Goal: Task Accomplishment & Management: Use online tool/utility

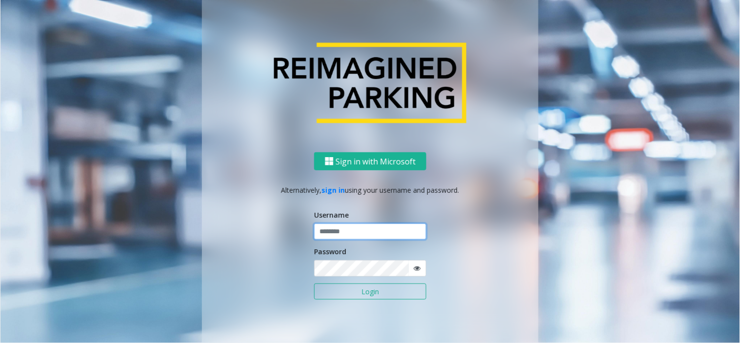
type input "**********"
drag, startPoint x: 362, startPoint y: 291, endPoint x: 274, endPoint y: 167, distance: 152.2
click at [362, 291] on button "Login" at bounding box center [370, 291] width 112 height 17
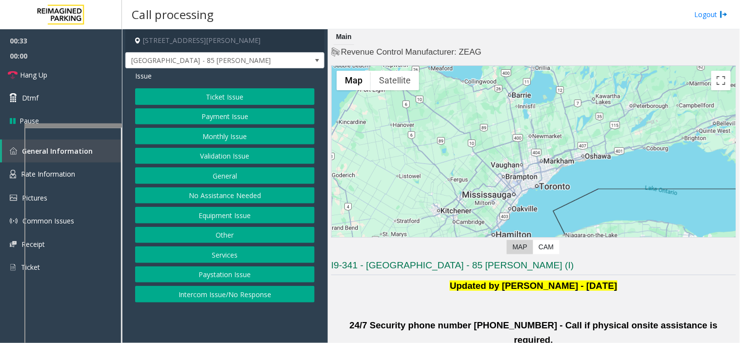
click at [85, 124] on div at bounding box center [73, 125] width 98 height 4
click at [217, 215] on button "Equipment Issue" at bounding box center [224, 215] width 179 height 17
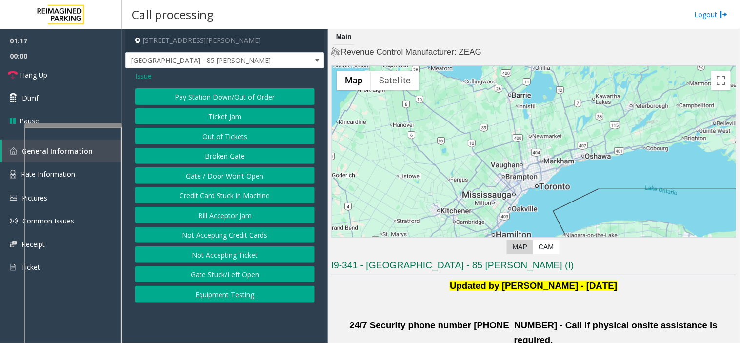
click at [213, 171] on button "Gate / Door Won't Open" at bounding box center [224, 175] width 179 height 17
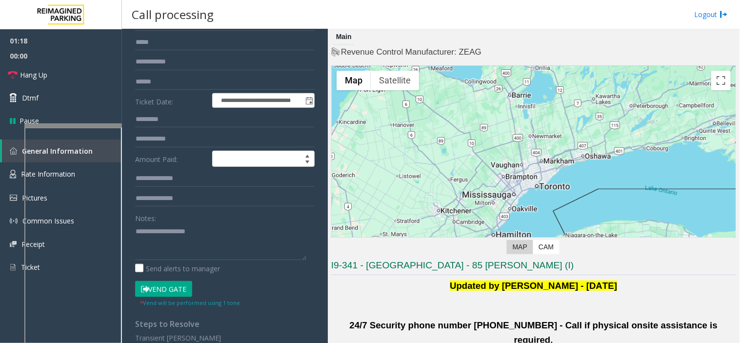
scroll to position [108, 0]
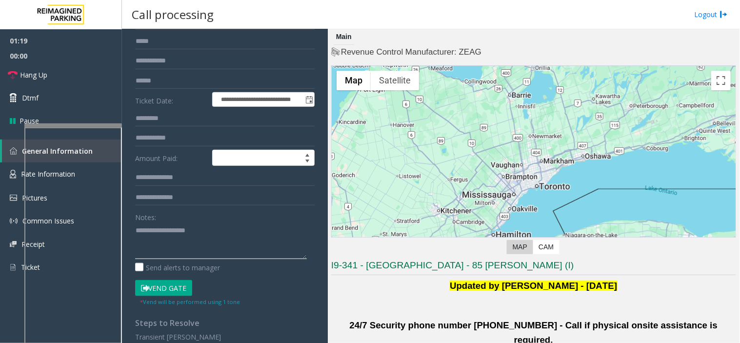
click at [196, 227] on textarea at bounding box center [221, 240] width 172 height 37
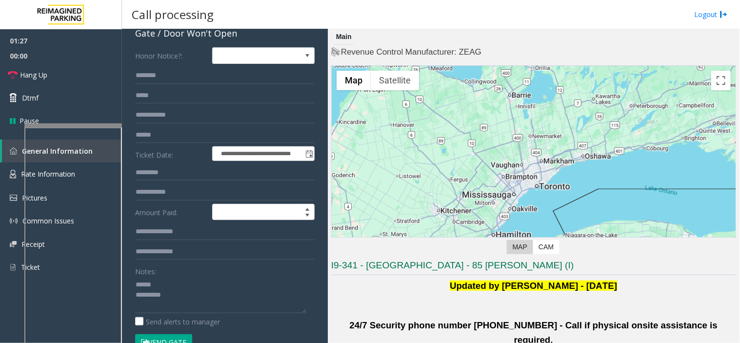
click at [201, 275] on div "Notes:" at bounding box center [224, 288] width 179 height 50
click at [194, 292] on textarea at bounding box center [221, 295] width 172 height 37
click at [195, 284] on textarea at bounding box center [221, 295] width 172 height 37
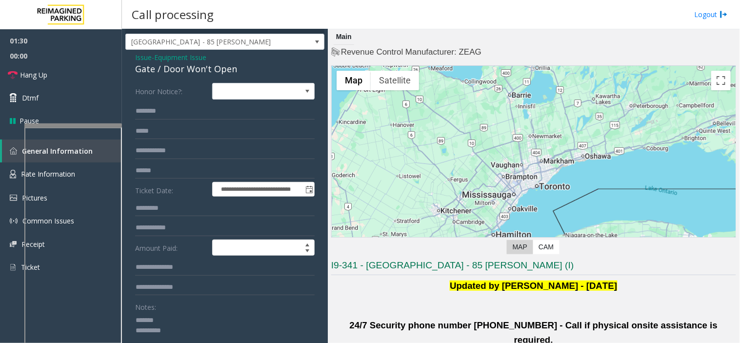
scroll to position [0, 0]
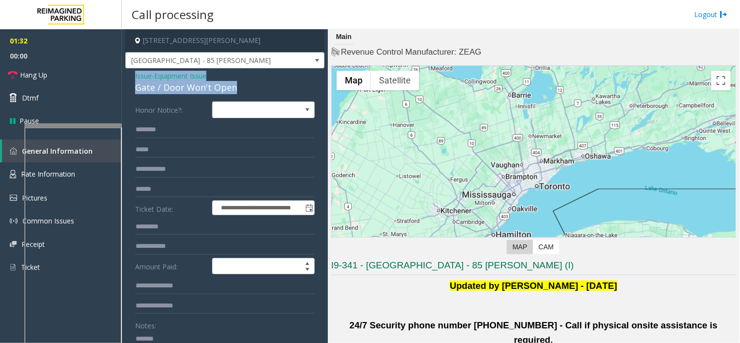
drag, startPoint x: 247, startPoint y: 85, endPoint x: 132, endPoint y: 80, distance: 114.7
click at [132, 80] on div "**********" at bounding box center [224, 315] width 199 height 494
copy div "Issue - Equipment Issue Gate / Door Won't Open"
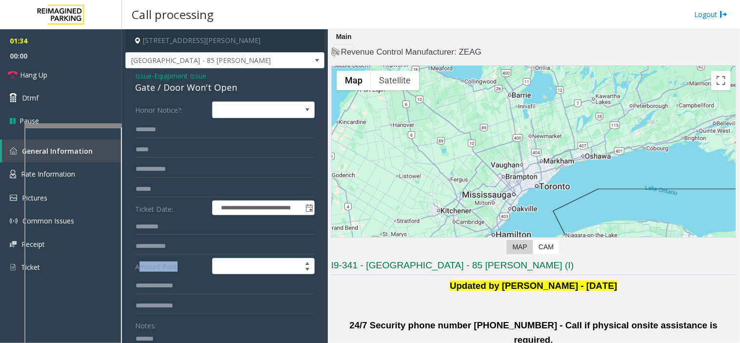
drag, startPoint x: 139, startPoint y: 281, endPoint x: 141, endPoint y: 298, distance: 16.2
click at [139, 295] on form "**********" at bounding box center [224, 257] width 179 height 313
click at [158, 311] on input "text" at bounding box center [224, 306] width 179 height 17
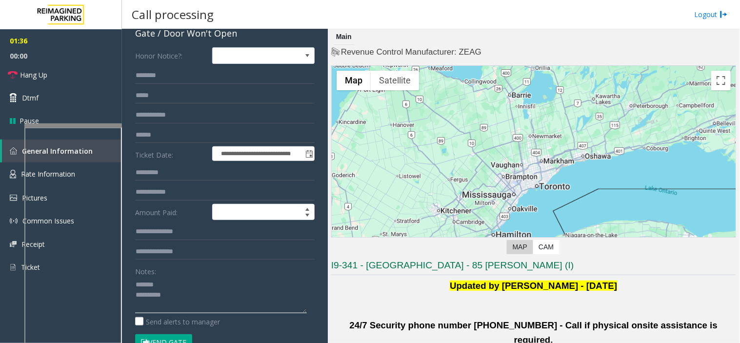
drag, startPoint x: 162, startPoint y: 286, endPoint x: 125, endPoint y: 276, distance: 38.3
click at [125, 276] on div "**********" at bounding box center [224, 261] width 199 height 494
paste textarea "**********"
click at [91, 69] on link "Hang Up" at bounding box center [61, 74] width 122 height 23
click at [181, 309] on textarea at bounding box center [221, 295] width 172 height 37
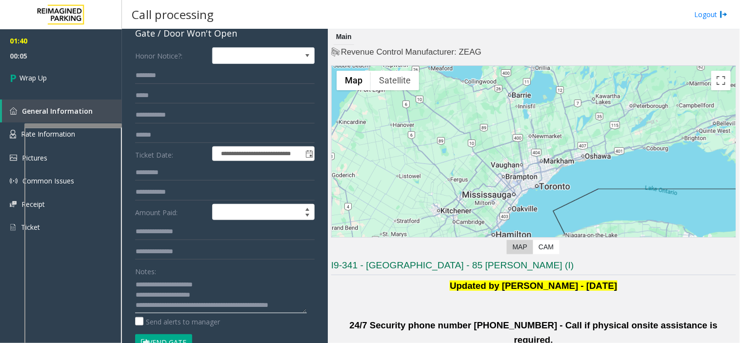
scroll to position [7, 0]
type textarea "**********"
click at [98, 80] on link "Wrap Up" at bounding box center [61, 77] width 122 height 29
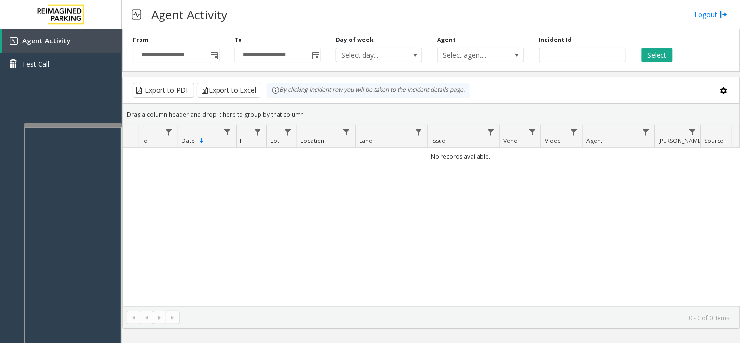
click at [225, 52] on div "**********" at bounding box center [175, 49] width 101 height 27
click at [210, 54] on span "Toggle popup" at bounding box center [214, 56] width 8 height 8
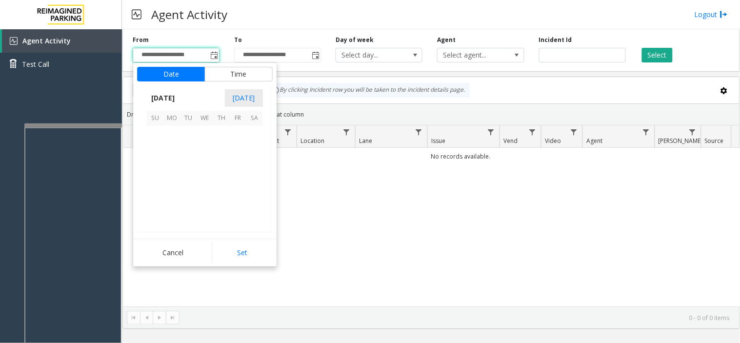
scroll to position [175011, 0]
click at [176, 181] on span "22" at bounding box center [171, 184] width 17 height 17
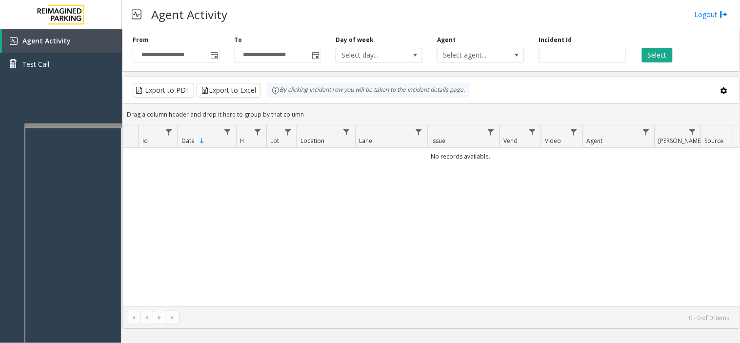
click at [266, 267] on div "No records available." at bounding box center [431, 227] width 616 height 159
drag, startPoint x: 247, startPoint y: 249, endPoint x: 626, endPoint y: 77, distance: 416.4
click at [278, 232] on div "No records available." at bounding box center [431, 227] width 616 height 159
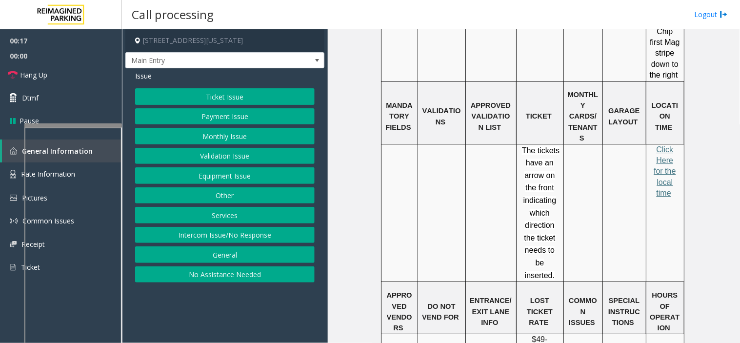
scroll to position [758, 0]
click at [661, 145] on span "Click Here for the local time" at bounding box center [665, 171] width 22 height 52
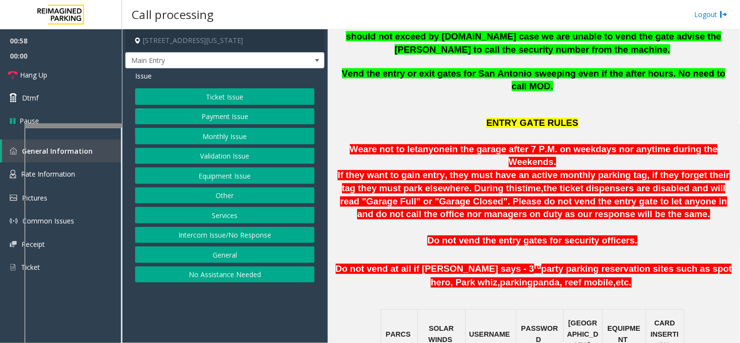
scroll to position [433, 0]
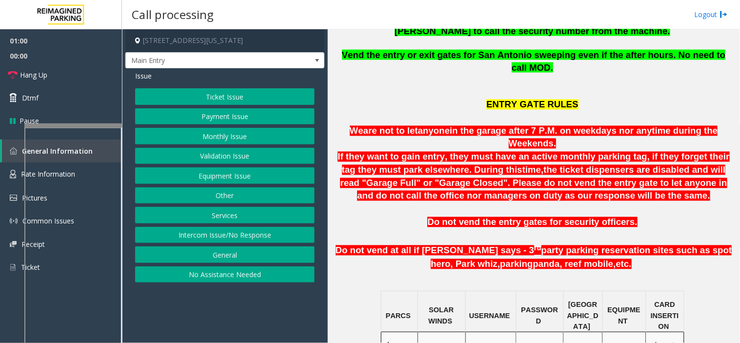
click at [228, 135] on button "Monthly Issue" at bounding box center [224, 136] width 179 height 17
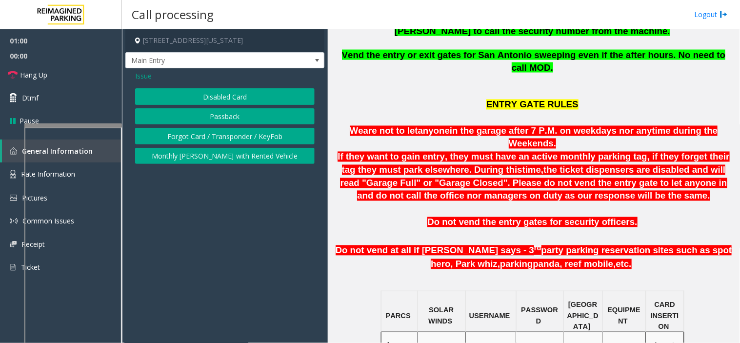
click at [216, 99] on button "Disabled Card" at bounding box center [224, 96] width 179 height 17
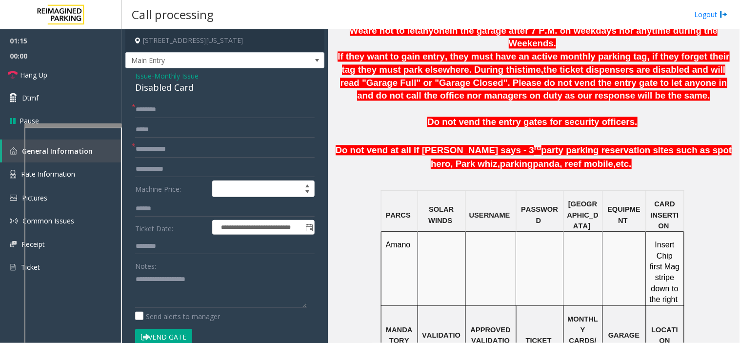
scroll to position [596, 0]
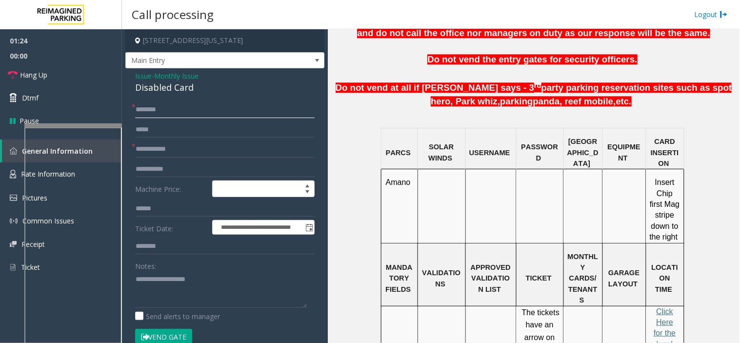
click at [173, 106] on input "text" at bounding box center [224, 109] width 179 height 17
click at [166, 106] on input "text" at bounding box center [224, 109] width 179 height 17
type input "**"
click at [172, 151] on input "text" at bounding box center [224, 149] width 179 height 17
type input "**"
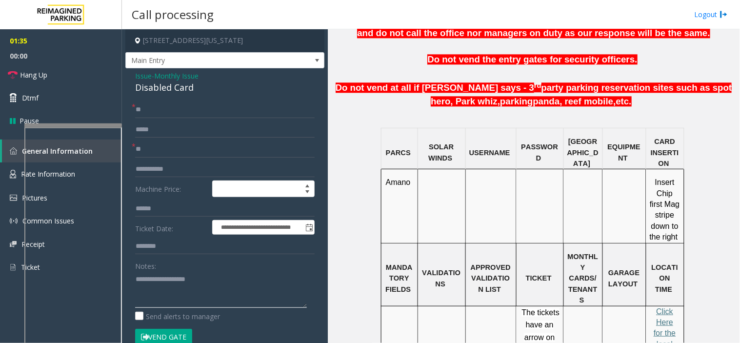
click at [174, 304] on textarea at bounding box center [221, 289] width 172 height 37
click at [103, 69] on link "Hang Up" at bounding box center [61, 74] width 122 height 23
click at [169, 279] on textarea at bounding box center [221, 289] width 172 height 37
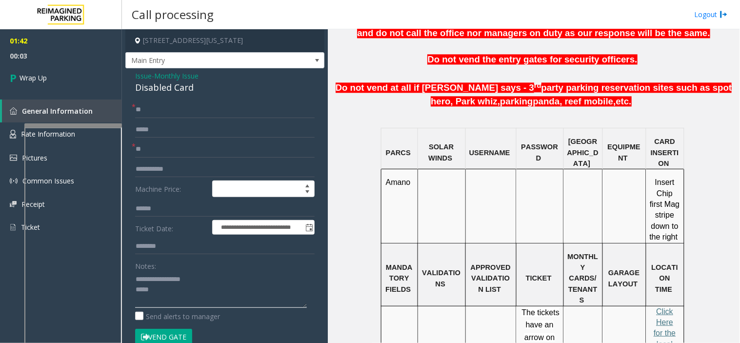
click at [158, 281] on textarea at bounding box center [221, 289] width 172 height 37
click at [216, 277] on textarea at bounding box center [221, 289] width 172 height 37
click at [227, 298] on textarea at bounding box center [221, 289] width 172 height 37
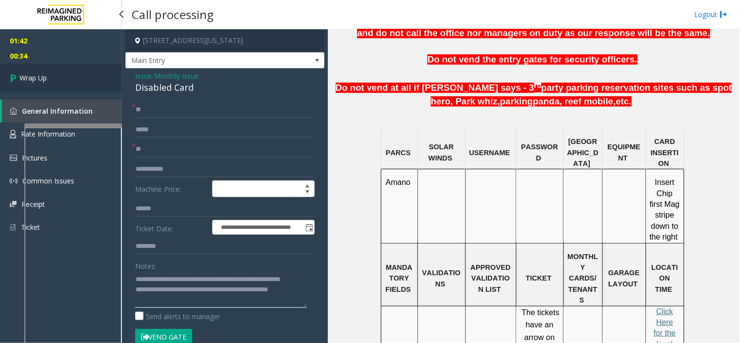
type textarea "**********"
click at [49, 83] on link "Wrap Up" at bounding box center [61, 77] width 122 height 29
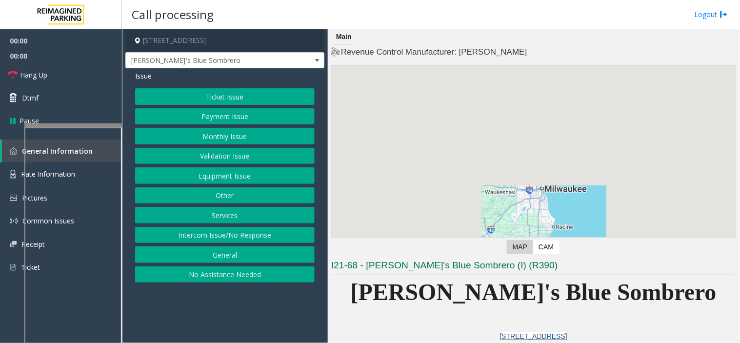
click at [223, 171] on button "Equipment Issue" at bounding box center [224, 175] width 179 height 17
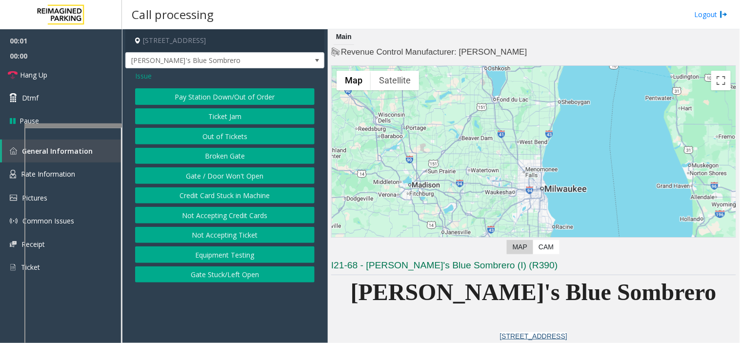
click at [223, 171] on button "Gate / Door Won't Open" at bounding box center [224, 175] width 179 height 17
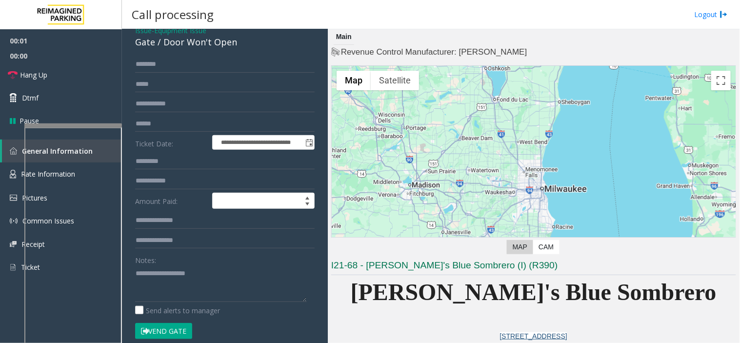
scroll to position [108, 0]
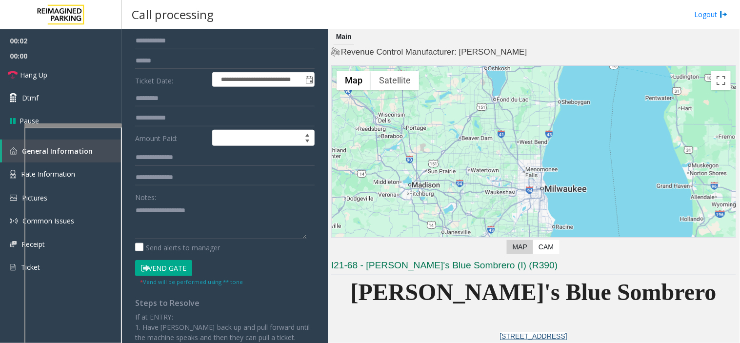
click at [161, 265] on button "Vend Gate" at bounding box center [163, 268] width 57 height 17
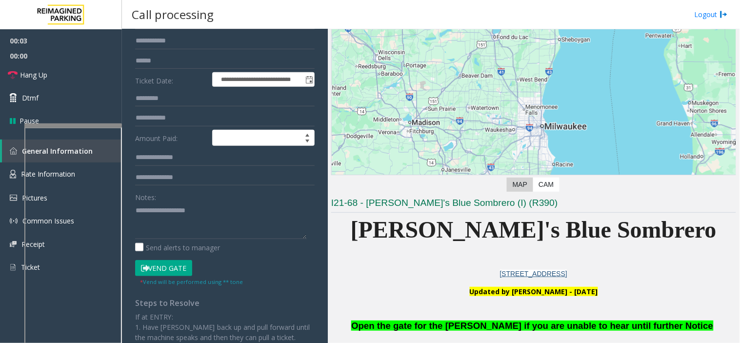
scroll to position [162, 0]
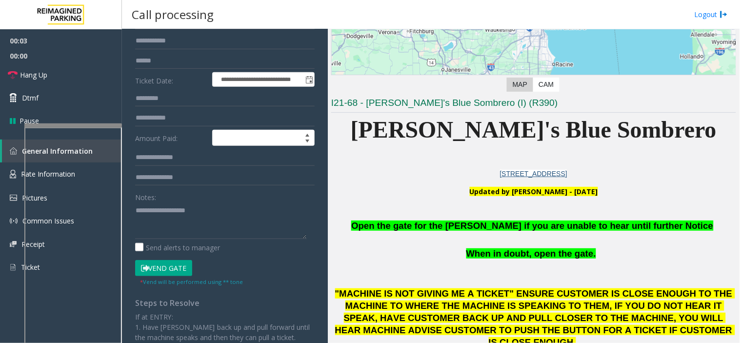
click at [405, 233] on p at bounding box center [533, 240] width 405 height 15
click at [405, 231] on p "Open the gate for the parker if you are unable to hear until further Notice" at bounding box center [533, 225] width 405 height 13
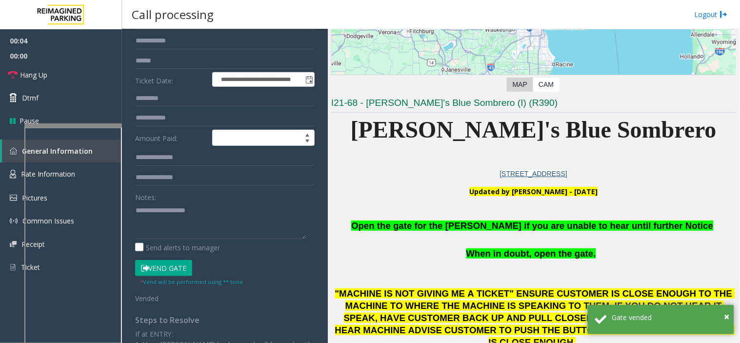
click at [403, 226] on span "Open the gate for the parker if you are unable to hear until further Notice" at bounding box center [532, 225] width 362 height 10
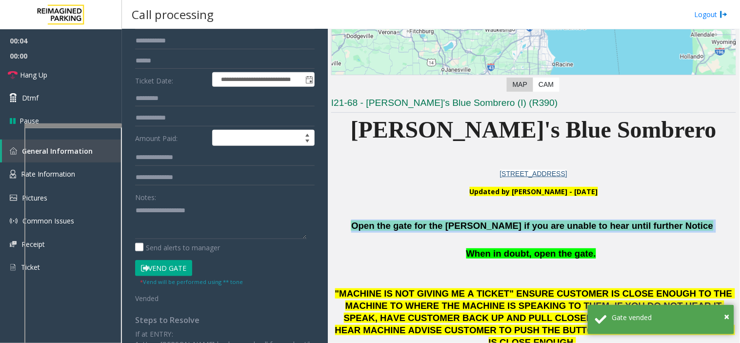
click at [403, 226] on span "Open the gate for the parker if you are unable to hear until further Notice" at bounding box center [532, 225] width 362 height 10
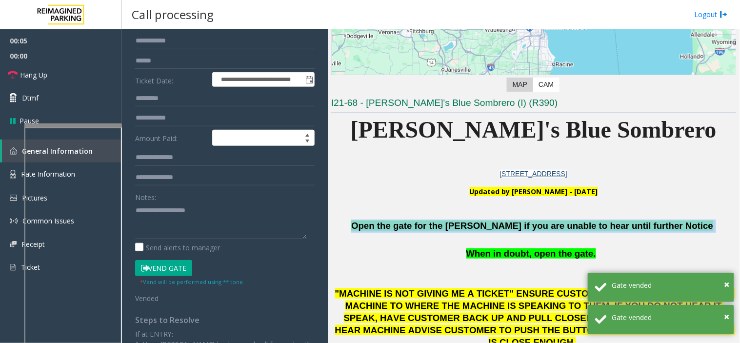
copy p "Open the gate for the parker if you are unable to hear until further Notice"
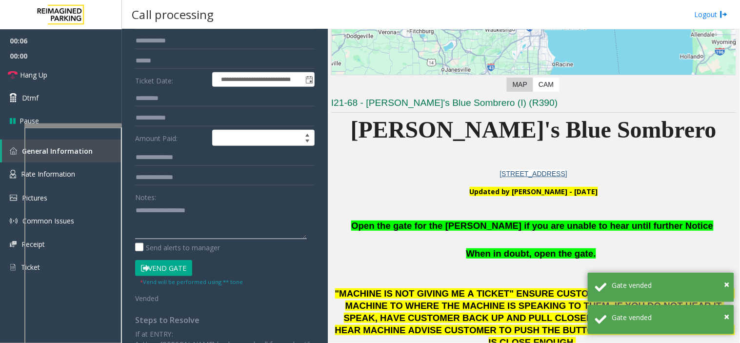
click at [179, 217] on textarea at bounding box center [221, 220] width 172 height 37
paste textarea "**********"
type textarea "**********"
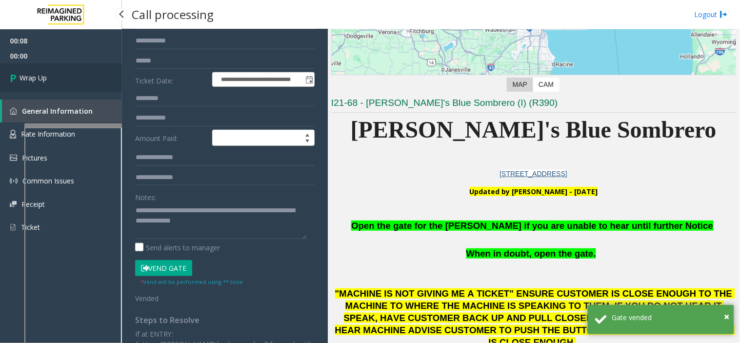
click at [70, 82] on link "Wrap Up" at bounding box center [61, 77] width 122 height 29
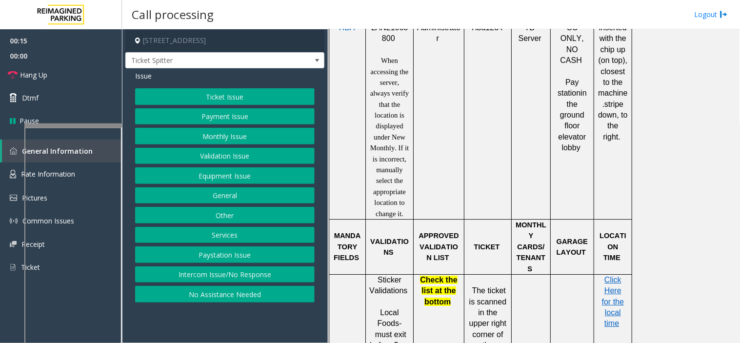
scroll to position [650, 0]
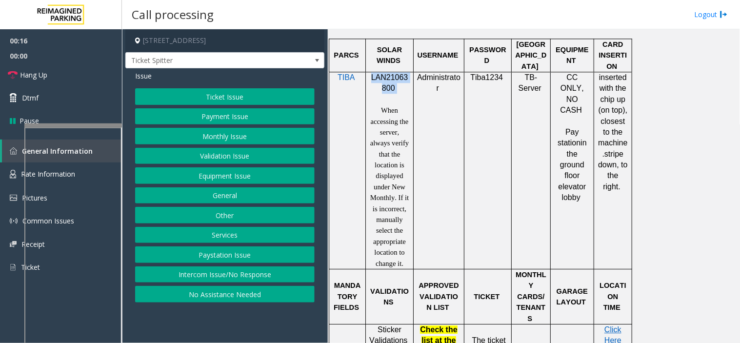
drag, startPoint x: 397, startPoint y: 92, endPoint x: 368, endPoint y: 79, distance: 31.2
click at [368, 79] on div "LAN21063800 When accessing the server, always verify that the location is displ…" at bounding box center [389, 170] width 47 height 197
copy p "LAN21063800"
drag, startPoint x: 225, startPoint y: 232, endPoint x: 225, endPoint y: 204, distance: 28.3
click at [225, 232] on button "Services" at bounding box center [224, 235] width 179 height 17
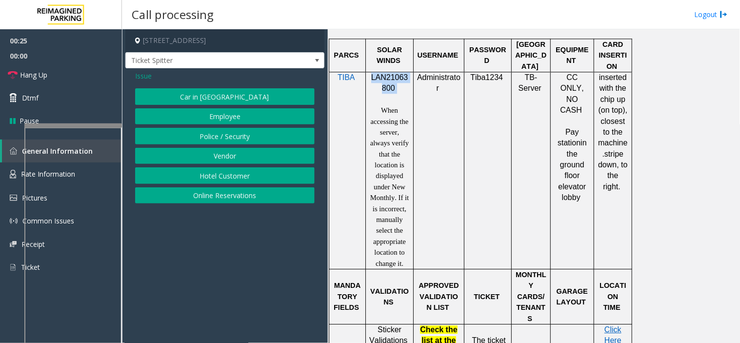
click at [218, 176] on button "Hotel Customer" at bounding box center [224, 175] width 179 height 17
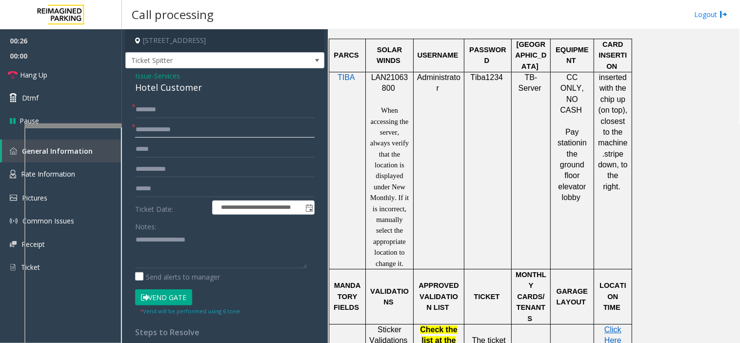
click at [166, 132] on input "text" at bounding box center [224, 129] width 179 height 17
type input "****"
drag, startPoint x: 216, startPoint y: 89, endPoint x: 132, endPoint y: 70, distance: 86.5
click at [132, 70] on div "**********" at bounding box center [224, 270] width 199 height 405
copy div "Issue - Services Hotel Customer"
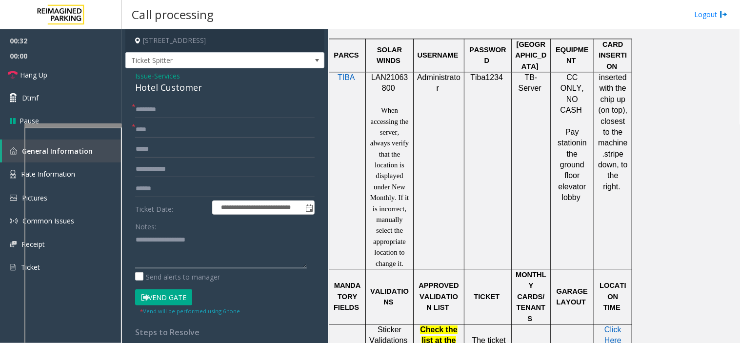
click at [184, 254] on textarea at bounding box center [221, 250] width 172 height 37
paste textarea "**********"
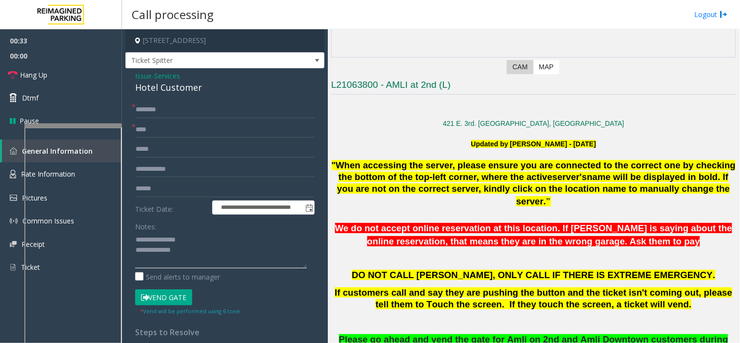
scroll to position [54, 0]
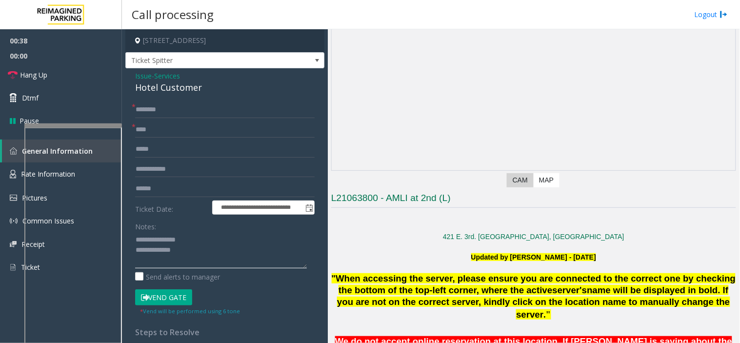
click at [211, 256] on textarea at bounding box center [221, 250] width 172 height 37
type textarea "**********"
click at [157, 105] on input "text" at bounding box center [224, 109] width 179 height 17
type input "********"
click at [90, 81] on link "Hang Up" at bounding box center [61, 74] width 122 height 23
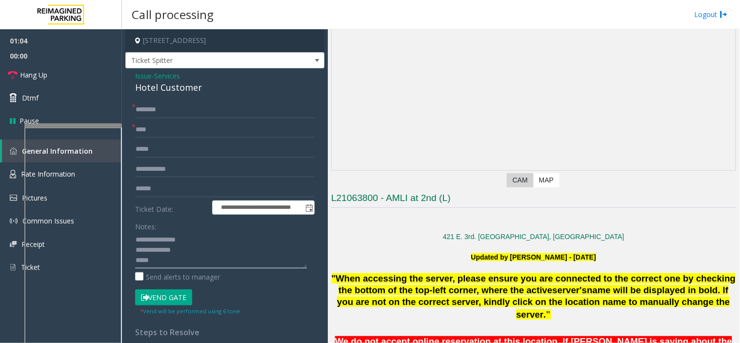
click at [198, 264] on textarea at bounding box center [221, 250] width 172 height 37
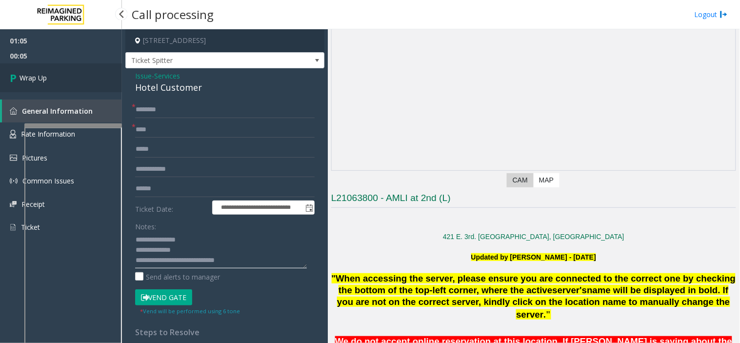
type textarea "**********"
click at [38, 65] on link "Wrap Up" at bounding box center [61, 77] width 122 height 29
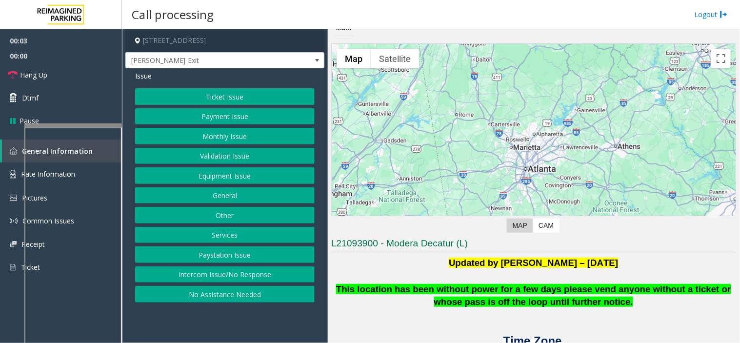
scroll to position [218, 0]
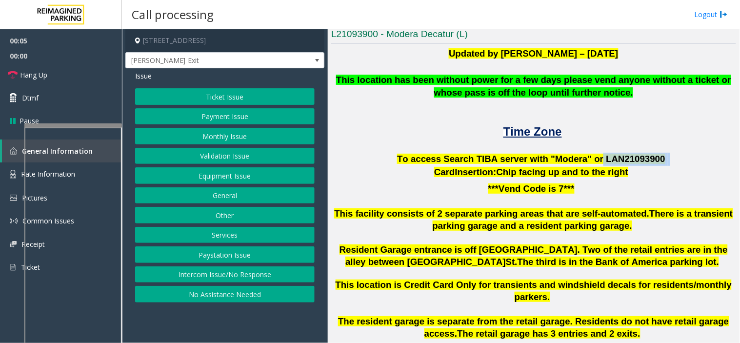
drag, startPoint x: 589, startPoint y: 157, endPoint x: 663, endPoint y: 153, distance: 74.2
click at [663, 153] on p "To access Search TIBA server with "Modera" or LAN21093 900" at bounding box center [533, 159] width 405 height 13
copy p "LAN21093 900"
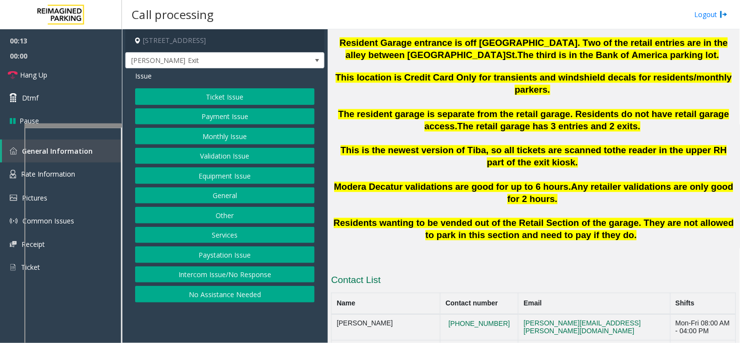
scroll to position [489, 0]
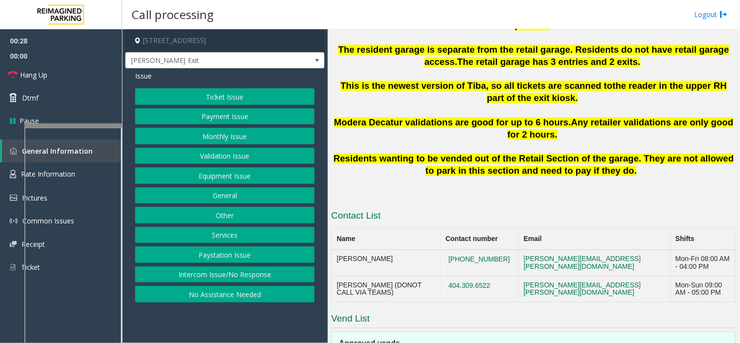
click at [218, 156] on button "Validation Issue" at bounding box center [224, 156] width 179 height 17
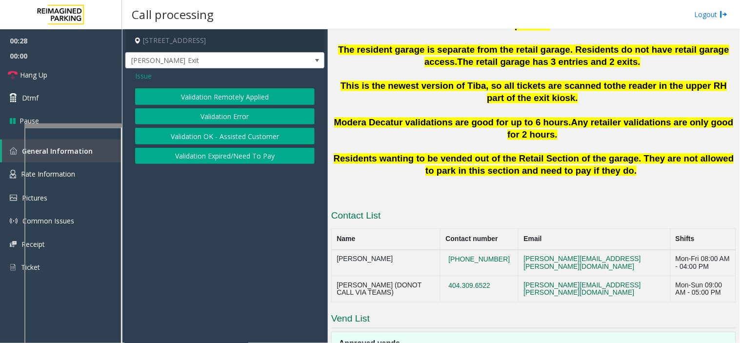
click at [239, 114] on button "Validation Error" at bounding box center [224, 116] width 179 height 17
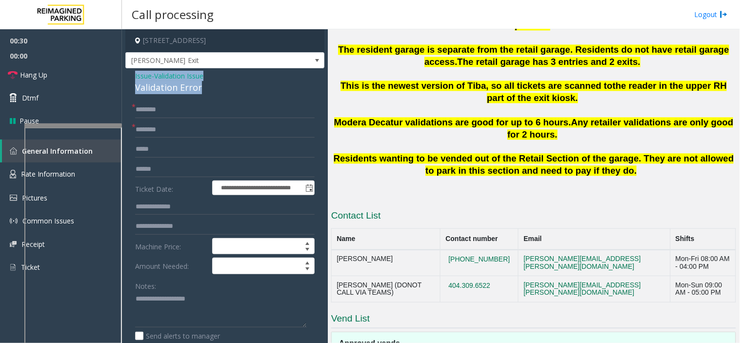
drag, startPoint x: 206, startPoint y: 90, endPoint x: 133, endPoint y: 79, distance: 74.5
copy div "Issue - Validation Issue Validation Error"
click at [196, 315] on textarea at bounding box center [221, 309] width 172 height 37
paste textarea "**********"
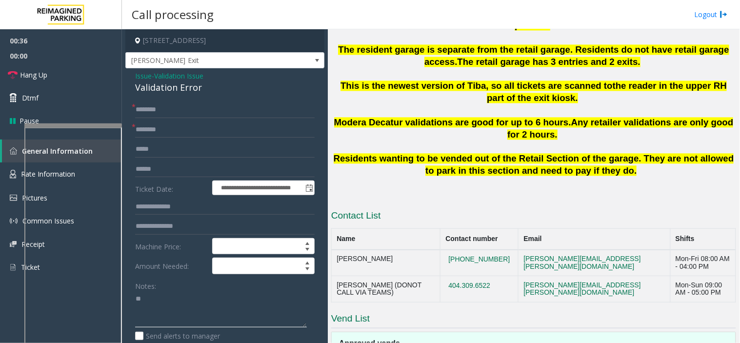
type textarea "*"
click at [142, 75] on span "Issue" at bounding box center [143, 76] width 17 height 10
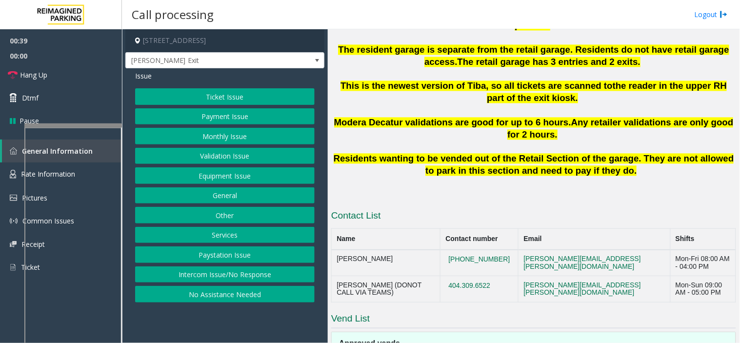
click at [169, 96] on button "Ticket Issue" at bounding box center [224, 96] width 179 height 17
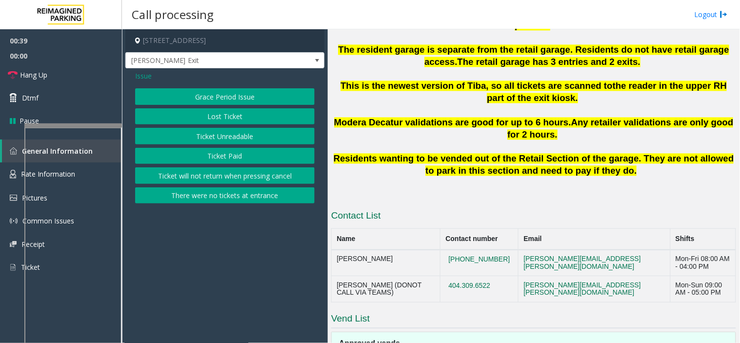
click at [182, 120] on button "Lost Ticket" at bounding box center [224, 116] width 179 height 17
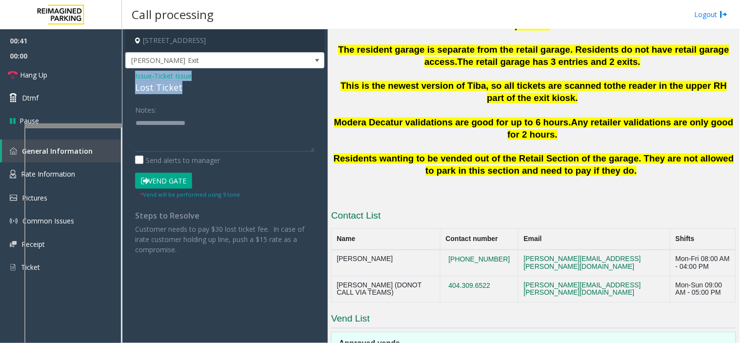
drag, startPoint x: 194, startPoint y: 88, endPoint x: 134, endPoint y: 76, distance: 61.1
click at [134, 76] on div "Issue - Ticket Issue Lost Ticket Notes: Send alerts to manager Vend Gate * Vend…" at bounding box center [224, 166] width 199 height 196
copy div "Issue - Ticket Issue Lost Ticket"
click at [154, 120] on textarea at bounding box center [224, 133] width 179 height 37
paste textarea "**********"
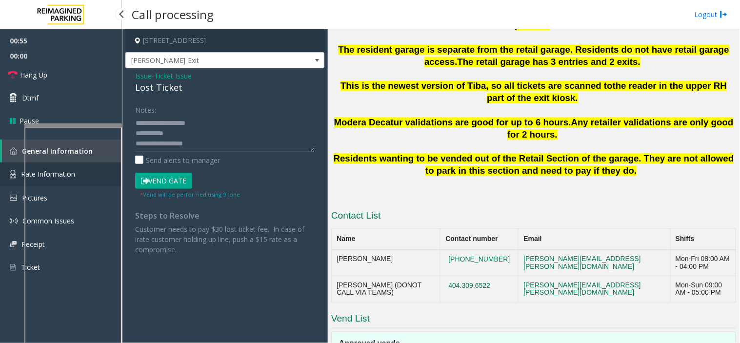
click at [8, 170] on link "Rate Information" at bounding box center [61, 174] width 122 height 24
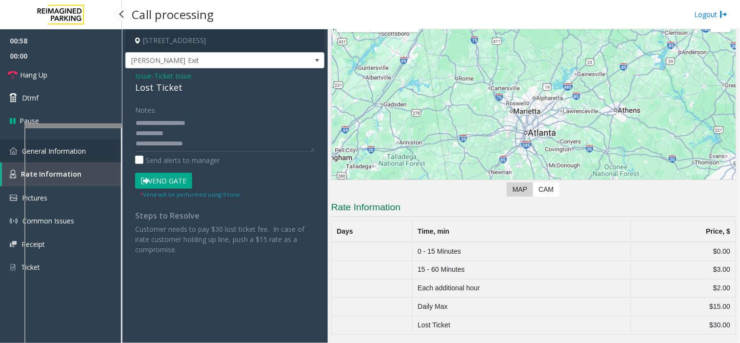
click at [0, 151] on link "General Information" at bounding box center [61, 150] width 122 height 23
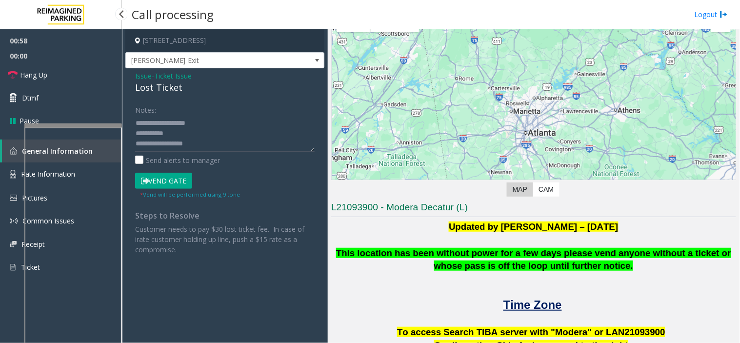
scroll to position [489, 0]
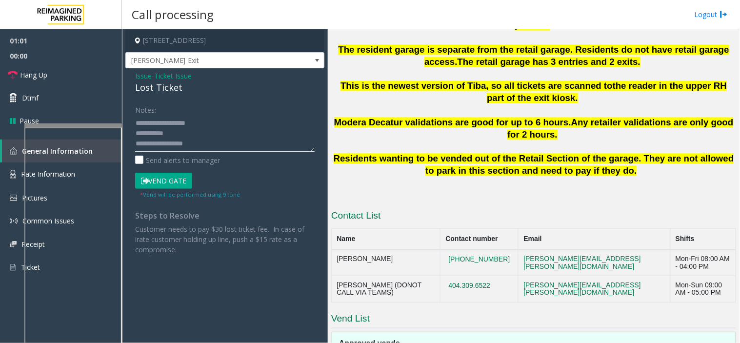
click at [201, 141] on textarea at bounding box center [224, 133] width 179 height 37
click at [204, 138] on textarea at bounding box center [224, 133] width 179 height 37
click at [194, 131] on textarea at bounding box center [224, 133] width 179 height 37
click at [82, 73] on link "Hang Up" at bounding box center [61, 74] width 122 height 23
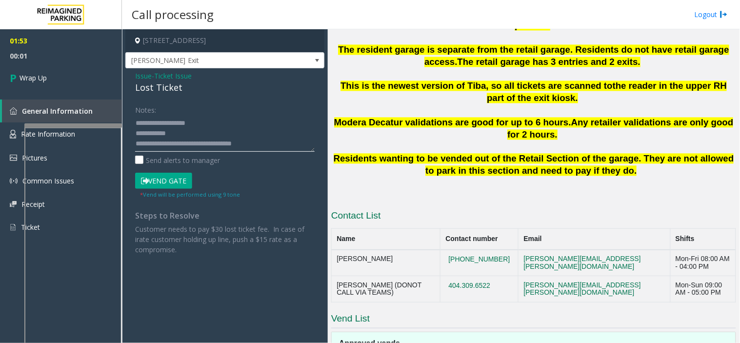
click at [196, 141] on textarea at bounding box center [224, 133] width 179 height 37
click at [189, 135] on textarea at bounding box center [224, 133] width 179 height 37
type textarea "**********"
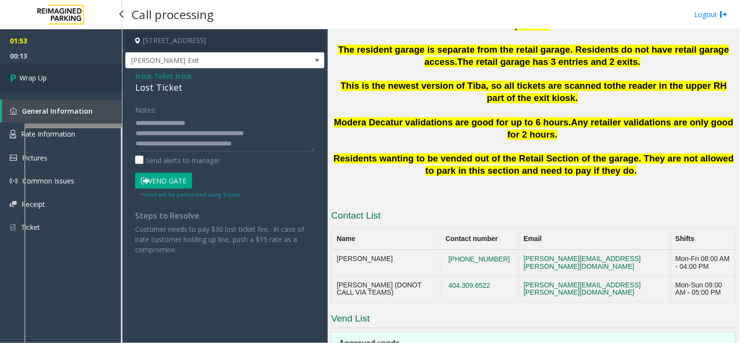
click at [71, 66] on link "Wrap Up" at bounding box center [61, 77] width 122 height 29
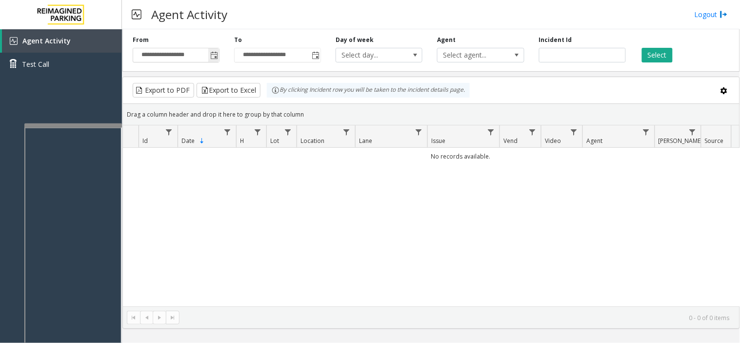
click at [215, 55] on span "Toggle popup" at bounding box center [214, 56] width 8 height 8
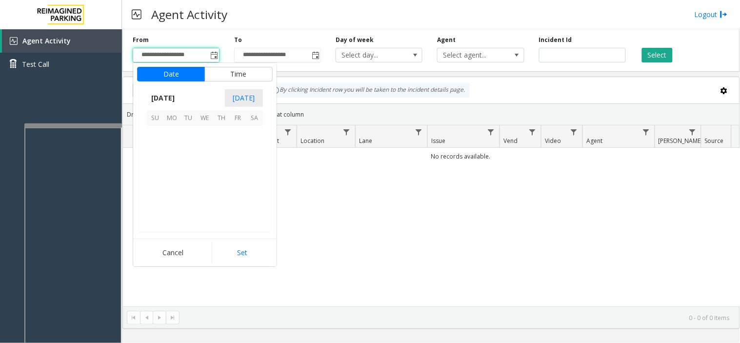
scroll to position [175011, 0]
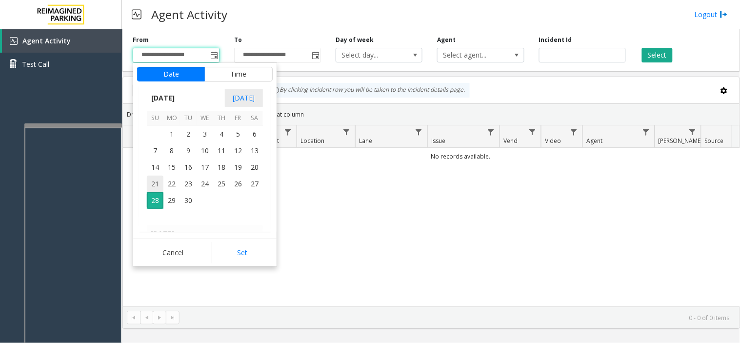
click at [156, 181] on span "21" at bounding box center [155, 184] width 17 height 17
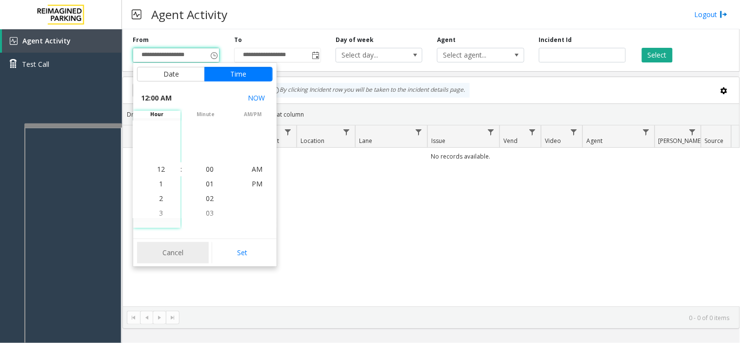
click at [208, 248] on button "Cancel" at bounding box center [173, 252] width 72 height 21
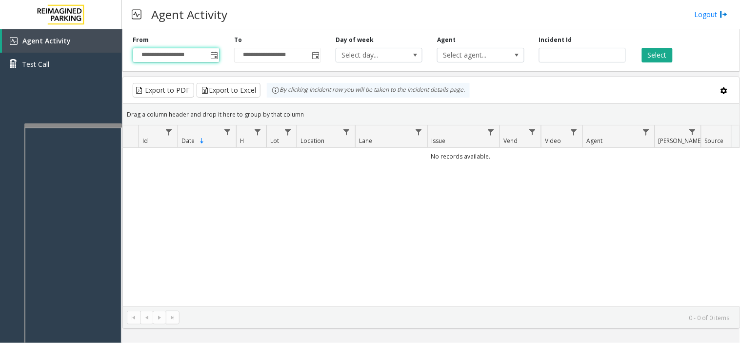
click at [231, 251] on div "No records available." at bounding box center [431, 227] width 616 height 159
click at [220, 52] on div "**********" at bounding box center [175, 49] width 101 height 27
click at [217, 54] on span "Toggle popup" at bounding box center [214, 56] width 8 height 8
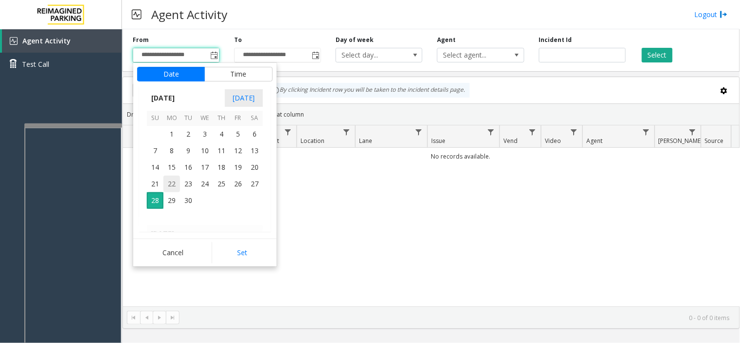
click at [173, 183] on span "22" at bounding box center [171, 184] width 17 height 17
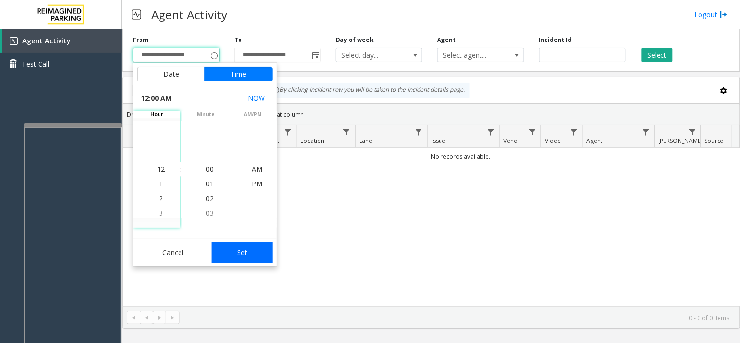
click at [216, 249] on button "Set" at bounding box center [242, 252] width 61 height 21
type input "**********"
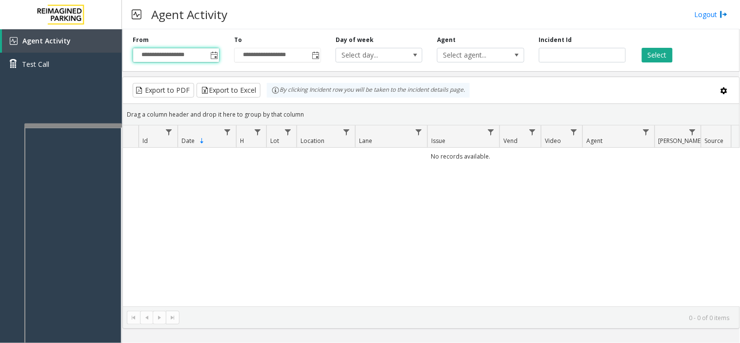
click at [657, 54] on button "Select" at bounding box center [657, 55] width 31 height 15
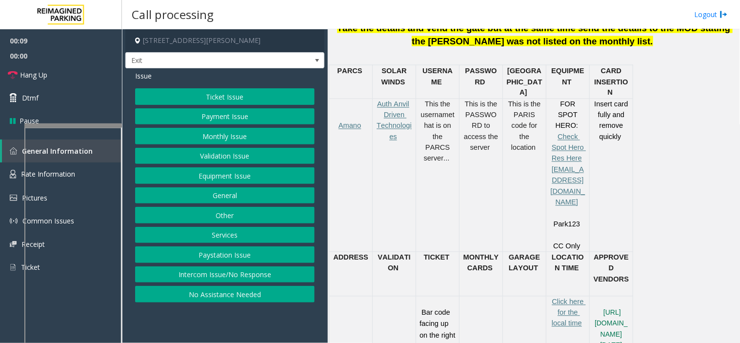
scroll to position [433, 0]
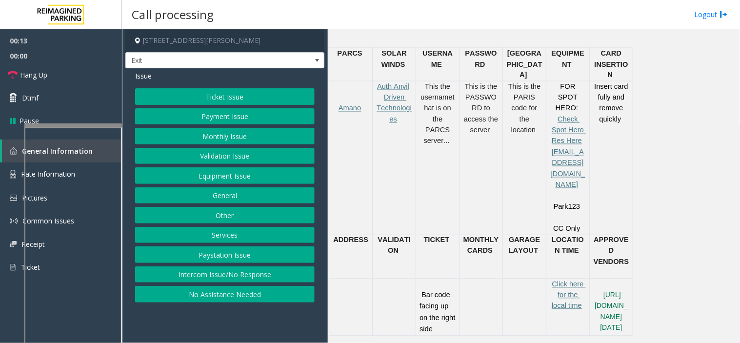
click at [215, 96] on button "Ticket Issue" at bounding box center [224, 96] width 179 height 17
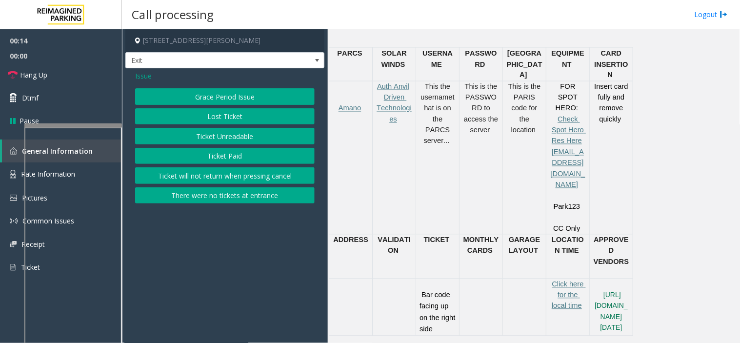
click at [213, 136] on button "Ticket Unreadable" at bounding box center [224, 136] width 179 height 17
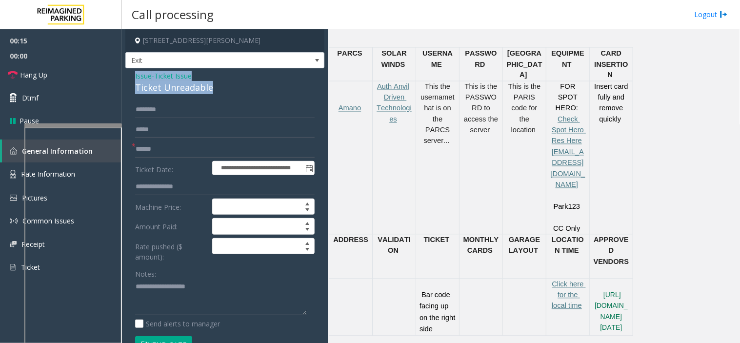
drag, startPoint x: 216, startPoint y: 85, endPoint x: 130, endPoint y: 70, distance: 87.1
click at [130, 70] on div "**********" at bounding box center [224, 330] width 199 height 524
copy div "Issue - Ticket Issue Ticket Unreadable"
click at [182, 278] on div "Notes:" at bounding box center [224, 290] width 179 height 50
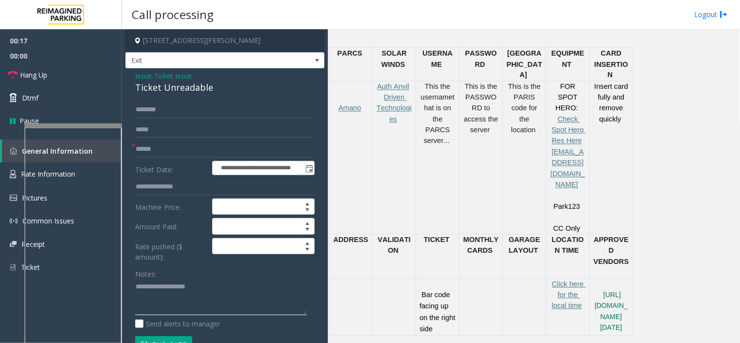
click at [180, 284] on textarea at bounding box center [221, 297] width 172 height 37
paste textarea "**********"
type textarea "**********"
click at [179, 149] on input "text" at bounding box center [224, 149] width 179 height 17
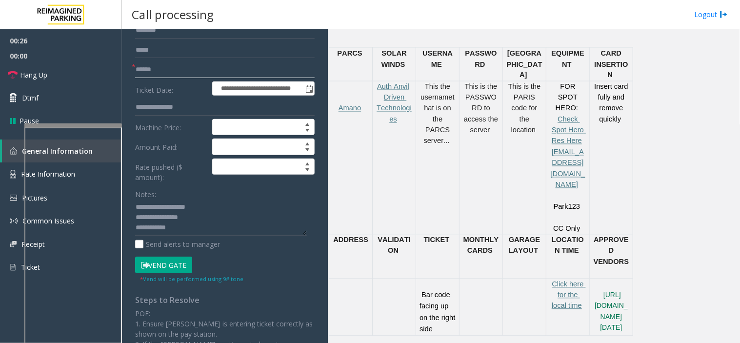
scroll to position [162, 0]
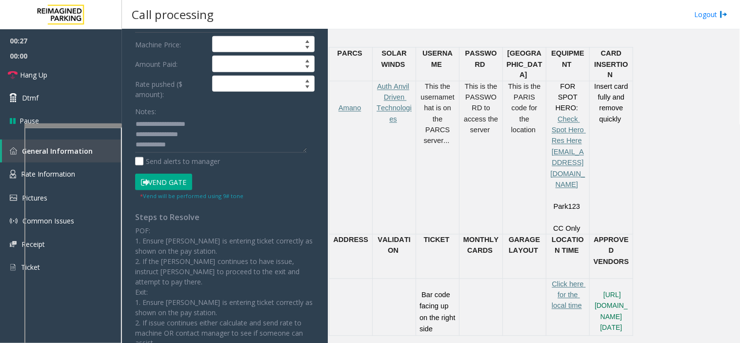
type input "******"
click at [176, 181] on button "Vend Gate" at bounding box center [163, 182] width 57 height 17
click at [188, 147] on textarea at bounding box center [221, 135] width 172 height 37
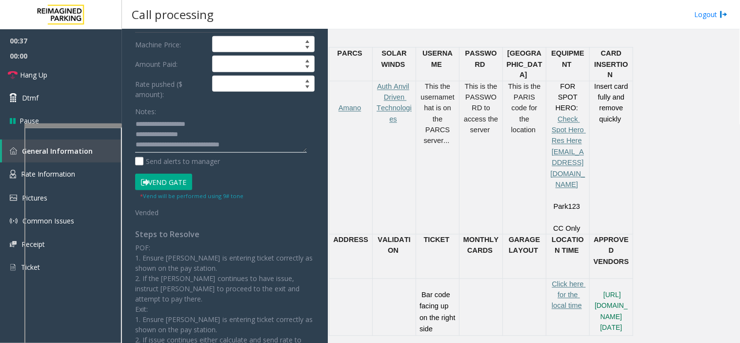
type textarea "**********"
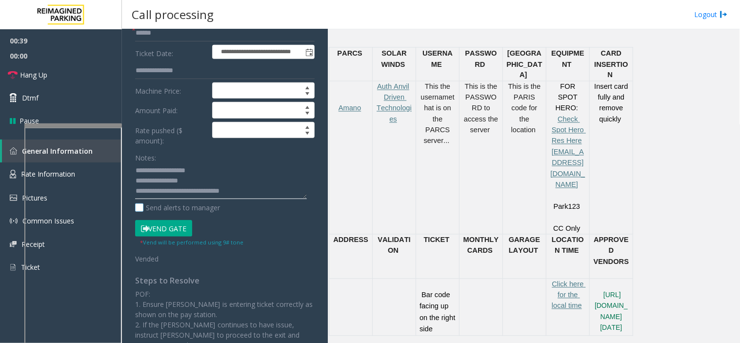
scroll to position [54, 0]
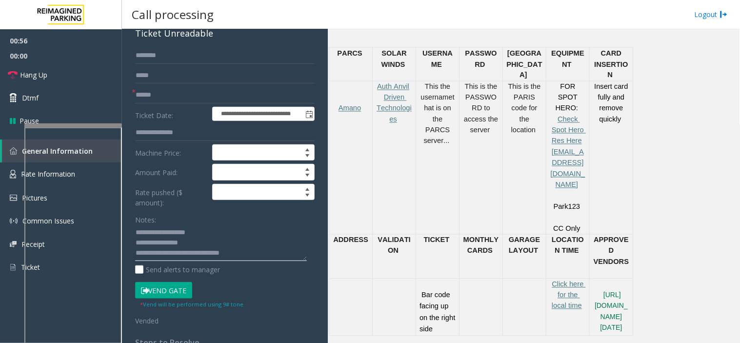
click at [244, 255] on textarea at bounding box center [221, 243] width 172 height 37
click at [72, 78] on link "Hang Up" at bounding box center [61, 74] width 122 height 23
click at [72, 77] on link "Hang Up" at bounding box center [61, 74] width 122 height 23
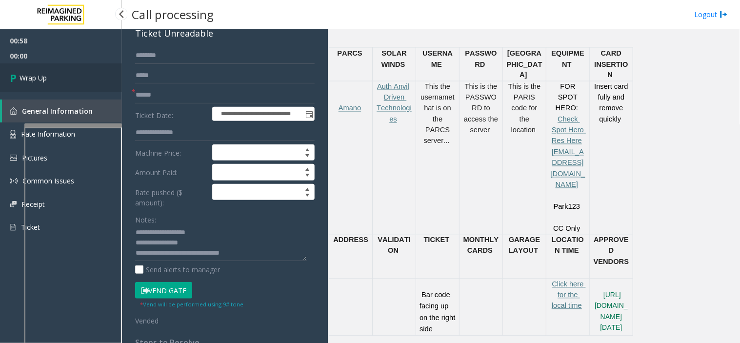
click at [74, 77] on link "Wrap Up" at bounding box center [61, 77] width 122 height 29
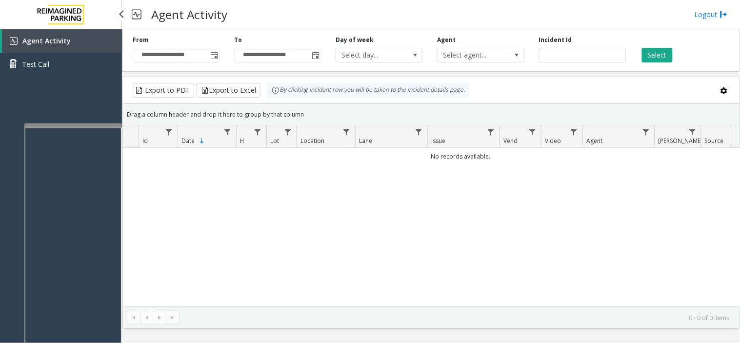
click at [213, 63] on div "**********" at bounding box center [430, 48] width 617 height 46
click at [213, 59] on span "Toggle popup" at bounding box center [214, 56] width 8 height 8
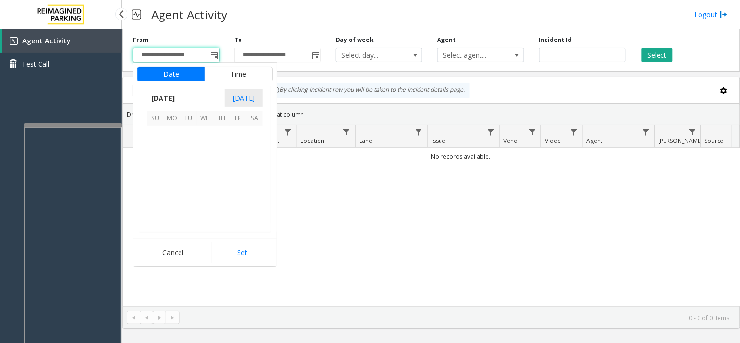
scroll to position [175011, 0]
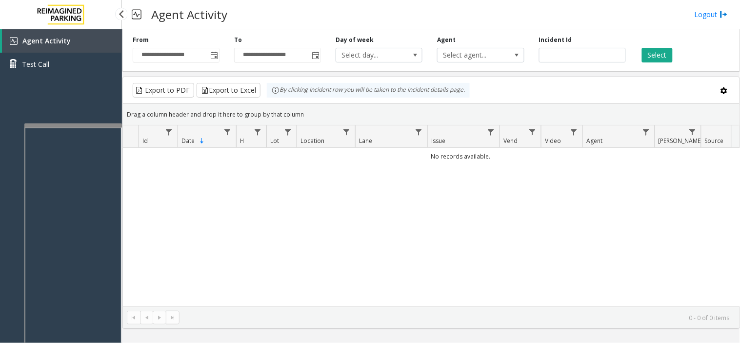
click at [332, 15] on div "Agent Activity Logout" at bounding box center [431, 14] width 618 height 29
click at [207, 55] on input "**********" at bounding box center [176, 55] width 86 height 14
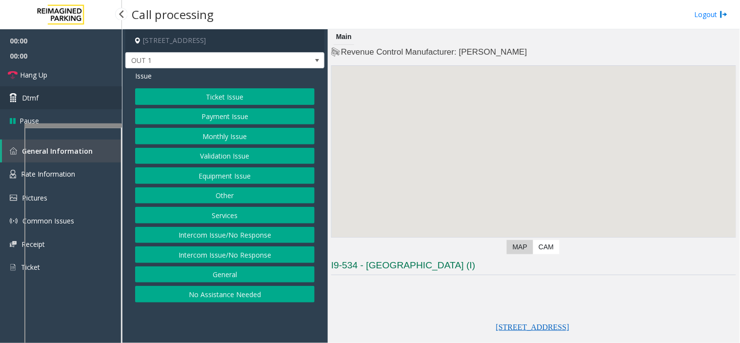
click at [66, 100] on link "Dtmf" at bounding box center [61, 97] width 122 height 23
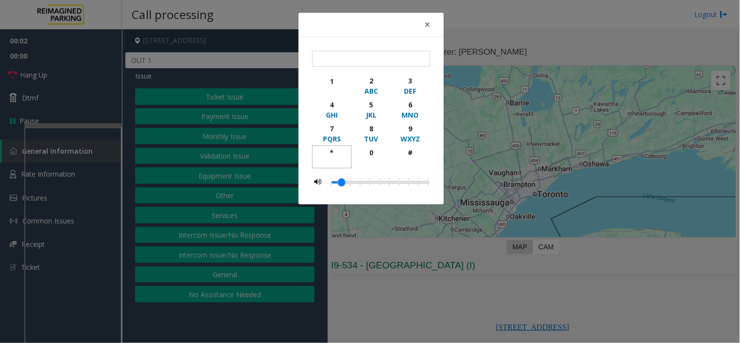
click at [332, 155] on div "*" at bounding box center [331, 152] width 27 height 10
click at [411, 127] on div "9" at bounding box center [410, 128] width 27 height 10
click at [399, 157] on div "#" at bounding box center [410, 152] width 27 height 10
type input "***"
click at [428, 24] on span "×" at bounding box center [427, 25] width 6 height 14
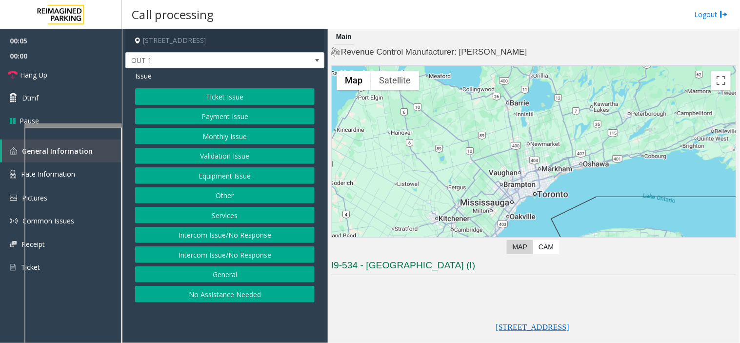
click at [239, 179] on button "Equipment Issue" at bounding box center [224, 175] width 179 height 17
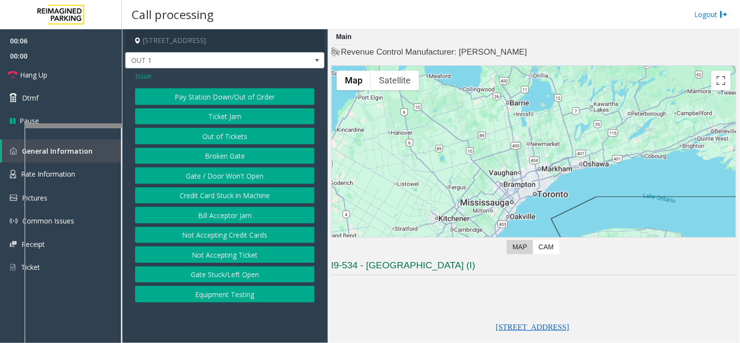
click at [239, 179] on button "Gate / Door Won't Open" at bounding box center [224, 175] width 179 height 17
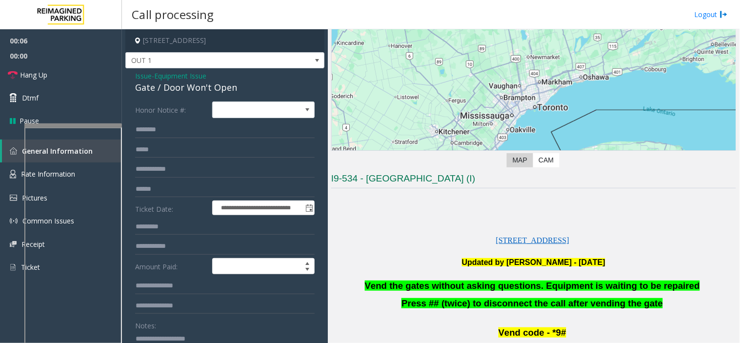
scroll to position [108, 0]
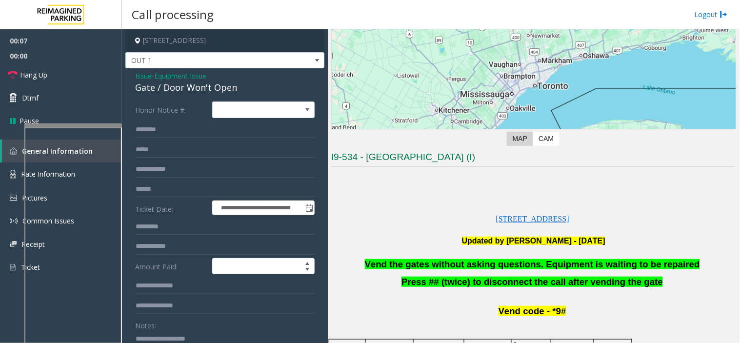
click at [412, 261] on span "Vend the gates without asking questions. Equipment is waiting to be repaired" at bounding box center [532, 264] width 335 height 10
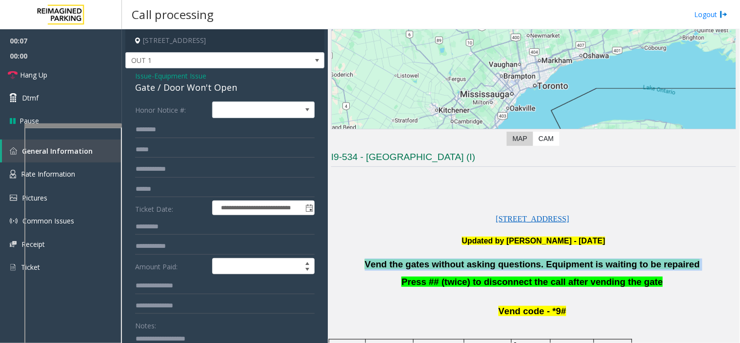
click at [412, 260] on span "Vend the gates without asking questions. Equipment is waiting to be repaired" at bounding box center [532, 264] width 335 height 10
copy p "Vend the gates without asking questions. Equipment is waiting to be repaired"
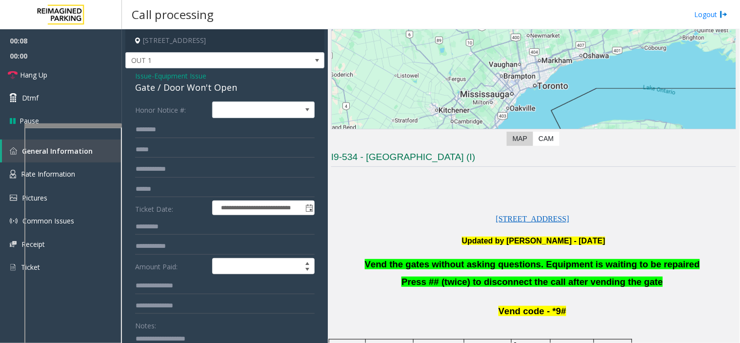
click at [184, 329] on div "Notes:" at bounding box center [224, 342] width 179 height 50
click at [183, 336] on textarea at bounding box center [221, 349] width 172 height 37
paste textarea "**********"
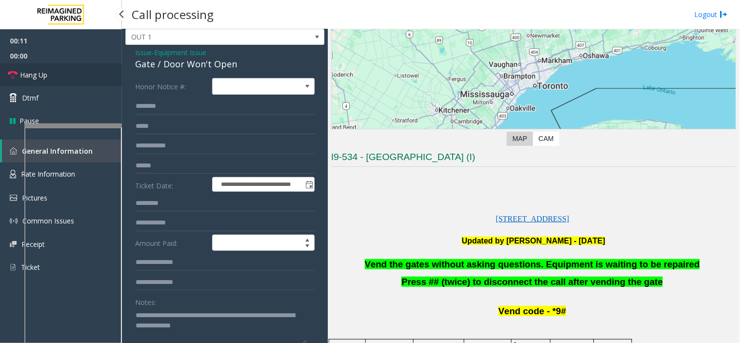
type textarea "**********"
click at [59, 74] on link "Hang Up" at bounding box center [61, 74] width 122 height 23
click at [59, 75] on link "Hang Up" at bounding box center [61, 74] width 122 height 23
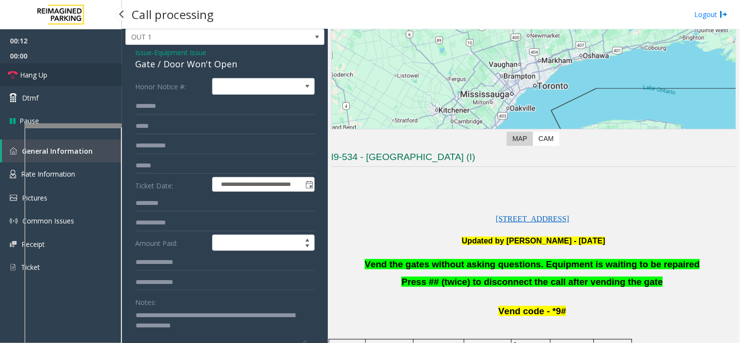
click at [59, 75] on link "Hang Up" at bounding box center [61, 74] width 122 height 23
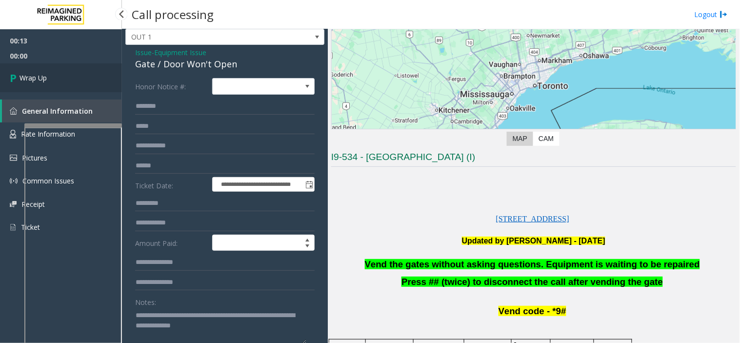
click at [55, 83] on link "Wrap Up" at bounding box center [61, 77] width 122 height 29
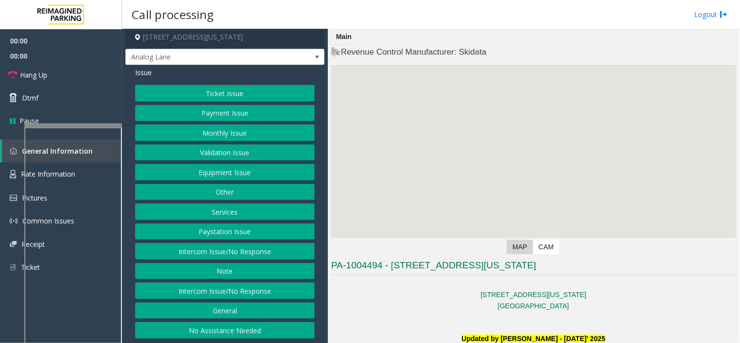
scroll to position [5, 0]
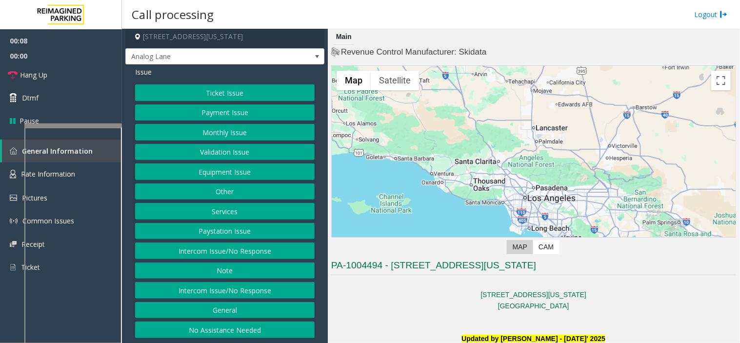
drag, startPoint x: 263, startPoint y: 285, endPoint x: 279, endPoint y: 111, distance: 174.8
click at [263, 285] on button "Intercom Issue/No Response" at bounding box center [224, 290] width 179 height 17
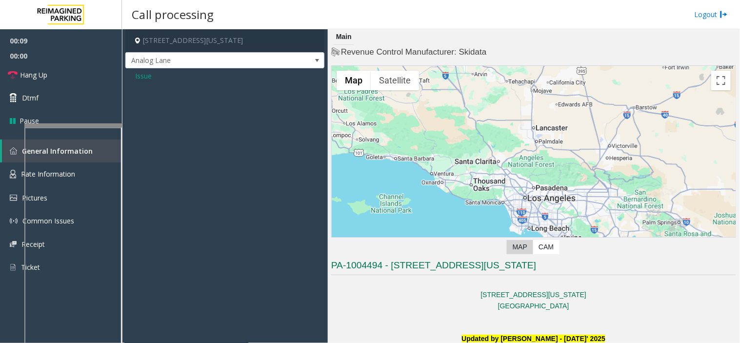
click at [149, 77] on span "Issue" at bounding box center [143, 76] width 17 height 10
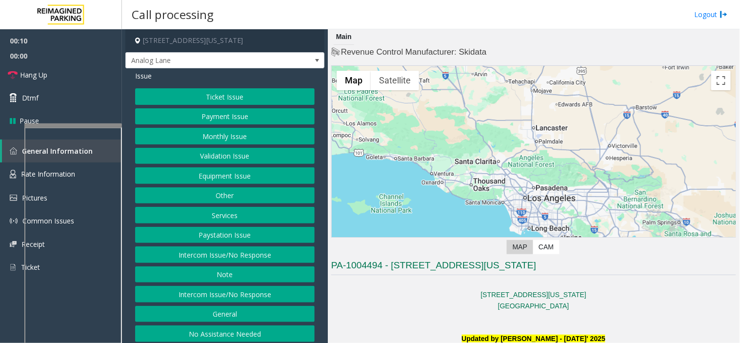
click at [260, 254] on button "Intercom Issue/No Response" at bounding box center [224, 254] width 179 height 17
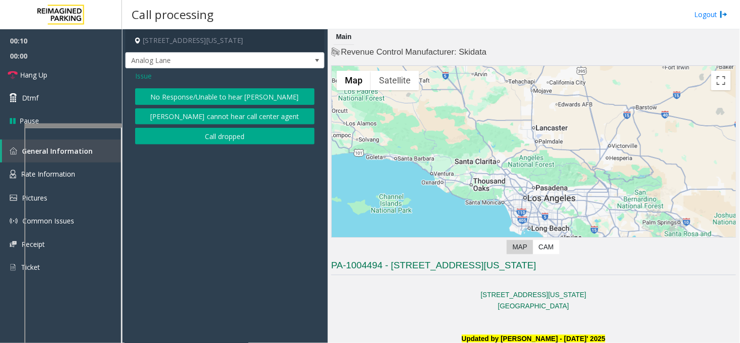
click at [168, 90] on button "No Response/Unable to hear [PERSON_NAME]" at bounding box center [224, 96] width 179 height 17
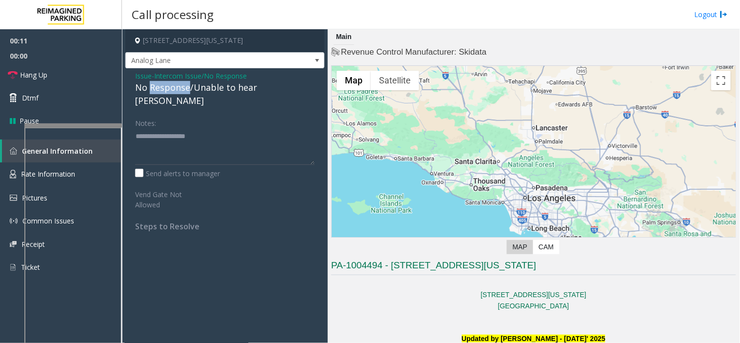
click at [168, 90] on div "No Response/Unable to hear [PERSON_NAME]" at bounding box center [224, 94] width 179 height 26
type textarea "**********"
click at [74, 76] on link "Hang Up" at bounding box center [61, 74] width 122 height 23
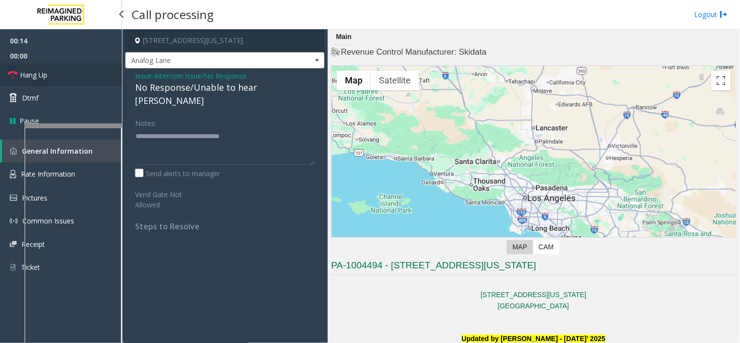
click at [74, 76] on link "Hang Up" at bounding box center [61, 74] width 122 height 23
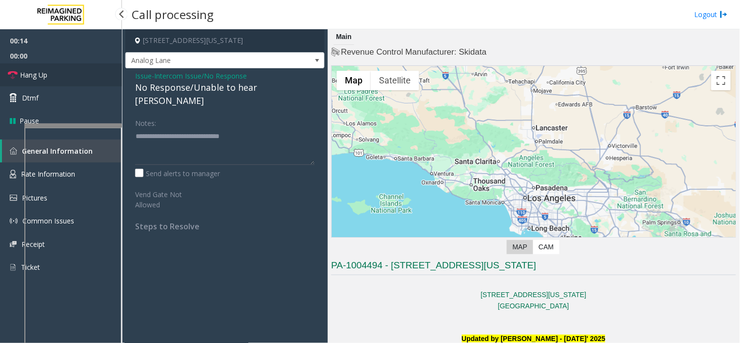
click at [74, 76] on link "Hang Up" at bounding box center [61, 74] width 122 height 23
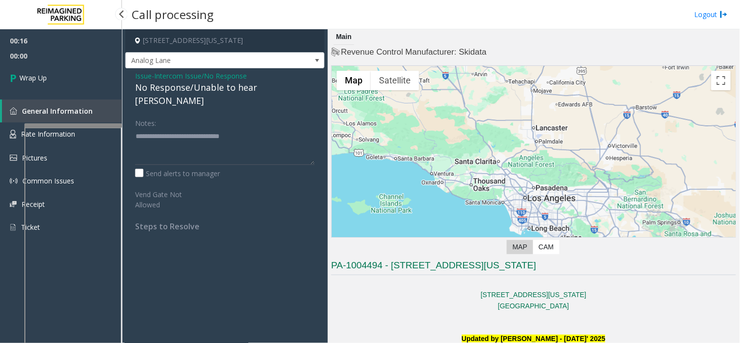
click at [67, 70] on link "Wrap Up" at bounding box center [61, 77] width 122 height 29
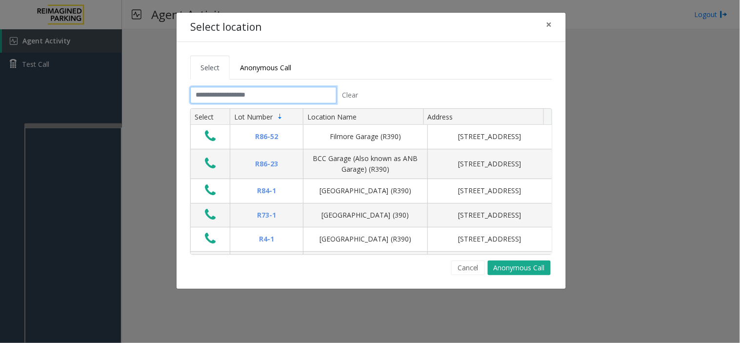
click at [205, 93] on input "text" at bounding box center [263, 95] width 146 height 17
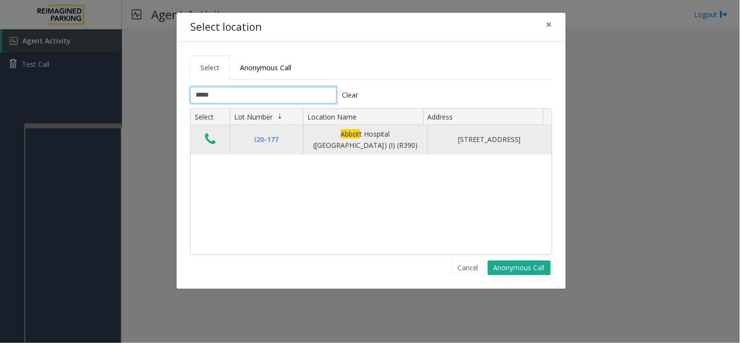
type input "*****"
click at [214, 140] on icon "Data table" at bounding box center [210, 139] width 11 height 14
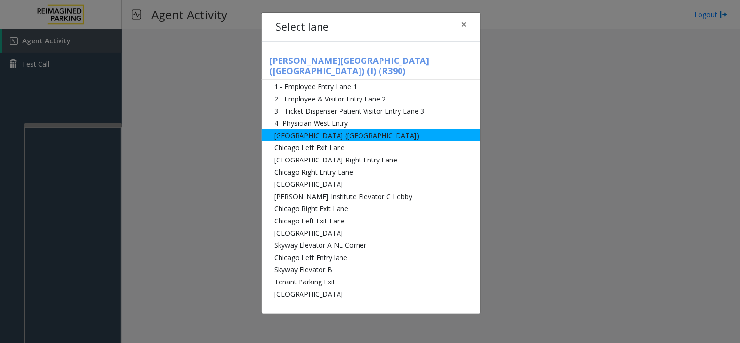
click at [293, 129] on li "[GEOGRAPHIC_DATA] ([GEOGRAPHIC_DATA])" at bounding box center [371, 135] width 219 height 12
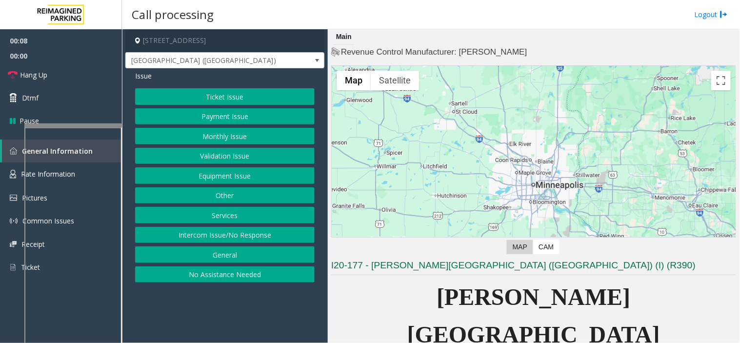
click at [244, 100] on button "Ticket Issue" at bounding box center [224, 96] width 179 height 17
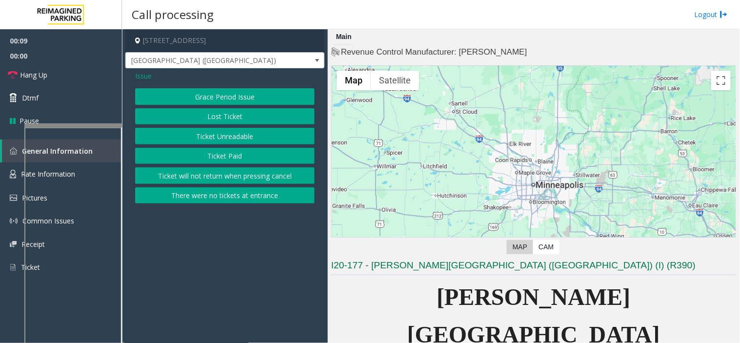
click at [241, 135] on button "Ticket Unreadable" at bounding box center [224, 136] width 179 height 17
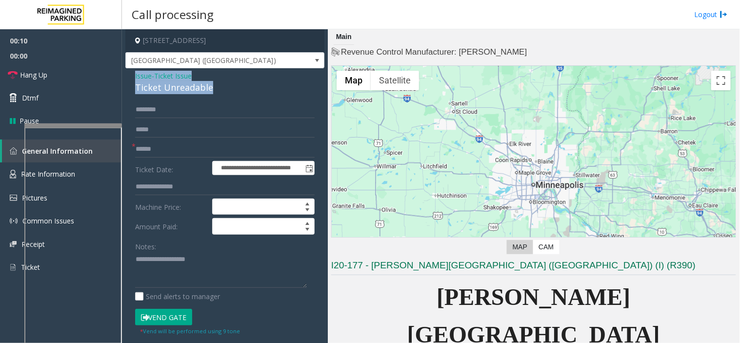
drag, startPoint x: 223, startPoint y: 84, endPoint x: 130, endPoint y: 69, distance: 94.5
click at [130, 69] on div "**********" at bounding box center [224, 306] width 199 height 476
copy div "Issue - Ticket Issue Ticket Unreadable"
click at [181, 272] on textarea at bounding box center [221, 270] width 172 height 37
paste textarea "**********"
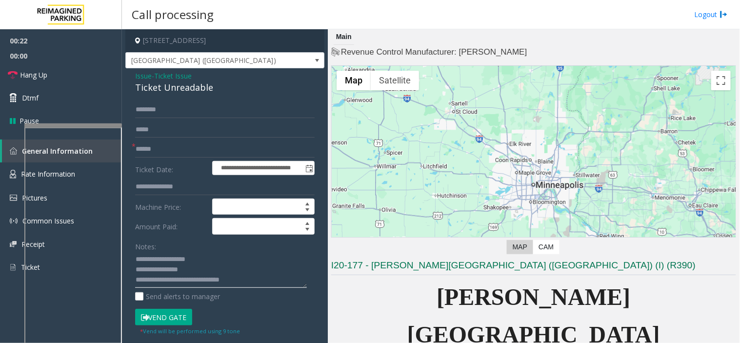
type textarea "**********"
click at [172, 147] on input "text" at bounding box center [224, 149] width 179 height 17
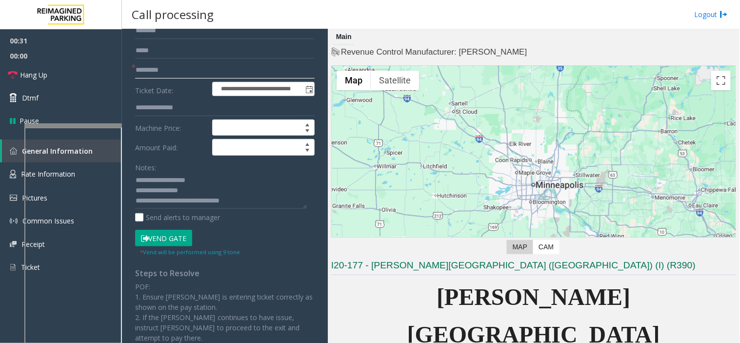
scroll to position [191, 0]
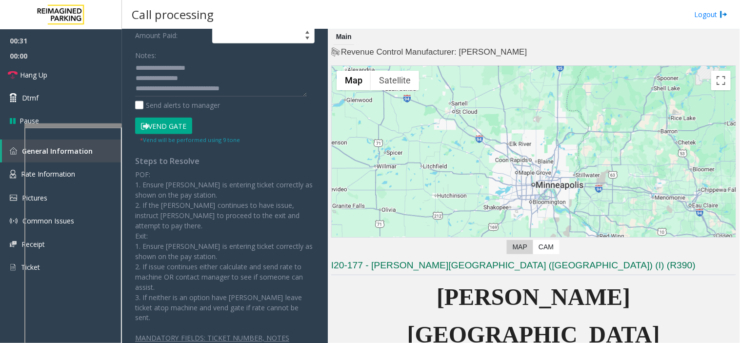
type input "*********"
click at [196, 120] on div "Vend Gate" at bounding box center [179, 126] width 92 height 17
click at [150, 125] on button "Vend Gate" at bounding box center [163, 126] width 57 height 17
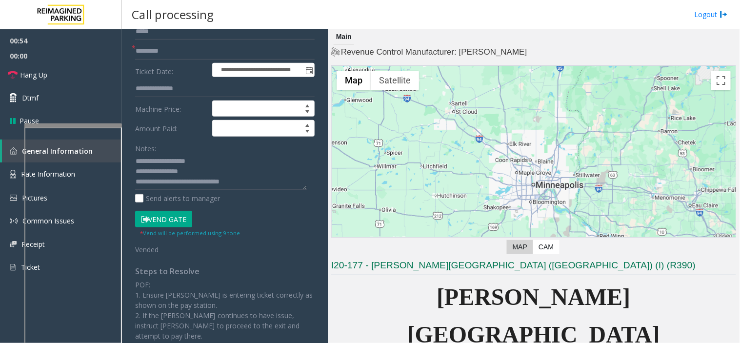
scroll to position [108, 0]
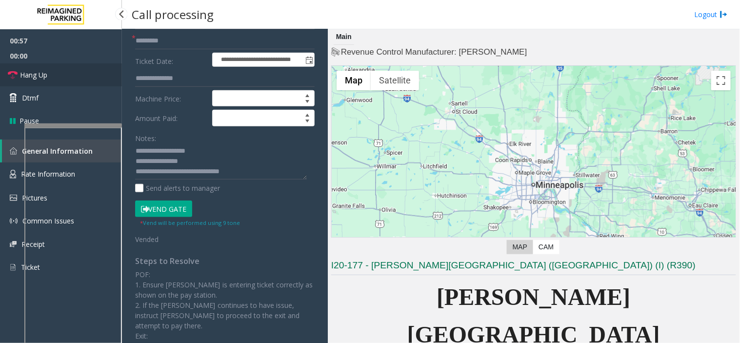
click at [90, 74] on link "Hang Up" at bounding box center [61, 74] width 122 height 23
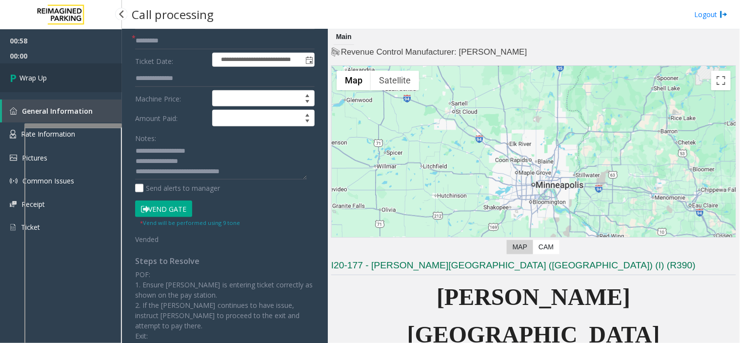
click at [86, 78] on link "Wrap Up" at bounding box center [61, 77] width 122 height 29
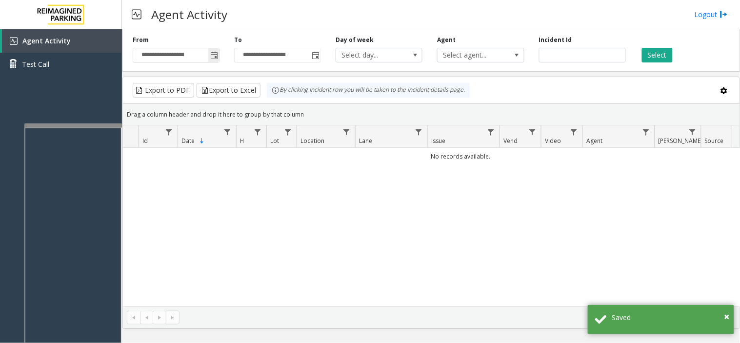
click at [212, 56] on span "Toggle popup" at bounding box center [214, 56] width 8 height 8
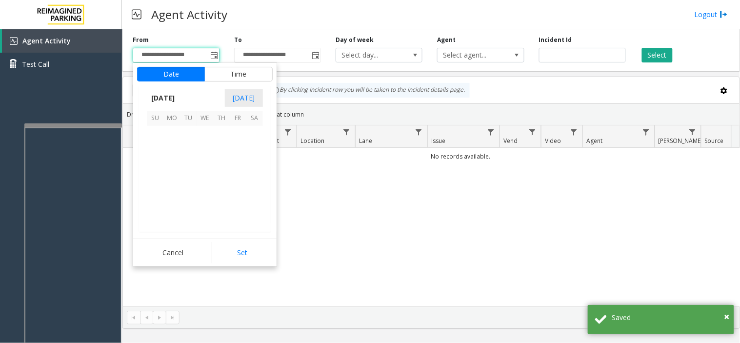
scroll to position [175011, 0]
click at [161, 179] on span "21" at bounding box center [155, 184] width 17 height 17
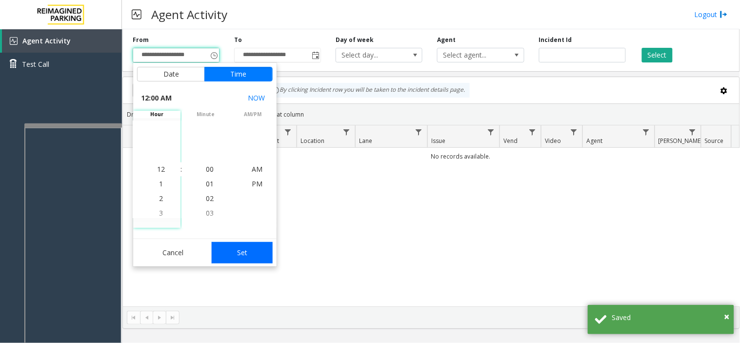
click at [240, 257] on button "Set" at bounding box center [242, 252] width 61 height 21
type input "**********"
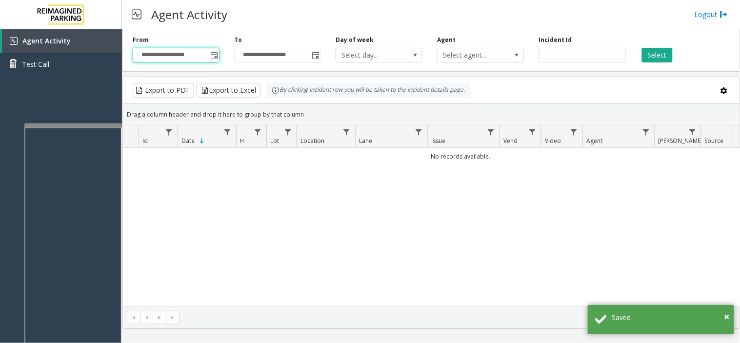
click at [663, 67] on div "**********" at bounding box center [430, 48] width 617 height 46
click at [647, 52] on button "Select" at bounding box center [657, 55] width 31 height 15
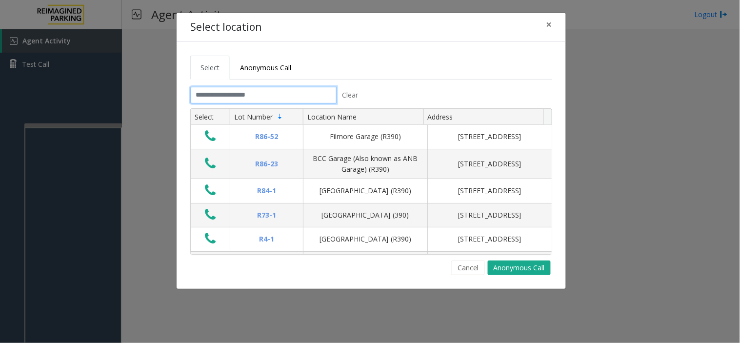
click at [211, 91] on input "text" at bounding box center [263, 95] width 146 height 17
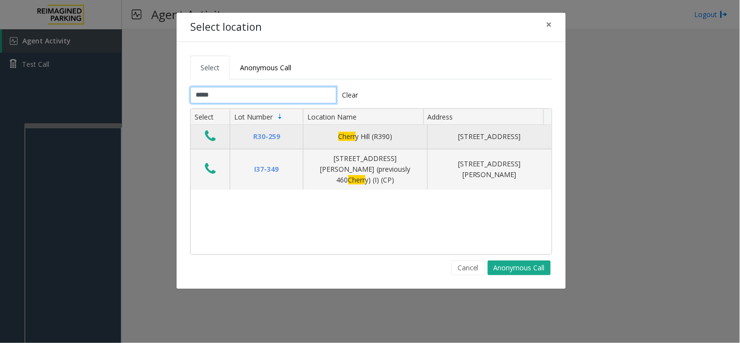
type input "*****"
click at [209, 134] on icon "Data table" at bounding box center [210, 136] width 11 height 14
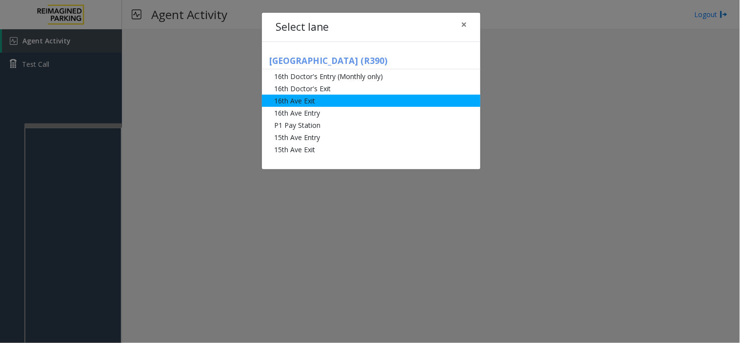
click at [289, 101] on li "16th Ave Exit" at bounding box center [371, 101] width 219 height 12
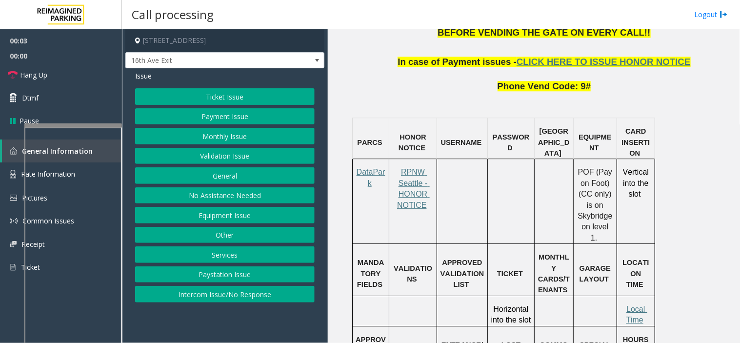
scroll to position [758, 0]
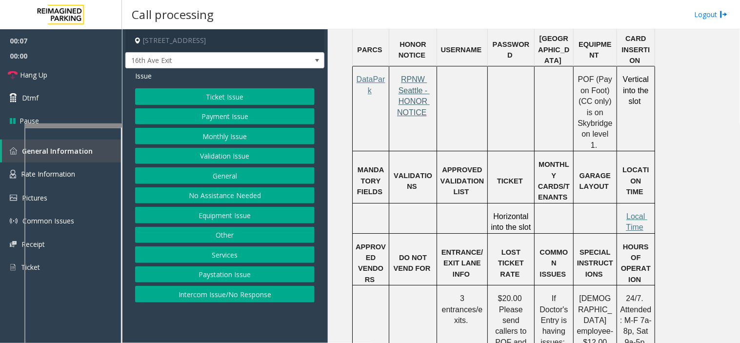
click at [406, 107] on span "RPNW Seattle - HONOR NOTICE" at bounding box center [413, 95] width 33 height 41
click at [232, 92] on button "Ticket Issue" at bounding box center [224, 96] width 179 height 17
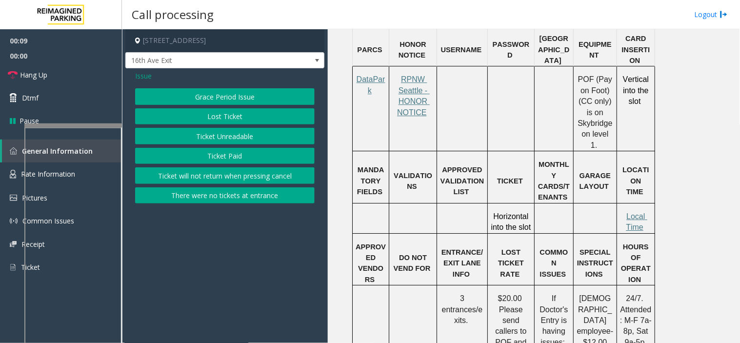
click at [227, 135] on button "Ticket Unreadable" at bounding box center [224, 136] width 179 height 17
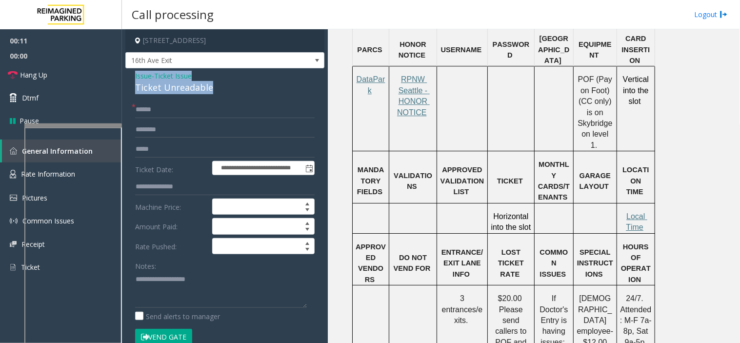
drag, startPoint x: 219, startPoint y: 84, endPoint x: 130, endPoint y: 74, distance: 88.9
click at [130, 74] on div "**********" at bounding box center [224, 326] width 199 height 516
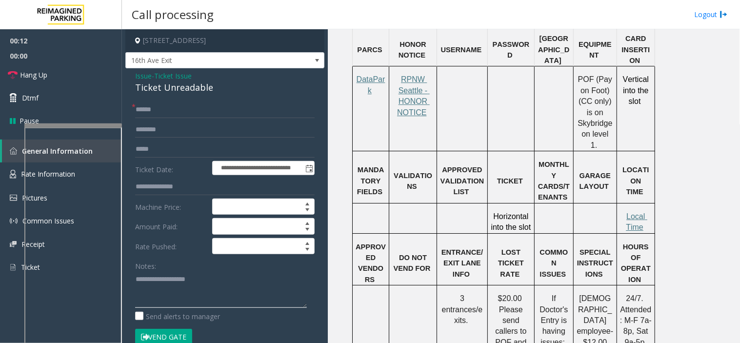
click at [171, 291] on textarea at bounding box center [221, 289] width 172 height 37
paste textarea "**********"
type textarea "**********"
click at [168, 110] on input "text" at bounding box center [224, 109] width 179 height 17
type input "******"
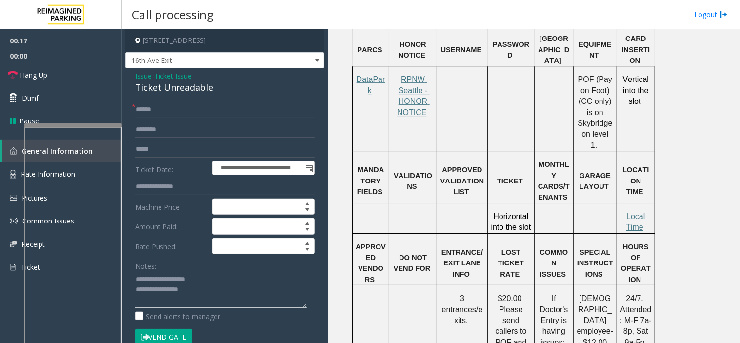
click at [202, 283] on textarea at bounding box center [221, 289] width 172 height 37
click at [245, 284] on textarea at bounding box center [221, 289] width 172 height 37
click at [231, 294] on textarea at bounding box center [221, 289] width 172 height 37
click at [627, 212] on span "Local Time" at bounding box center [636, 221] width 21 height 19
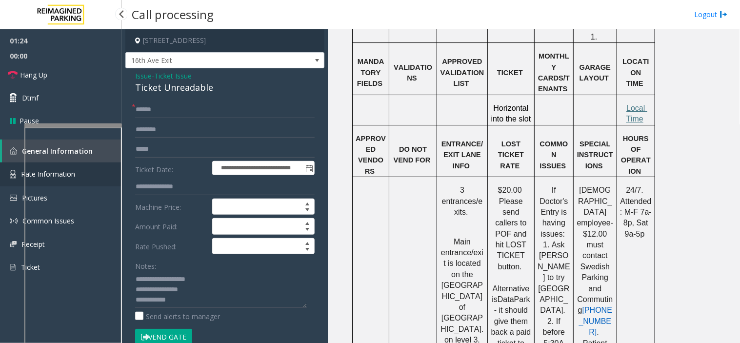
click at [14, 171] on img at bounding box center [13, 174] width 6 height 9
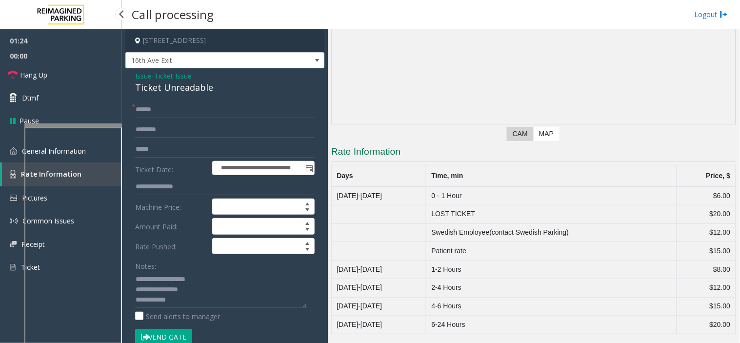
scroll to position [100, 0]
click at [19, 157] on link "General Information" at bounding box center [61, 150] width 122 height 23
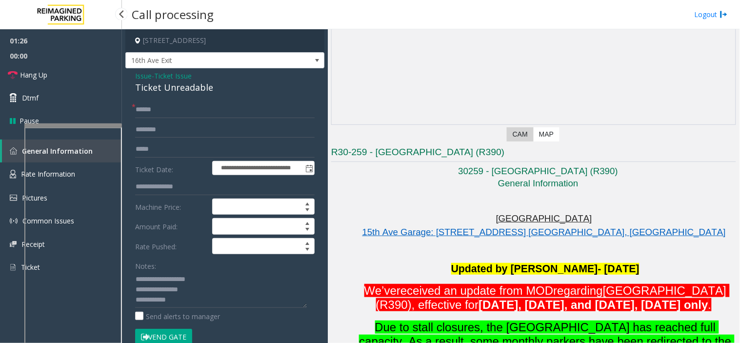
scroll to position [867, 0]
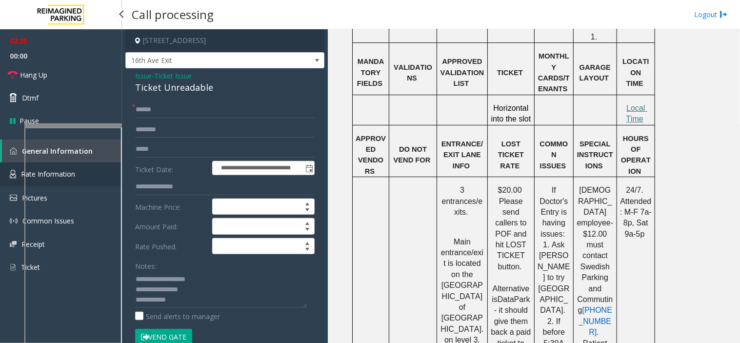
click at [8, 177] on link "Rate Information" at bounding box center [61, 174] width 122 height 24
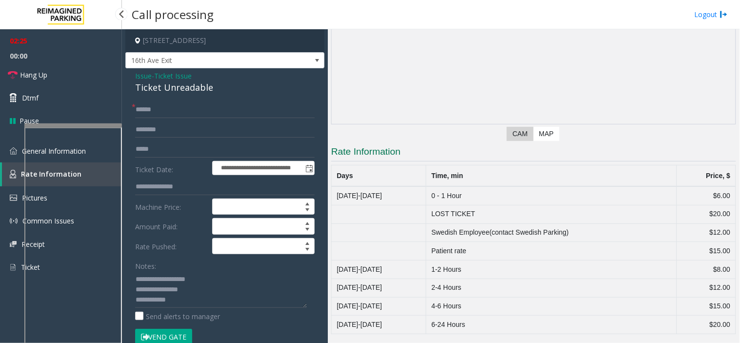
scroll to position [100, 0]
click at [181, 301] on textarea at bounding box center [221, 289] width 172 height 37
click at [193, 299] on textarea at bounding box center [221, 289] width 172 height 37
type textarea "**********"
click at [273, 296] on textarea at bounding box center [221, 289] width 172 height 37
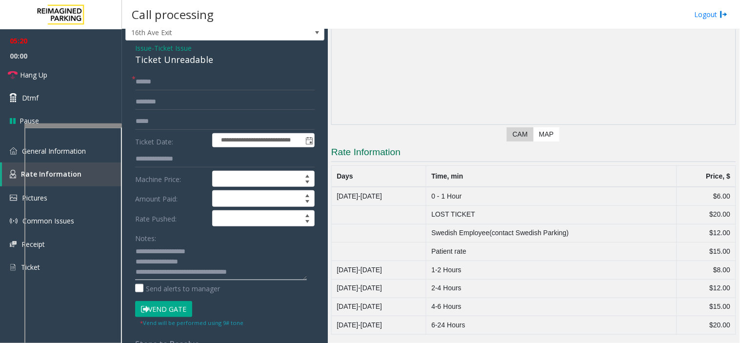
scroll to position [54, 0]
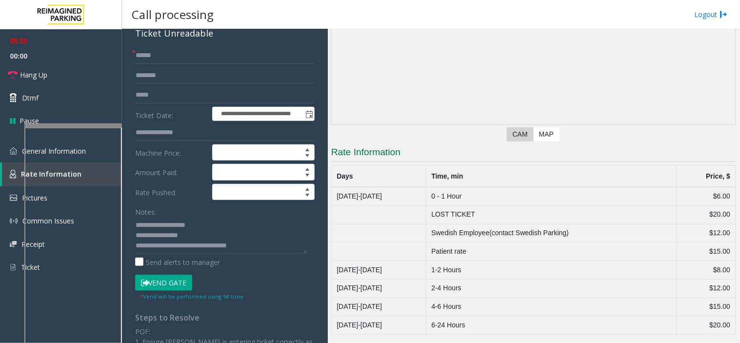
click at [174, 284] on button "Vend Gate" at bounding box center [163, 283] width 57 height 17
click at [247, 245] on textarea at bounding box center [221, 235] width 172 height 37
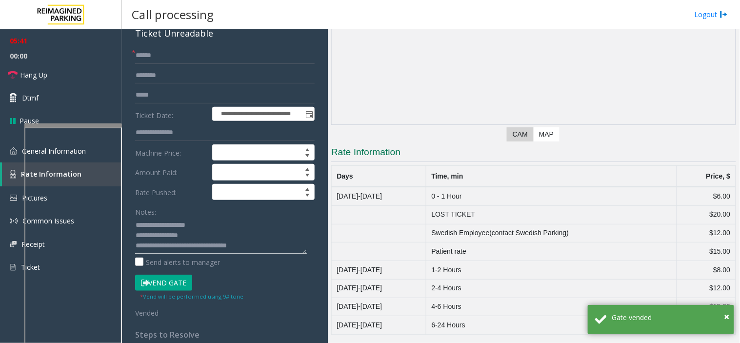
click at [249, 245] on textarea at bounding box center [221, 235] width 172 height 37
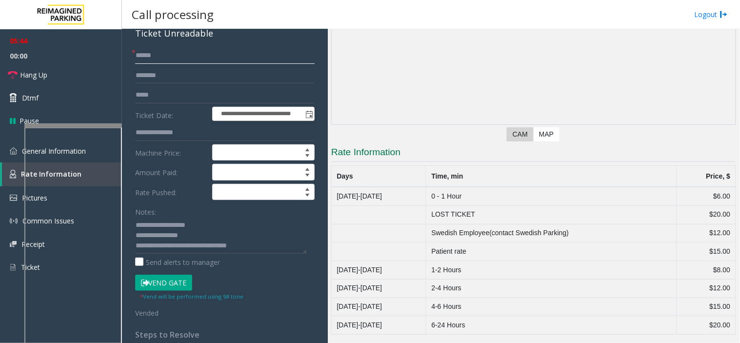
click at [164, 59] on input "******" at bounding box center [224, 55] width 179 height 17
type input "******"
click at [74, 74] on link "Hang Up" at bounding box center [61, 74] width 122 height 23
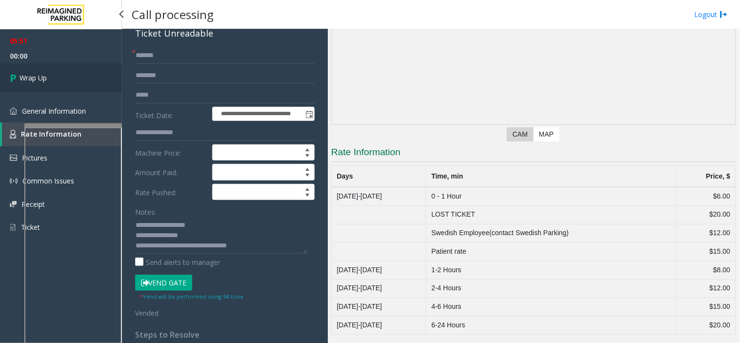
click at [74, 74] on link "Wrap Up" at bounding box center [61, 77] width 122 height 29
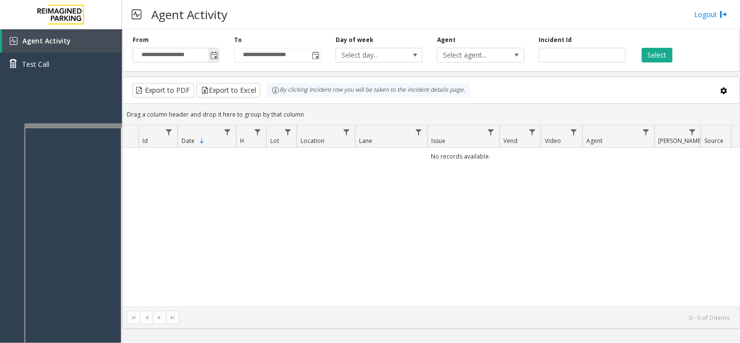
click at [215, 52] on span "Toggle popup" at bounding box center [214, 56] width 8 height 8
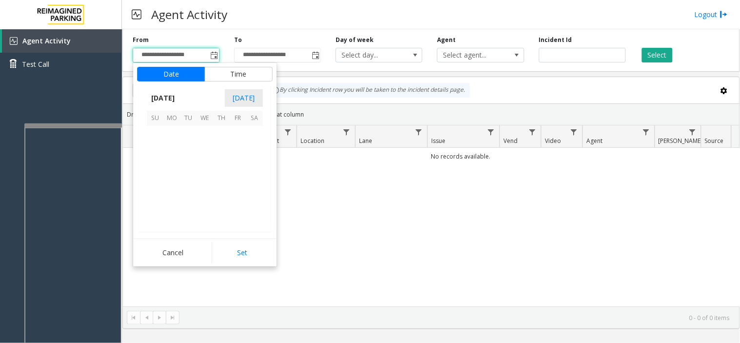
scroll to position [175011, 0]
click at [200, 184] on span "24" at bounding box center [205, 184] width 17 height 17
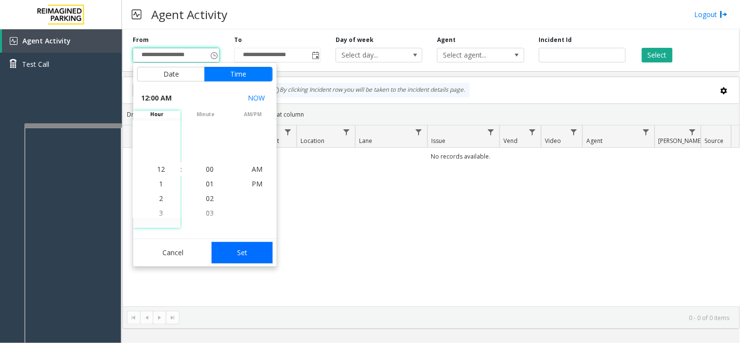
click at [259, 249] on button "Set" at bounding box center [242, 252] width 61 height 21
type input "**********"
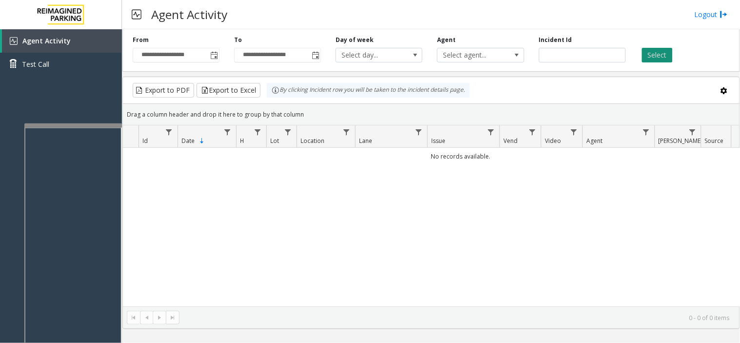
click at [648, 48] on button "Select" at bounding box center [657, 55] width 31 height 15
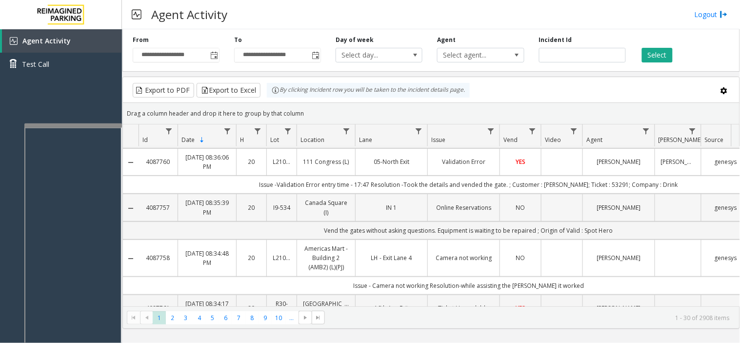
scroll to position [162, 0]
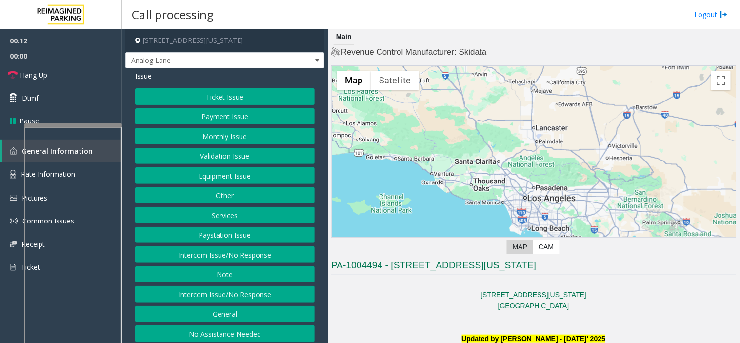
click at [245, 253] on button "Intercom Issue/No Response" at bounding box center [224, 254] width 179 height 17
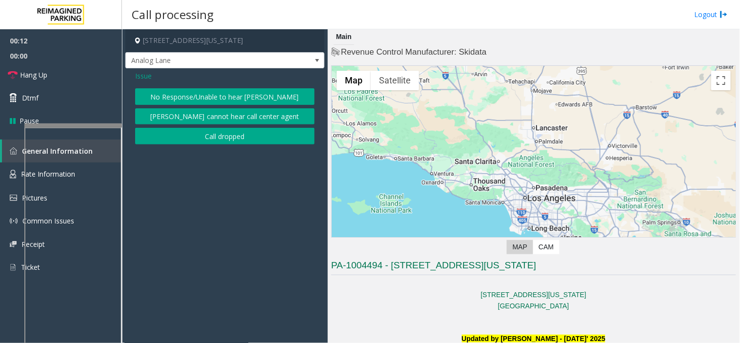
click at [199, 85] on div "Issue No Response/Unable to hear parker Parker cannot hear call center agent Ca…" at bounding box center [224, 108] width 199 height 81
click at [200, 90] on button "No Response/Unable to hear [PERSON_NAME]" at bounding box center [224, 96] width 179 height 17
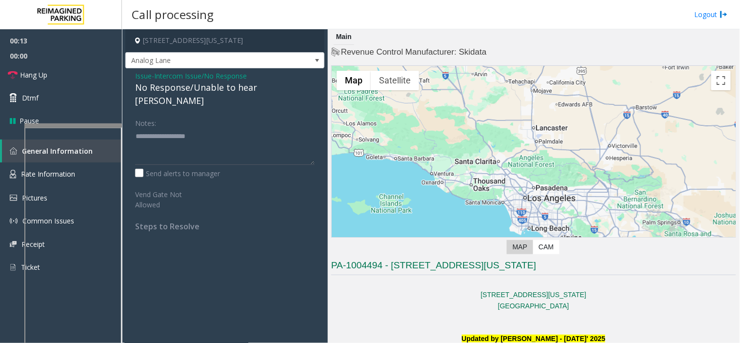
click at [199, 88] on div "No Response/Unable to hear [PERSON_NAME]" at bounding box center [224, 94] width 179 height 26
click at [212, 142] on textarea at bounding box center [224, 146] width 179 height 37
paste textarea "**********"
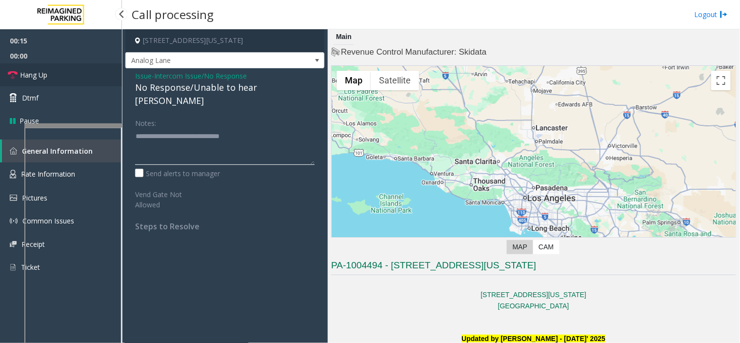
type textarea "**********"
click at [81, 73] on link "Hang Up" at bounding box center [61, 74] width 122 height 23
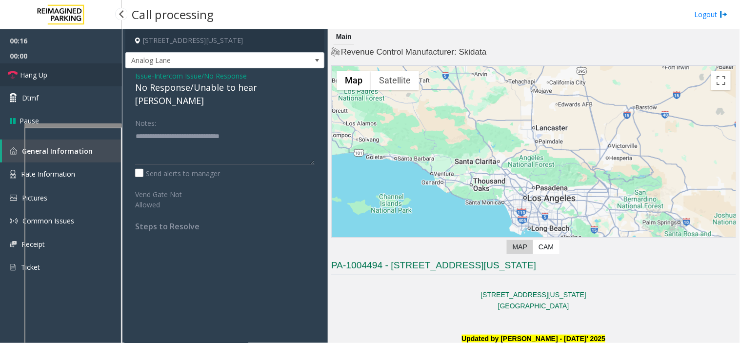
click at [81, 73] on link "Hang Up" at bounding box center [61, 74] width 122 height 23
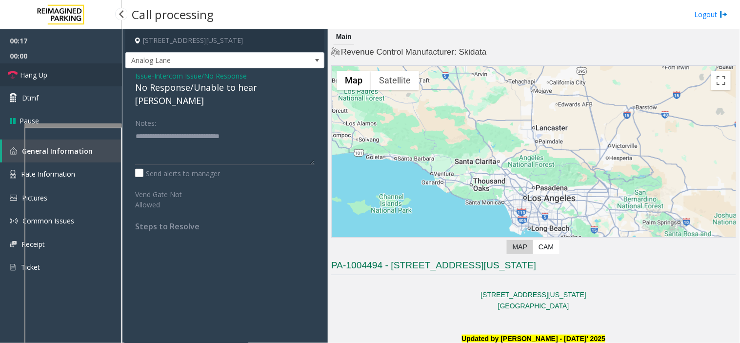
click at [81, 73] on link "Hang Up" at bounding box center [61, 74] width 122 height 23
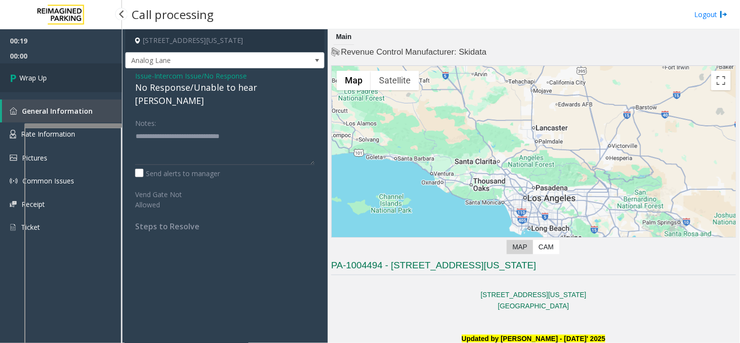
click at [81, 72] on link "Wrap Up" at bounding box center [61, 77] width 122 height 29
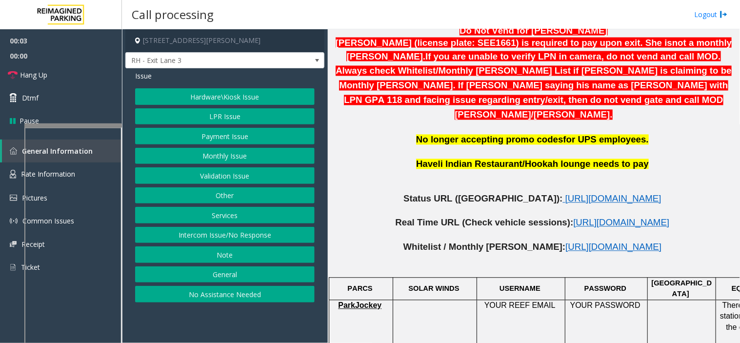
scroll to position [488, 0]
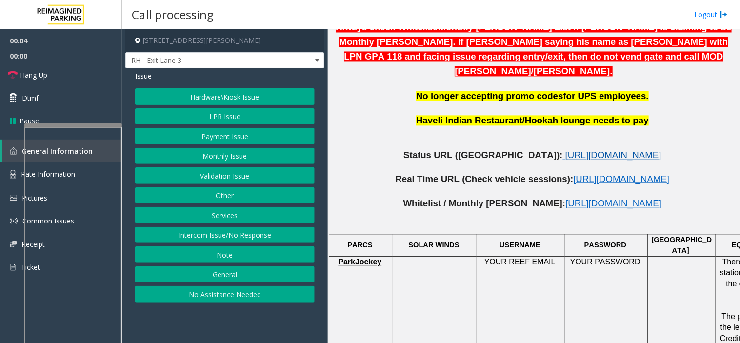
click at [565, 150] on span "https://www.parkjockey.com/en-us/manage/1633/status" at bounding box center [613, 155] width 96 height 10
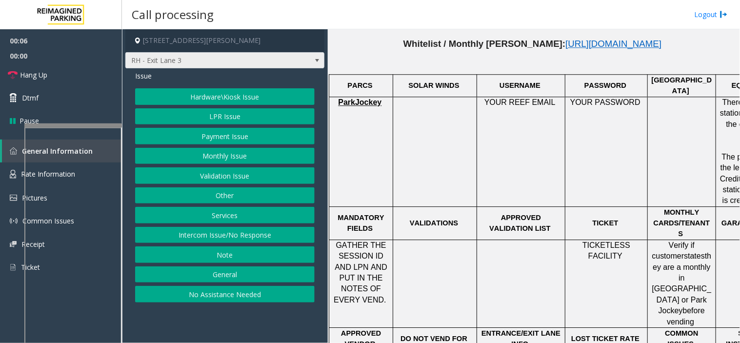
scroll to position [650, 0]
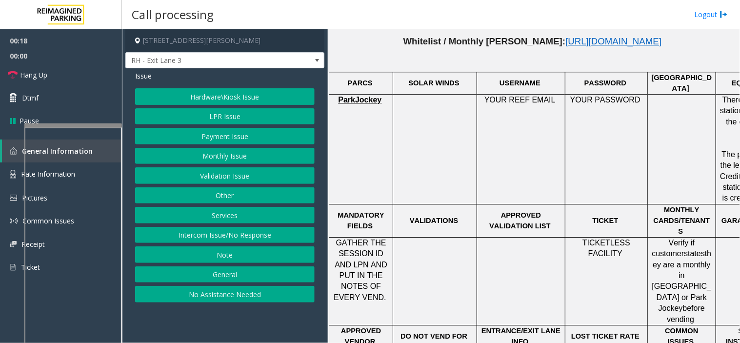
click at [219, 112] on button "LPR Issue" at bounding box center [224, 116] width 179 height 17
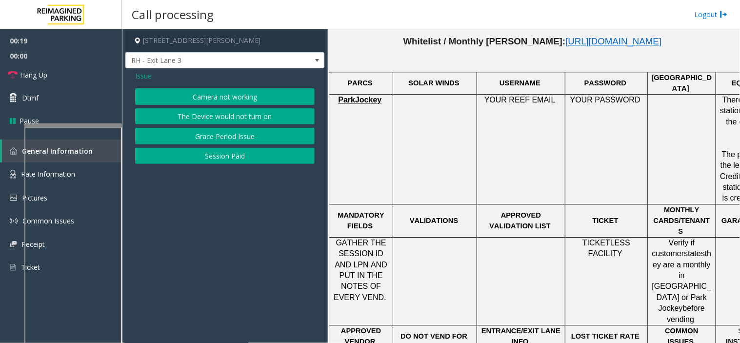
click at [197, 155] on button "Session Paid" at bounding box center [224, 156] width 179 height 17
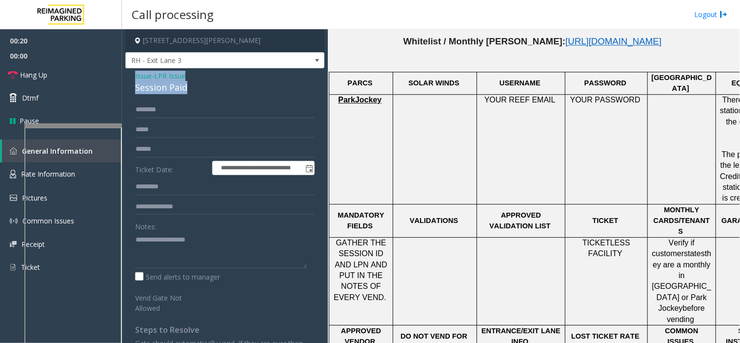
drag, startPoint x: 198, startPoint y: 88, endPoint x: 123, endPoint y: 76, distance: 76.0
click at [123, 76] on app-call-processing-form "**********" at bounding box center [225, 186] width 206 height 314
click at [201, 266] on textarea at bounding box center [221, 250] width 172 height 37
paste textarea "**********"
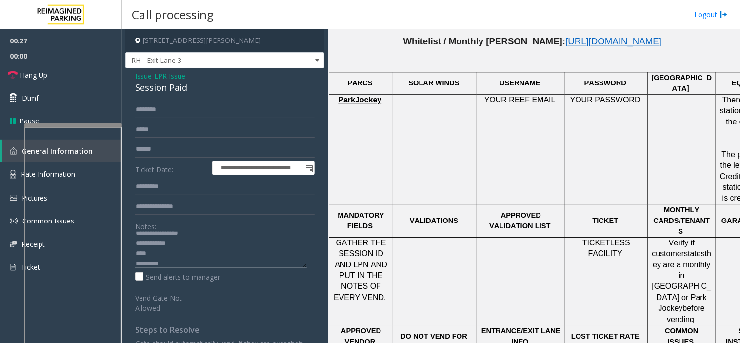
scroll to position [17, 0]
click at [191, 256] on textarea at bounding box center [221, 250] width 172 height 37
click at [216, 259] on textarea at bounding box center [221, 250] width 172 height 37
click at [181, 251] on textarea at bounding box center [221, 250] width 172 height 37
click at [169, 267] on textarea at bounding box center [221, 250] width 172 height 37
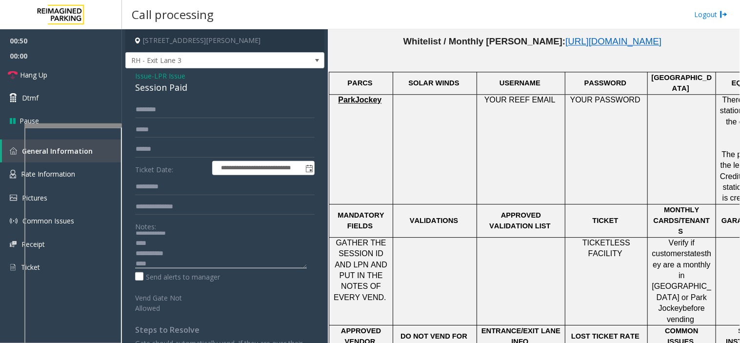
click at [167, 245] on textarea at bounding box center [221, 250] width 172 height 37
click at [154, 263] on textarea at bounding box center [221, 250] width 172 height 37
click at [152, 243] on textarea at bounding box center [221, 250] width 172 height 37
click at [150, 245] on textarea at bounding box center [221, 250] width 172 height 37
click at [158, 267] on textarea at bounding box center [221, 250] width 172 height 37
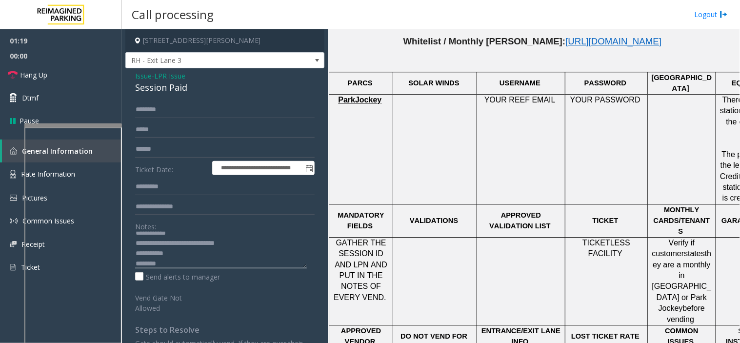
click at [208, 265] on textarea at bounding box center [221, 250] width 172 height 37
click at [171, 266] on textarea at bounding box center [221, 250] width 172 height 37
type textarea "**********"
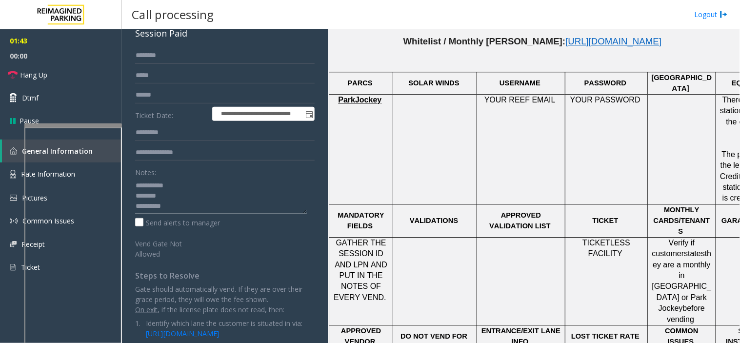
click at [178, 206] on textarea at bounding box center [221, 196] width 172 height 37
click at [73, 77] on link "Hang Up" at bounding box center [61, 74] width 122 height 23
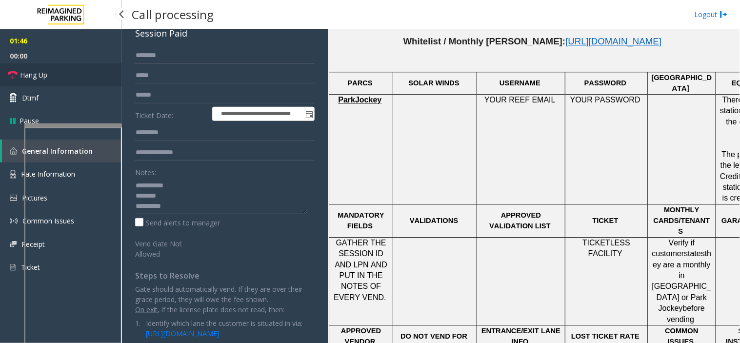
click at [73, 77] on link "Hang Up" at bounding box center [61, 74] width 122 height 23
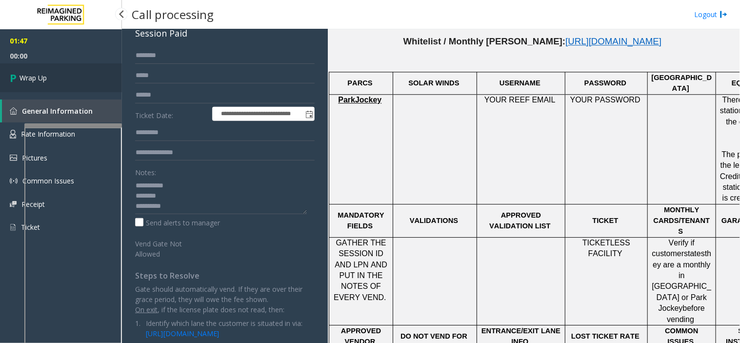
click at [70, 79] on link "Wrap Up" at bounding box center [61, 77] width 122 height 29
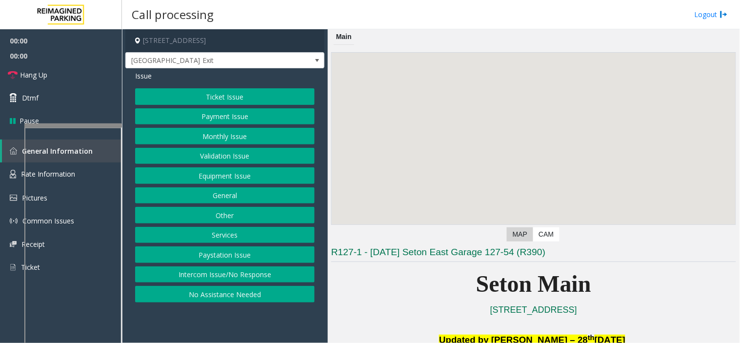
click at [240, 175] on button "Equipment Issue" at bounding box center [224, 175] width 179 height 17
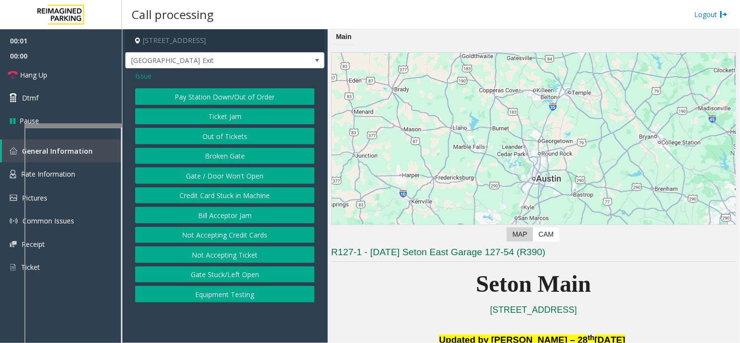
click at [240, 175] on button "Gate / Door Won't Open" at bounding box center [224, 175] width 179 height 17
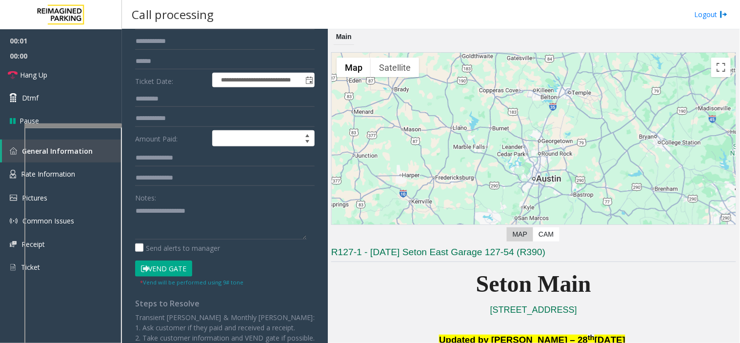
scroll to position [108, 0]
click at [175, 264] on button "Vend Gate" at bounding box center [163, 268] width 57 height 17
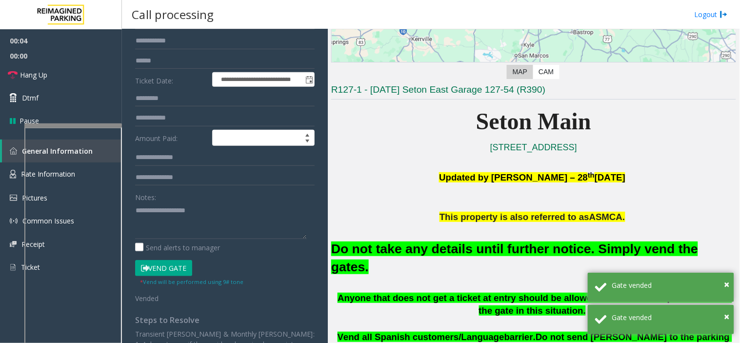
scroll to position [217, 0]
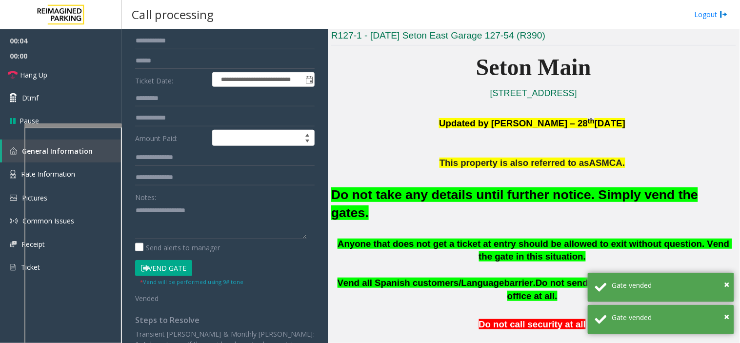
click at [403, 302] on p at bounding box center [533, 307] width 405 height 11
click at [401, 278] on span "Vend all Spanish customers/Language" at bounding box center [421, 283] width 167 height 10
click at [400, 278] on span "Vend all Spanish customers/Language" at bounding box center [421, 283] width 167 height 10
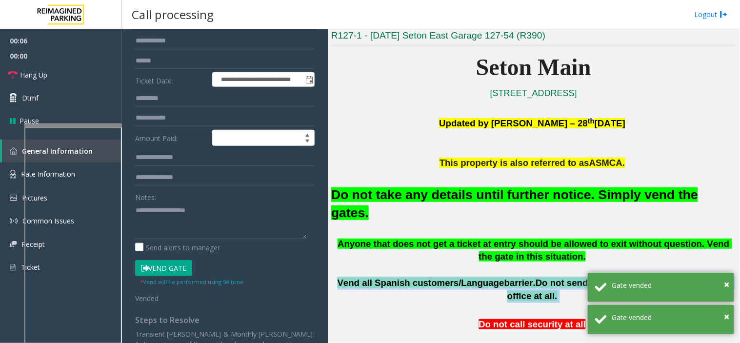
click at [400, 278] on span "Vend all Spanish customers/Language" at bounding box center [421, 283] width 167 height 10
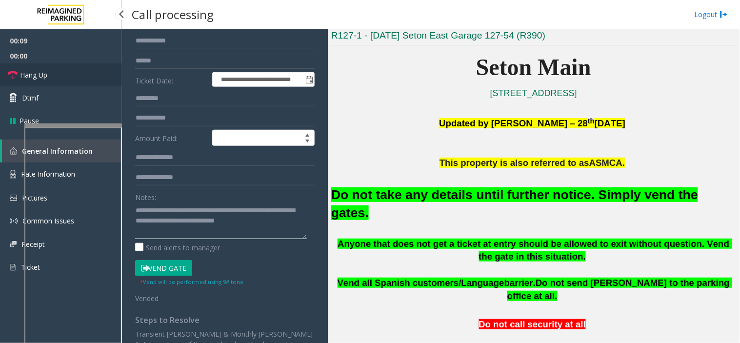
type textarea "**********"
click at [84, 74] on link "Hang Up" at bounding box center [61, 74] width 122 height 23
click at [84, 72] on link "Hang Up" at bounding box center [61, 74] width 122 height 23
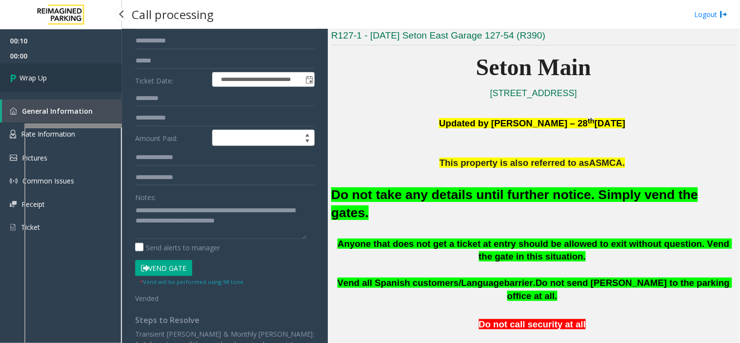
click at [84, 72] on link "Wrap Up" at bounding box center [61, 77] width 122 height 29
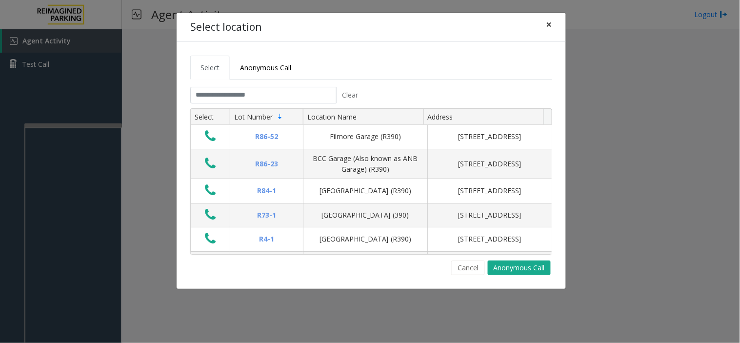
click at [548, 23] on span "×" at bounding box center [549, 25] width 6 height 14
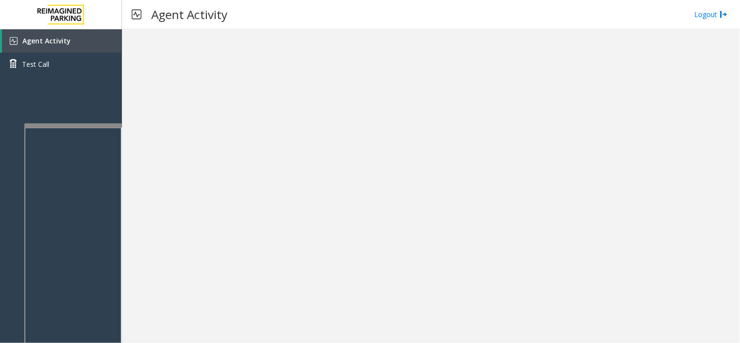
click at [71, 41] on link "Agent Activity" at bounding box center [62, 40] width 120 height 23
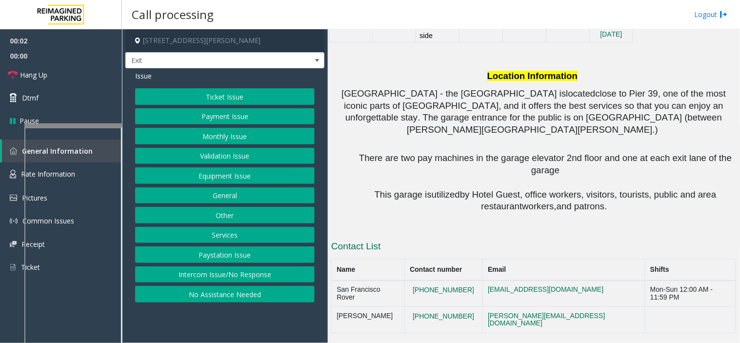
scroll to position [892, 0]
click at [255, 93] on button "Ticket Issue" at bounding box center [224, 96] width 179 height 17
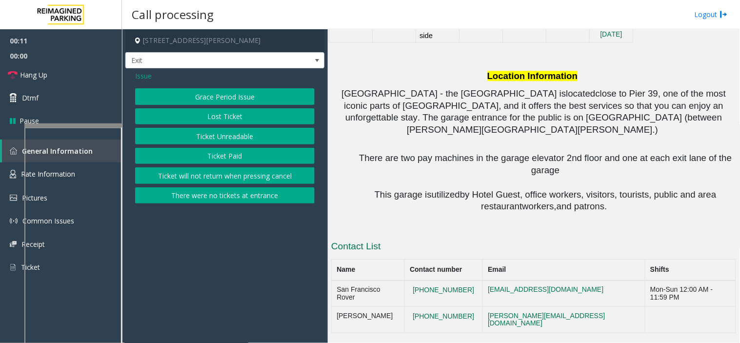
click at [231, 134] on button "Ticket Unreadable" at bounding box center [224, 136] width 179 height 17
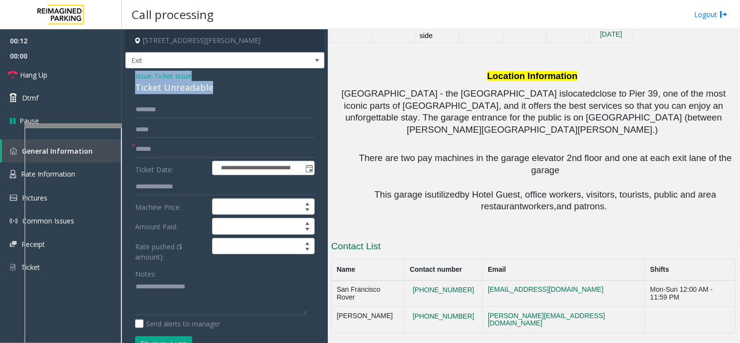
drag, startPoint x: 215, startPoint y: 89, endPoint x: 127, endPoint y: 69, distance: 90.0
click at [127, 69] on div "**********" at bounding box center [224, 330] width 199 height 524
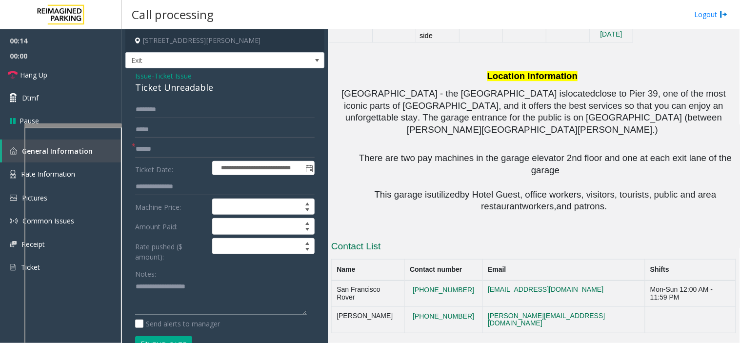
click at [208, 298] on textarea at bounding box center [221, 297] width 172 height 37
paste textarea "**********"
type textarea "**********"
click at [140, 145] on input "text" at bounding box center [224, 149] width 179 height 17
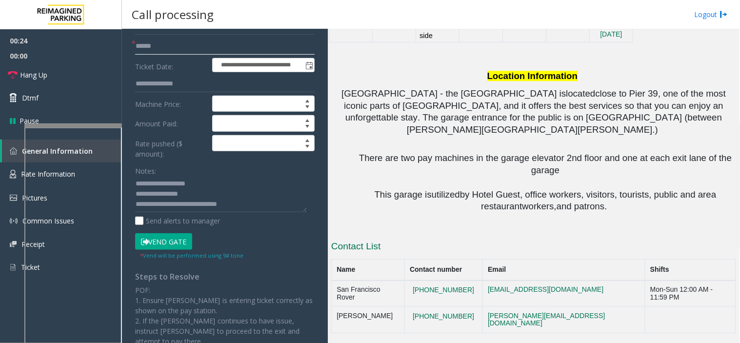
scroll to position [217, 0]
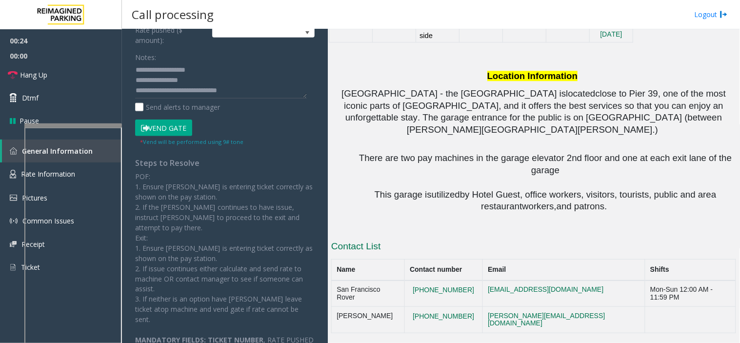
type input "******"
click at [143, 146] on div "* Vend will be performed using 9# tone" at bounding box center [191, 141] width 103 height 10
click at [161, 119] on button "Vend Gate" at bounding box center [163, 127] width 57 height 17
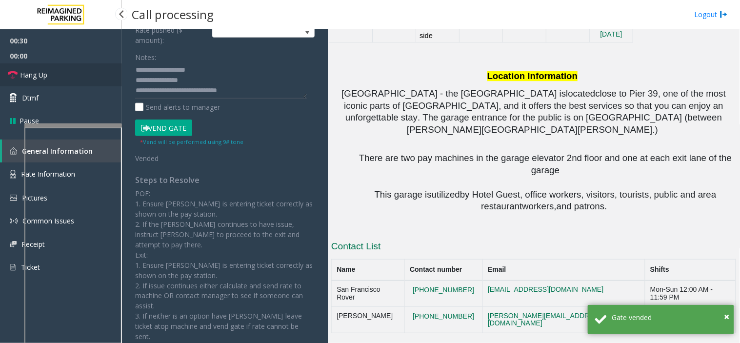
click at [76, 80] on link "Hang Up" at bounding box center [61, 74] width 122 height 23
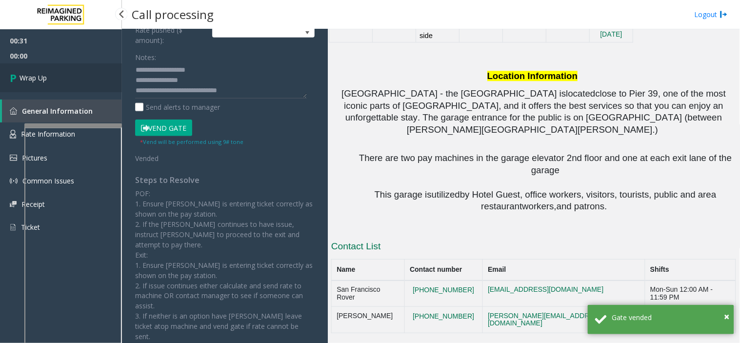
click at [76, 80] on link "Wrap Up" at bounding box center [61, 77] width 122 height 29
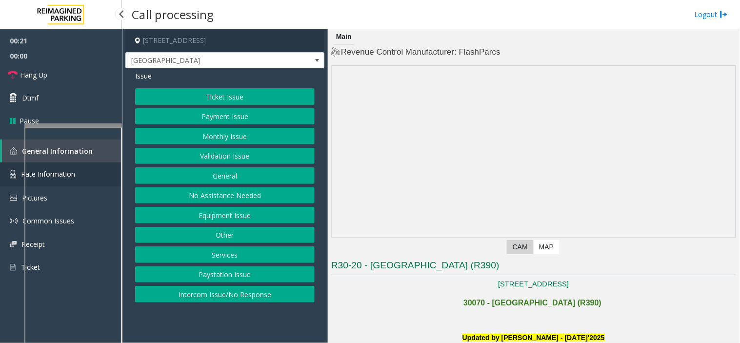
click at [3, 167] on link "Rate Information" at bounding box center [61, 174] width 122 height 24
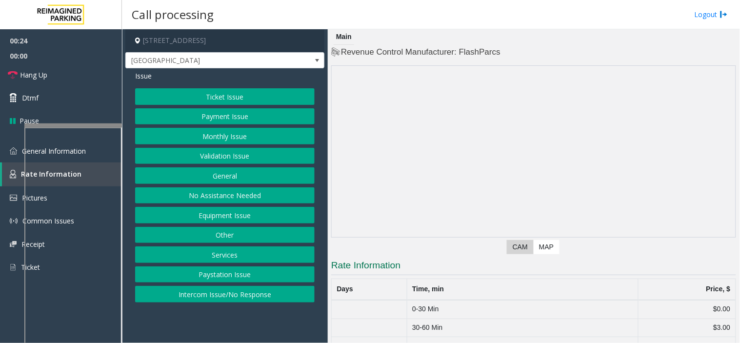
click at [178, 96] on button "Ticket Issue" at bounding box center [224, 96] width 179 height 17
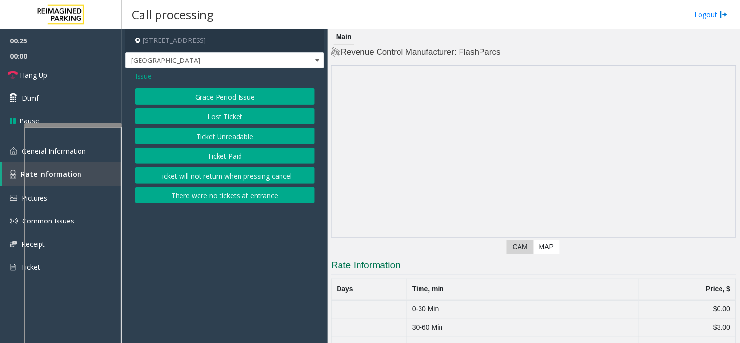
click at [208, 191] on button "There were no tickets at entrance" at bounding box center [224, 195] width 179 height 17
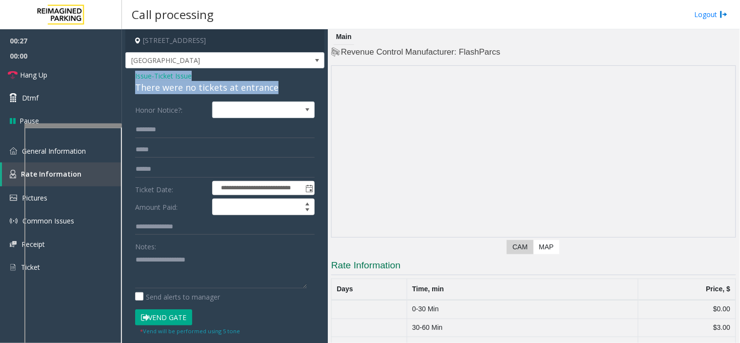
drag, startPoint x: 275, startPoint y: 86, endPoint x: 149, endPoint y: 84, distance: 126.3
click at [128, 77] on div "**********" at bounding box center [224, 316] width 199 height 497
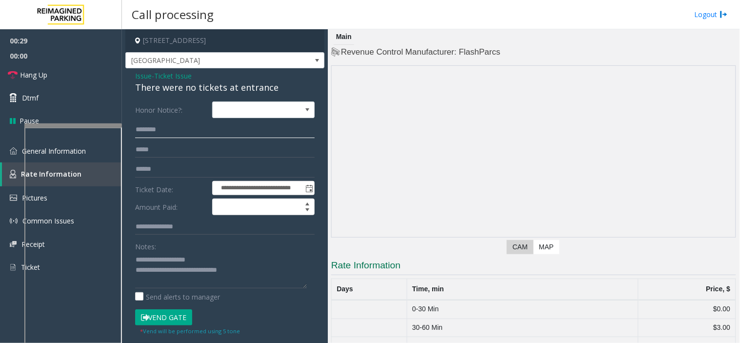
click at [159, 137] on input "text" at bounding box center [224, 129] width 179 height 17
click at [256, 277] on textarea at bounding box center [221, 270] width 172 height 37
type textarea "**********"
click at [212, 125] on input "text" at bounding box center [224, 129] width 179 height 17
drag, startPoint x: 168, startPoint y: 314, endPoint x: 162, endPoint y: 211, distance: 103.1
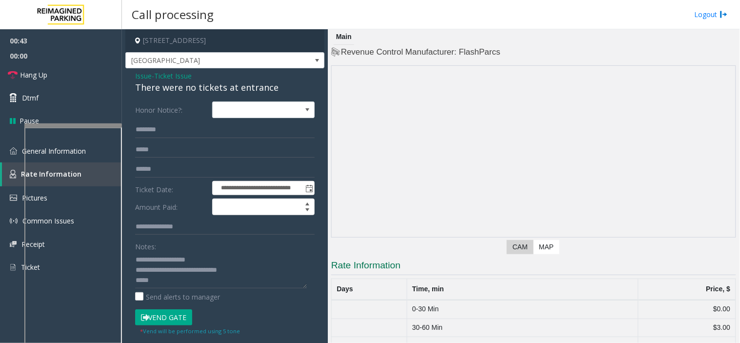
click at [169, 313] on button "Vend Gate" at bounding box center [163, 317] width 57 height 17
click at [160, 129] on input "text" at bounding box center [224, 129] width 179 height 17
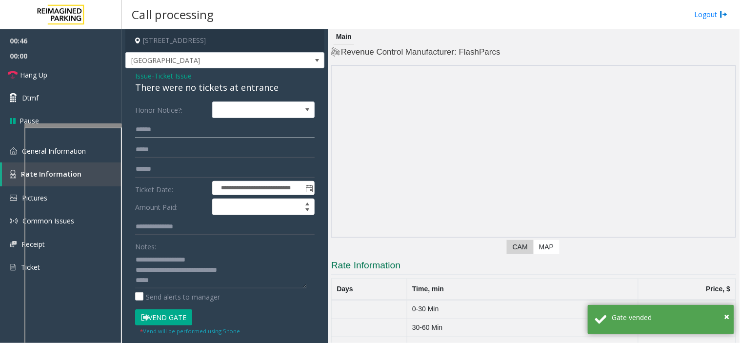
type input "******"
click at [169, 286] on textarea at bounding box center [221, 270] width 172 height 37
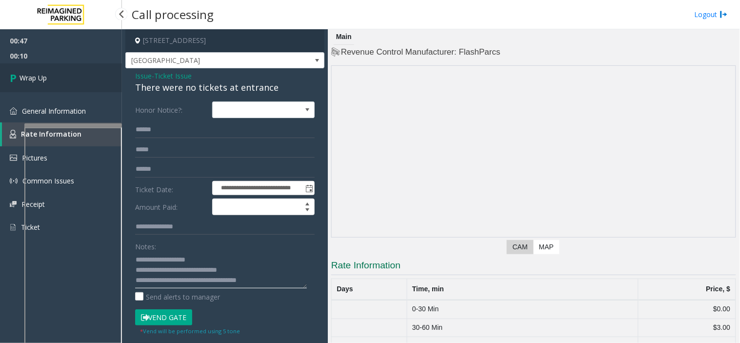
type textarea "**********"
click at [75, 84] on link "Wrap Up" at bounding box center [61, 77] width 122 height 29
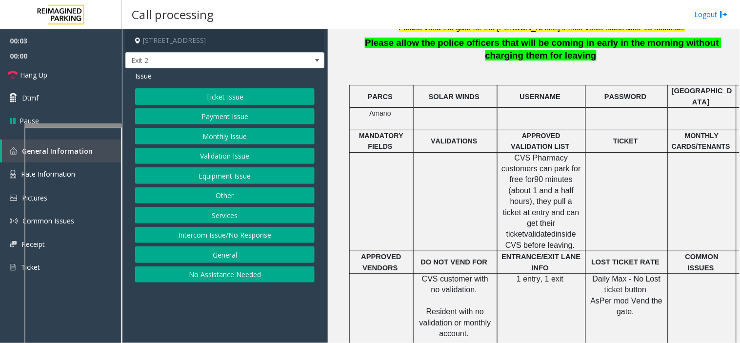
scroll to position [377, 0]
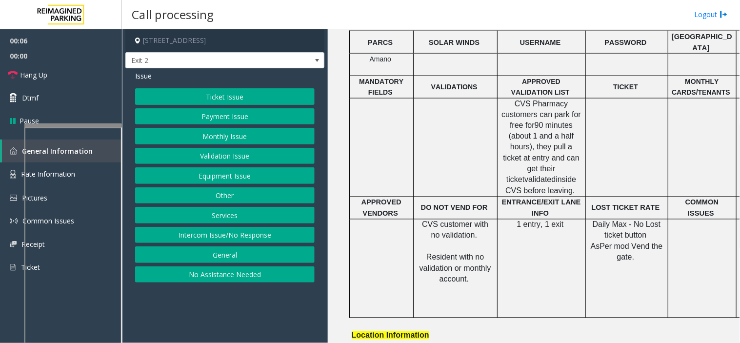
click at [236, 97] on button "Ticket Issue" at bounding box center [224, 96] width 179 height 17
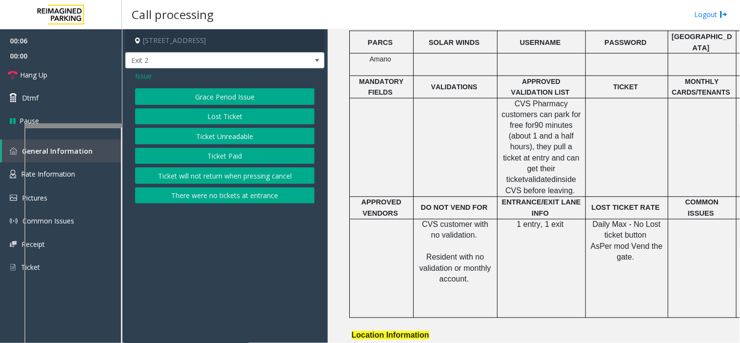
click at [224, 138] on button "Ticket Unreadable" at bounding box center [224, 136] width 179 height 17
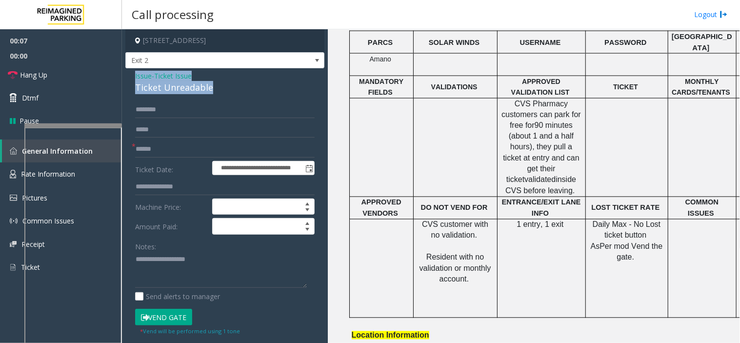
drag, startPoint x: 220, startPoint y: 88, endPoint x: 123, endPoint y: 76, distance: 97.8
click at [123, 76] on app-call-processing-form "**********" at bounding box center [225, 186] width 206 height 314
click at [216, 257] on textarea at bounding box center [221, 270] width 172 height 37
paste textarea "**********"
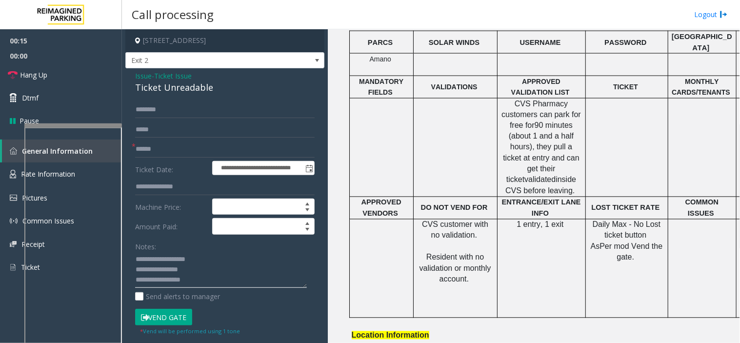
type textarea "**********"
click at [239, 150] on input "text" at bounding box center [224, 149] width 179 height 17
type input "*"
click at [217, 282] on textarea at bounding box center [221, 270] width 172 height 37
type textarea "**********"
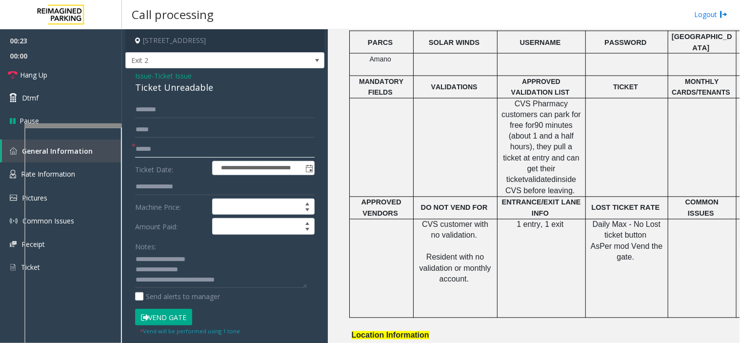
click at [170, 149] on input "text" at bounding box center [224, 149] width 179 height 17
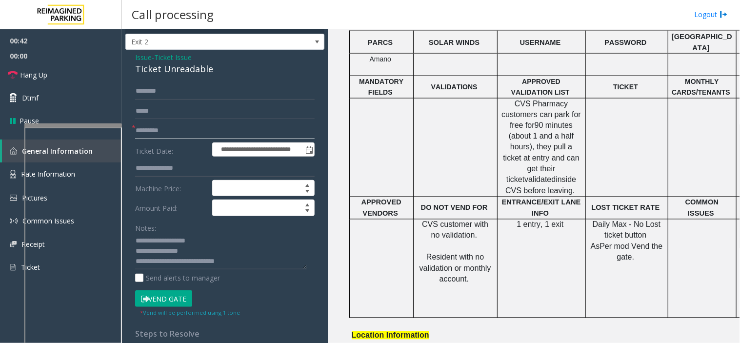
scroll to position [0, 0]
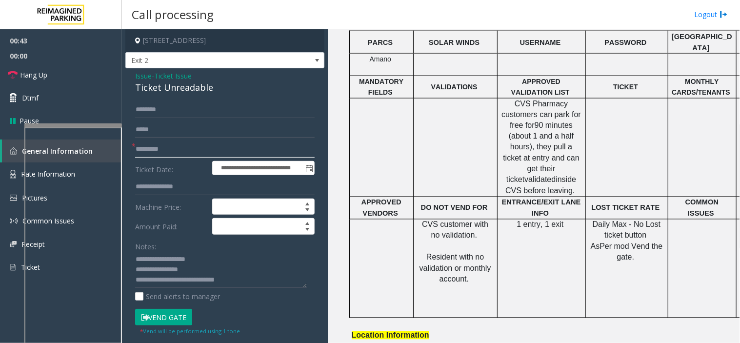
type input "*********"
click at [171, 311] on button "Vend Gate" at bounding box center [163, 317] width 57 height 17
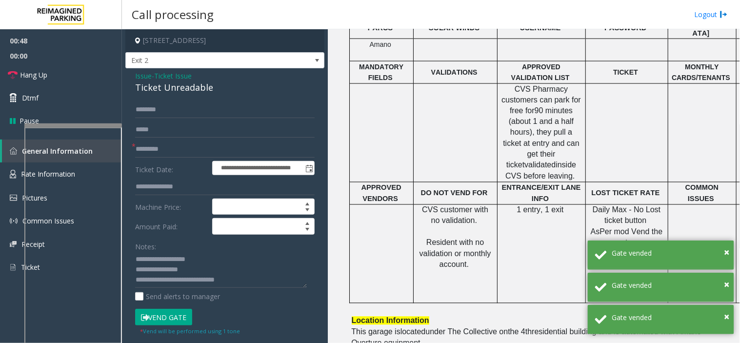
scroll to position [433, 0]
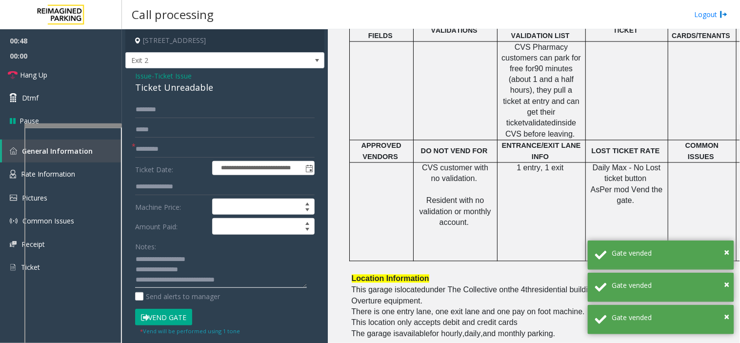
click at [237, 287] on textarea at bounding box center [221, 270] width 172 height 37
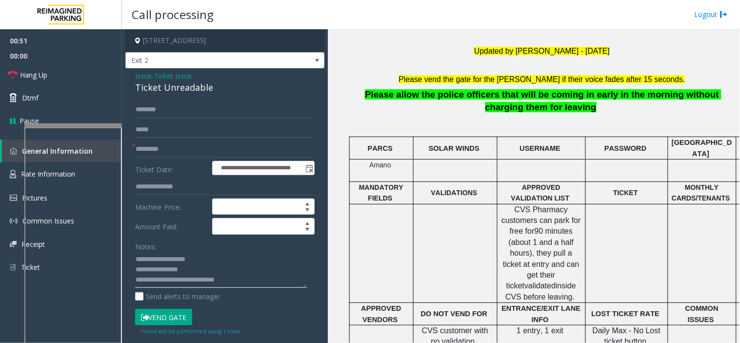
scroll to position [379, 0]
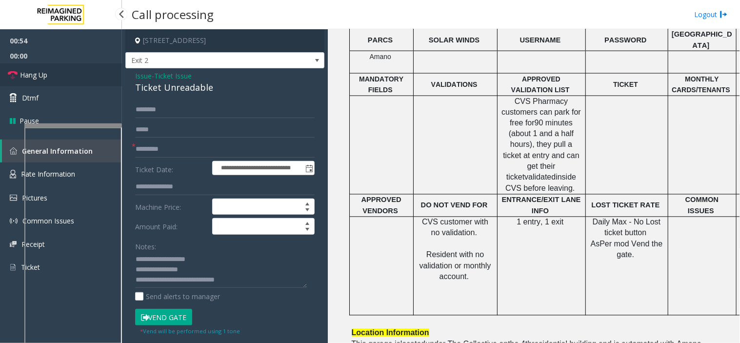
click at [97, 79] on link "Hang Up" at bounding box center [61, 74] width 122 height 23
click at [97, 77] on link "Hang Up" at bounding box center [61, 74] width 122 height 23
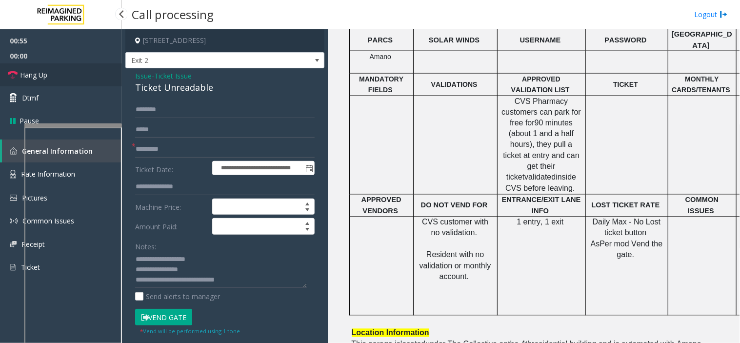
click at [97, 77] on link "Hang Up" at bounding box center [61, 74] width 122 height 23
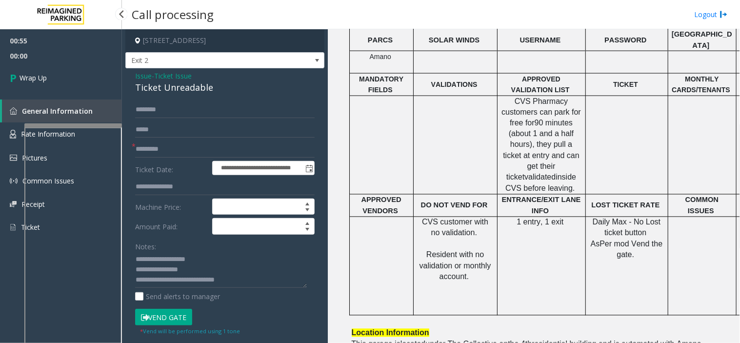
click at [97, 77] on link "Wrap Up" at bounding box center [61, 77] width 122 height 29
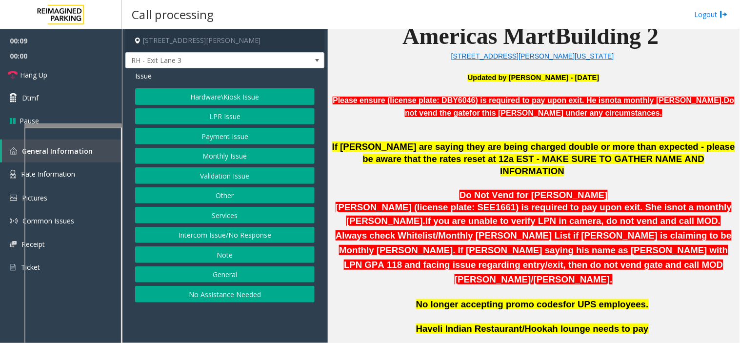
scroll to position [379, 0]
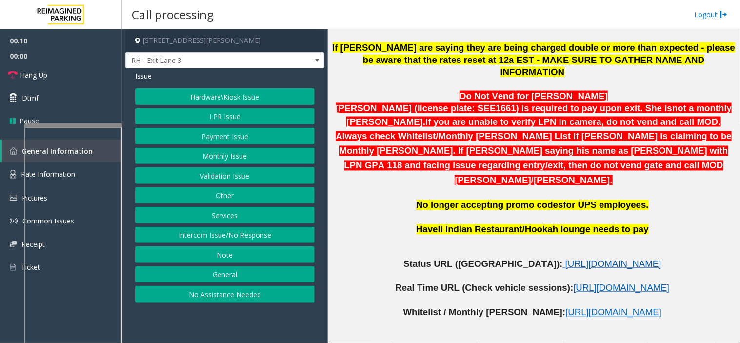
click at [565, 259] on span "https://www.parkjockey.com/en-us/manage/1633/status" at bounding box center [613, 264] width 96 height 10
click at [233, 213] on button "Services" at bounding box center [224, 215] width 179 height 17
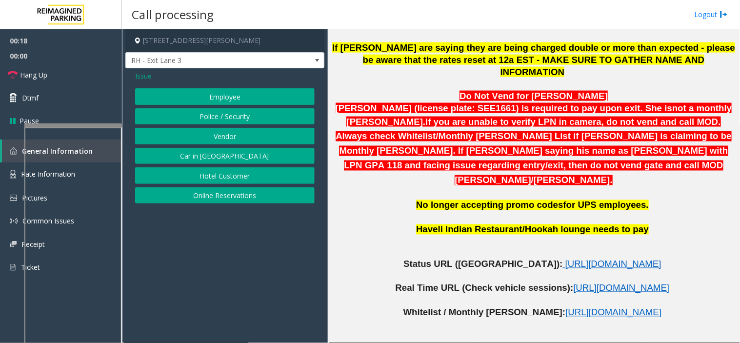
click at [219, 194] on button "Online Reservations" at bounding box center [224, 195] width 179 height 17
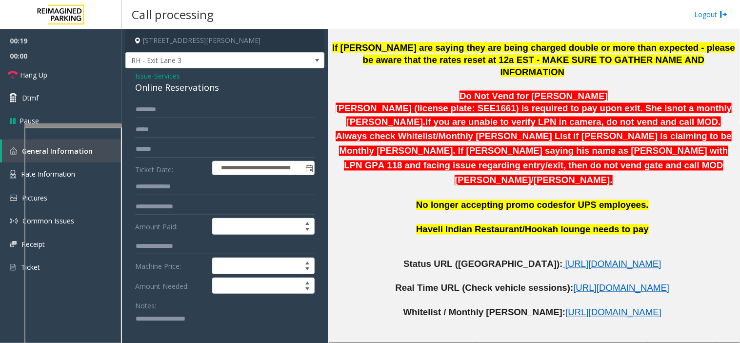
click at [168, 332] on textarea at bounding box center [221, 329] width 172 height 37
type textarea "*"
click at [145, 79] on span "Issue" at bounding box center [143, 76] width 17 height 10
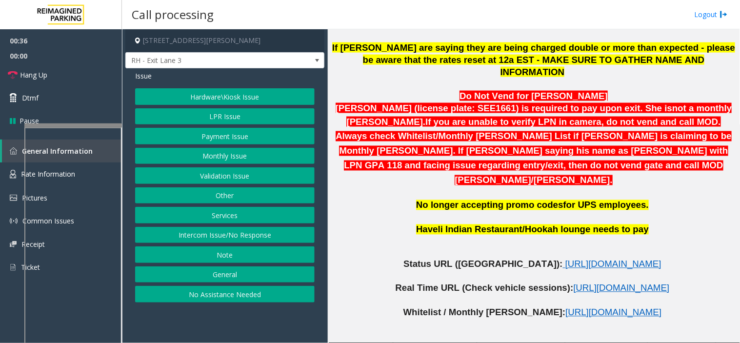
click at [183, 113] on button "LPR Issue" at bounding box center [224, 116] width 179 height 17
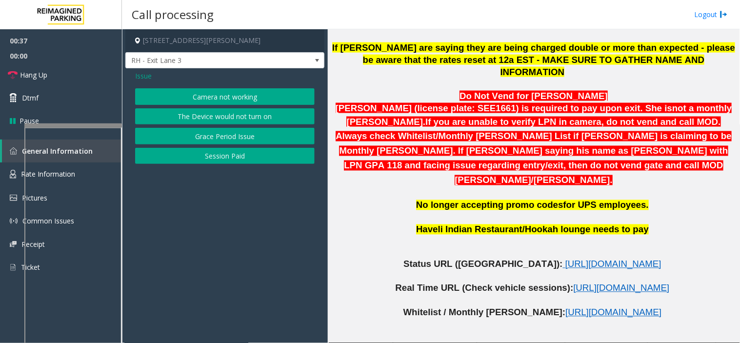
click at [208, 151] on button "Session Paid" at bounding box center [224, 156] width 179 height 17
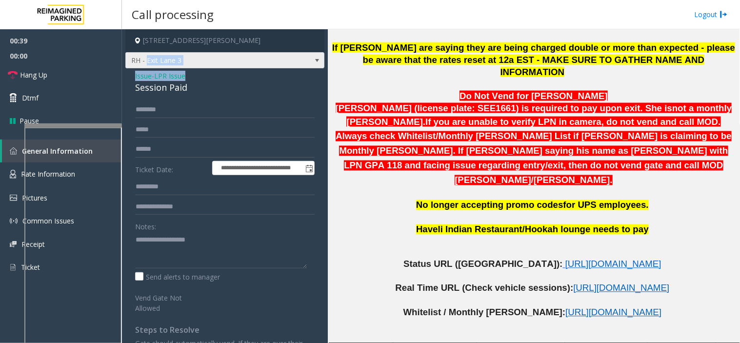
drag, startPoint x: 210, startPoint y: 79, endPoint x: 146, endPoint y: 64, distance: 65.5
click at [146, 64] on div "**********" at bounding box center [224, 301] width 199 height 545
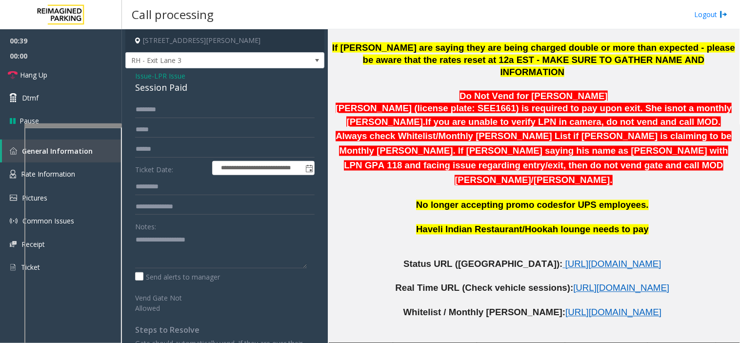
click at [200, 88] on div "Session Paid" at bounding box center [224, 87] width 179 height 13
drag, startPoint x: 181, startPoint y: 86, endPoint x: 131, endPoint y: 77, distance: 51.6
click at [131, 77] on div "**********" at bounding box center [224, 321] width 199 height 506
click at [168, 242] on textarea at bounding box center [221, 250] width 172 height 37
paste textarea "**********"
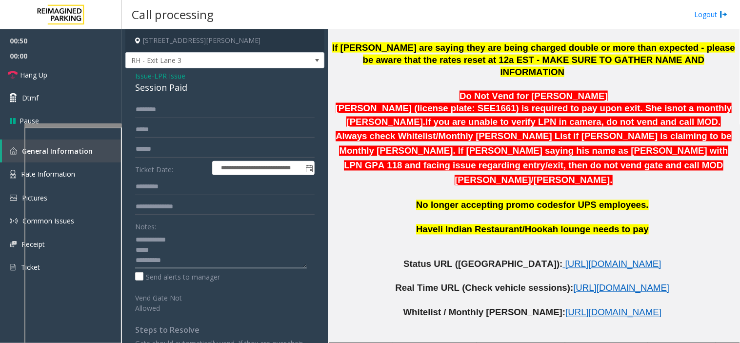
scroll to position [17, 0]
click at [167, 241] on textarea at bounding box center [221, 250] width 172 height 37
click at [167, 262] on textarea at bounding box center [221, 250] width 172 height 37
click at [183, 254] on textarea at bounding box center [221, 250] width 172 height 37
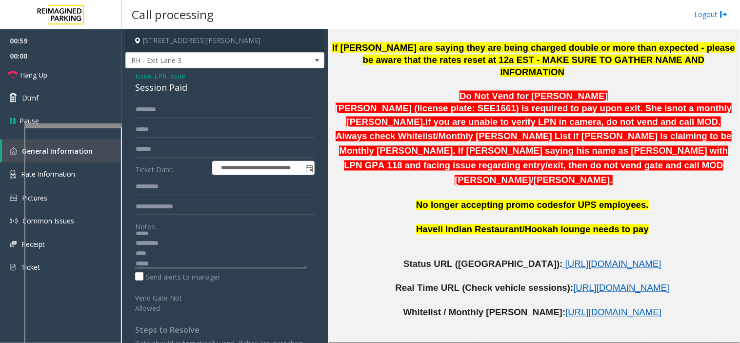
click at [155, 253] on textarea at bounding box center [221, 250] width 172 height 37
click at [155, 265] on textarea at bounding box center [221, 250] width 172 height 37
click at [148, 253] on textarea at bounding box center [221, 250] width 172 height 37
drag, startPoint x: 145, startPoint y: 254, endPoint x: 172, endPoint y: 254, distance: 26.3
click at [174, 255] on textarea at bounding box center [221, 250] width 172 height 37
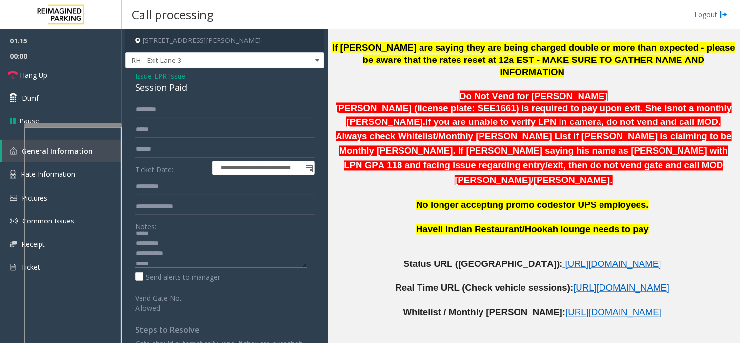
scroll to position [31, 0]
click at [149, 251] on textarea at bounding box center [221, 250] width 172 height 37
click at [154, 252] on textarea at bounding box center [221, 250] width 172 height 37
click at [162, 260] on textarea at bounding box center [221, 250] width 172 height 37
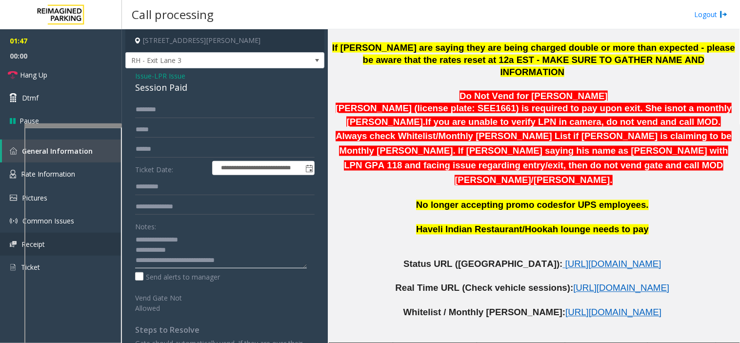
type textarea "**********"
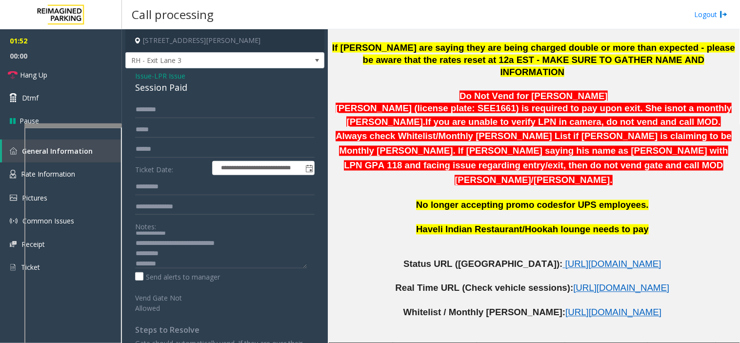
scroll to position [31, 0]
click at [88, 71] on link "Hang Up" at bounding box center [61, 74] width 122 height 23
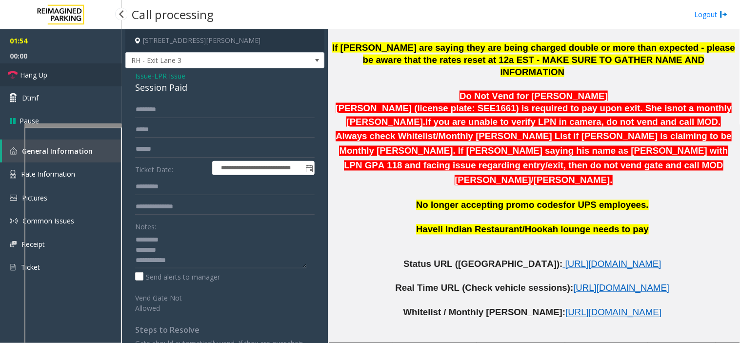
click at [88, 71] on link "Hang Up" at bounding box center [61, 74] width 122 height 23
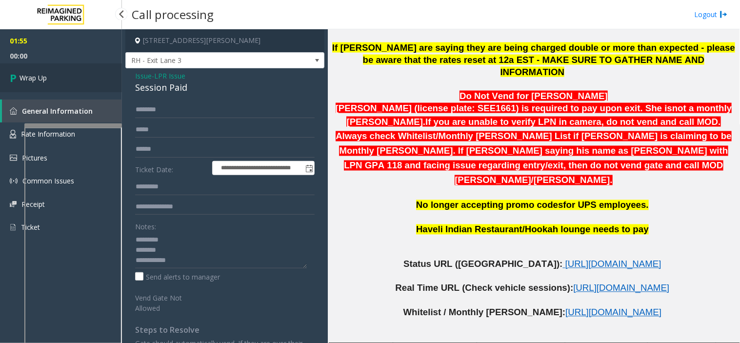
click at [75, 78] on link "Wrap Up" at bounding box center [61, 77] width 122 height 29
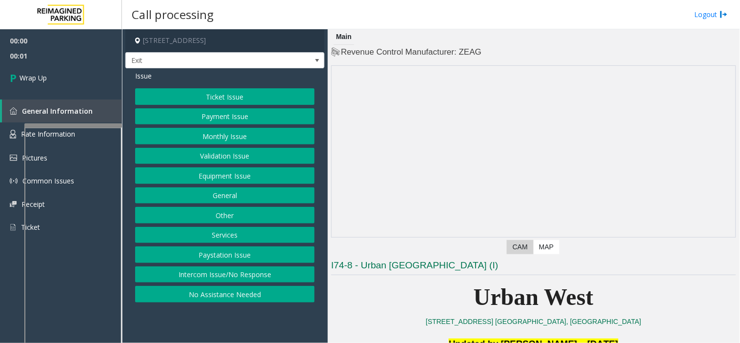
click at [236, 271] on button "Intercom Issue/No Response" at bounding box center [224, 274] width 179 height 17
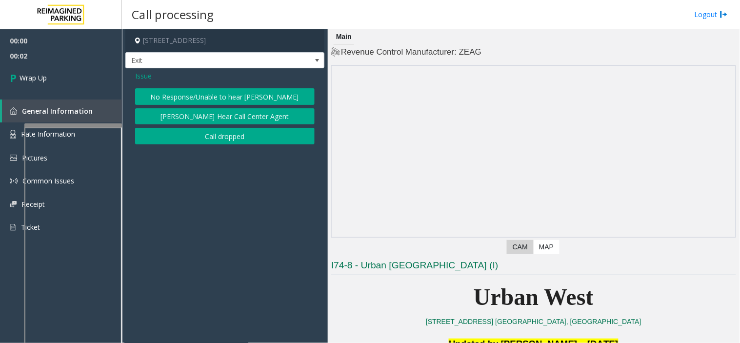
click at [206, 140] on button "Call dropped" at bounding box center [224, 136] width 179 height 17
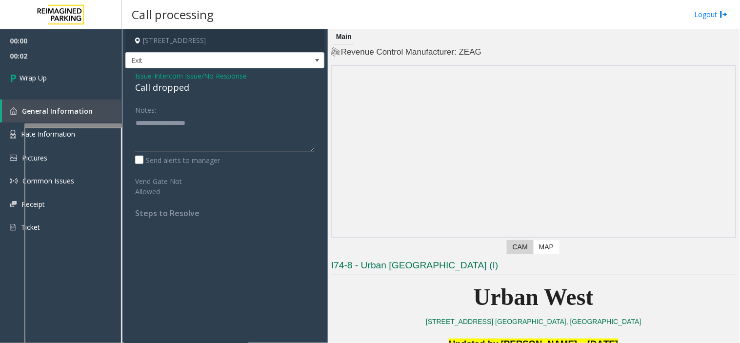
click at [147, 89] on div "Call dropped" at bounding box center [224, 87] width 179 height 13
click at [147, 88] on div "Call dropped" at bounding box center [224, 87] width 179 height 13
drag, startPoint x: 147, startPoint y: 89, endPoint x: 153, endPoint y: 109, distance: 20.8
click at [161, 138] on div "Issue - Intercom Issue/No Response Call dropped Notes: Send alerts to manager V…" at bounding box center [224, 147] width 199 height 159
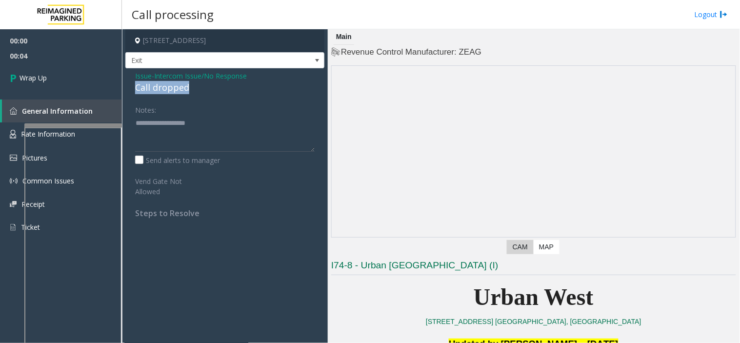
click at [148, 90] on div "Call dropped" at bounding box center [224, 87] width 179 height 13
click at [149, 90] on div "Call dropped" at bounding box center [224, 87] width 179 height 13
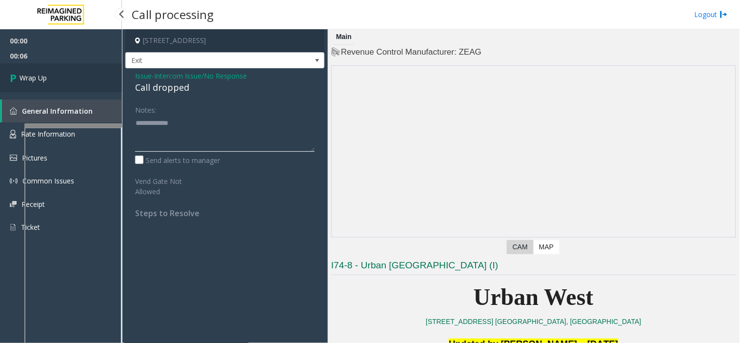
type textarea "**********"
click at [81, 85] on link "Wrap Up" at bounding box center [61, 77] width 122 height 29
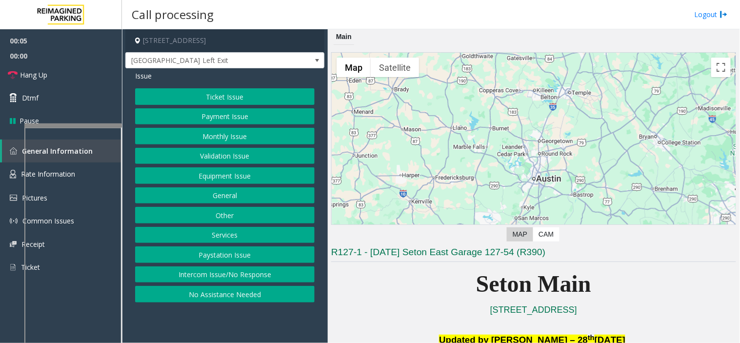
click at [245, 171] on button "Equipment Issue" at bounding box center [224, 175] width 179 height 17
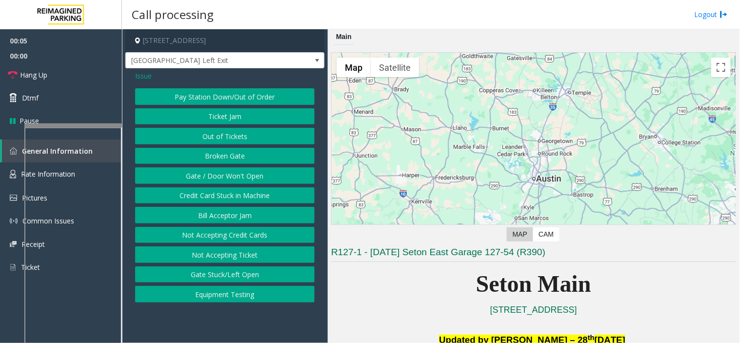
click at [245, 171] on button "Gate / Door Won't Open" at bounding box center [224, 175] width 179 height 17
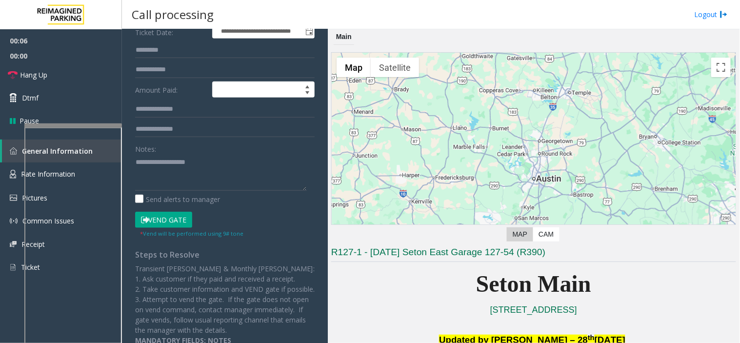
scroll to position [162, 0]
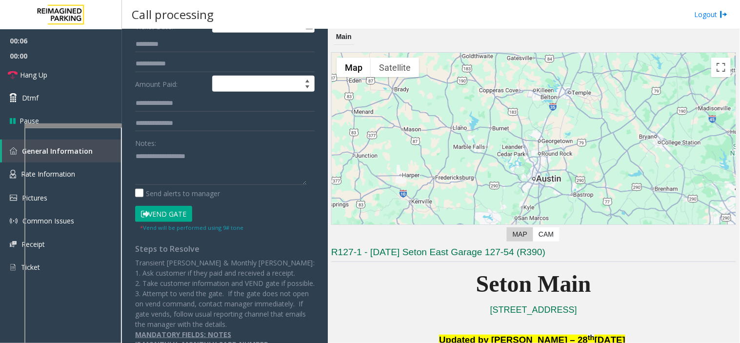
click at [167, 214] on button "Vend Gate" at bounding box center [163, 214] width 57 height 17
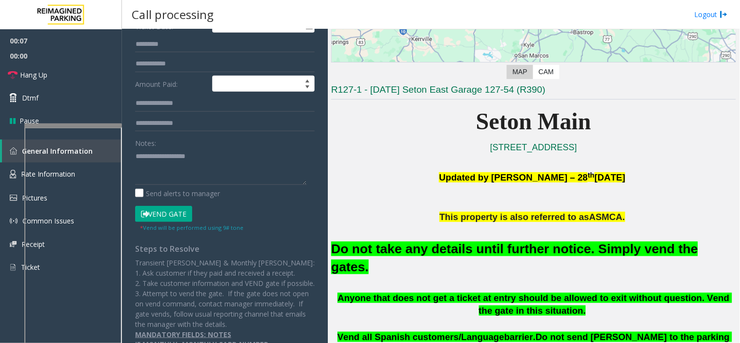
click at [428, 248] on font "Do not take any details until further notice. Simply vend the gates." at bounding box center [514, 257] width 367 height 33
click at [428, 247] on font "Do not take any details until further notice. Simply vend the gates." at bounding box center [514, 257] width 367 height 33
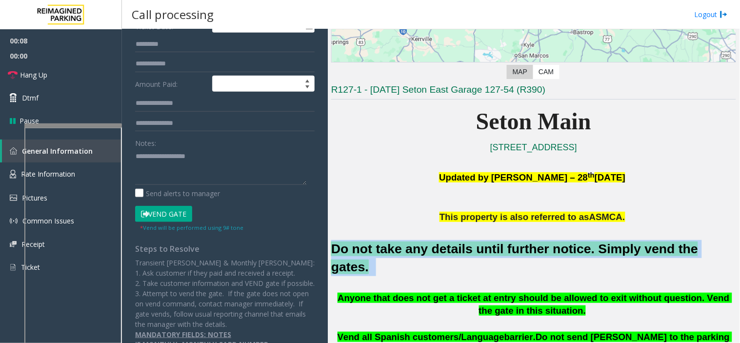
click at [428, 247] on font "Do not take any details until further notice. Simply vend the gates." at bounding box center [514, 257] width 367 height 33
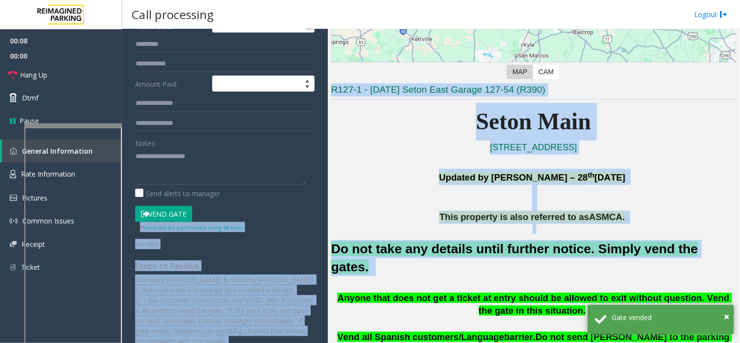
drag, startPoint x: 428, startPoint y: 247, endPoint x: 271, endPoint y: 188, distance: 167.9
click at [254, 179] on div "**********" at bounding box center [430, 186] width 617 height 314
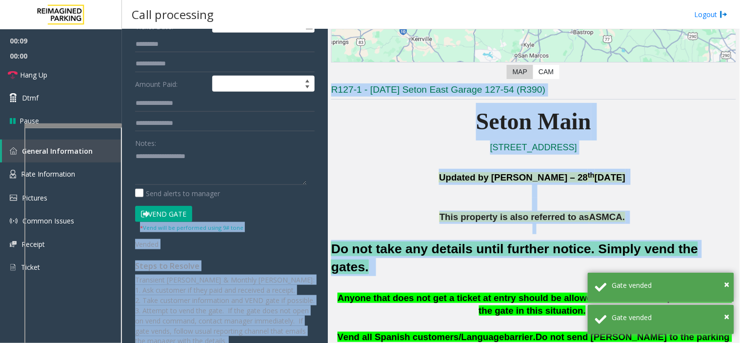
click at [338, 191] on p "Updated by Pranav Babbar – 28 th August 2024" at bounding box center [533, 183] width 405 height 29
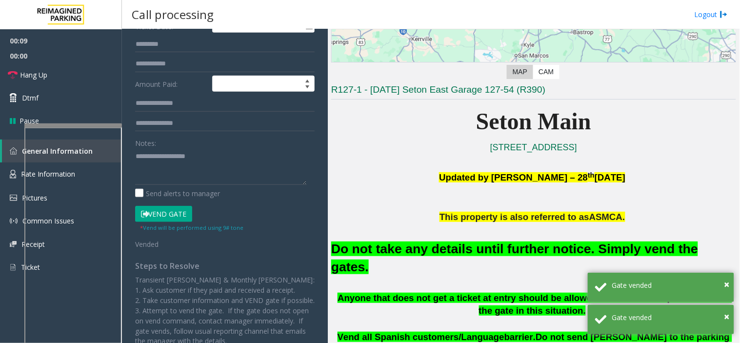
click at [382, 244] on font "Do not take any details until further notice. Simply vend the gates." at bounding box center [514, 257] width 367 height 33
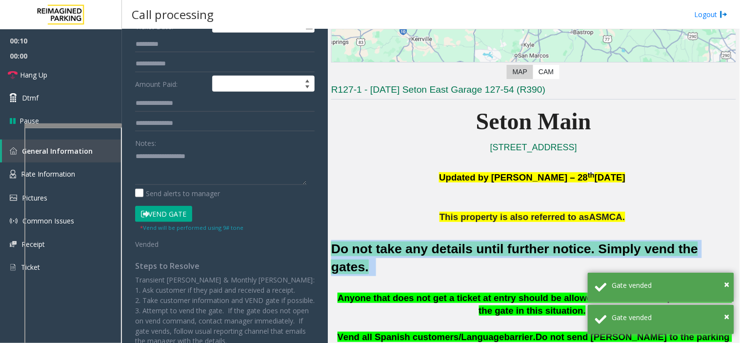
click at [382, 244] on font "Do not take any details until further notice. Simply vend the gates." at bounding box center [514, 257] width 367 height 33
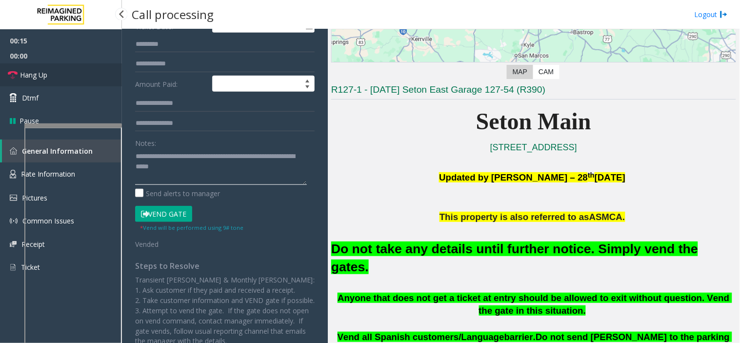
type textarea "**********"
click at [45, 72] on span "Hang Up" at bounding box center [33, 75] width 27 height 10
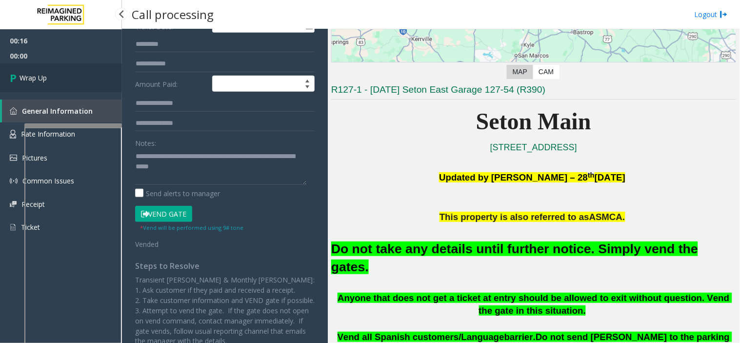
click at [45, 73] on span "Wrap Up" at bounding box center [33, 78] width 27 height 10
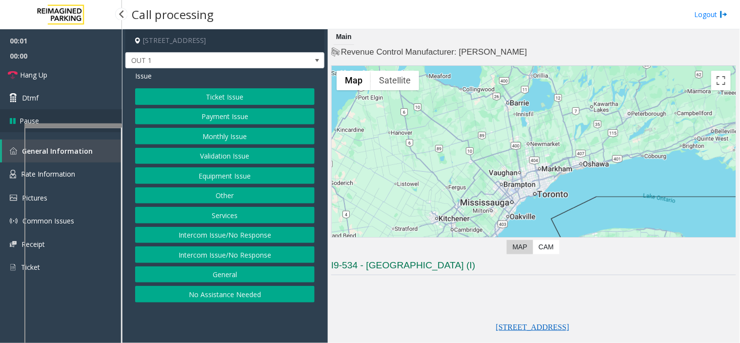
click at [80, 109] on link "Pause" at bounding box center [61, 120] width 122 height 23
click at [79, 120] on link "Resume" at bounding box center [61, 120] width 122 height 23
click at [213, 148] on button "Validation Issue" at bounding box center [224, 156] width 179 height 17
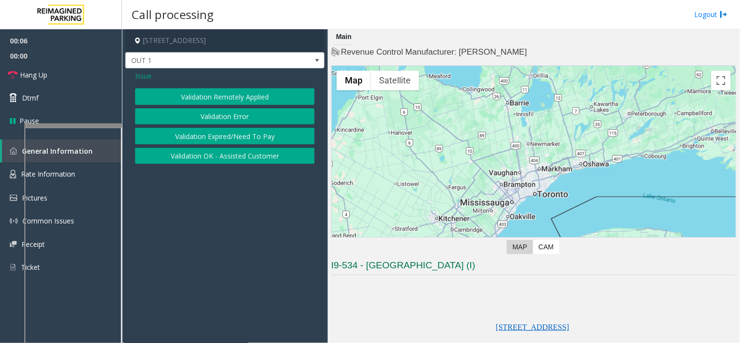
click at [211, 117] on button "Validation Error" at bounding box center [224, 116] width 179 height 17
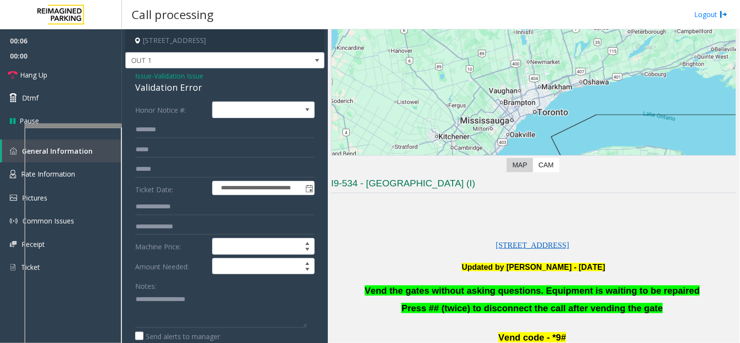
scroll to position [162, 0]
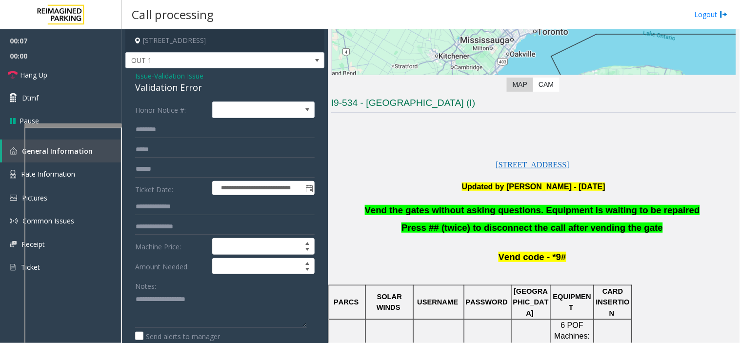
click at [427, 214] on span "Vend the gates without asking questions. Equipment is waiting to be repaired" at bounding box center [532, 210] width 335 height 10
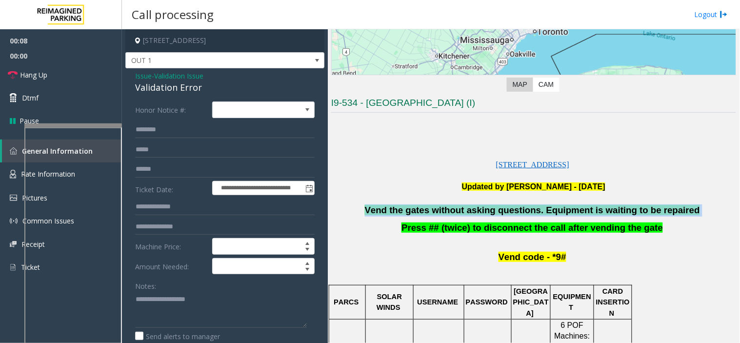
click at [427, 214] on span "Vend the gates without asking questions. Equipment is waiting to be repaired" at bounding box center [532, 210] width 335 height 10
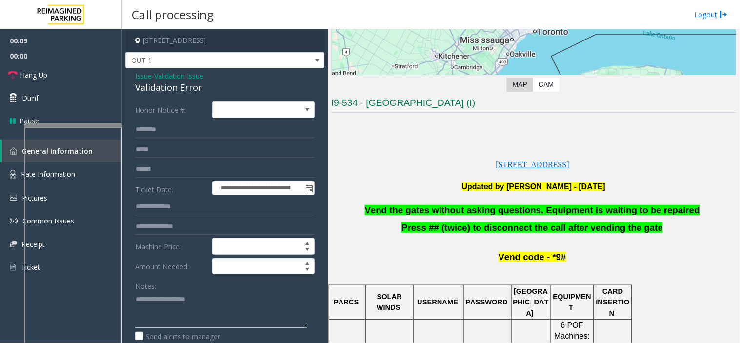
click at [208, 309] on textarea at bounding box center [221, 309] width 172 height 37
paste textarea "**********"
type textarea "**********"
click at [77, 76] on link "Hang Up" at bounding box center [61, 74] width 122 height 23
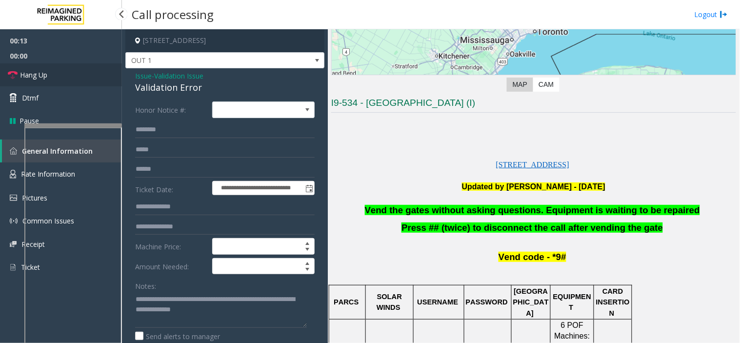
click at [77, 76] on link "Hang Up" at bounding box center [61, 74] width 122 height 23
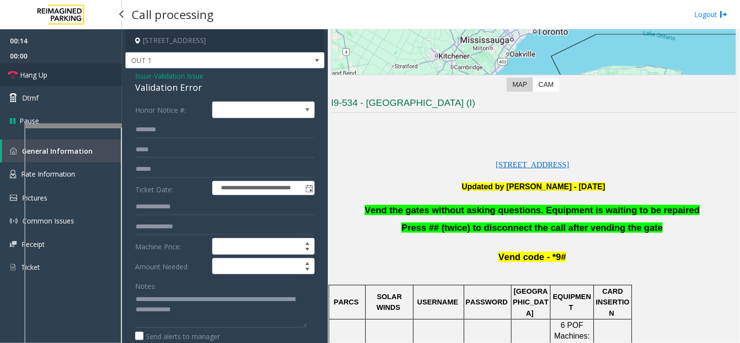
click at [77, 76] on link "Hang Up" at bounding box center [61, 74] width 122 height 23
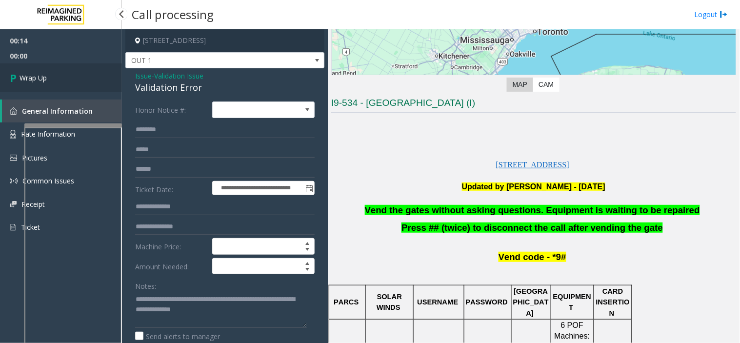
click at [76, 78] on link "Wrap Up" at bounding box center [61, 77] width 122 height 29
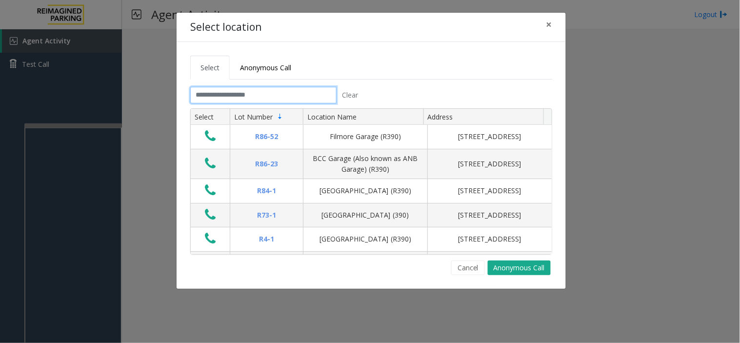
click at [207, 92] on input "text" at bounding box center [263, 95] width 146 height 17
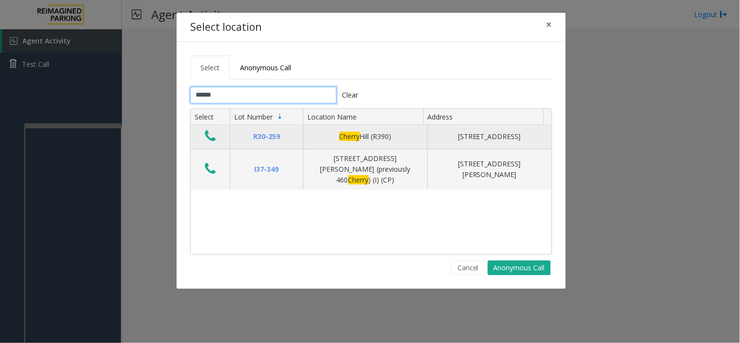
type input "******"
click at [211, 133] on icon "Data table" at bounding box center [210, 136] width 11 height 14
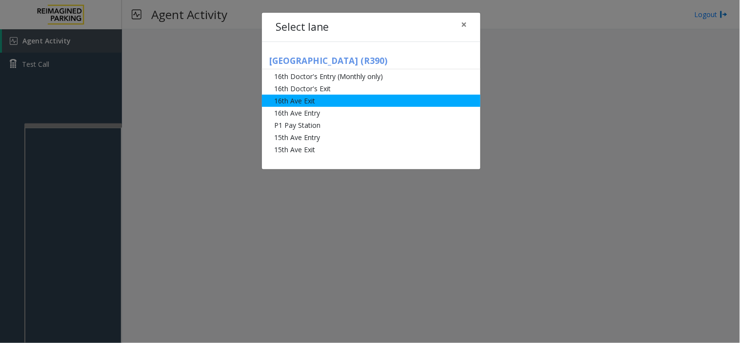
click at [294, 100] on li "16th Ave Exit" at bounding box center [371, 101] width 219 height 12
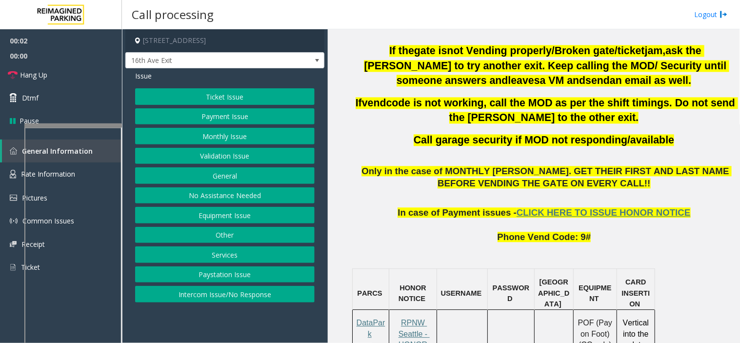
scroll to position [650, 0]
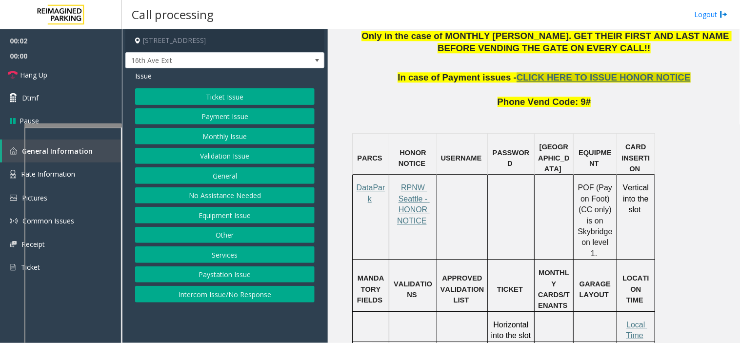
click at [541, 75] on span "CLICK HERE TO ISSUE HONOR NOTICE" at bounding box center [604, 77] width 174 height 10
click at [219, 94] on button "Ticket Issue" at bounding box center [224, 96] width 179 height 17
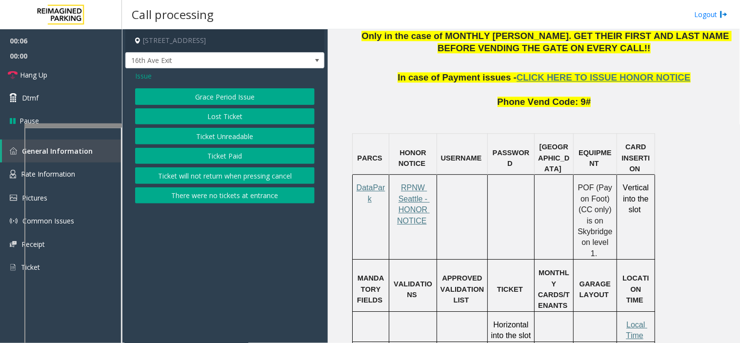
click at [210, 134] on button "Ticket Unreadable" at bounding box center [224, 136] width 179 height 17
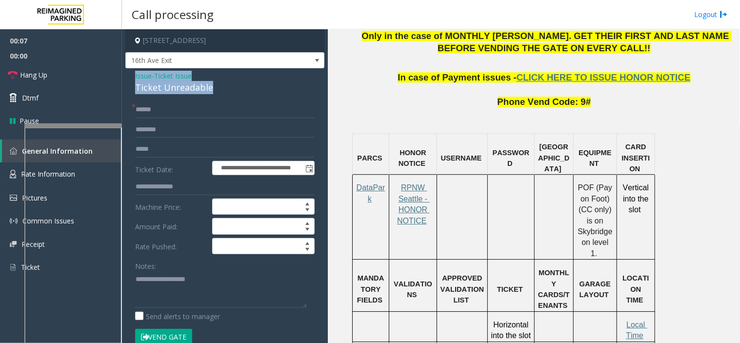
drag, startPoint x: 178, startPoint y: 83, endPoint x: 133, endPoint y: 70, distance: 46.8
click at [133, 70] on div "**********" at bounding box center [224, 326] width 199 height 516
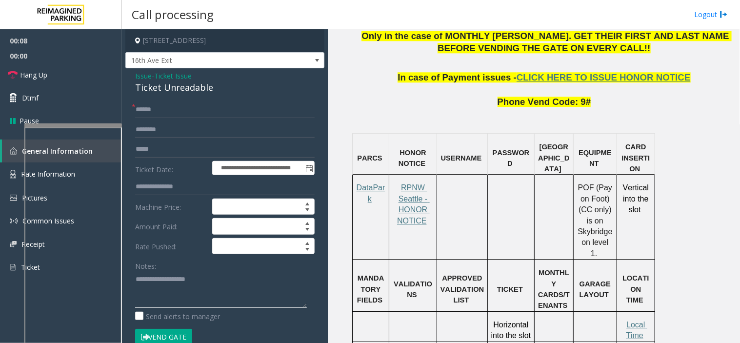
click at [199, 289] on textarea at bounding box center [221, 289] width 172 height 37
paste textarea "**********"
type textarea "**********"
click at [188, 109] on input "text" at bounding box center [224, 109] width 179 height 17
click at [139, 109] on input "text" at bounding box center [224, 109] width 179 height 17
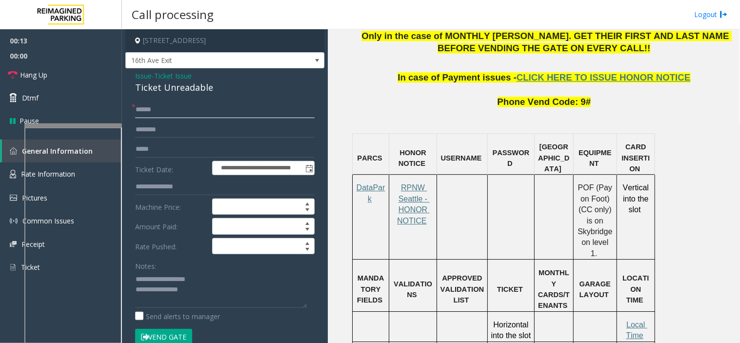
scroll to position [704, 0]
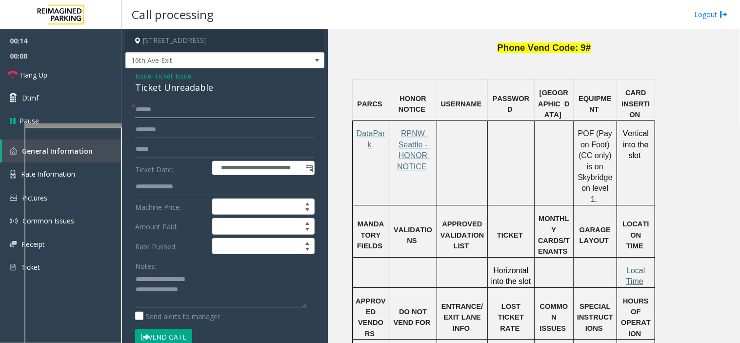
type input "******"
click at [632, 266] on span "Local Time" at bounding box center [636, 275] width 21 height 19
click at [197, 293] on textarea at bounding box center [221, 289] width 172 height 37
click at [17, 168] on link "Rate Information" at bounding box center [61, 174] width 122 height 24
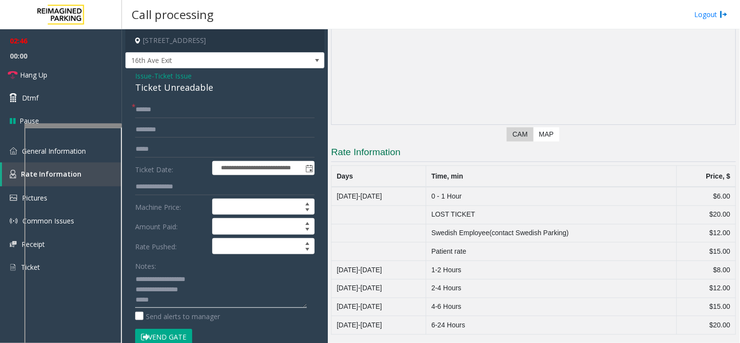
click at [179, 296] on textarea at bounding box center [221, 289] width 172 height 37
click at [172, 337] on button "Vend Gate" at bounding box center [163, 337] width 57 height 17
click at [179, 297] on textarea at bounding box center [221, 289] width 172 height 37
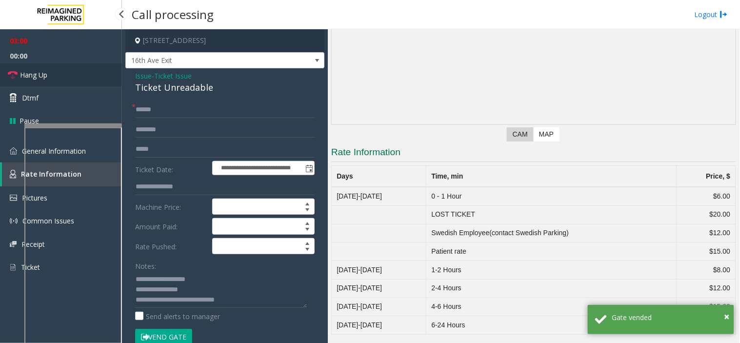
click at [80, 76] on link "Hang Up" at bounding box center [61, 74] width 122 height 23
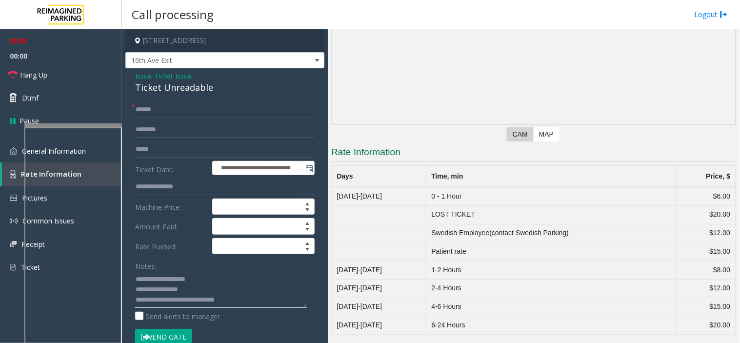
click at [243, 299] on textarea at bounding box center [221, 289] width 172 height 37
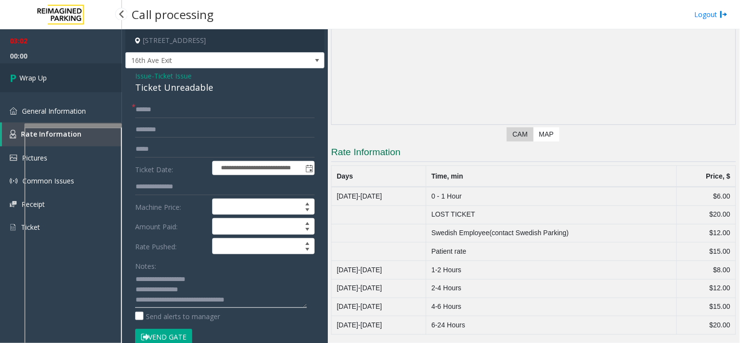
type textarea "**********"
click at [96, 86] on link "Wrap Up" at bounding box center [61, 77] width 122 height 29
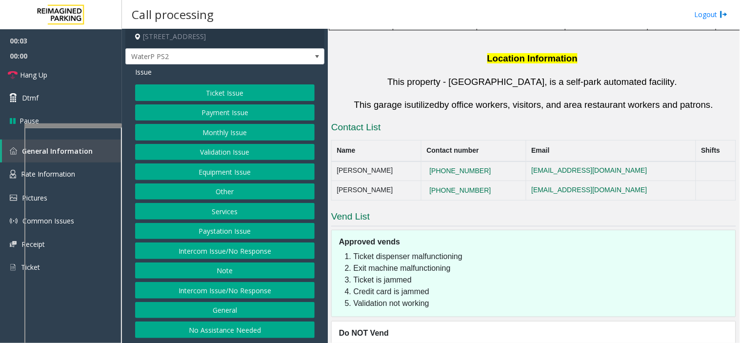
scroll to position [763, 0]
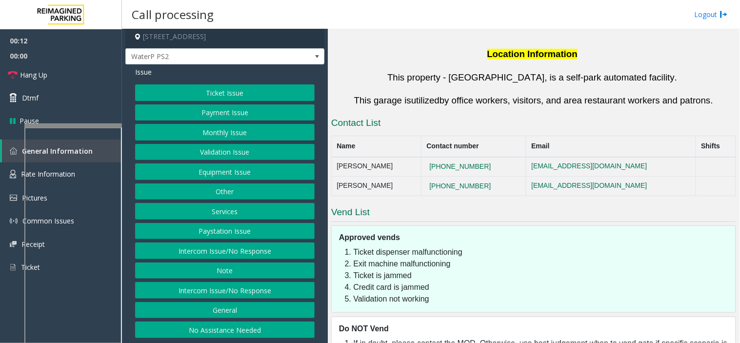
click at [206, 289] on button "Intercom Issue/No Response" at bounding box center [224, 290] width 179 height 17
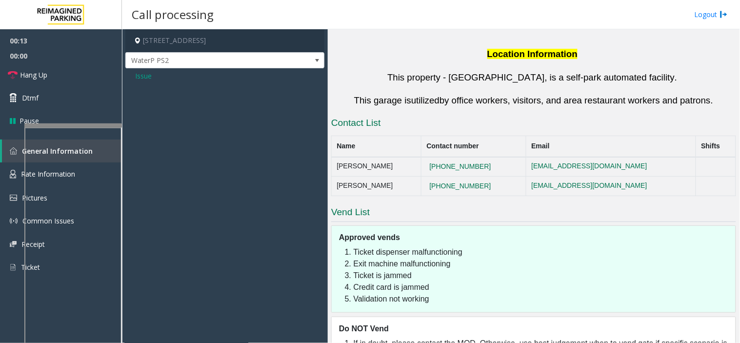
click at [152, 72] on div "Issue" at bounding box center [224, 76] width 179 height 10
click at [146, 75] on span "Issue" at bounding box center [143, 76] width 17 height 10
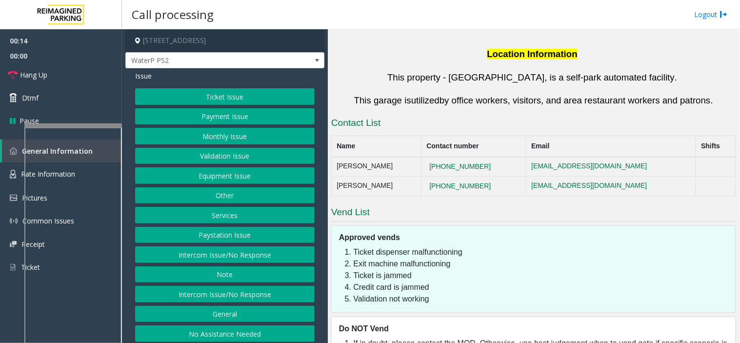
click at [207, 251] on button "Intercom Issue/No Response" at bounding box center [224, 254] width 179 height 17
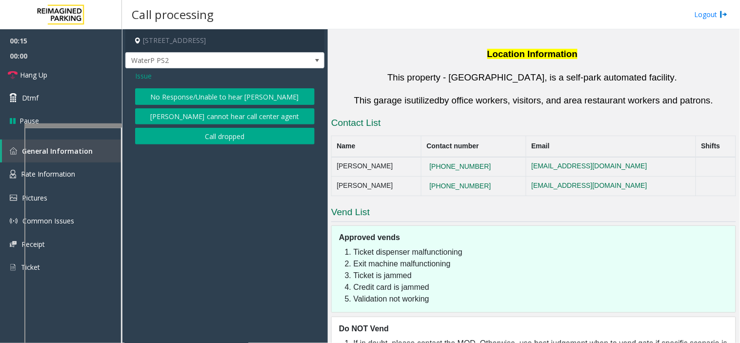
click at [179, 91] on button "No Response/Unable to hear [PERSON_NAME]" at bounding box center [224, 96] width 179 height 17
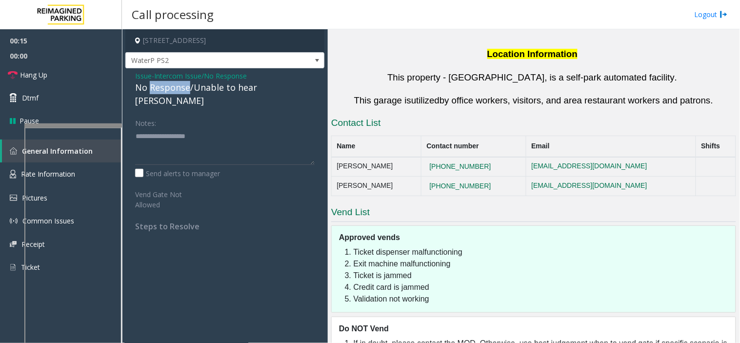
click at [179, 90] on div "No Response/Unable to hear [PERSON_NAME]" at bounding box center [224, 94] width 179 height 26
type textarea "**********"
click at [88, 75] on link "Hang Up" at bounding box center [61, 74] width 122 height 23
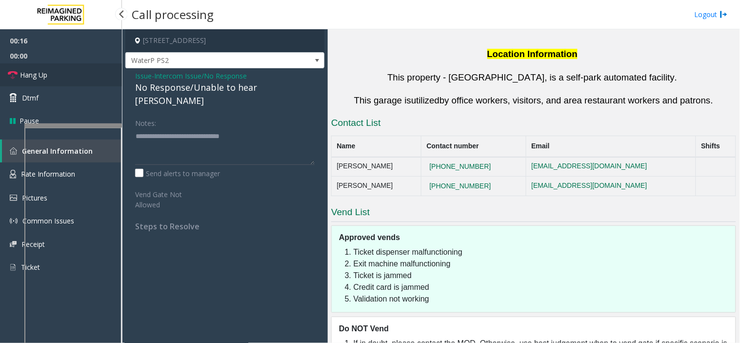
click at [88, 75] on link "Hang Up" at bounding box center [61, 74] width 122 height 23
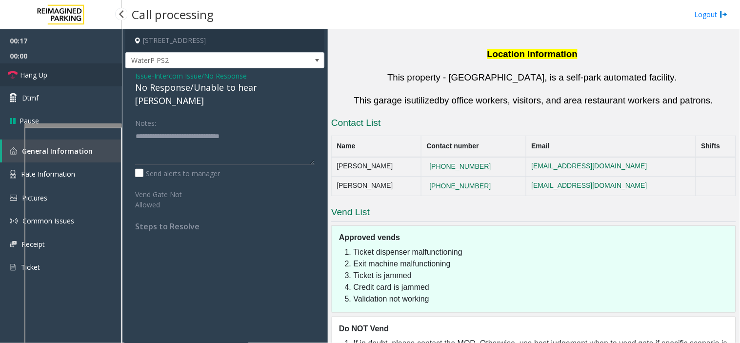
click at [88, 75] on link "Hang Up" at bounding box center [61, 74] width 122 height 23
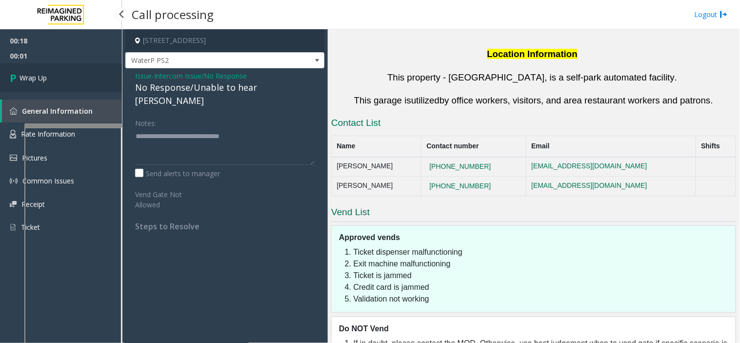
click at [50, 80] on link "Wrap Up" at bounding box center [61, 77] width 122 height 29
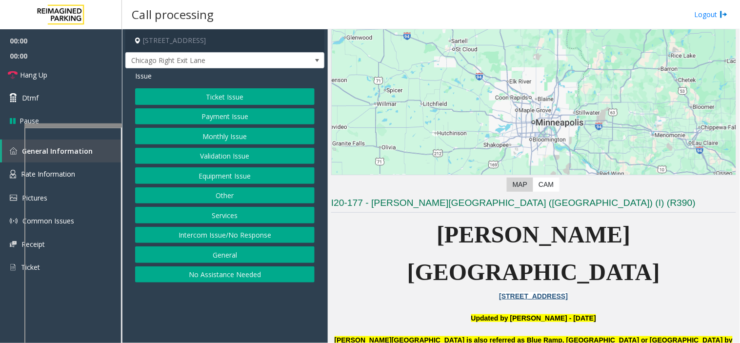
scroll to position [162, 0]
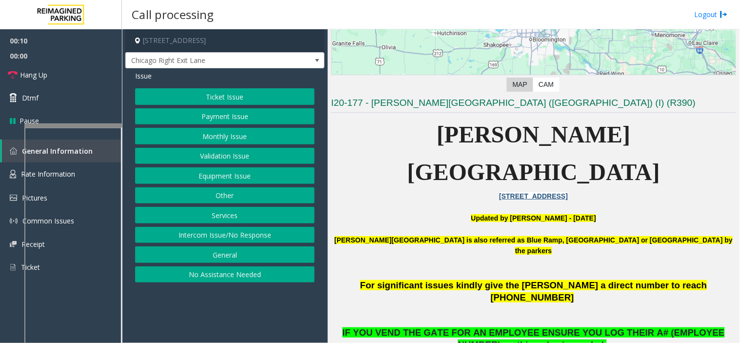
click at [233, 227] on button "Intercom Issue/No Response" at bounding box center [224, 235] width 179 height 17
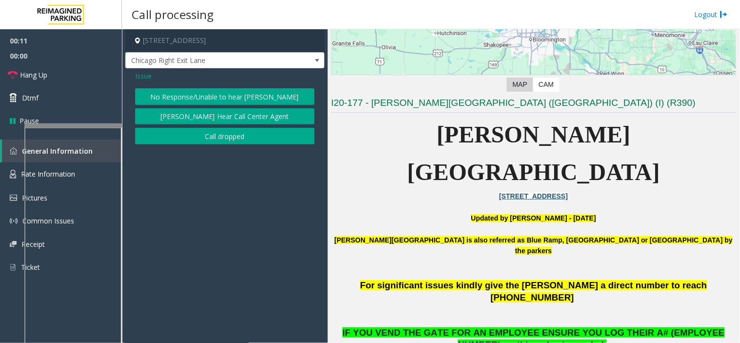
click at [210, 90] on button "No Response/Unable to hear [PERSON_NAME]" at bounding box center [224, 96] width 179 height 17
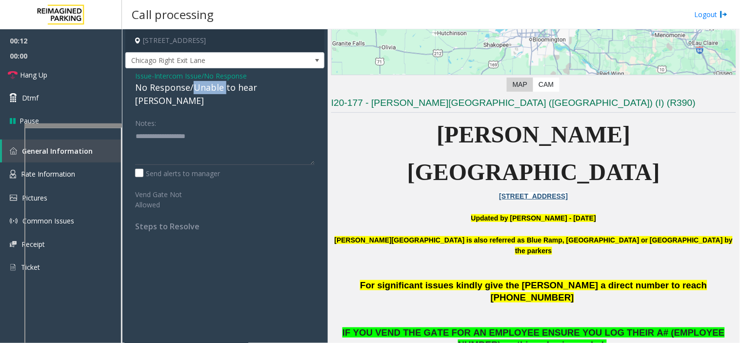
click at [210, 90] on div "No Response/Unable to hear [PERSON_NAME]" at bounding box center [224, 94] width 179 height 26
type textarea "**********"
click at [88, 75] on link "Hang Up" at bounding box center [61, 74] width 122 height 23
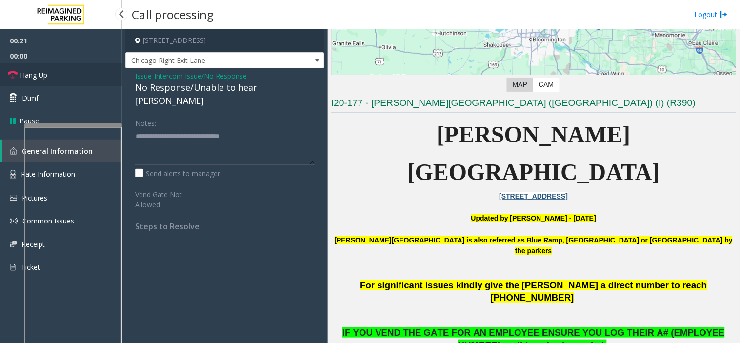
click at [88, 75] on link "Hang Up" at bounding box center [61, 74] width 122 height 23
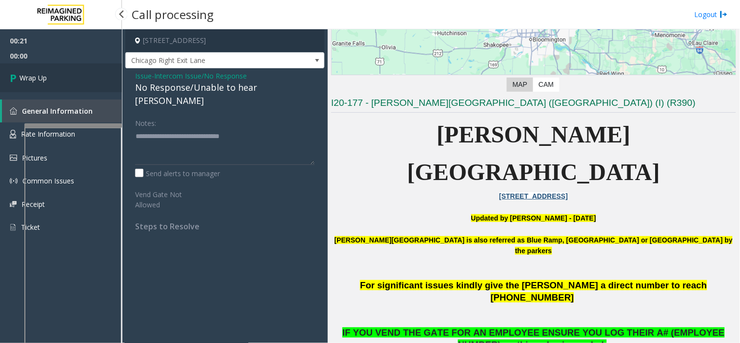
click at [88, 75] on link "Wrap Up" at bounding box center [61, 77] width 122 height 29
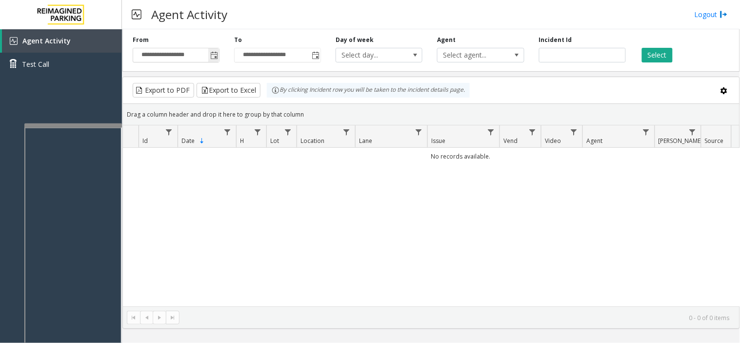
click at [215, 54] on span "Toggle popup" at bounding box center [214, 56] width 8 height 8
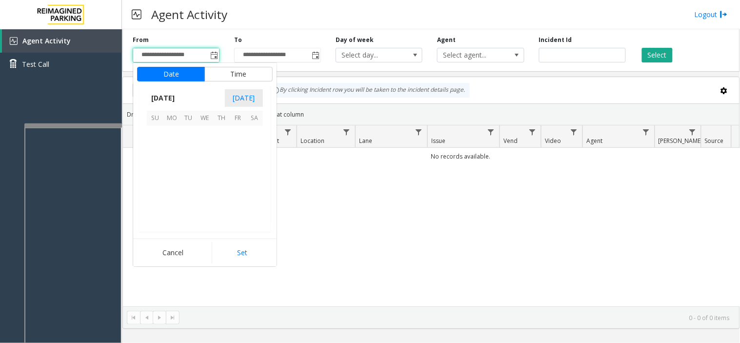
scroll to position [175011, 0]
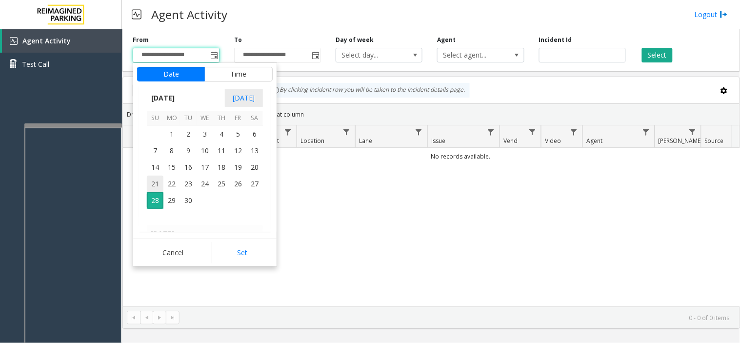
click at [158, 179] on span "21" at bounding box center [155, 184] width 17 height 17
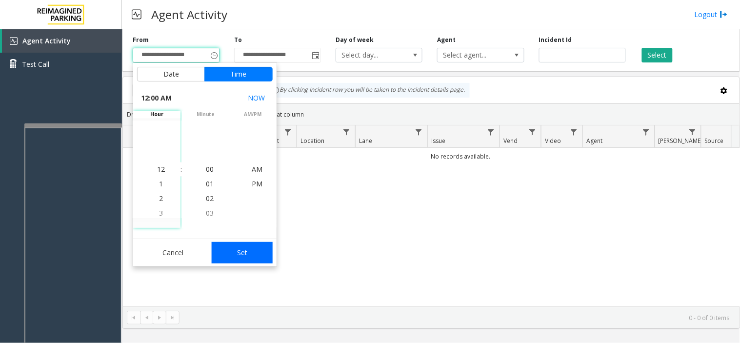
click at [244, 247] on button "Set" at bounding box center [242, 252] width 61 height 21
type input "**********"
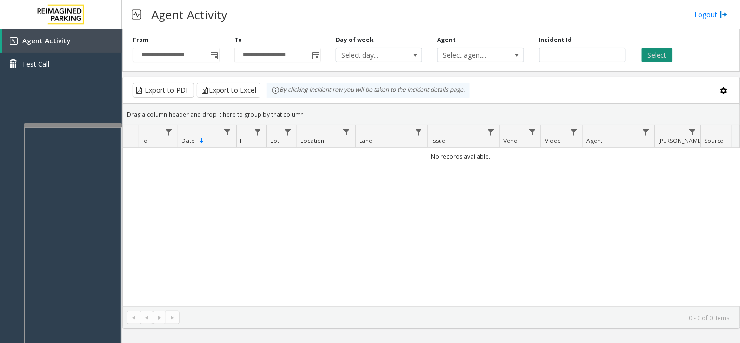
click at [671, 54] on button "Select" at bounding box center [657, 55] width 31 height 15
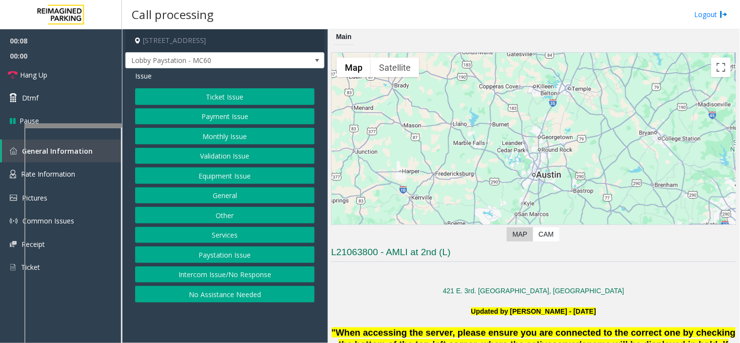
click at [202, 270] on button "Intercom Issue/No Response" at bounding box center [224, 274] width 179 height 17
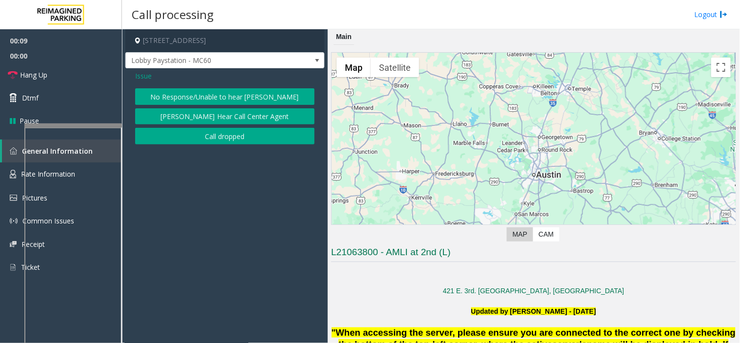
click at [191, 91] on button "No Response/Unable to hear [PERSON_NAME]" at bounding box center [224, 96] width 179 height 17
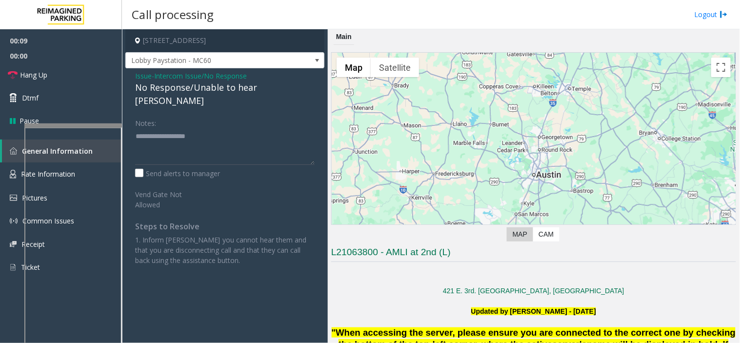
click at [189, 87] on div "No Response/Unable to hear [PERSON_NAME]" at bounding box center [224, 94] width 179 height 26
type textarea "**********"
click at [83, 87] on link "Dtmf" at bounding box center [61, 97] width 122 height 23
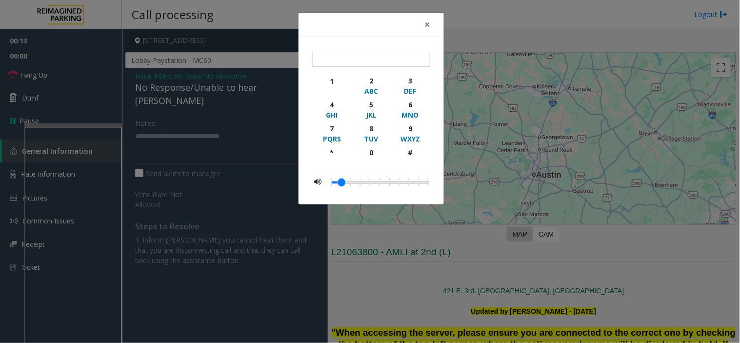
click at [80, 73] on div "× 1 2 ABC 3 DEF 4 GHI 5 JKL 6 MNO 7 PQRS 8 TUV 9 WXYZ * 0 #" at bounding box center [370, 171] width 740 height 343
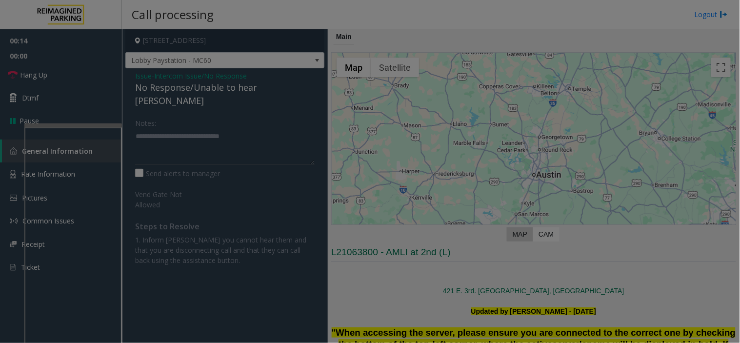
click at [80, 73] on div "× 1 2 ABC 3 DEF 4 GHI 5 JKL 6 MNO 7 PQRS 8 TUV 9 WXYZ * 0 #" at bounding box center [370, 171] width 740 height 343
click at [80, 73] on bs-modal-backdrop at bounding box center [370, 171] width 740 height 343
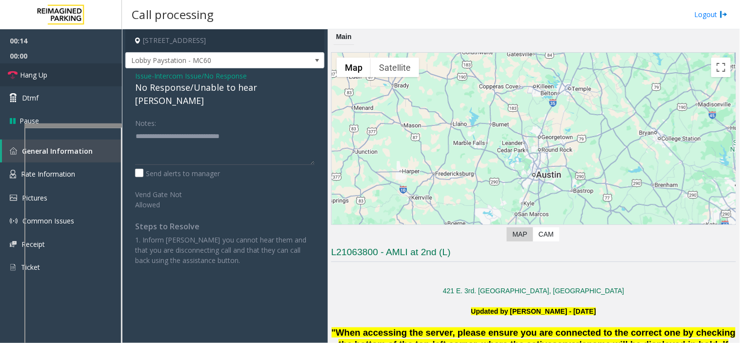
click at [80, 73] on link "Hang Up" at bounding box center [61, 74] width 122 height 23
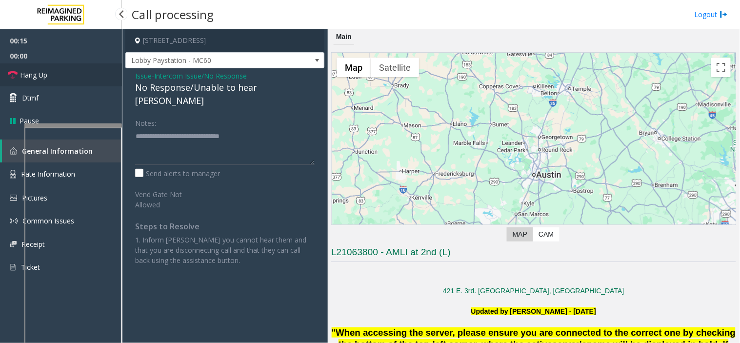
click at [80, 73] on link "Hang Up" at bounding box center [61, 74] width 122 height 23
click at [69, 76] on link "Hang Up" at bounding box center [61, 74] width 122 height 23
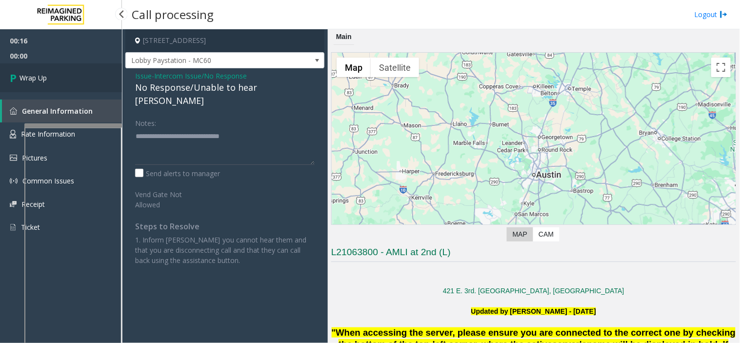
click at [69, 76] on link "Wrap Up" at bounding box center [61, 77] width 122 height 29
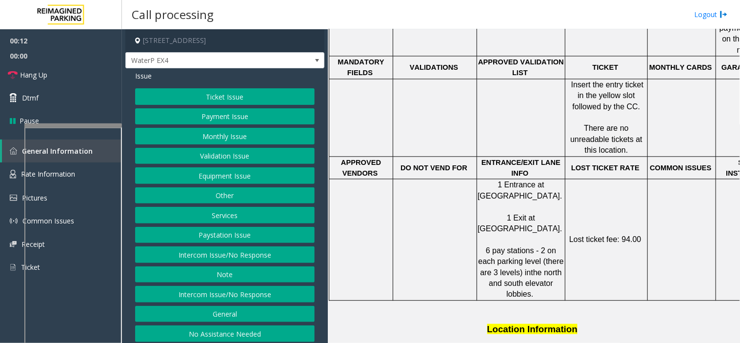
scroll to position [433, 0]
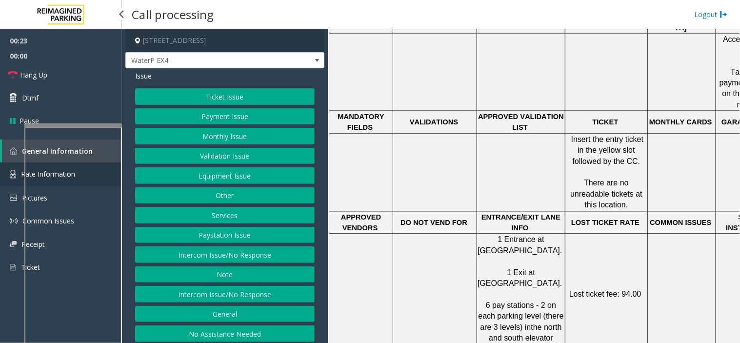
click at [13, 175] on img at bounding box center [13, 174] width 6 height 9
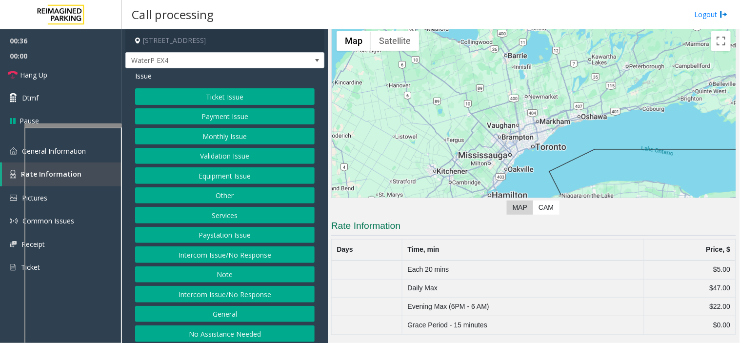
click at [212, 178] on button "Equipment Issue" at bounding box center [224, 175] width 179 height 17
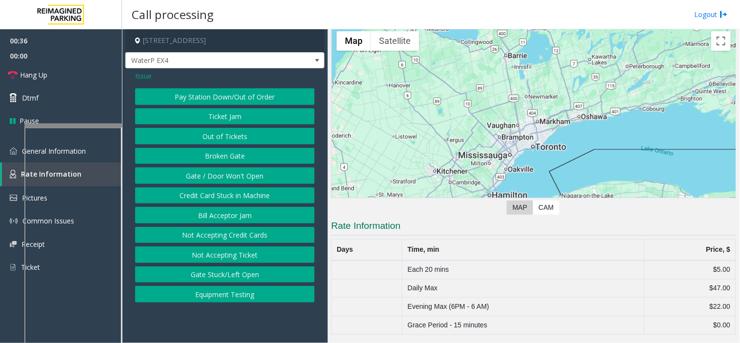
click at [212, 178] on button "Gate / Door Won't Open" at bounding box center [224, 175] width 179 height 17
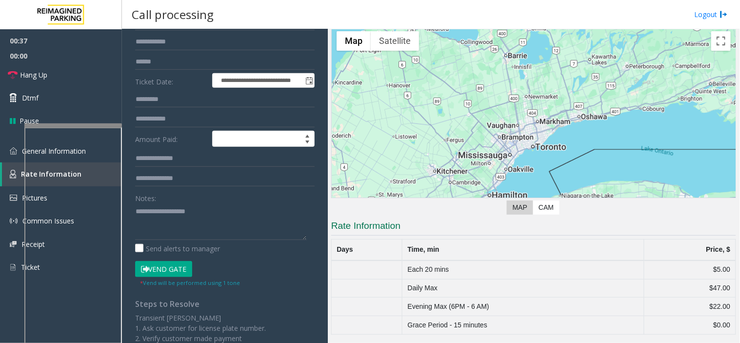
scroll to position [108, 0]
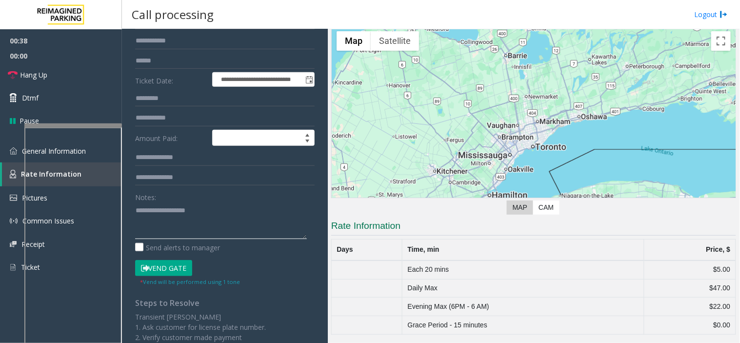
click at [198, 228] on textarea at bounding box center [221, 220] width 172 height 37
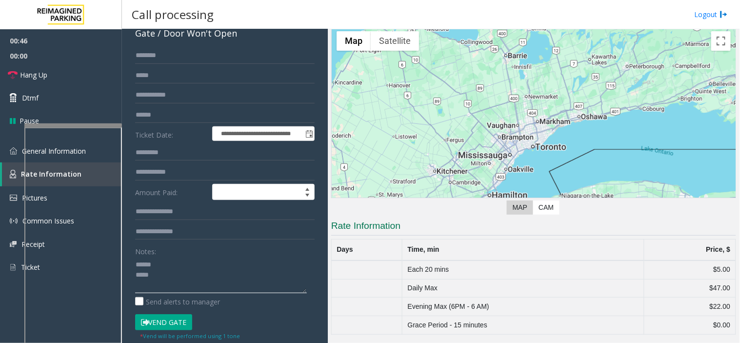
click at [177, 265] on textarea at bounding box center [221, 275] width 172 height 37
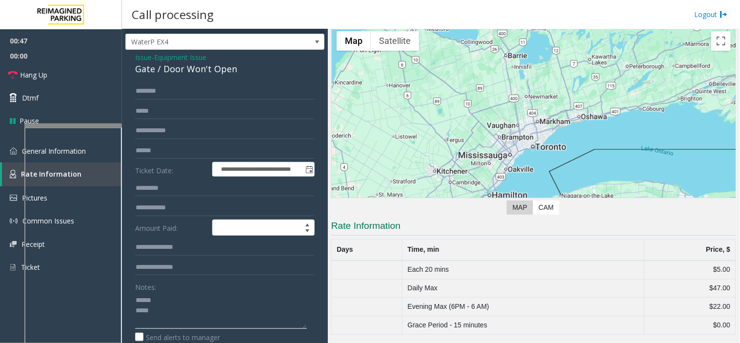
scroll to position [0, 0]
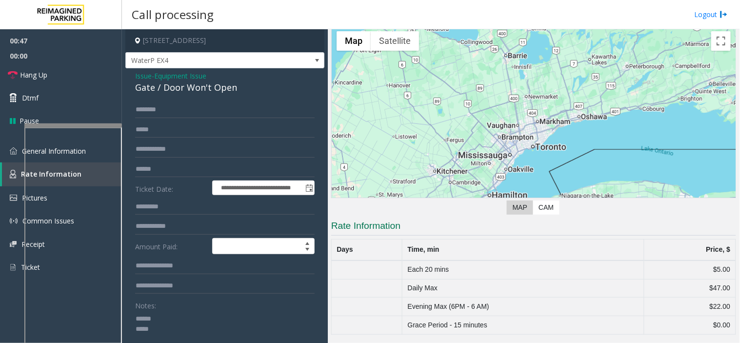
click at [163, 96] on div "**********" at bounding box center [224, 305] width 199 height 474
click at [156, 90] on div "Gate / Door Won't Open" at bounding box center [224, 87] width 179 height 13
copy div "Gate / Door Won't Open"
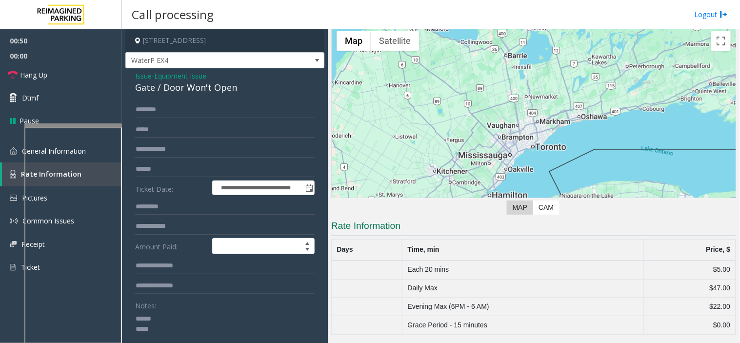
click at [186, 324] on textarea at bounding box center [221, 329] width 172 height 37
click at [184, 315] on textarea at bounding box center [221, 329] width 172 height 37
paste textarea "**********"
click at [154, 320] on textarea at bounding box center [221, 329] width 172 height 37
click at [99, 59] on span "00:00" at bounding box center [61, 55] width 122 height 15
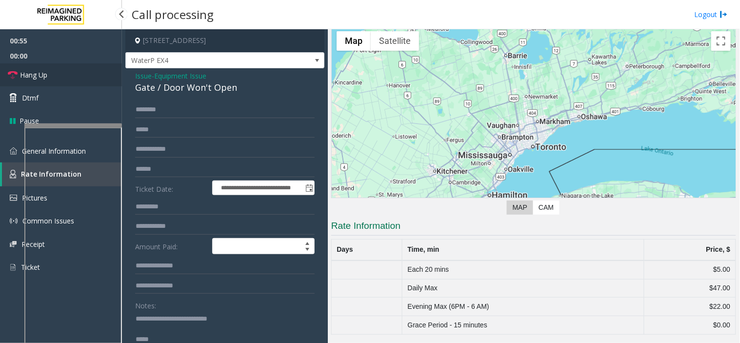
click at [100, 70] on link "Hang Up" at bounding box center [61, 74] width 122 height 23
click at [257, 327] on textarea at bounding box center [221, 329] width 172 height 37
click at [191, 342] on textarea at bounding box center [221, 329] width 172 height 37
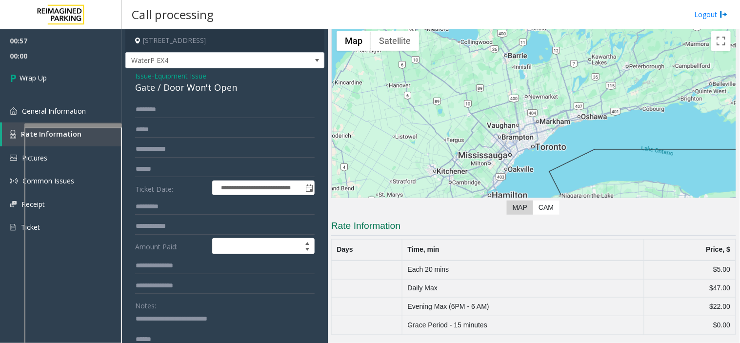
scroll to position [0, 0]
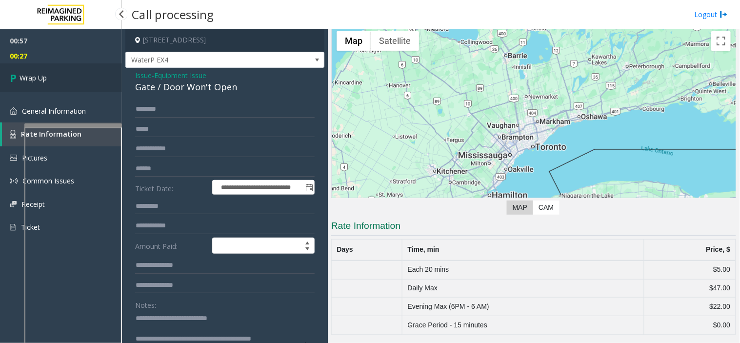
type textarea "**********"
click at [68, 81] on link "Wrap Up" at bounding box center [61, 77] width 122 height 29
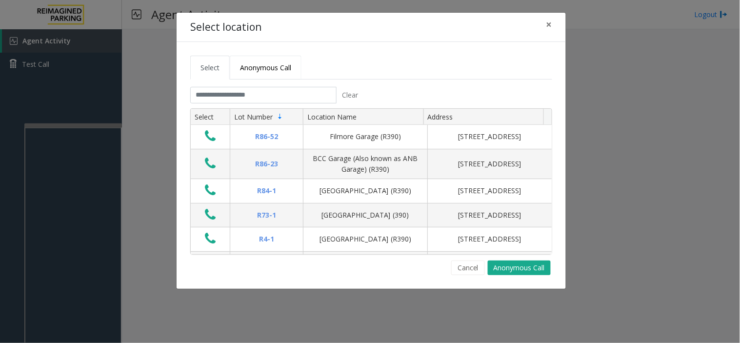
click at [278, 63] on span "Anonymous Call" at bounding box center [265, 67] width 51 height 9
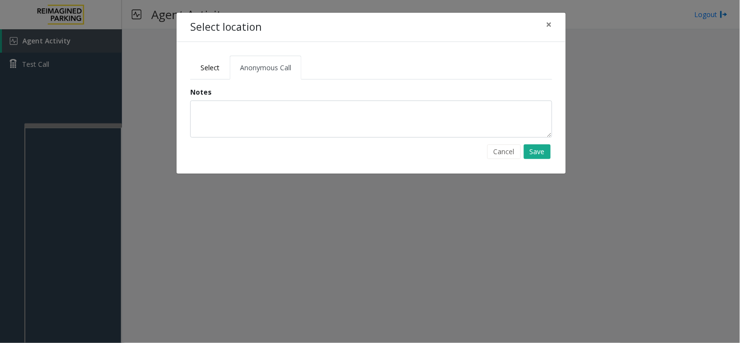
click at [267, 98] on div "Notes" at bounding box center [371, 112] width 362 height 51
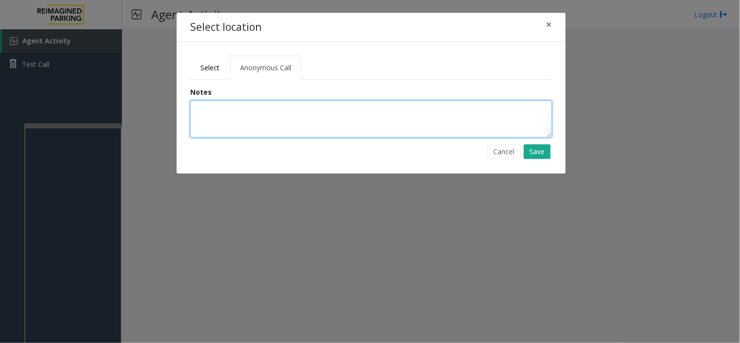
click at [269, 109] on textarea at bounding box center [371, 118] width 362 height 37
type textarea "**********"
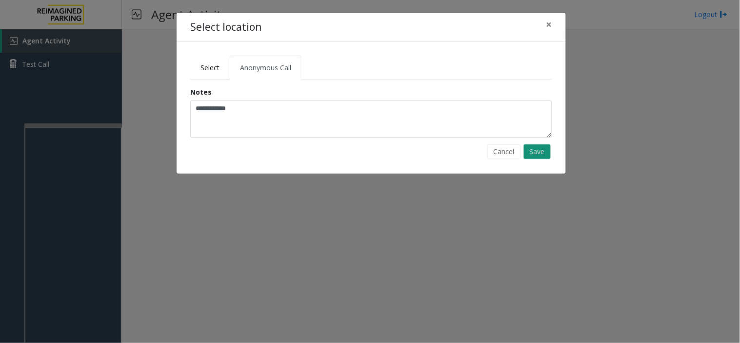
click at [538, 155] on button "Save" at bounding box center [537, 151] width 27 height 15
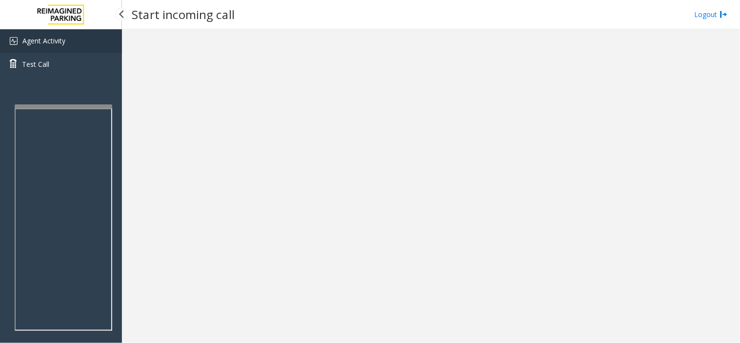
click at [48, 37] on span "Agent Activity" at bounding box center [43, 40] width 43 height 9
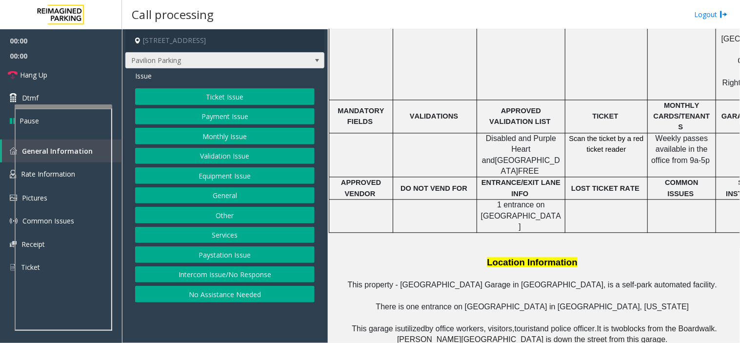
scroll to position [538, 0]
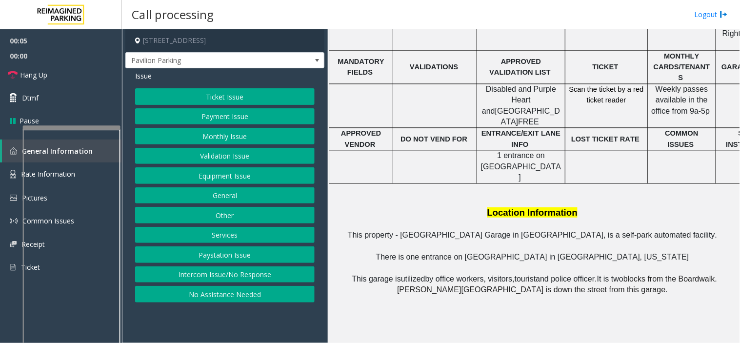
click at [88, 127] on div at bounding box center [72, 127] width 98 height 4
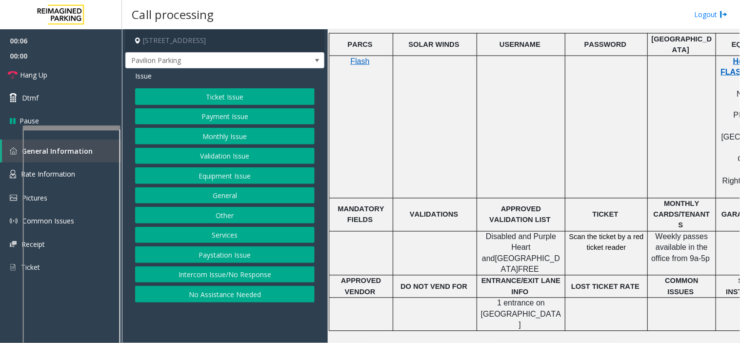
scroll to position [376, 0]
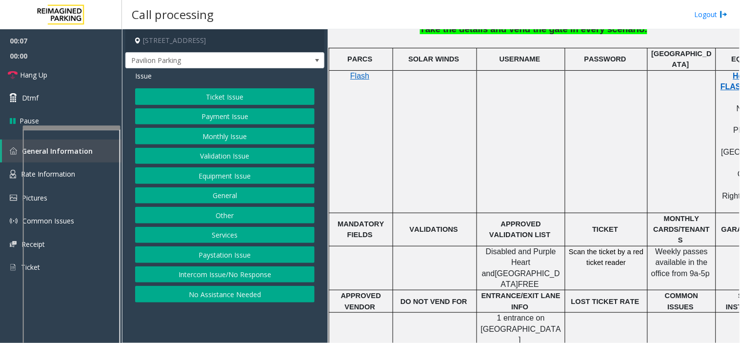
click at [193, 275] on button "Intercom Issue/No Response" at bounding box center [224, 274] width 179 height 17
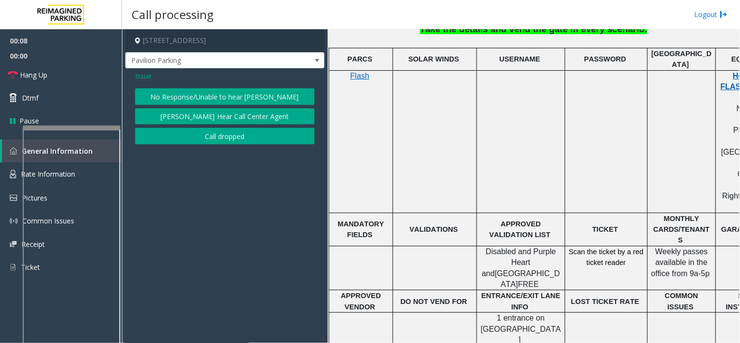
click at [202, 96] on button "No Response/Unable to hear [PERSON_NAME]" at bounding box center [224, 96] width 179 height 17
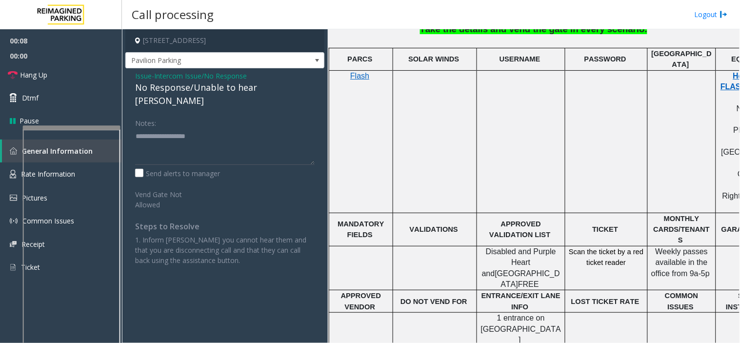
click at [199, 91] on div "No Response/Unable to hear [PERSON_NAME]" at bounding box center [224, 94] width 179 height 26
type textarea "**********"
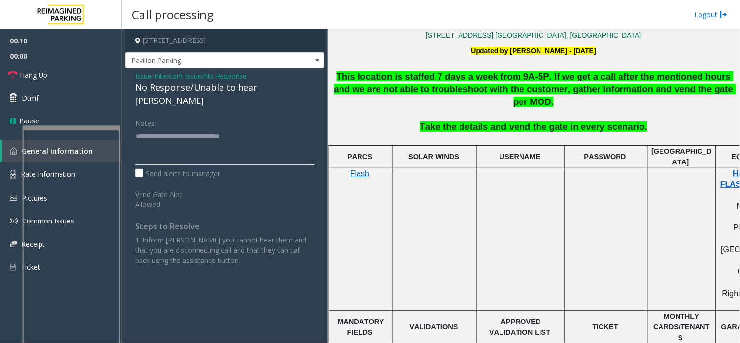
scroll to position [267, 0]
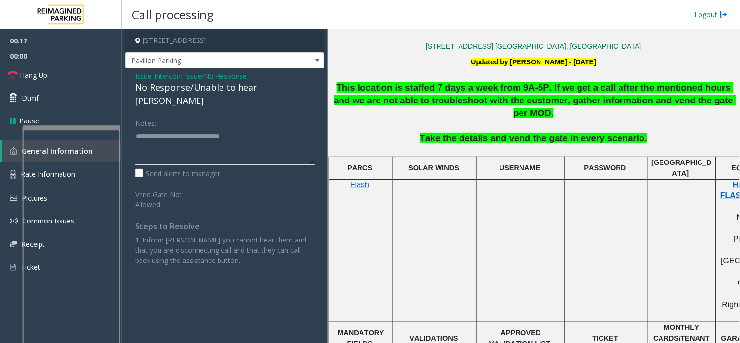
click at [213, 128] on textarea at bounding box center [224, 146] width 179 height 37
click at [201, 88] on div "No Response/Unable to hear [PERSON_NAME]" at bounding box center [224, 94] width 179 height 26
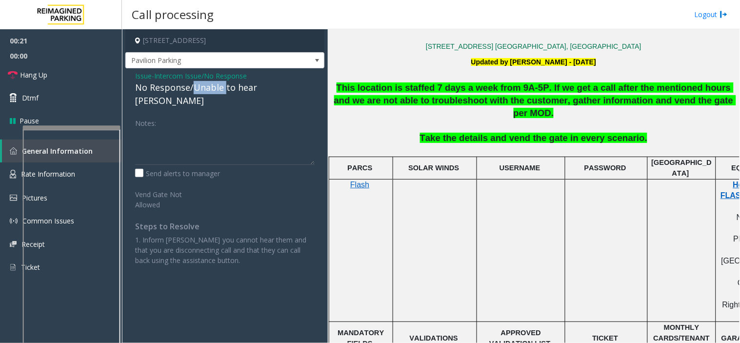
click at [201, 88] on div "No Response/Unable to hear [PERSON_NAME]" at bounding box center [224, 94] width 179 height 26
type textarea "**********"
click at [84, 81] on link "Hang Up" at bounding box center [61, 74] width 122 height 23
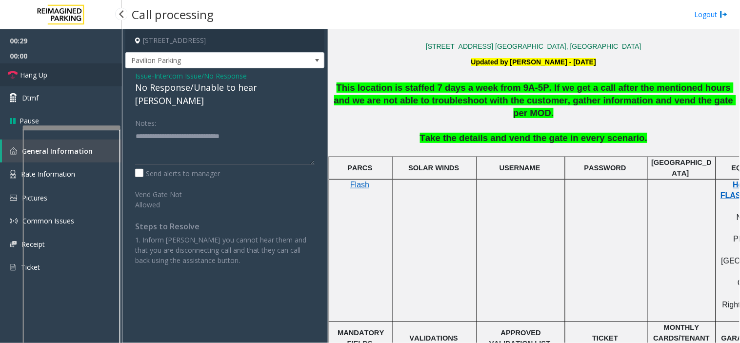
click at [84, 81] on link "Hang Up" at bounding box center [61, 74] width 122 height 23
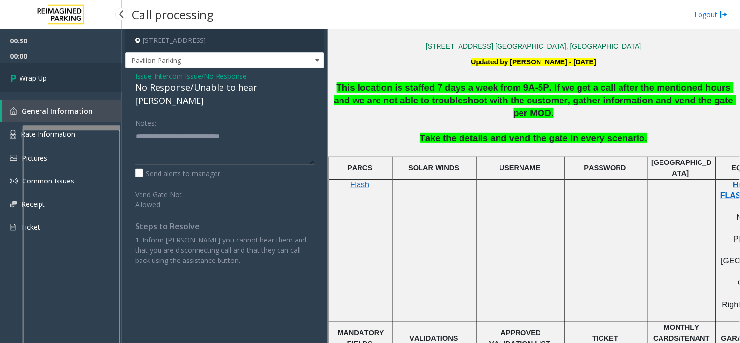
click at [84, 81] on link "Wrap Up" at bounding box center [61, 77] width 122 height 29
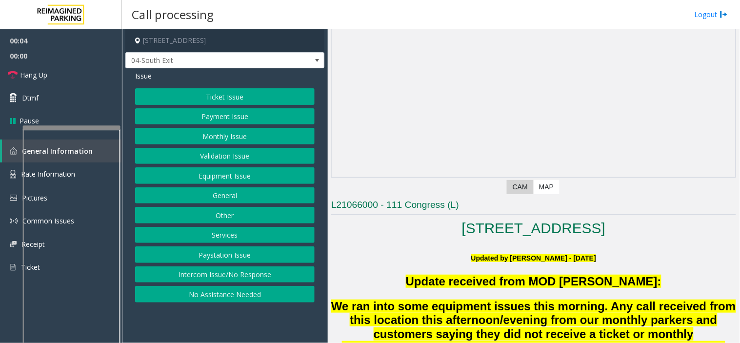
scroll to position [108, 0]
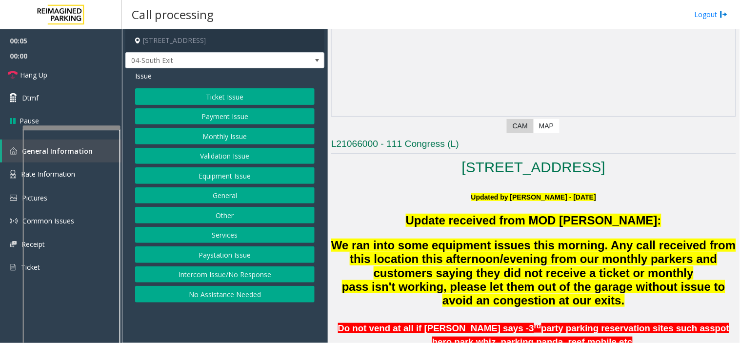
drag, startPoint x: 240, startPoint y: 158, endPoint x: 234, endPoint y: 148, distance: 11.4
click at [240, 158] on button "Validation Issue" at bounding box center [224, 156] width 179 height 17
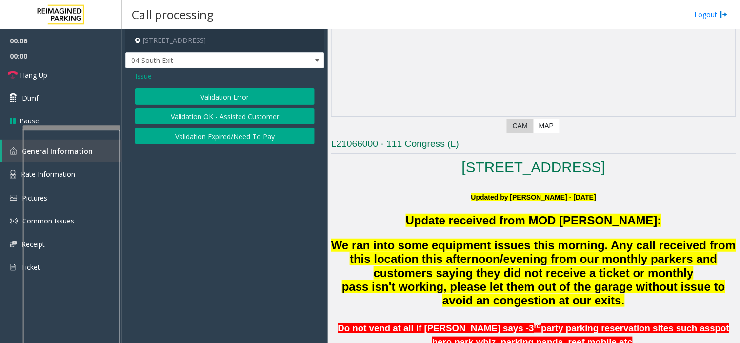
click at [212, 90] on button "Validation Error" at bounding box center [224, 96] width 179 height 17
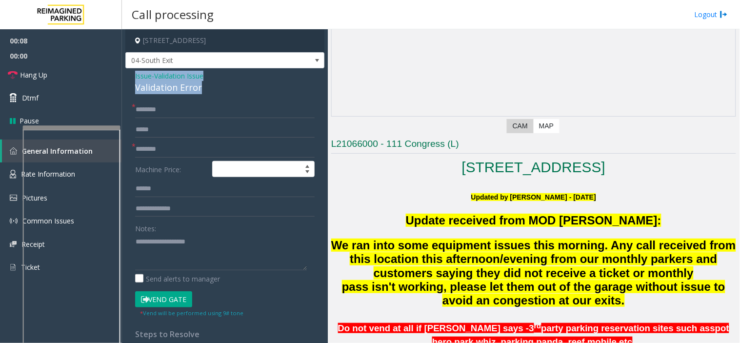
drag, startPoint x: 192, startPoint y: 87, endPoint x: 122, endPoint y: 74, distance: 70.9
click at [122, 74] on app-call-processing-form "111 Congress Avenue, Austin, TX 04-South Exit Issue - Validation Issue Validati…" at bounding box center [225, 186] width 206 height 314
copy div "Issue - Validation Issue Validation Error"
click at [153, 259] on textarea at bounding box center [221, 252] width 172 height 37
paste textarea "**********"
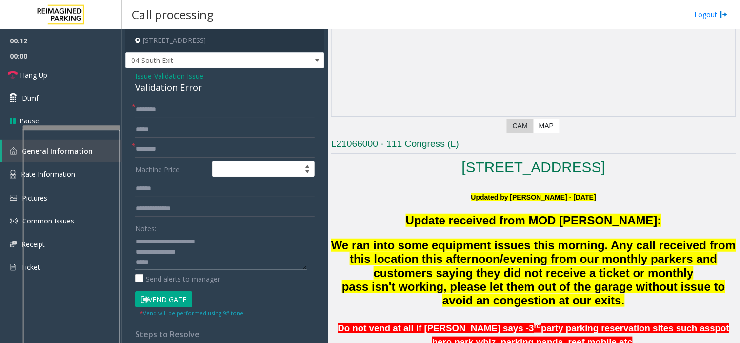
type textarea "**********"
click at [176, 141] on input "text" at bounding box center [224, 149] width 179 height 17
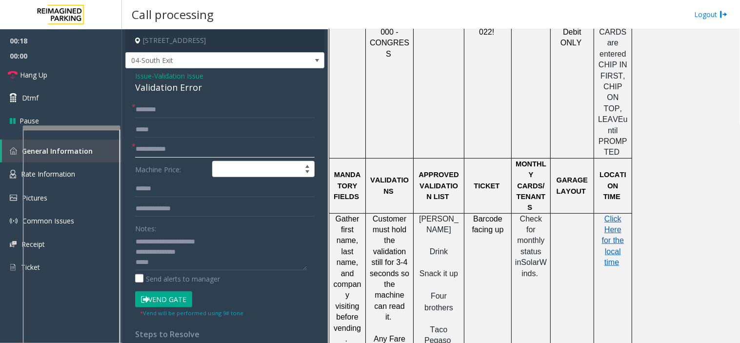
scroll to position [1030, 0]
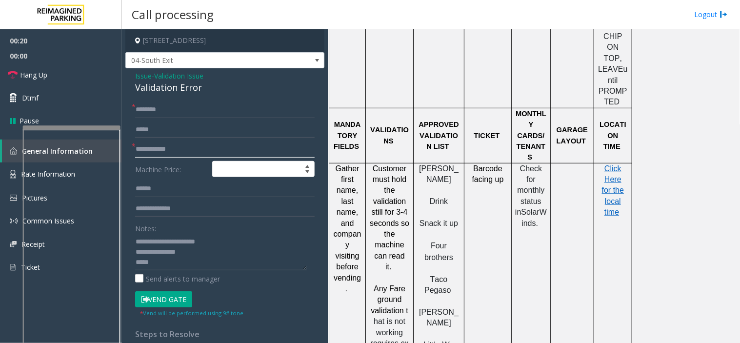
type input "**********"
click at [189, 266] on textarea at bounding box center [221, 252] width 172 height 37
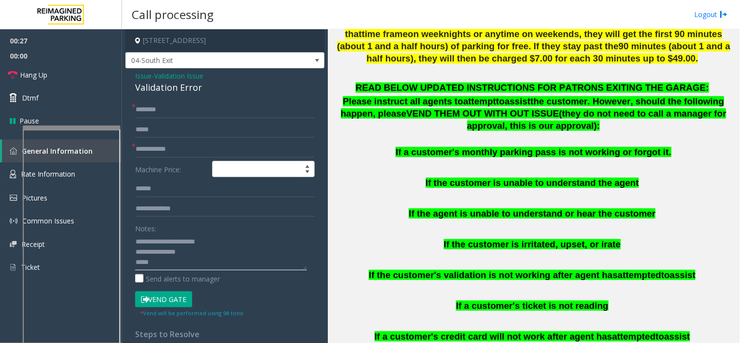
scroll to position [650, 0]
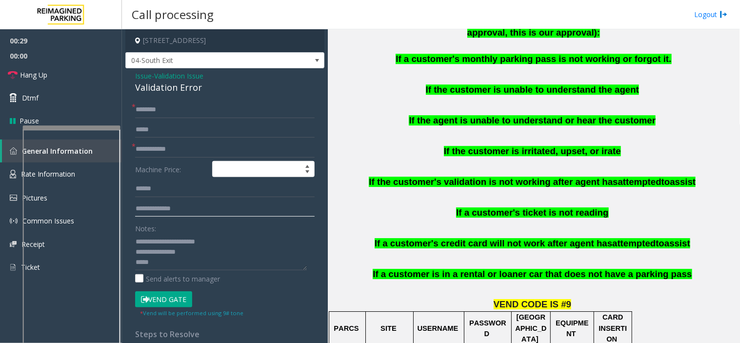
click at [195, 206] on input "text" at bounding box center [224, 208] width 179 height 17
click at [179, 194] on input "text" at bounding box center [224, 188] width 179 height 17
click at [173, 194] on input "text" at bounding box center [224, 188] width 179 height 17
click at [150, 193] on input "text" at bounding box center [224, 188] width 179 height 17
click at [178, 175] on label "Machine Price:" at bounding box center [171, 169] width 77 height 17
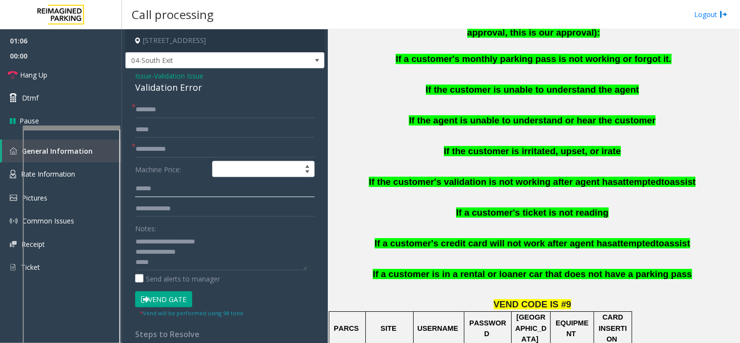
click at [173, 193] on input "text" at bounding box center [224, 188] width 179 height 17
type input "*****"
click at [176, 105] on input "text" at bounding box center [224, 109] width 179 height 17
click at [168, 259] on textarea at bounding box center [221, 252] width 172 height 37
type textarea "**********"
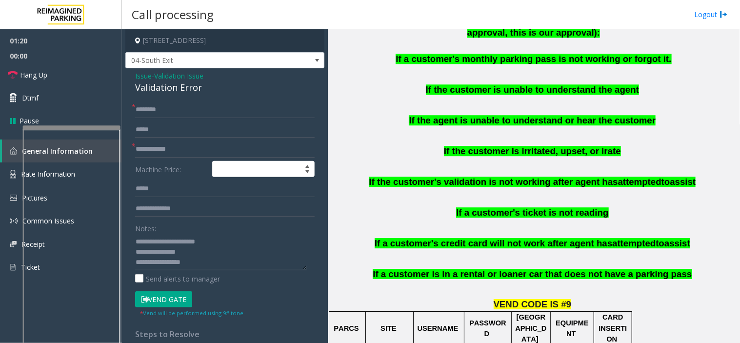
click at [162, 303] on button "Vend Gate" at bounding box center [163, 299] width 57 height 17
click at [162, 109] on input "text" at bounding box center [224, 109] width 179 height 17
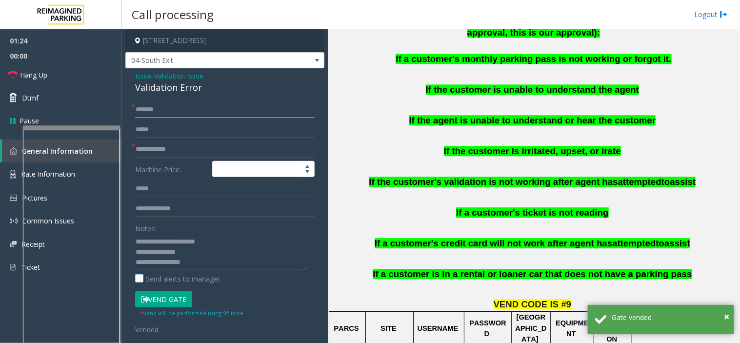
type input "******"
click at [213, 276] on label "Send alerts to manager" at bounding box center [177, 279] width 85 height 10
click at [210, 264] on textarea at bounding box center [221, 252] width 172 height 37
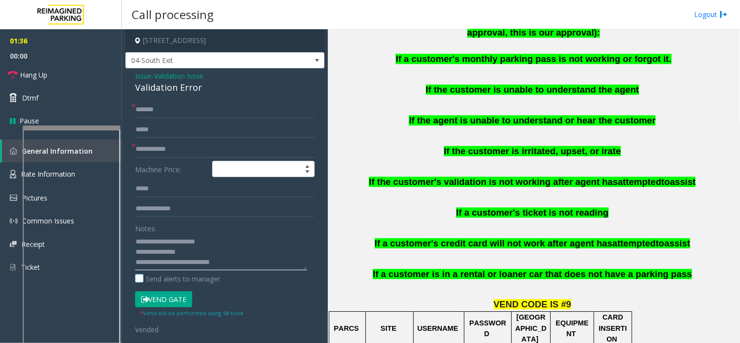
type textarea "**********"
click at [146, 276] on label "Send alerts to manager" at bounding box center [177, 279] width 85 height 10
click at [111, 71] on link "Hang Up" at bounding box center [61, 74] width 122 height 23
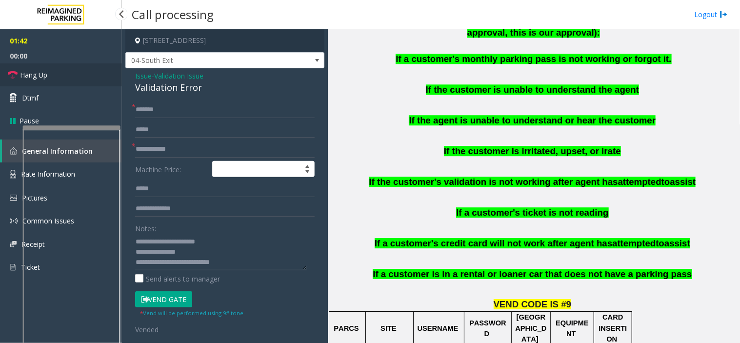
click at [111, 71] on link "Hang Up" at bounding box center [61, 74] width 122 height 23
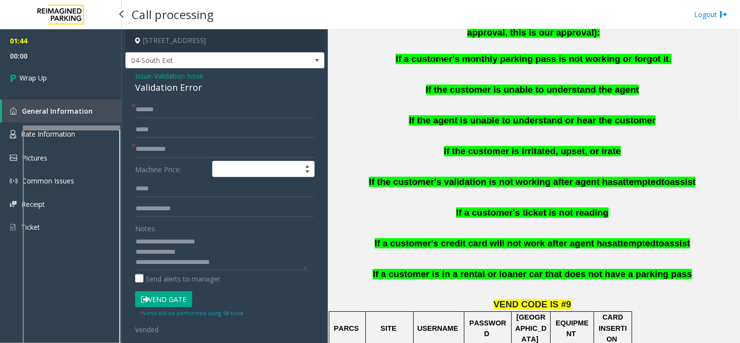
click at [111, 71] on link "Wrap Up" at bounding box center [61, 77] width 122 height 29
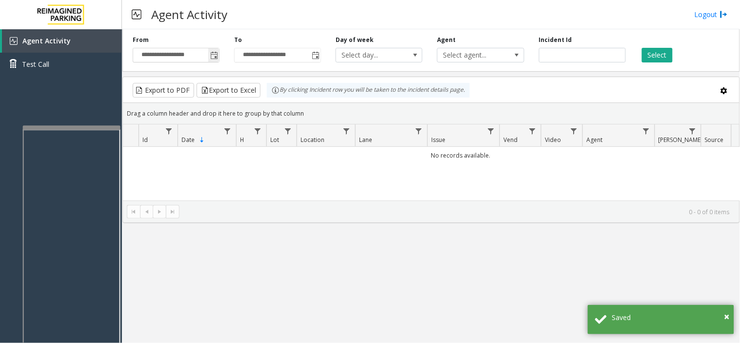
drag, startPoint x: 199, startPoint y: 37, endPoint x: 202, endPoint y: 55, distance: 18.0
click at [201, 52] on div "**********" at bounding box center [175, 49] width 101 height 27
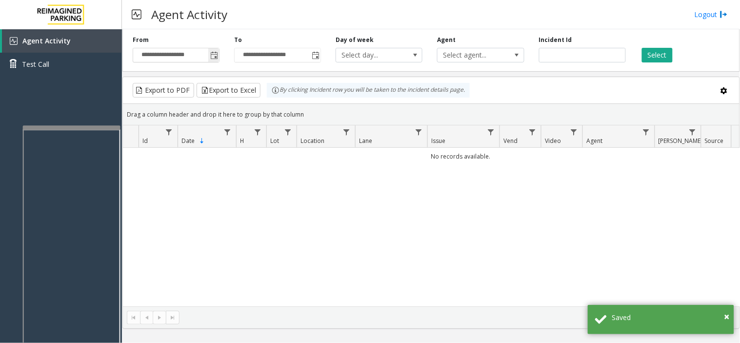
click at [211, 58] on span "Toggle popup" at bounding box center [214, 56] width 8 height 8
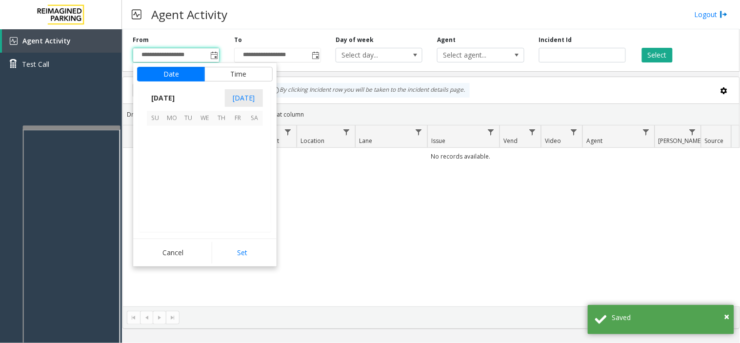
scroll to position [175011, 0]
click at [367, 103] on kendo-grid-toolbar "Export to PDF Export to Excel By clicking Incident row you will be taken to the…" at bounding box center [431, 90] width 616 height 27
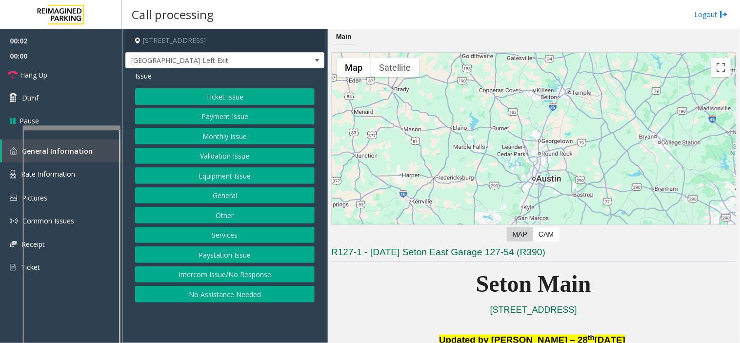
click at [159, 172] on button "Equipment Issue" at bounding box center [224, 175] width 179 height 17
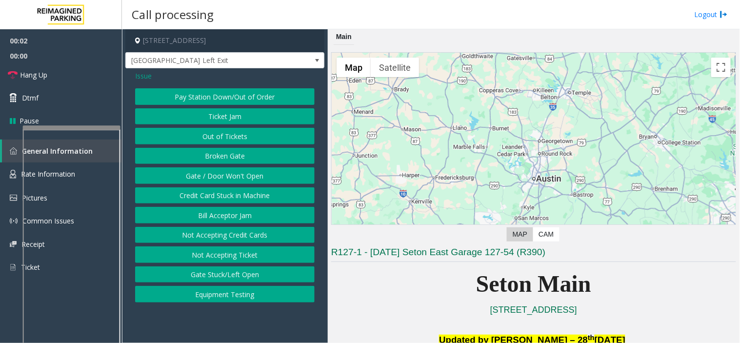
click at [159, 172] on button "Gate / Door Won't Open" at bounding box center [224, 175] width 179 height 17
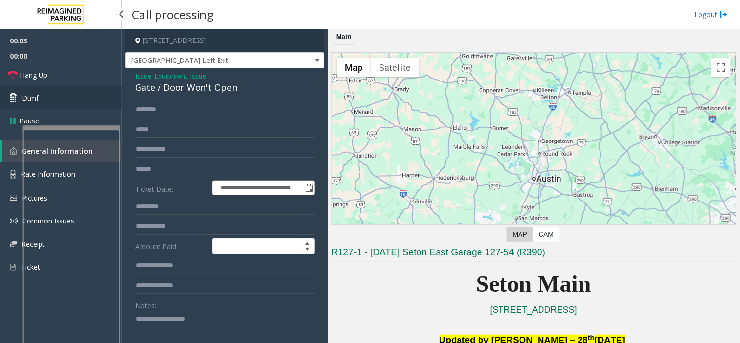
click at [87, 105] on link "Dtmf" at bounding box center [61, 97] width 122 height 23
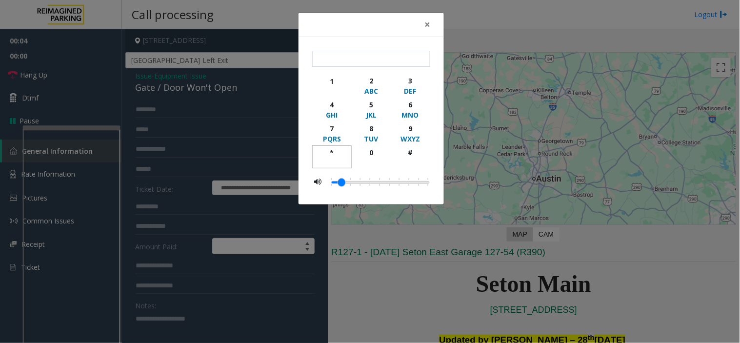
drag, startPoint x: 330, startPoint y: 149, endPoint x: 392, endPoint y: 133, distance: 63.4
click at [333, 149] on div "*" at bounding box center [331, 152] width 27 height 10
click at [413, 127] on div "9" at bounding box center [410, 128] width 27 height 10
click at [411, 144] on button "9 WXYZ" at bounding box center [411, 133] width 40 height 24
click at [409, 125] on div "9" at bounding box center [410, 128] width 27 height 10
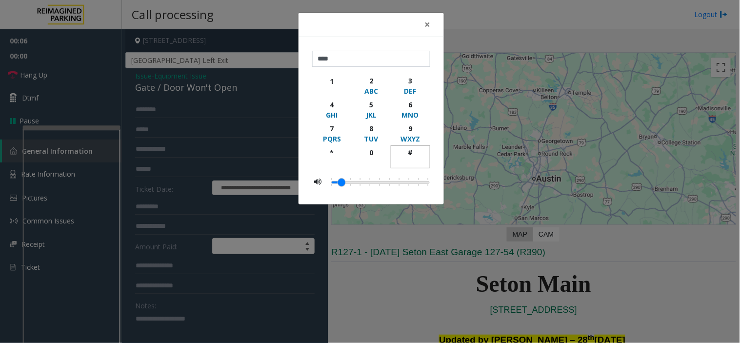
click at [411, 160] on div "button" at bounding box center [410, 162] width 27 height 9
type input "*****"
click at [428, 18] on span "×" at bounding box center [427, 25] width 6 height 14
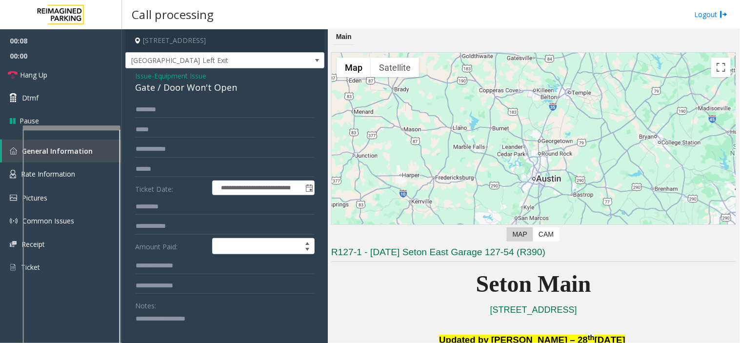
click at [250, 305] on div "Notes:" at bounding box center [224, 322] width 179 height 50
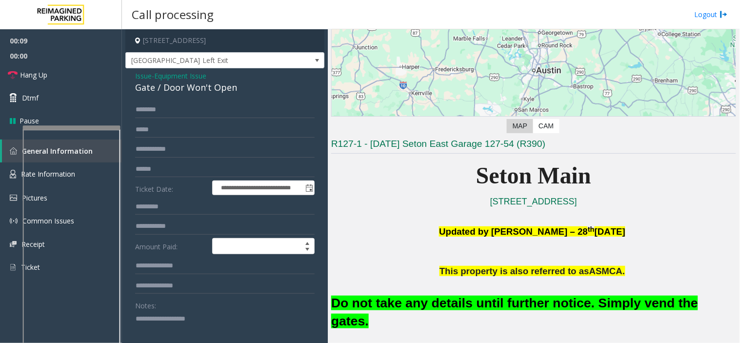
scroll to position [54, 0]
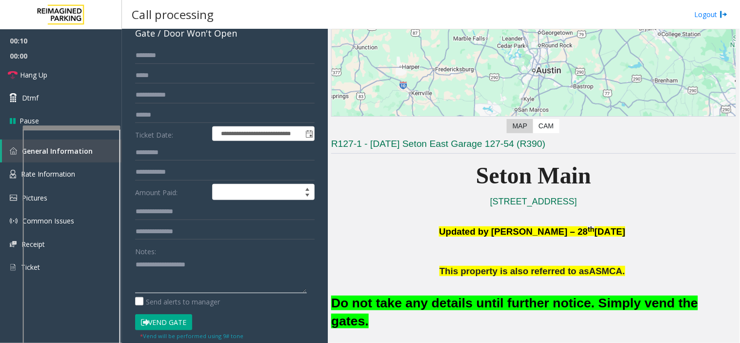
click at [201, 260] on textarea at bounding box center [221, 275] width 172 height 37
click at [455, 299] on font "Do not take any details until further notice. Simply vend the gates." at bounding box center [514, 312] width 367 height 33
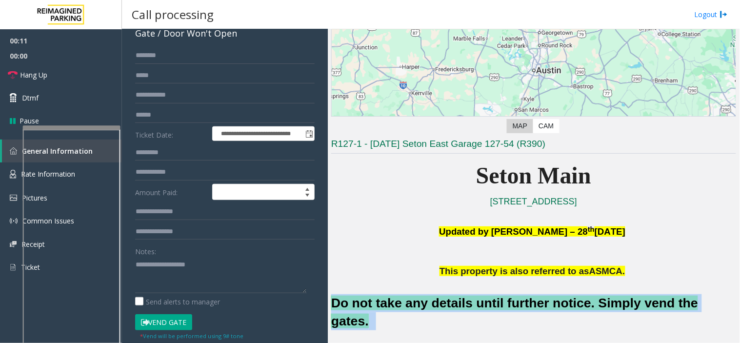
click at [455, 299] on font "Do not take any details until further notice. Simply vend the gates." at bounding box center [514, 312] width 367 height 33
copy h2 "Do not take any details until further notice. Simply vend the gates."
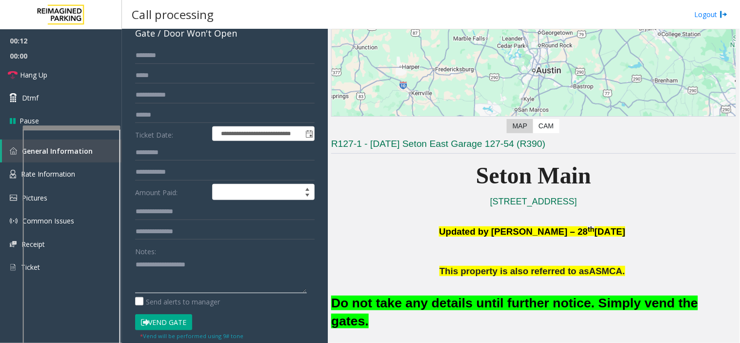
click at [168, 277] on textarea at bounding box center [221, 275] width 172 height 37
paste textarea "**********"
type textarea "**********"
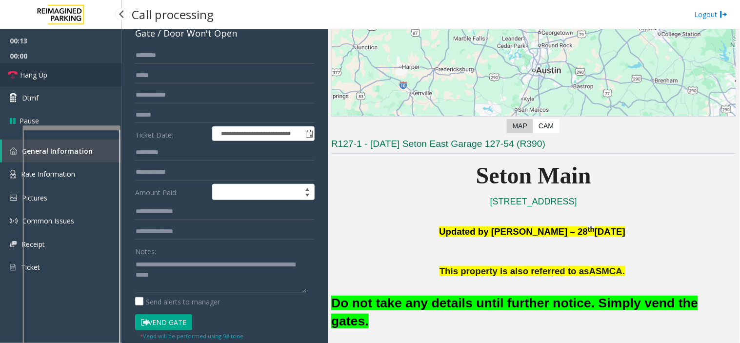
click at [89, 67] on link "Hang Up" at bounding box center [61, 74] width 122 height 23
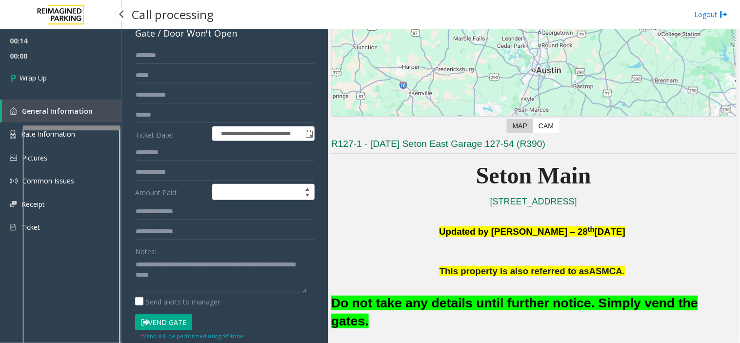
click at [89, 67] on link "Wrap Up" at bounding box center [61, 77] width 122 height 29
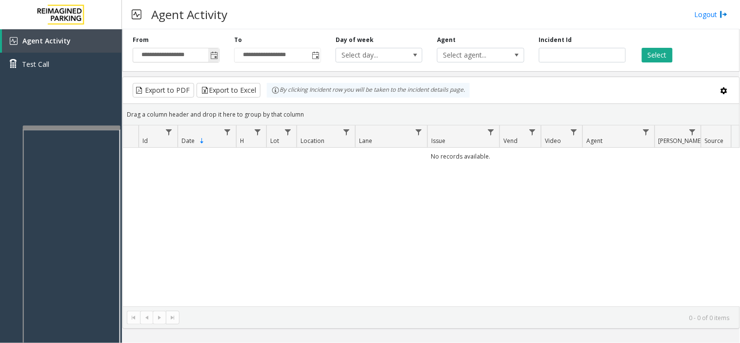
click at [216, 61] on span "Toggle popup" at bounding box center [213, 55] width 11 height 16
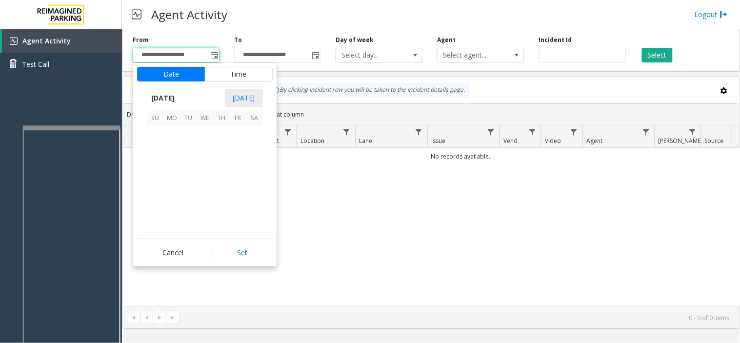
scroll to position [175011, 0]
click at [157, 186] on span "21" at bounding box center [155, 184] width 17 height 17
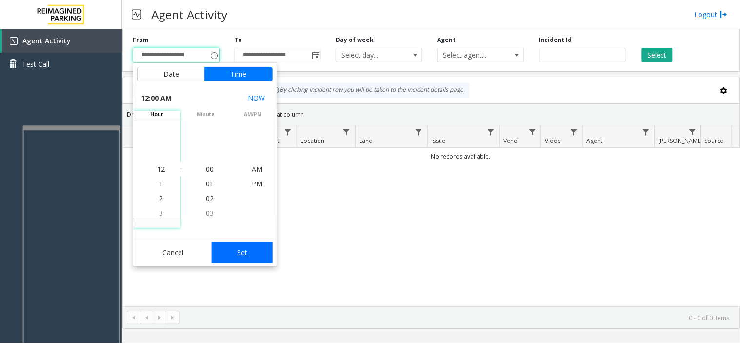
click at [241, 249] on button "Set" at bounding box center [242, 252] width 61 height 21
type input "**********"
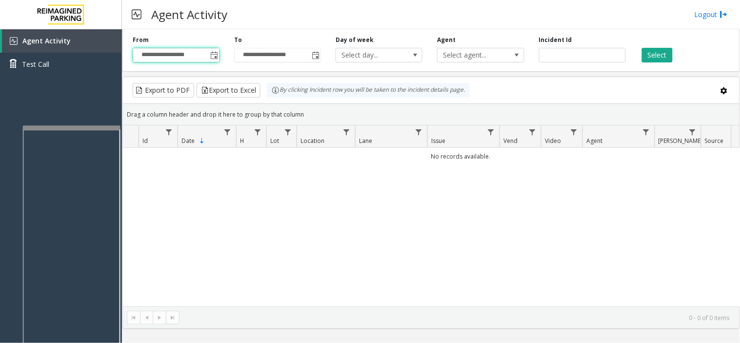
click at [666, 47] on div "Select" at bounding box center [683, 49] width 101 height 27
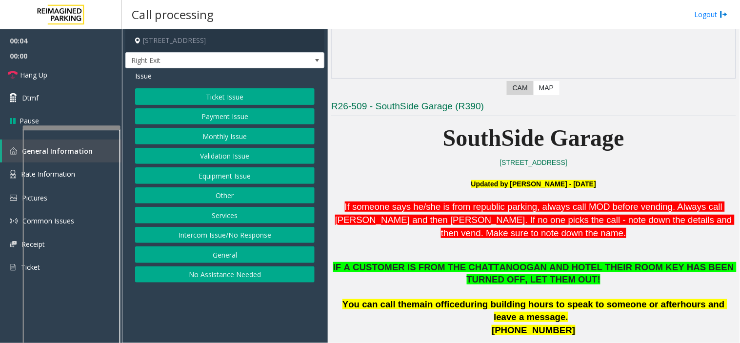
scroll to position [162, 0]
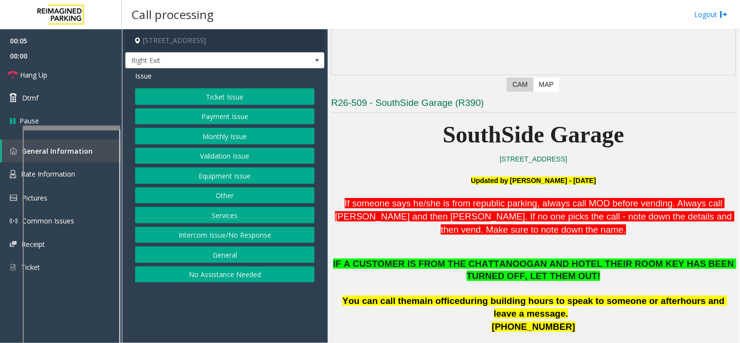
click at [259, 275] on button "No Assistance Needed" at bounding box center [224, 274] width 179 height 17
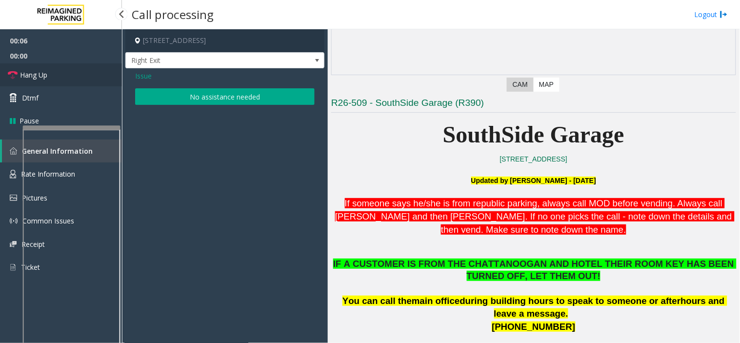
click at [82, 79] on link "Hang Up" at bounding box center [61, 74] width 122 height 23
click at [152, 99] on button "No assistance needed" at bounding box center [224, 96] width 179 height 17
click at [152, 99] on div "Issue No assistance needed" at bounding box center [224, 88] width 199 height 41
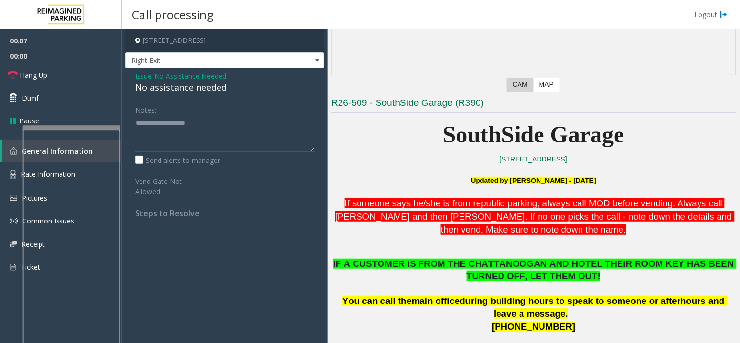
click at [148, 92] on div "No assistance needed" at bounding box center [224, 87] width 179 height 13
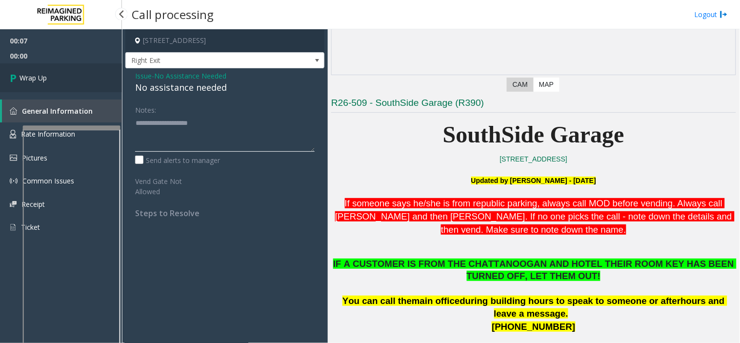
type textarea "**********"
click at [76, 82] on link "Wrap Up" at bounding box center [61, 77] width 122 height 29
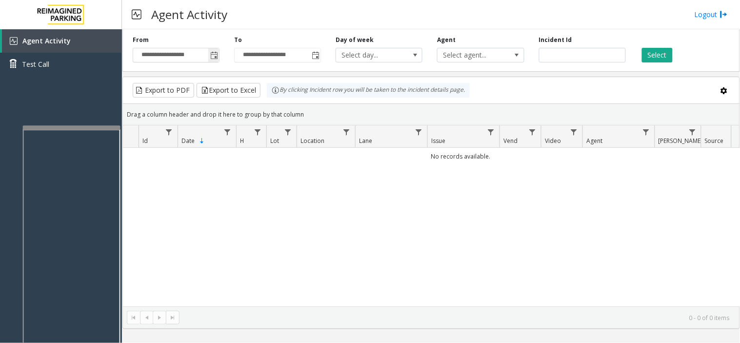
click at [210, 60] on span "Toggle popup" at bounding box center [213, 55] width 11 height 16
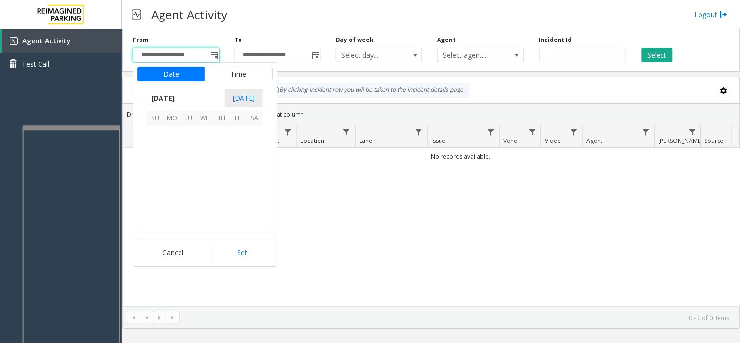
scroll to position [175011, 0]
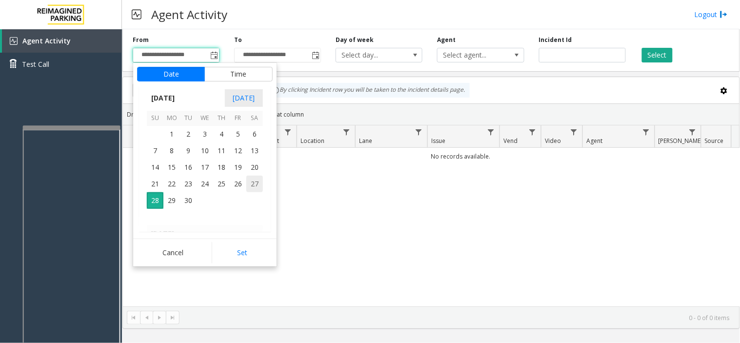
click at [256, 188] on span "27" at bounding box center [254, 184] width 17 height 17
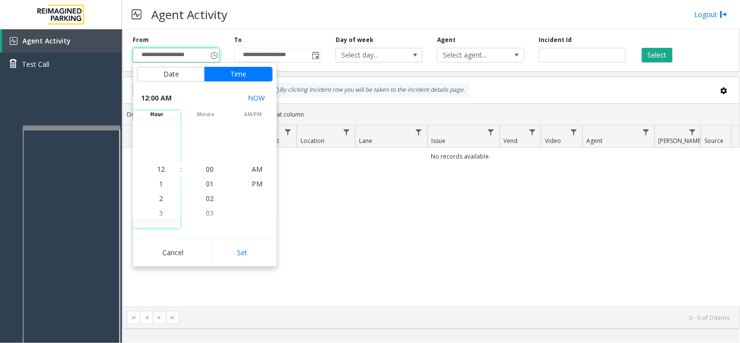
click at [244, 261] on button "Set" at bounding box center [242, 252] width 61 height 21
type input "**********"
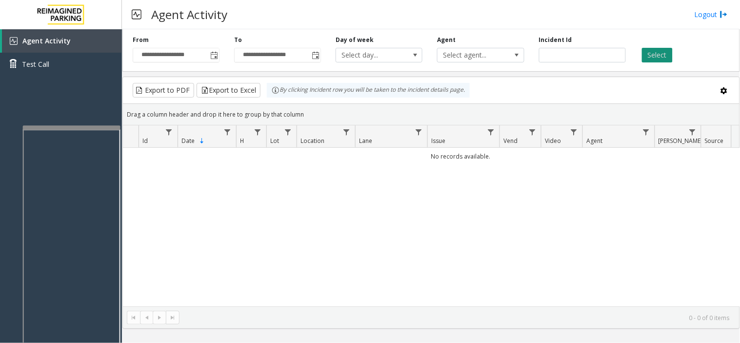
click at [651, 53] on button "Select" at bounding box center [657, 55] width 31 height 15
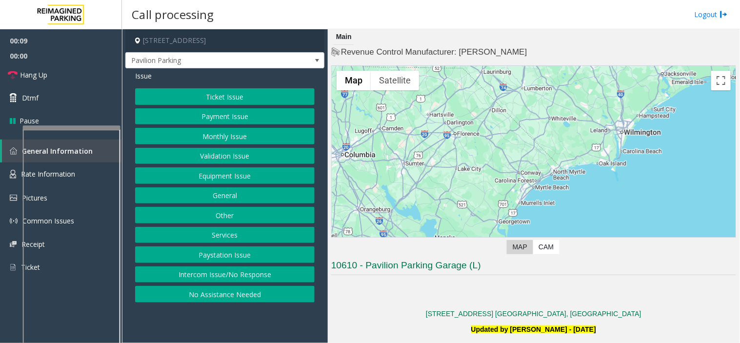
click at [286, 276] on button "Intercom Issue/No Response" at bounding box center [224, 274] width 179 height 17
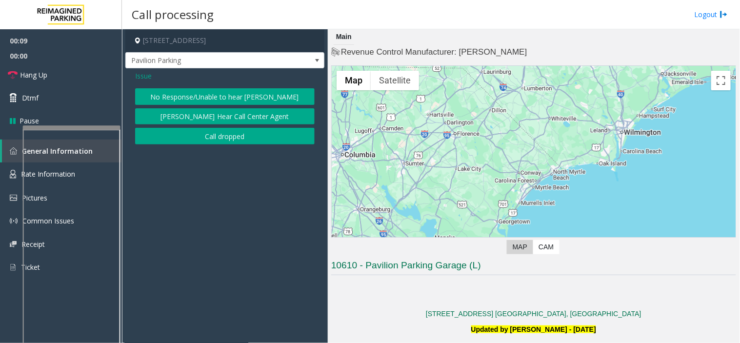
click at [213, 93] on button "No Response/Unable to hear [PERSON_NAME]" at bounding box center [224, 96] width 179 height 17
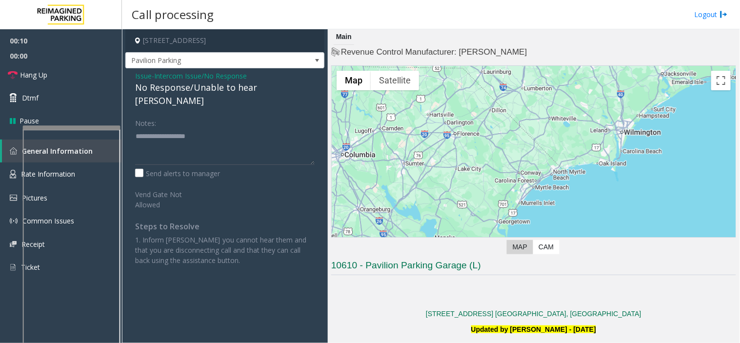
click at [209, 86] on div "No Response/Unable to hear [PERSON_NAME]" at bounding box center [224, 94] width 179 height 26
type textarea "**********"
click at [92, 76] on link "Hang Up" at bounding box center [61, 74] width 122 height 23
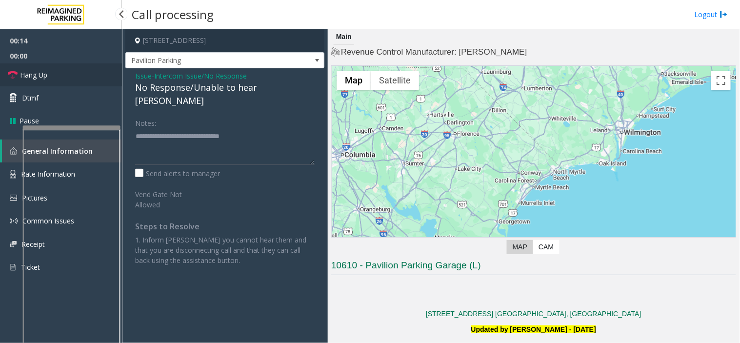
click at [92, 76] on link "Hang Up" at bounding box center [61, 74] width 122 height 23
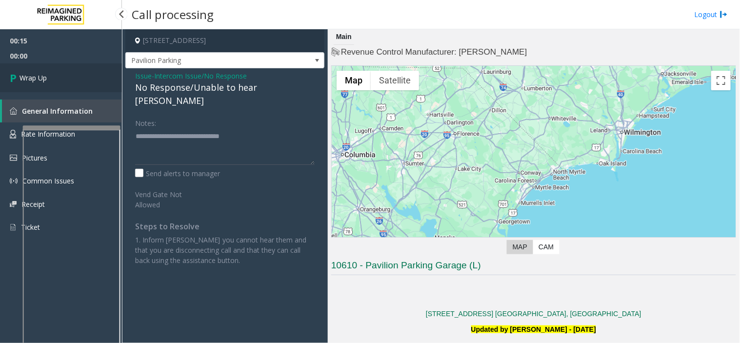
click at [92, 76] on link "Wrap Up" at bounding box center [61, 77] width 122 height 29
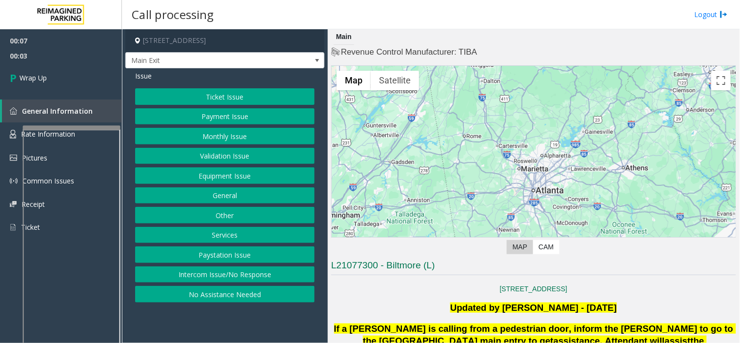
drag, startPoint x: 246, startPoint y: 274, endPoint x: 237, endPoint y: 155, distance: 119.8
click at [246, 274] on button "Intercom Issue/No Response" at bounding box center [224, 274] width 179 height 17
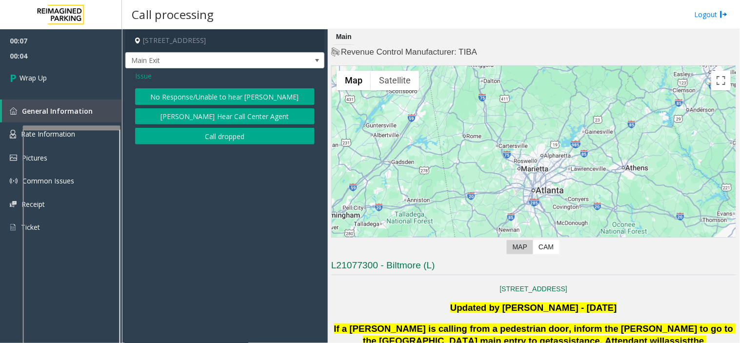
click at [231, 133] on button "Call dropped" at bounding box center [224, 136] width 179 height 17
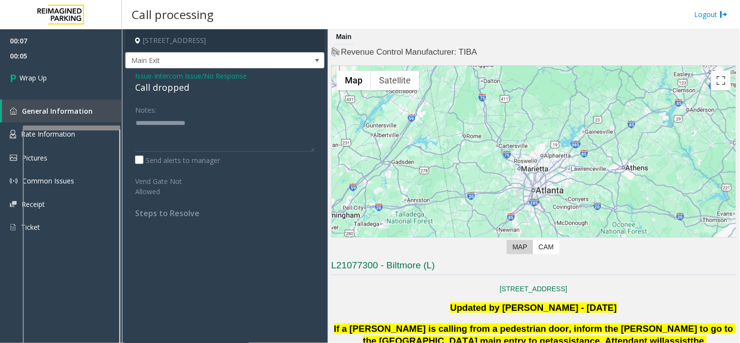
click at [177, 85] on div "Call dropped" at bounding box center [224, 87] width 179 height 13
type textarea "**********"
click at [79, 70] on link "Wrap Up" at bounding box center [61, 77] width 122 height 29
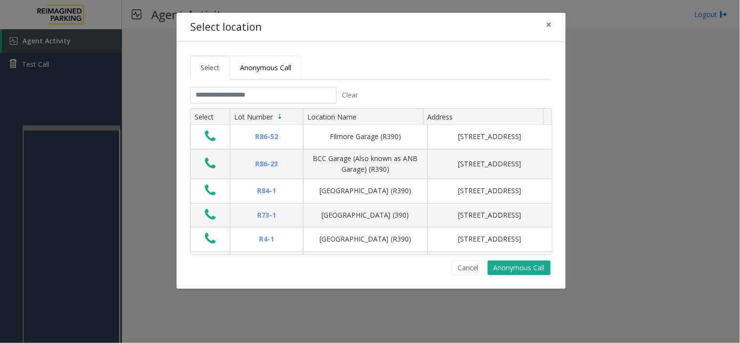
click at [235, 64] on link "Anonymous Call" at bounding box center [266, 68] width 72 height 24
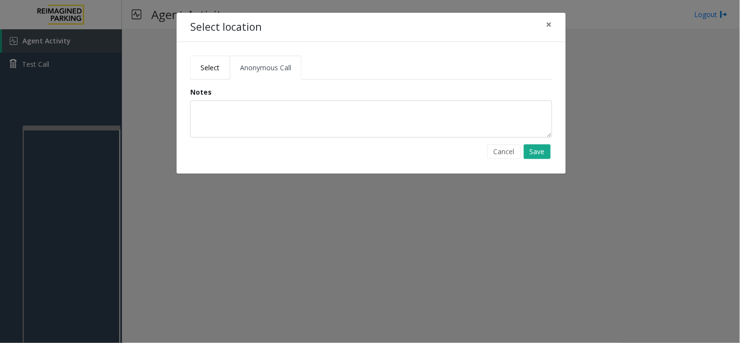
click at [215, 65] on span "Select" at bounding box center [209, 67] width 19 height 9
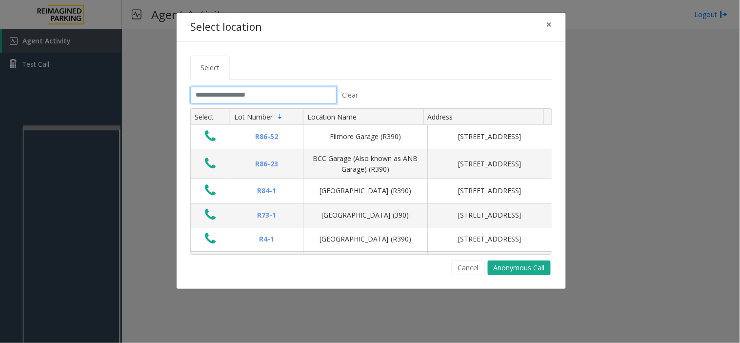
click at [219, 91] on input "text" at bounding box center [263, 95] width 146 height 17
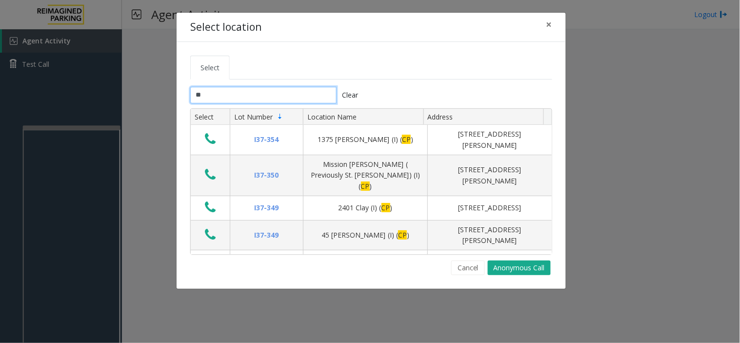
type input "**"
click at [207, 92] on input "**" at bounding box center [263, 95] width 146 height 17
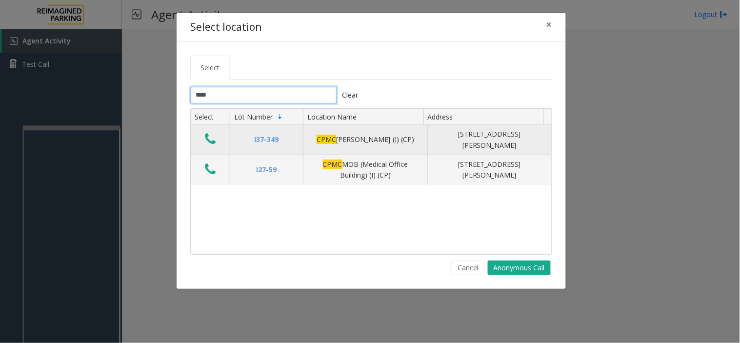
type input "****"
click at [212, 139] on icon "Data table" at bounding box center [210, 139] width 11 height 14
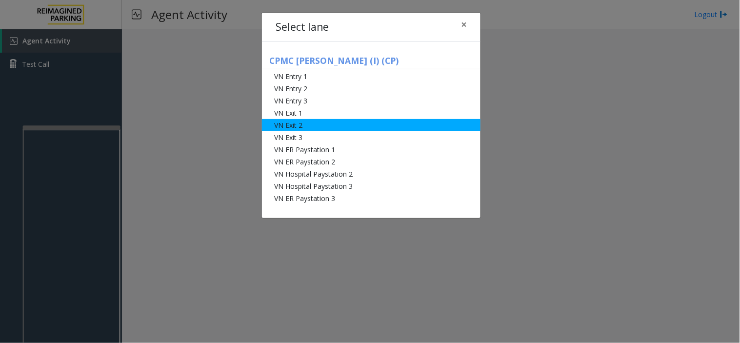
click at [301, 119] on li "VN Exit 2" at bounding box center [371, 125] width 219 height 12
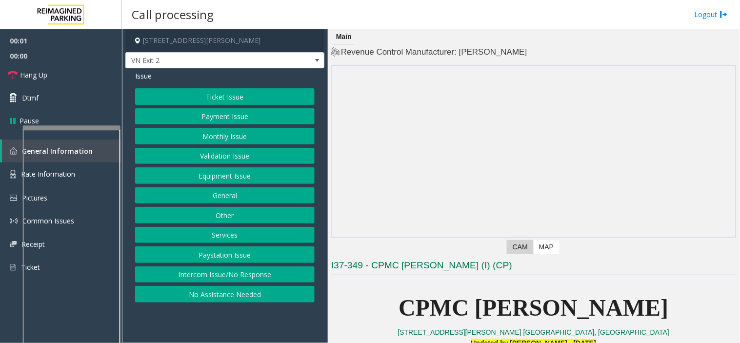
click at [236, 84] on div "Issue Ticket Issue Payment Issue Monthly Issue Validation Issue Equipment Issue…" at bounding box center [224, 187] width 199 height 239
click at [236, 89] on button "Ticket Issue" at bounding box center [224, 96] width 179 height 17
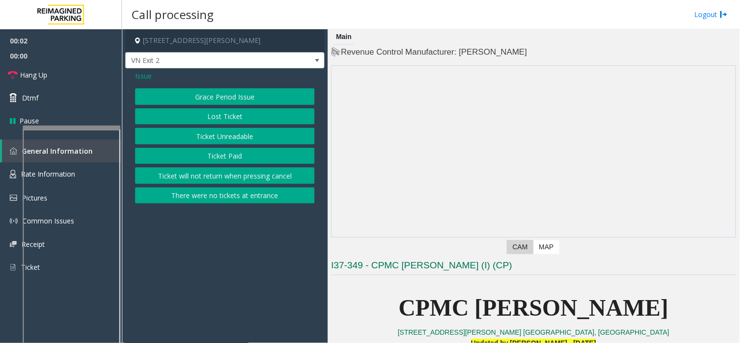
click at [235, 161] on button "Ticket Paid" at bounding box center [224, 156] width 179 height 17
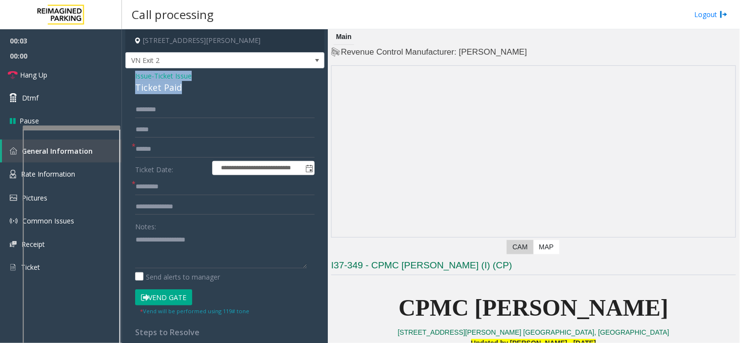
drag, startPoint x: 191, startPoint y: 91, endPoint x: 124, endPoint y: 78, distance: 67.5
click at [124, 78] on app-call-processing-form "**********" at bounding box center [225, 186] width 206 height 314
copy div "Issue - Ticket Issue Ticket Paid"
click at [158, 254] on textarea at bounding box center [221, 250] width 172 height 37
paste textarea "**********"
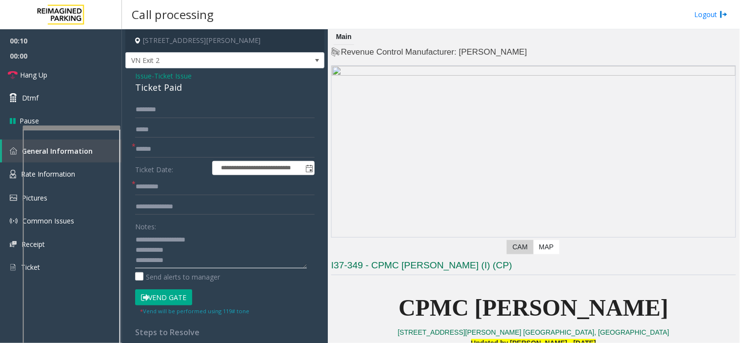
scroll to position [7, 0]
click at [134, 248] on div "**********" at bounding box center [225, 307] width 194 height 413
click at [138, 251] on textarea at bounding box center [221, 250] width 172 height 37
click at [184, 263] on textarea at bounding box center [221, 250] width 172 height 37
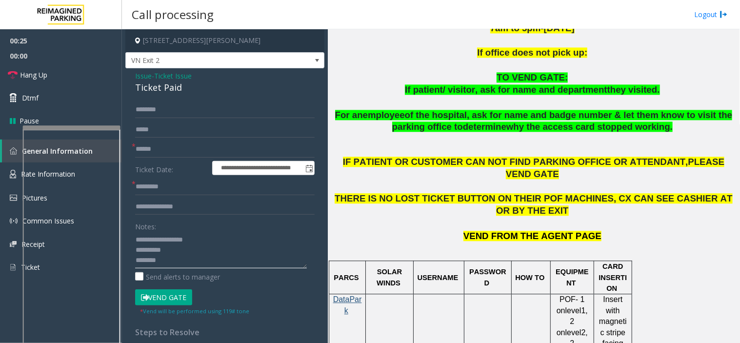
scroll to position [704, 0]
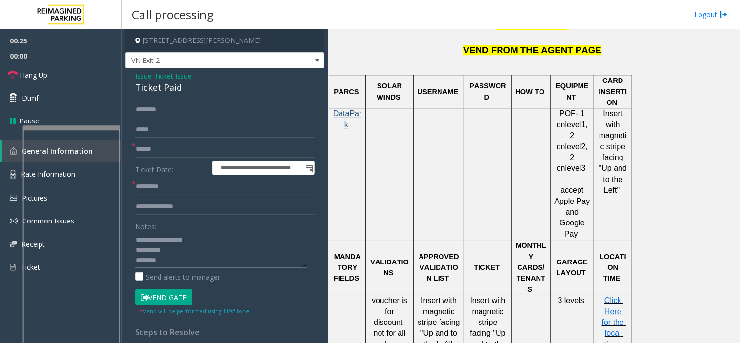
type textarea "**********"
click at [617, 296] on span "Click Here for the local time" at bounding box center [614, 322] width 24 height 52
click at [158, 188] on input "text" at bounding box center [224, 187] width 179 height 17
type input "******"
click at [164, 144] on input "text" at bounding box center [224, 149] width 179 height 17
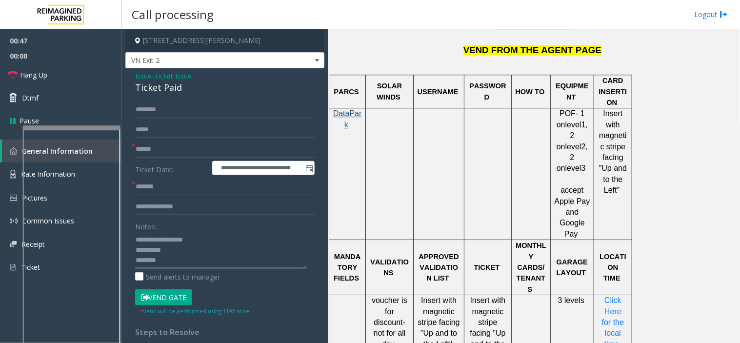
click at [203, 245] on textarea at bounding box center [221, 250] width 172 height 37
click at [205, 242] on textarea at bounding box center [221, 250] width 172 height 37
type textarea "**********"
click at [155, 151] on input "text" at bounding box center [224, 149] width 179 height 17
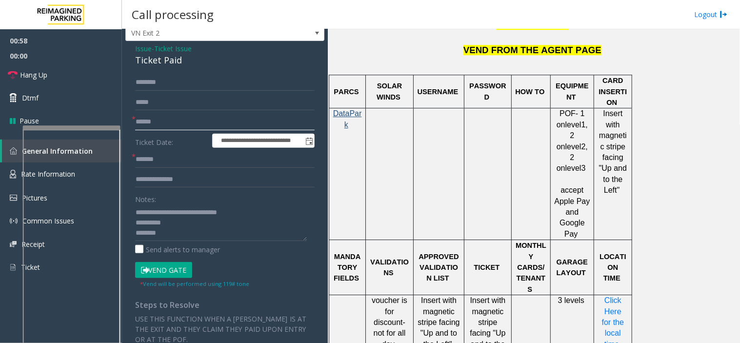
scroll to position [54, 0]
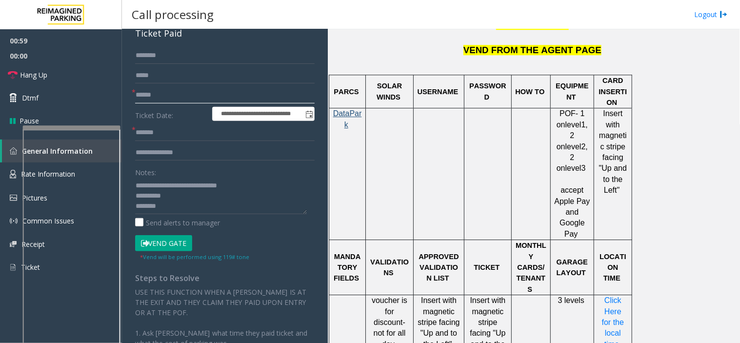
type input "******"
click at [163, 234] on form "**********" at bounding box center [224, 154] width 179 height 214
click at [163, 241] on button "Vend Gate" at bounding box center [163, 243] width 57 height 17
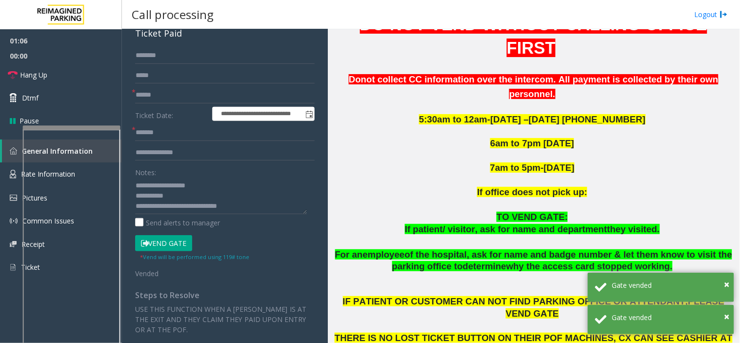
scroll to position [217, 0]
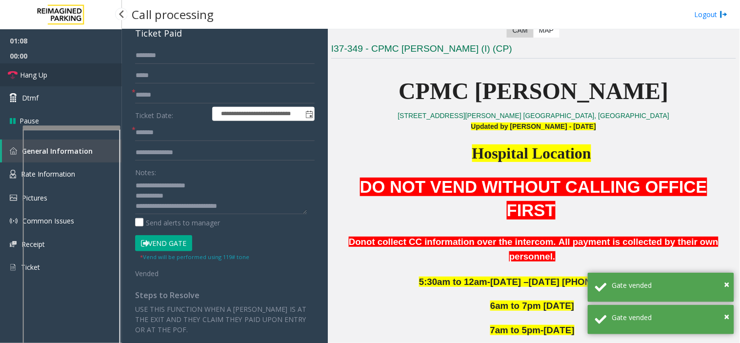
click at [94, 75] on link "Hang Up" at bounding box center [61, 74] width 122 height 23
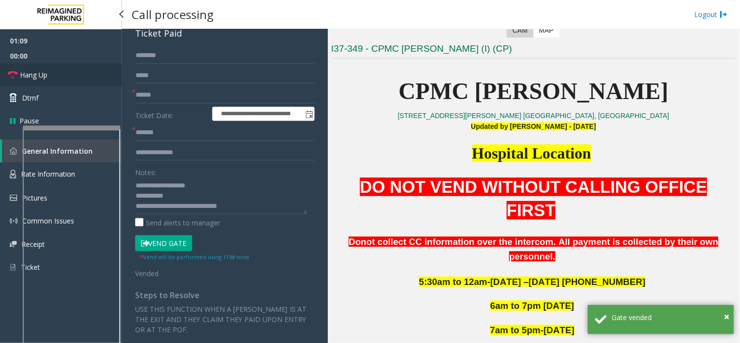
click at [94, 75] on link "Hang Up" at bounding box center [61, 74] width 122 height 23
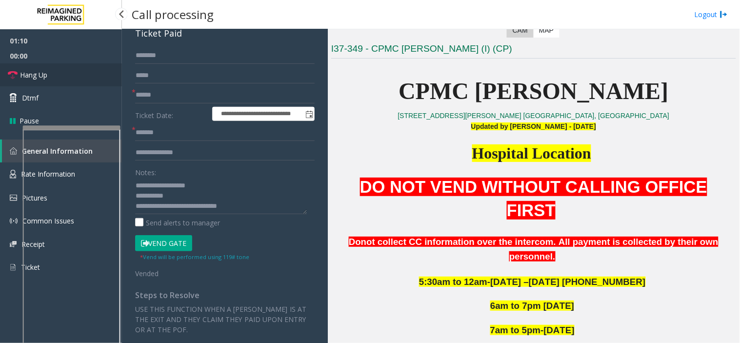
click at [94, 75] on link "Hang Up" at bounding box center [61, 74] width 122 height 23
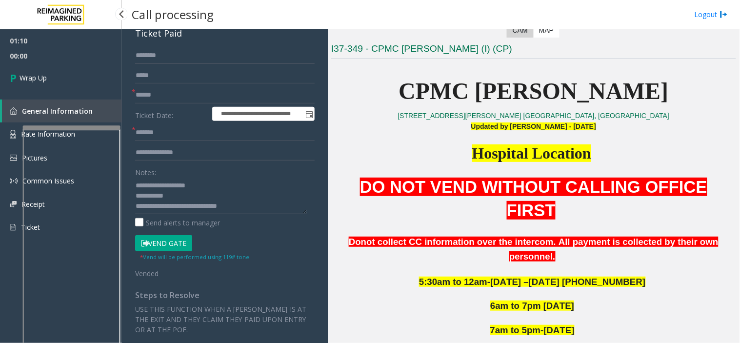
click at [94, 75] on link "Wrap Up" at bounding box center [61, 77] width 122 height 29
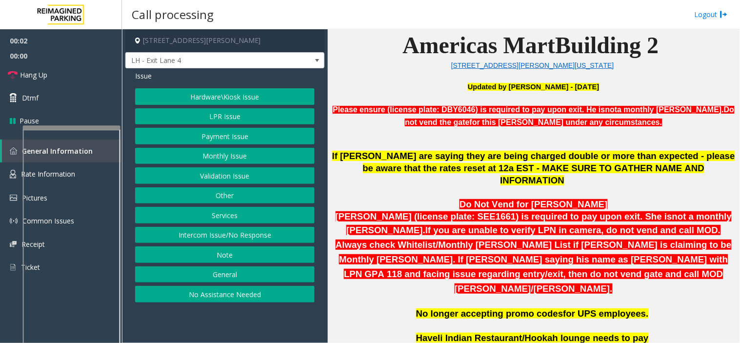
scroll to position [433, 0]
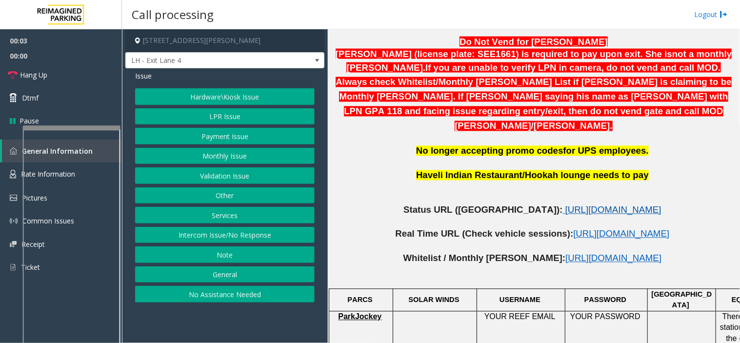
click at [565, 205] on span "https://www.parkjockey.com/en-us/manage/1633/status" at bounding box center [613, 210] width 96 height 10
click at [226, 115] on button "LPR Issue" at bounding box center [224, 116] width 179 height 17
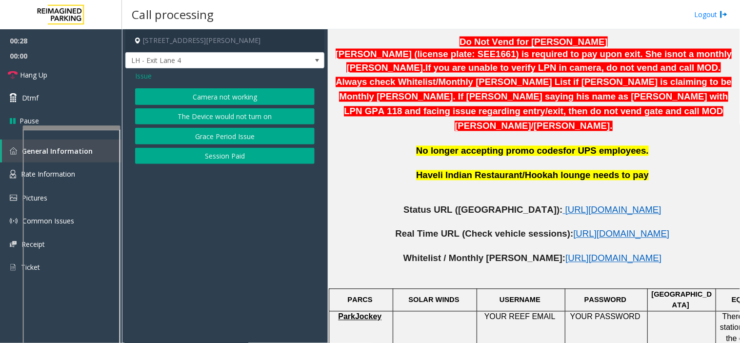
click at [217, 98] on button "Camera not working" at bounding box center [224, 96] width 179 height 17
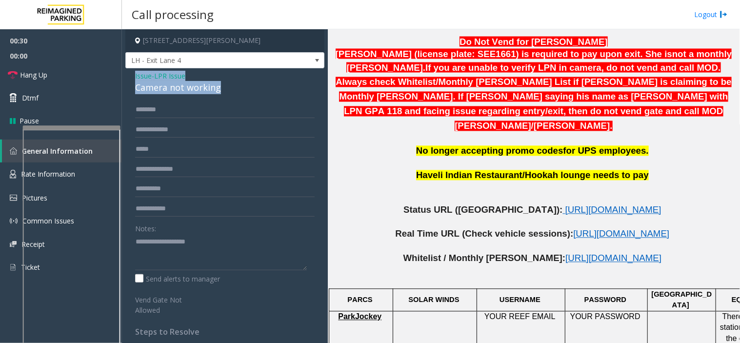
drag, startPoint x: 227, startPoint y: 89, endPoint x: 134, endPoint y: 71, distance: 94.9
click at [134, 71] on div "Issue - LPR Issue Camera not working Notes: Send alerts to manager Vend Gate No…" at bounding box center [224, 260] width 199 height 384
copy div "Issue - LPR Issue Camera not working"
click at [198, 261] on textarea at bounding box center [221, 252] width 172 height 37
paste textarea "**********"
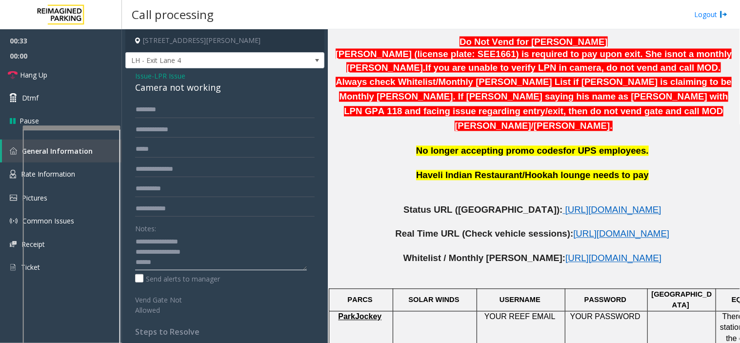
scroll to position [6, 0]
click at [153, 267] on textarea at bounding box center [221, 252] width 172 height 37
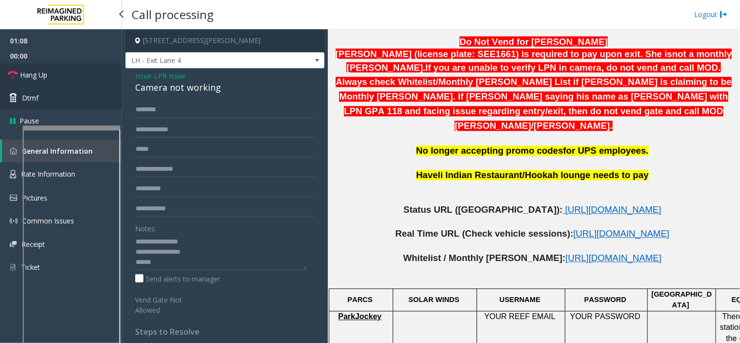
drag, startPoint x: 96, startPoint y: 80, endPoint x: 104, endPoint y: 96, distance: 17.4
click at [96, 80] on link "Hang Up" at bounding box center [61, 74] width 122 height 23
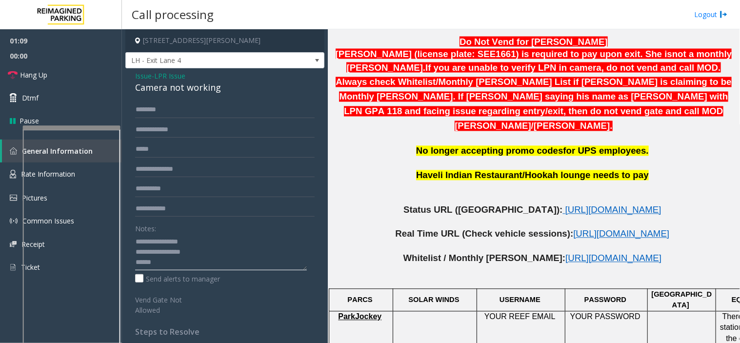
click at [157, 257] on textarea at bounding box center [221, 252] width 172 height 37
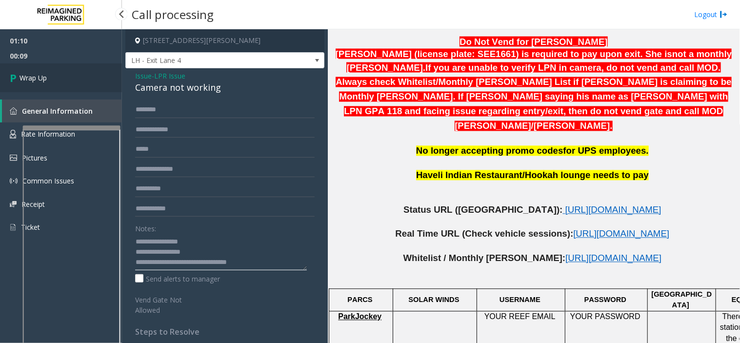
type textarea "**********"
click at [74, 67] on link "Wrap Up" at bounding box center [61, 77] width 122 height 29
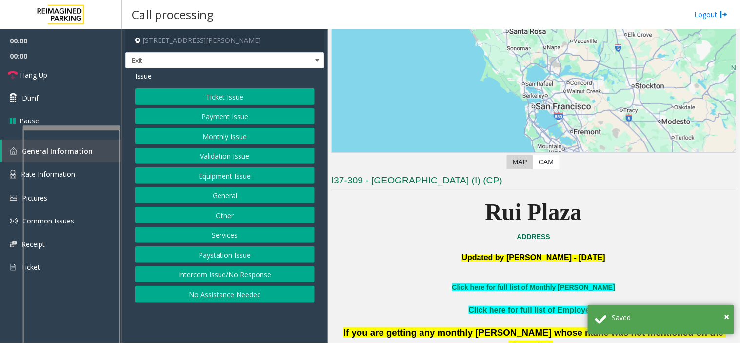
scroll to position [162, 0]
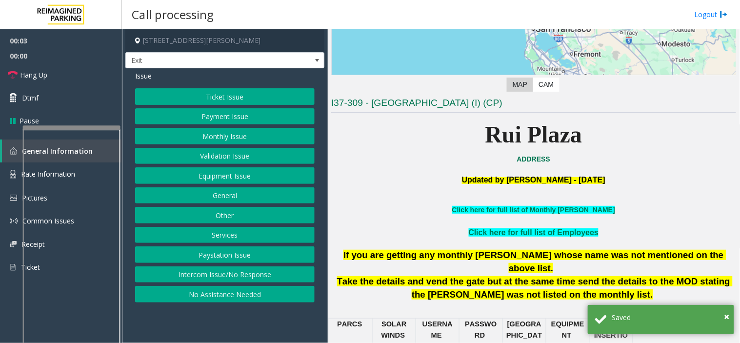
click at [208, 95] on button "Ticket Issue" at bounding box center [224, 96] width 179 height 17
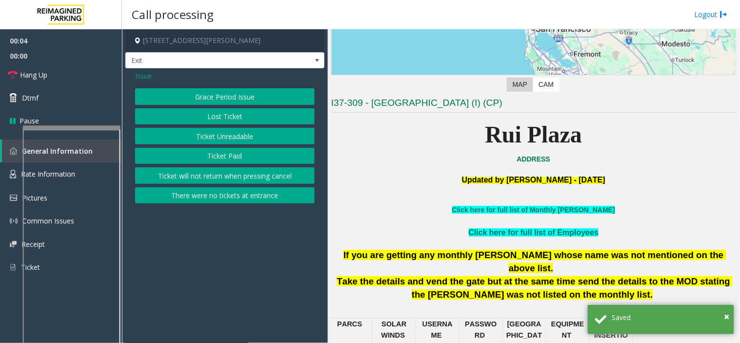
drag, startPoint x: 205, startPoint y: 132, endPoint x: 203, endPoint y: 96, distance: 36.6
click at [205, 127] on div "Grace Period Issue Lost Ticket Ticket Unreadable Ticket Paid Ticket will not re…" at bounding box center [224, 145] width 179 height 115
click at [192, 137] on button "Ticket Unreadable" at bounding box center [224, 136] width 179 height 17
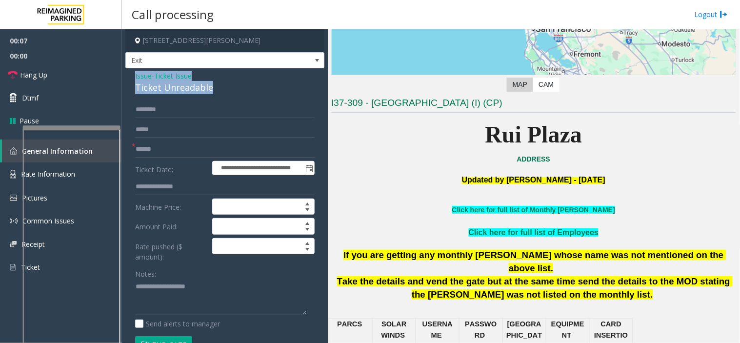
drag, startPoint x: 217, startPoint y: 85, endPoint x: 131, endPoint y: 77, distance: 86.2
click at [131, 77] on div "**********" at bounding box center [224, 330] width 199 height 524
copy div "Issue - Ticket Issue Ticket Unreadable"
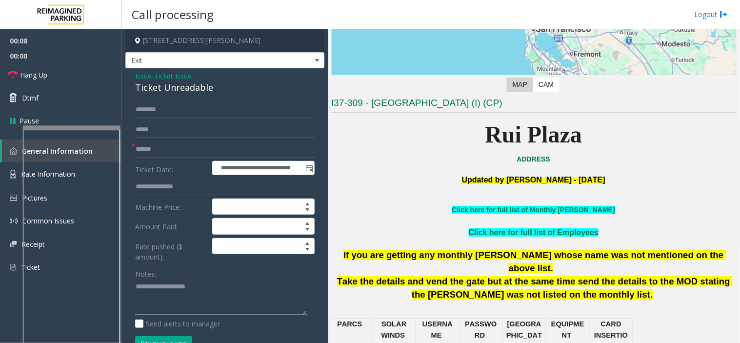
click at [181, 289] on textarea at bounding box center [221, 297] width 172 height 37
paste textarea "**********"
type textarea "**********"
click at [169, 152] on input "text" at bounding box center [224, 149] width 179 height 17
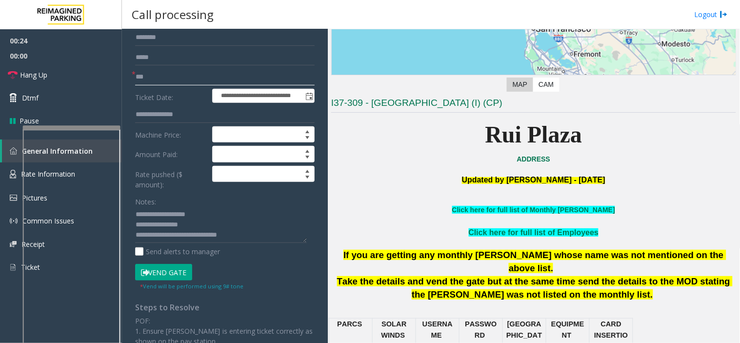
scroll to position [54, 0]
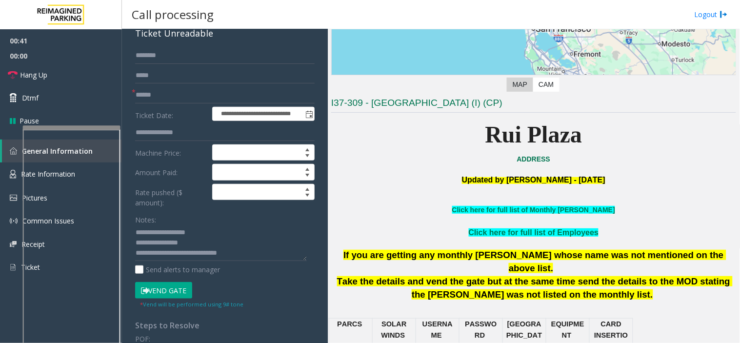
click at [170, 285] on button "Vend Gate" at bounding box center [163, 290] width 57 height 17
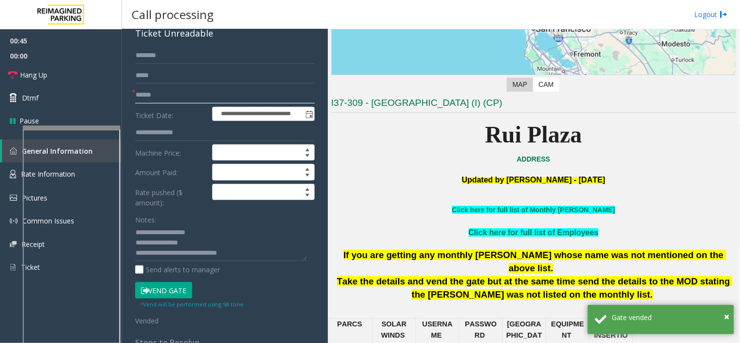
click at [147, 95] on input "******" at bounding box center [224, 95] width 179 height 17
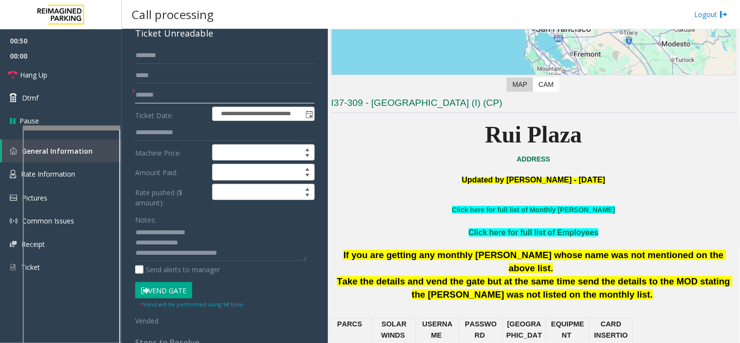
scroll to position [0, 0]
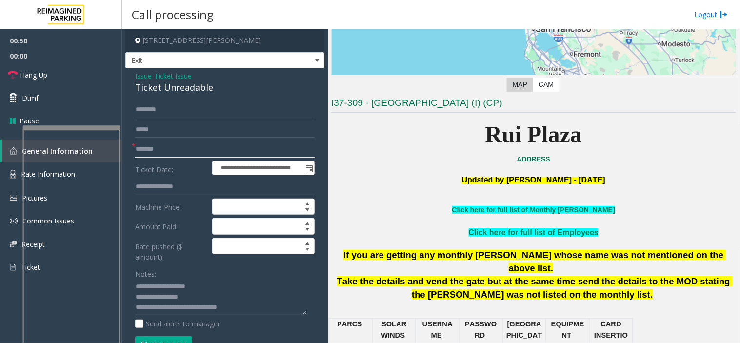
type input "*******"
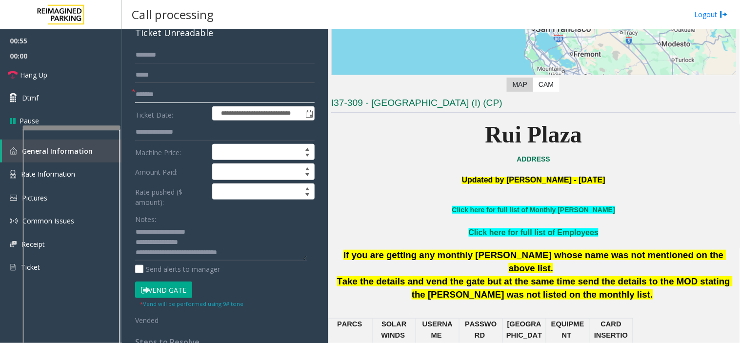
scroll to position [46, 0]
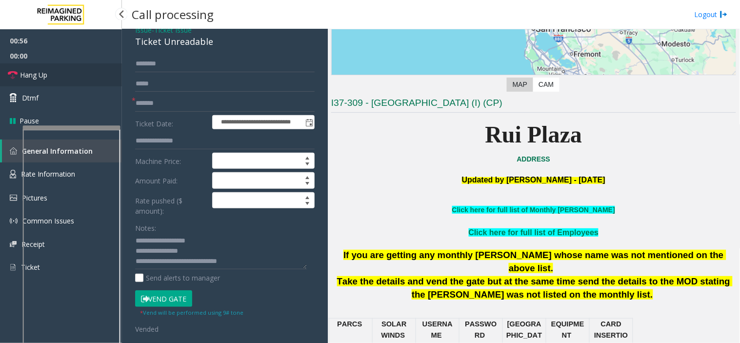
click at [83, 71] on link "Hang Up" at bounding box center [61, 74] width 122 height 23
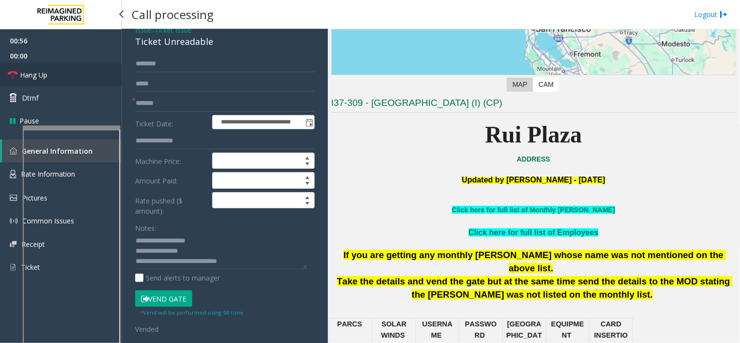
click at [83, 71] on link "Hang Up" at bounding box center [61, 74] width 122 height 23
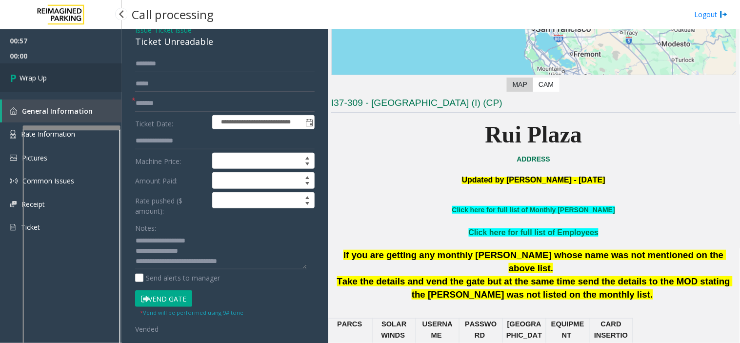
click at [83, 71] on link "Wrap Up" at bounding box center [61, 77] width 122 height 29
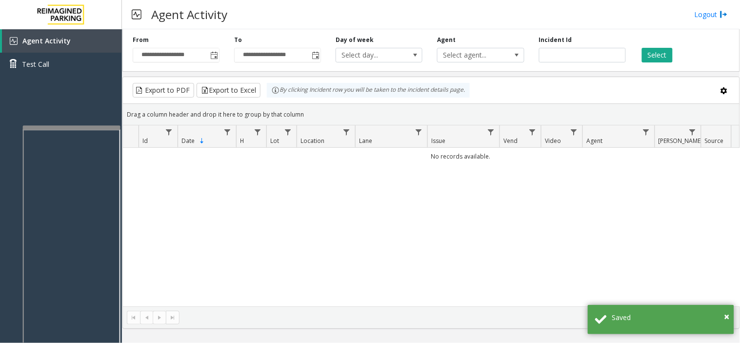
click at [220, 51] on div "**********" at bounding box center [175, 49] width 101 height 27
click at [219, 57] on span "Toggle popup" at bounding box center [213, 55] width 11 height 16
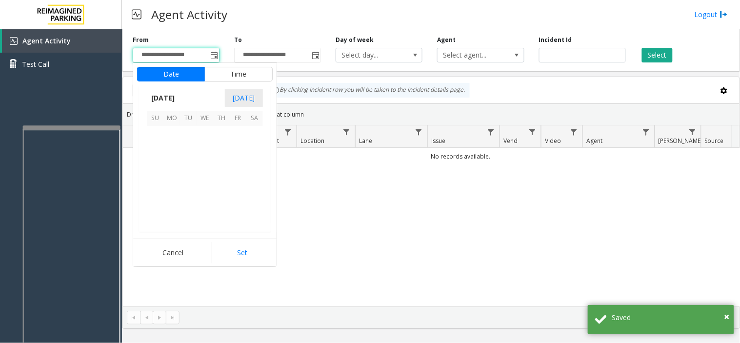
scroll to position [175011, 0]
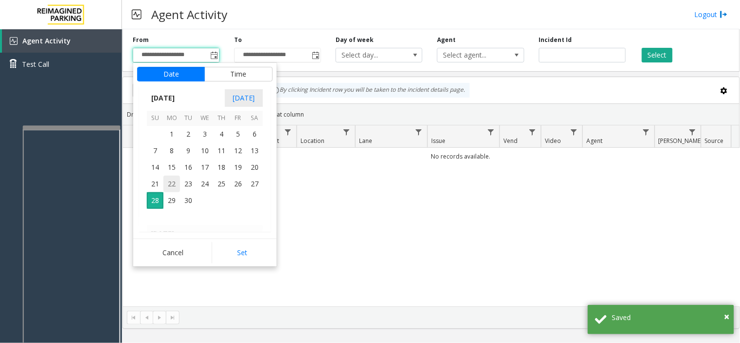
click at [164, 182] on span "22" at bounding box center [171, 184] width 17 height 17
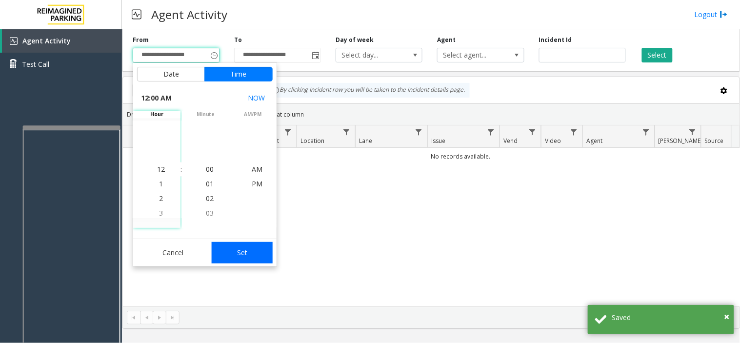
click at [235, 248] on button "Set" at bounding box center [242, 252] width 61 height 21
type input "**********"
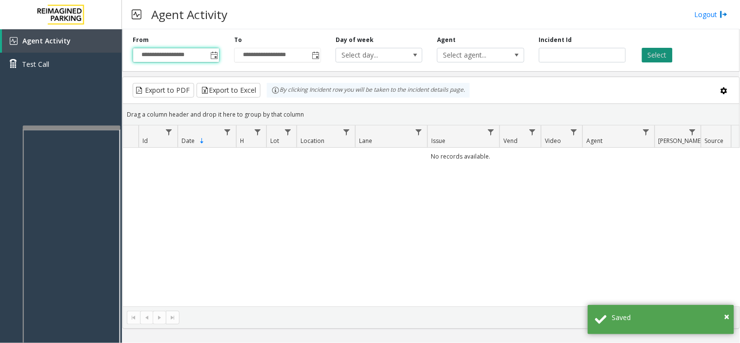
click at [658, 58] on button "Select" at bounding box center [657, 55] width 31 height 15
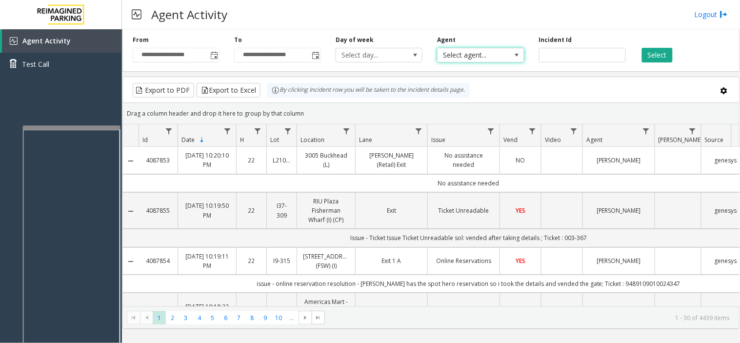
click at [467, 54] on span "Select agent..." at bounding box center [471, 55] width 69 height 14
type input "******"
click at [658, 53] on button "Select" at bounding box center [657, 55] width 31 height 15
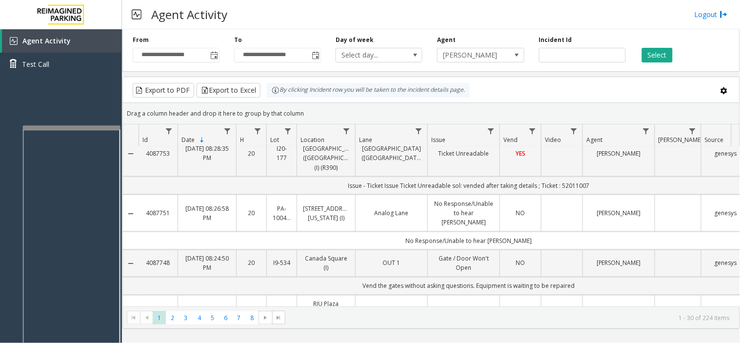
scroll to position [1326, 0]
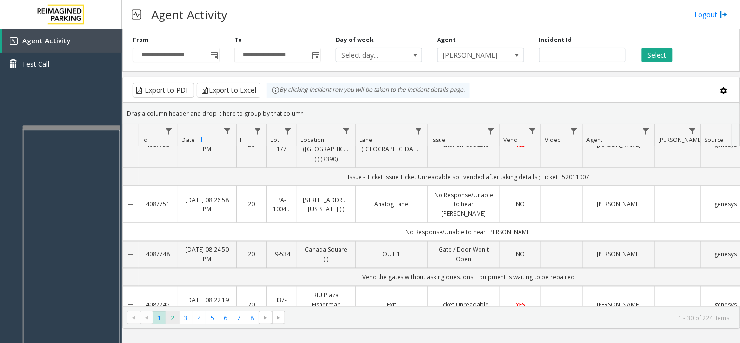
click at [168, 319] on span "2" at bounding box center [172, 317] width 13 height 13
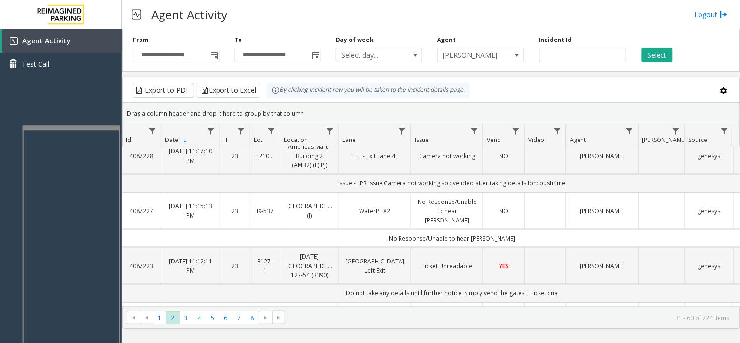
scroll to position [1326, 17]
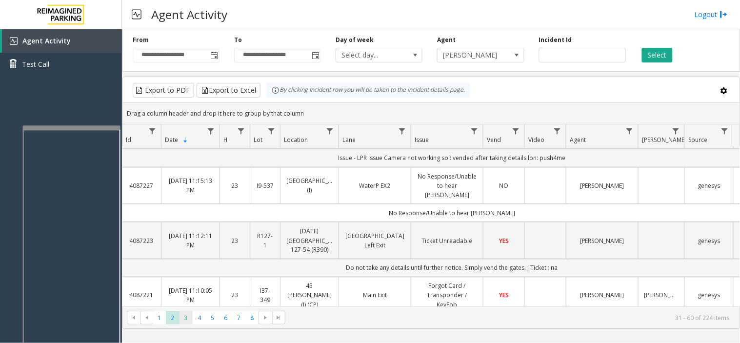
click at [182, 317] on span "3" at bounding box center [185, 317] width 13 height 13
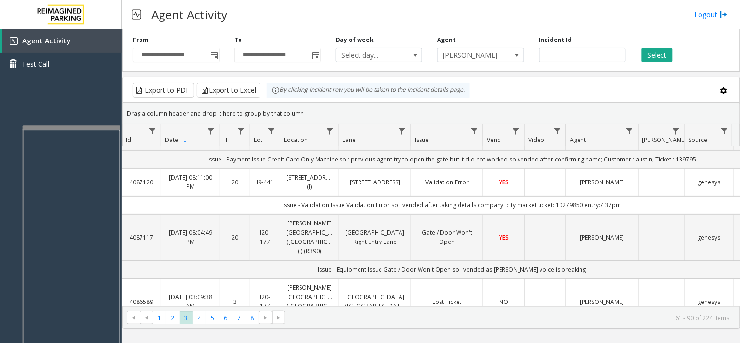
scroll to position [1030, 17]
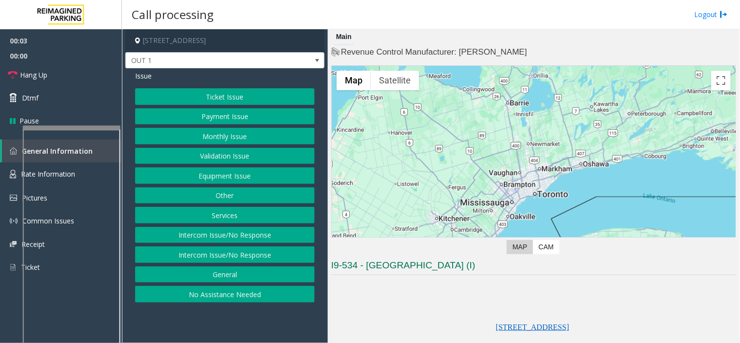
click at [228, 155] on button "Validation Issue" at bounding box center [224, 156] width 179 height 17
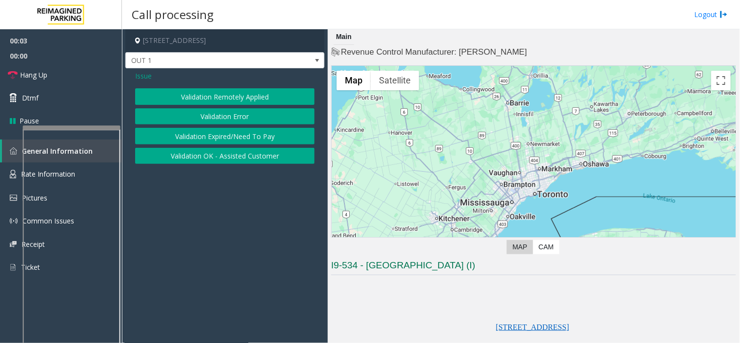
click at [218, 110] on button "Validation Error" at bounding box center [224, 116] width 179 height 17
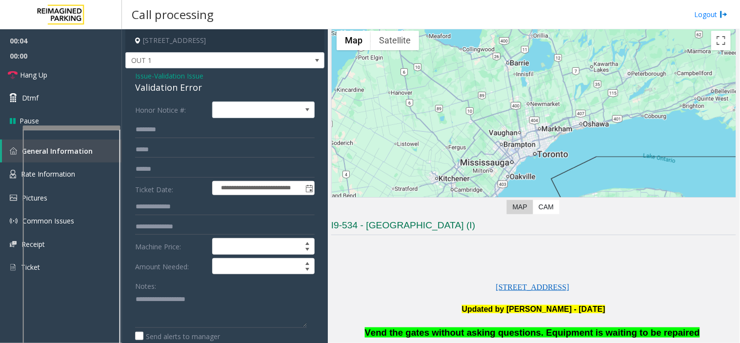
scroll to position [217, 0]
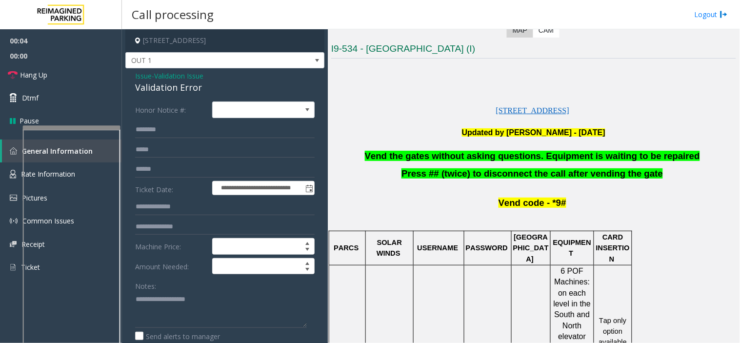
click at [411, 159] on span "Vend the gates without asking questions. Equipment is waiting to be repaired" at bounding box center [532, 156] width 335 height 10
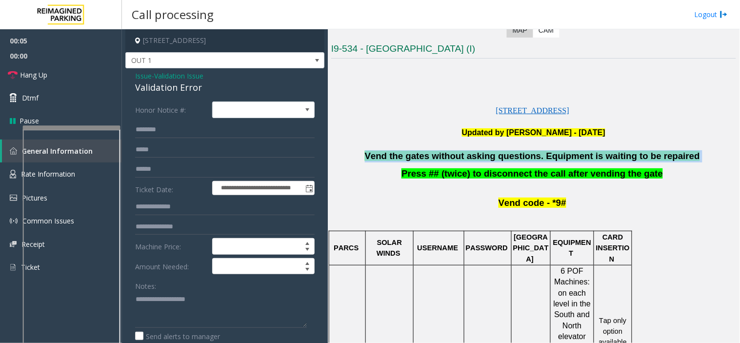
click at [411, 159] on span "Vend the gates without asking questions. Equipment is waiting to be repaired" at bounding box center [532, 156] width 335 height 10
copy p "Vend the gates without asking questions. Equipment is waiting to be repaired"
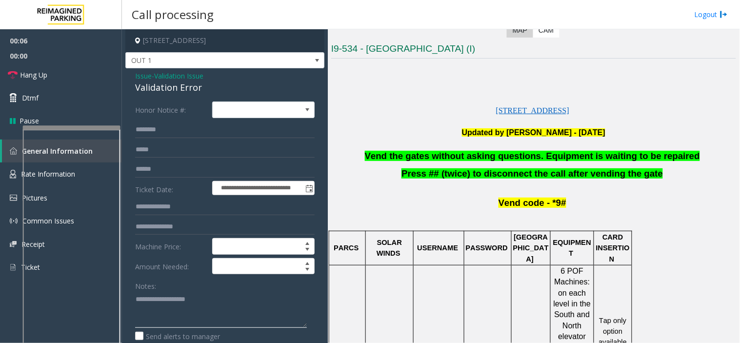
click at [172, 328] on textarea at bounding box center [221, 309] width 172 height 37
paste textarea "**********"
type textarea "**********"
click at [80, 78] on link "Hang Up" at bounding box center [61, 74] width 122 height 23
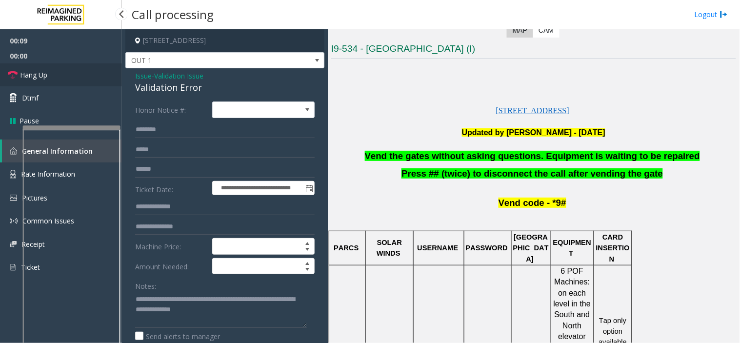
click at [80, 78] on link "Hang Up" at bounding box center [61, 74] width 122 height 23
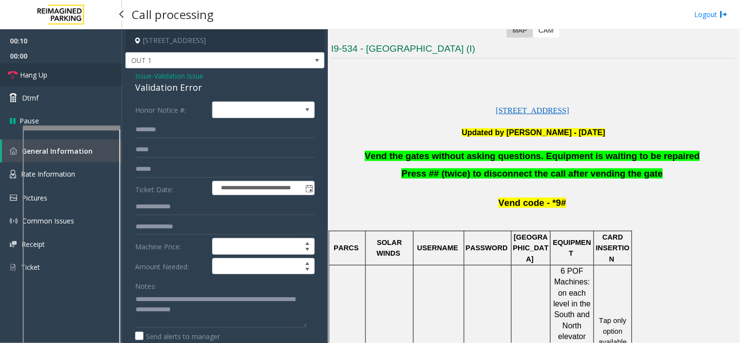
click at [80, 78] on link "Hang Up" at bounding box center [61, 74] width 122 height 23
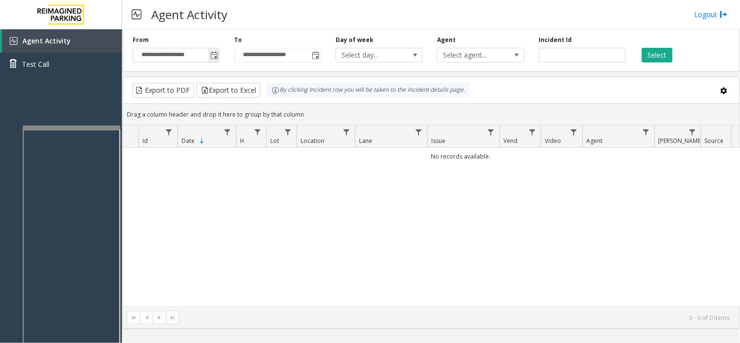
click at [206, 59] on input "**********" at bounding box center [176, 55] width 86 height 14
click at [218, 59] on span "Toggle popup" at bounding box center [213, 55] width 11 height 16
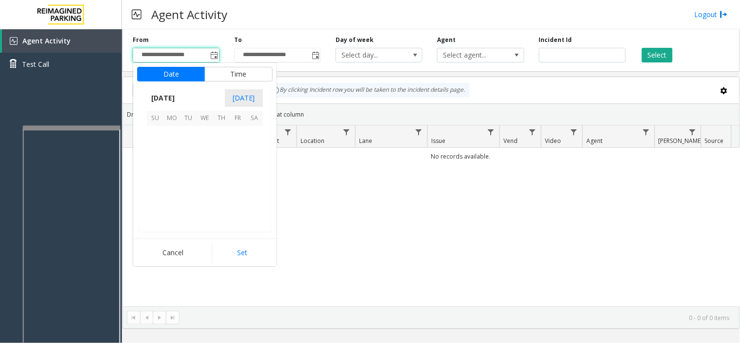
scroll to position [175011, 0]
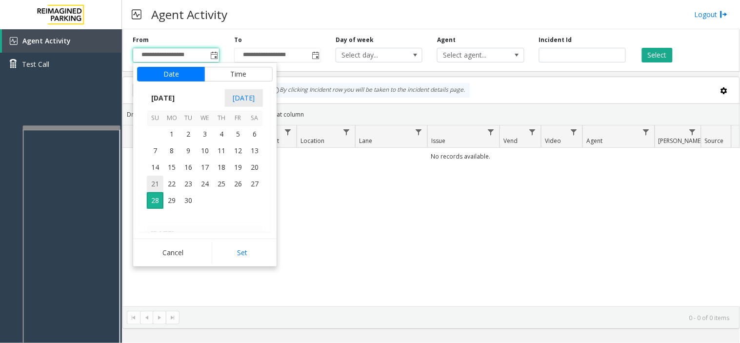
click at [155, 184] on span "21" at bounding box center [155, 184] width 17 height 17
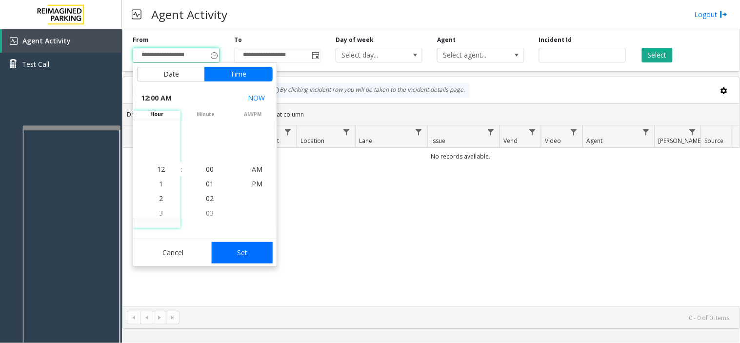
click at [255, 252] on button "Set" at bounding box center [242, 252] width 61 height 21
type input "**********"
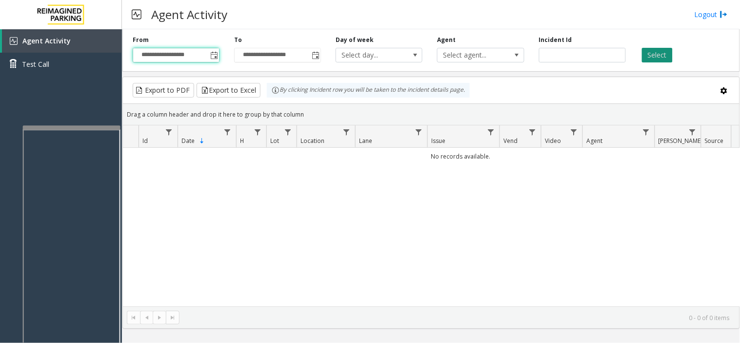
click at [659, 56] on button "Select" at bounding box center [657, 55] width 31 height 15
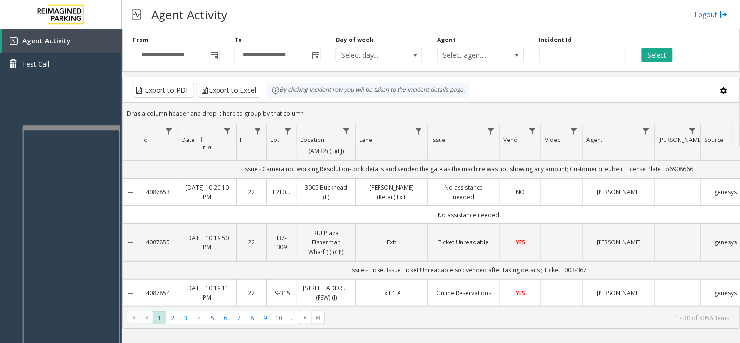
scroll to position [0, 0]
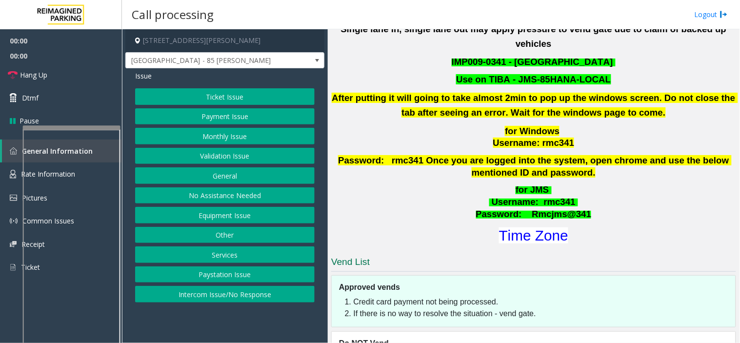
scroll to position [430, 0]
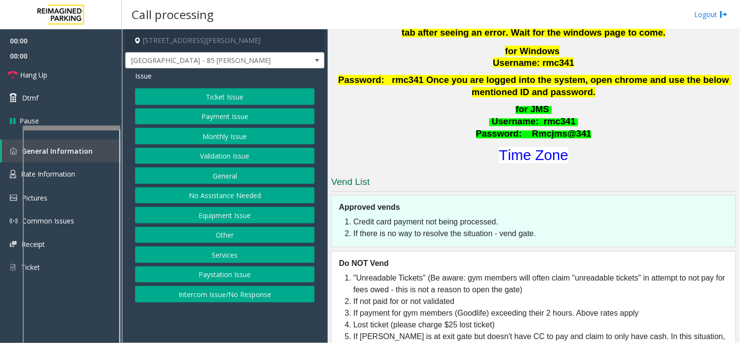
click at [533, 145] on h1 "Time Zone" at bounding box center [533, 155] width 407 height 20
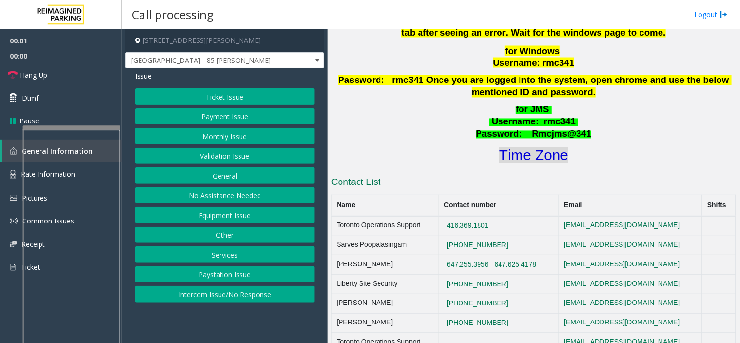
click at [539, 147] on font "Time Zone" at bounding box center [533, 155] width 69 height 16
click at [217, 155] on button "Validation Issue" at bounding box center [224, 156] width 179 height 17
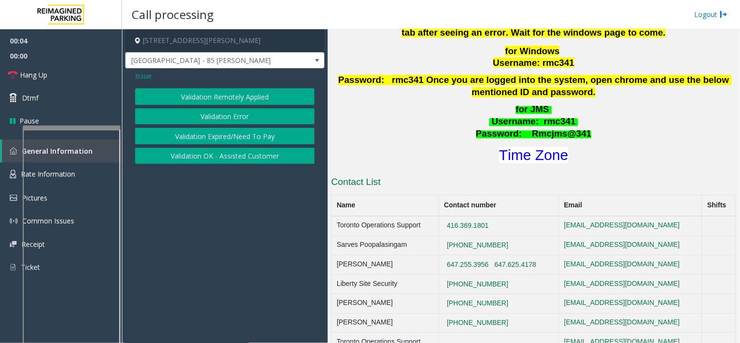
click at [203, 111] on button "Validation Error" at bounding box center [224, 116] width 179 height 17
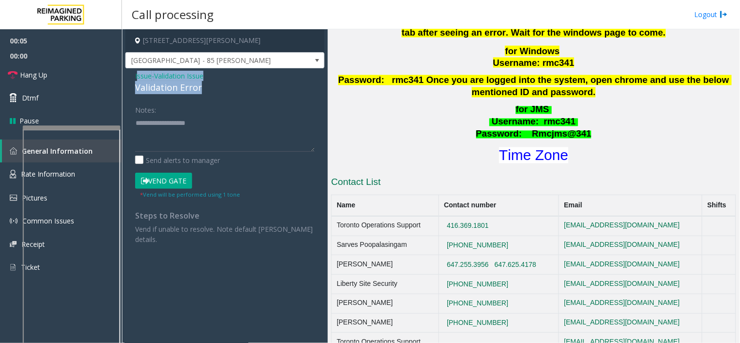
drag, startPoint x: 206, startPoint y: 89, endPoint x: 137, endPoint y: 80, distance: 69.9
click at [137, 80] on div "Issue - Validation Issue Validation Error" at bounding box center [224, 82] width 179 height 23
click at [203, 93] on div "Validation Error" at bounding box center [224, 87] width 179 height 13
drag, startPoint x: 205, startPoint y: 90, endPoint x: 124, endPoint y: 75, distance: 82.8
click at [124, 75] on app-call-processing-form "85 Hanna Avenue, Toronto, ON Liberty Village - 85 Hanna Issue - Validation Issu…" at bounding box center [225, 186] width 206 height 314
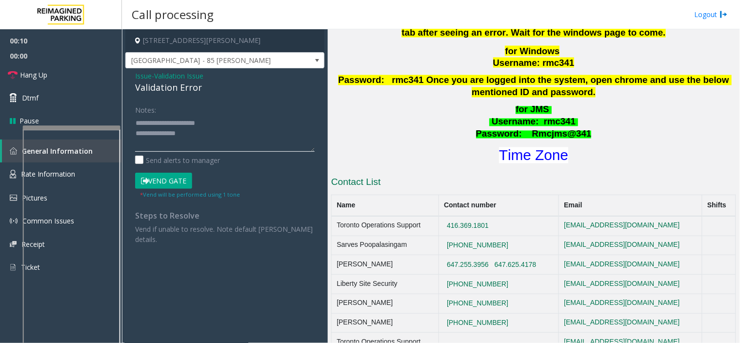
click at [199, 132] on textarea at bounding box center [224, 133] width 179 height 37
click at [190, 149] on textarea at bounding box center [224, 133] width 179 height 37
click at [172, 184] on button "Vend Gate" at bounding box center [163, 181] width 57 height 17
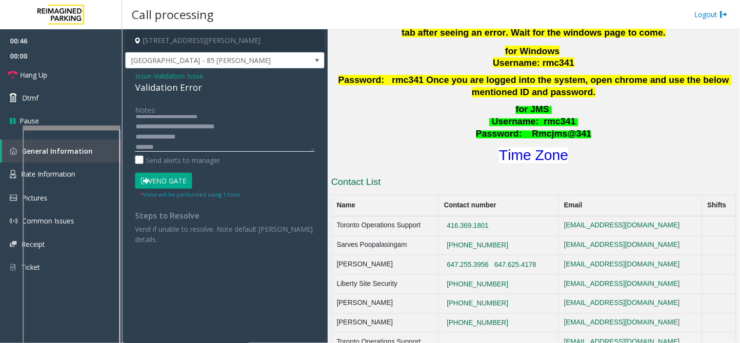
click at [160, 147] on textarea at bounding box center [224, 133] width 179 height 37
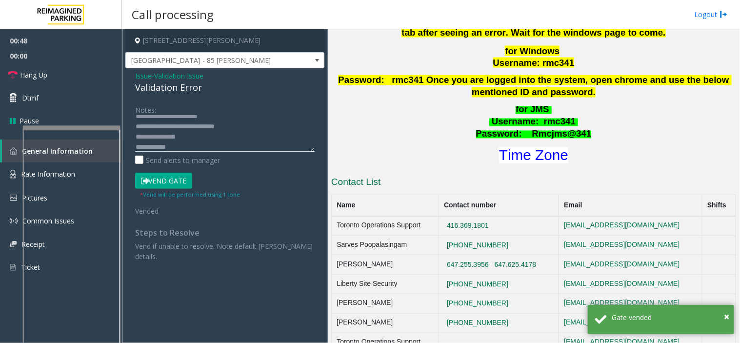
type textarea "**********"
click at [52, 69] on link "Hang Up" at bounding box center [61, 74] width 122 height 23
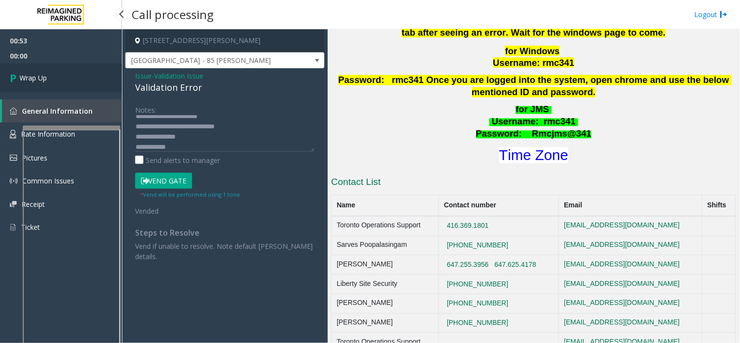
click at [58, 73] on link "Wrap Up" at bounding box center [61, 77] width 122 height 29
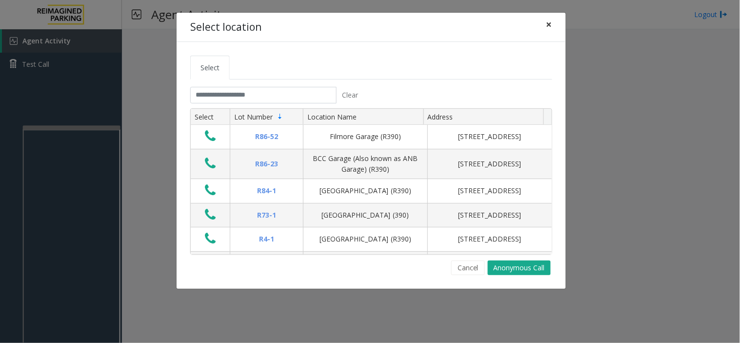
click at [548, 20] on span "×" at bounding box center [549, 25] width 6 height 14
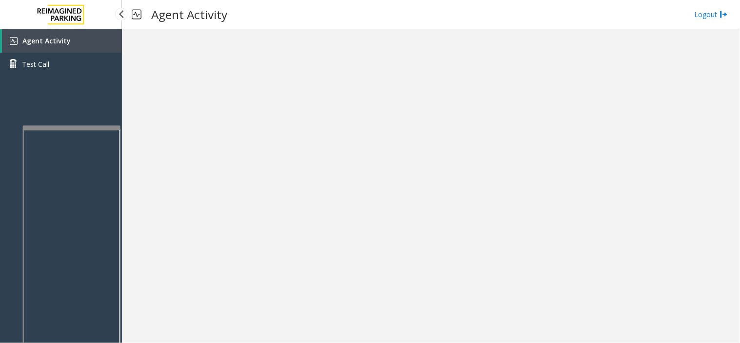
click at [85, 41] on link "Agent Activity" at bounding box center [62, 40] width 120 height 23
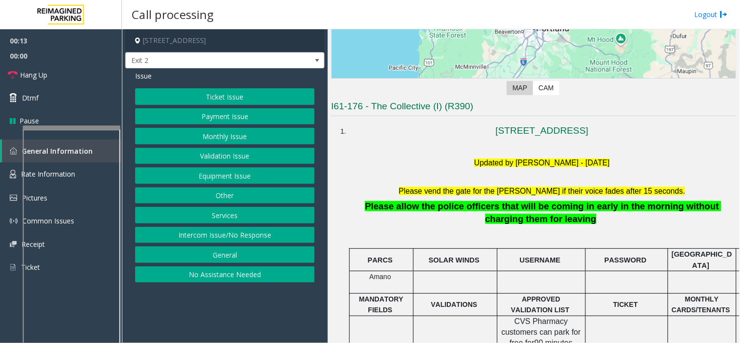
scroll to position [217, 0]
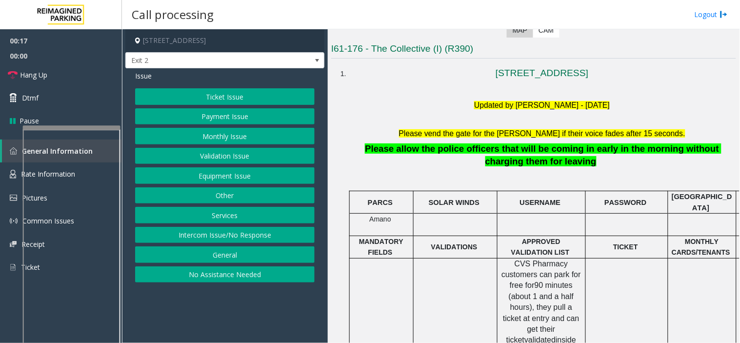
click at [270, 140] on button "Monthly Issue" at bounding box center [224, 136] width 179 height 17
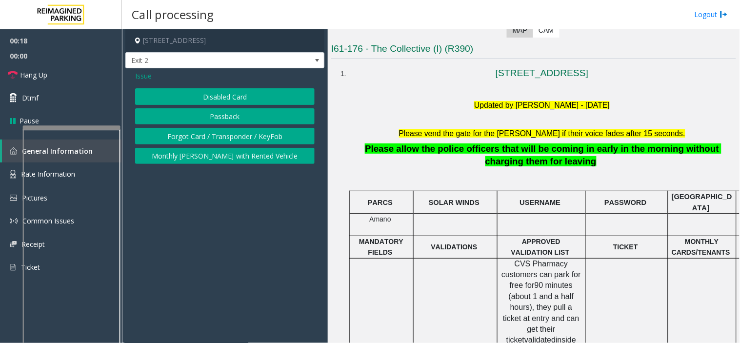
click at [231, 97] on button "Disabled Card" at bounding box center [224, 96] width 179 height 17
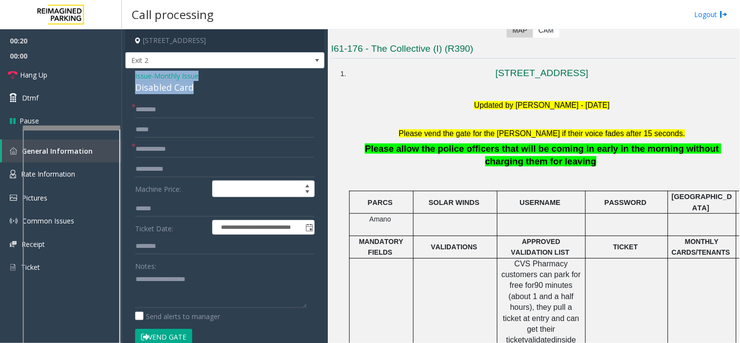
drag, startPoint x: 210, startPoint y: 87, endPoint x: 133, endPoint y: 76, distance: 77.8
click at [133, 76] on div "**********" at bounding box center [224, 346] width 199 height 557
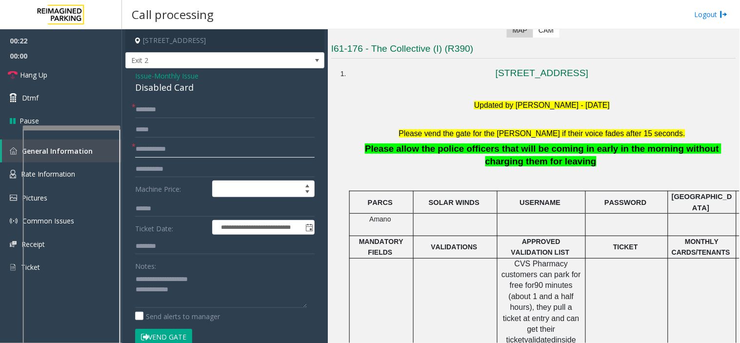
click at [150, 155] on input "text" at bounding box center [224, 149] width 179 height 17
click at [215, 298] on textarea at bounding box center [221, 289] width 172 height 37
type textarea "**********"
click at [154, 154] on input "text" at bounding box center [224, 149] width 179 height 17
type input "*********"
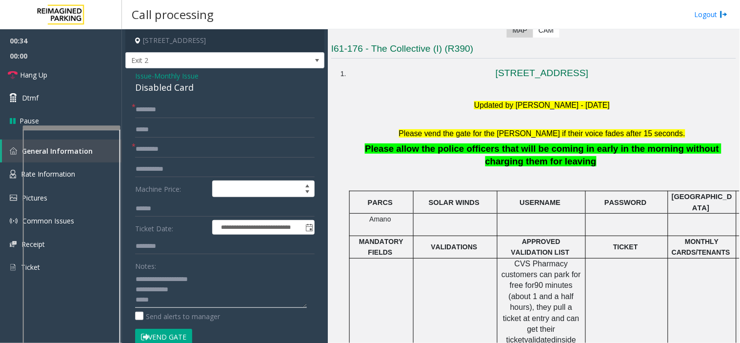
click at [153, 305] on textarea at bounding box center [221, 289] width 172 height 37
type textarea "**********"
click at [147, 105] on input "text" at bounding box center [224, 109] width 179 height 17
type input "*"
click at [169, 335] on button "Vend Gate" at bounding box center [163, 337] width 57 height 17
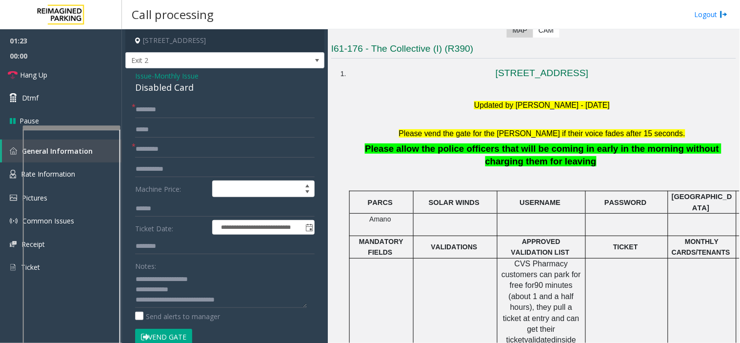
click at [169, 335] on button "Vend Gate" at bounding box center [163, 337] width 57 height 17
click at [159, 113] on input "text" at bounding box center [224, 109] width 179 height 17
paste input "**********"
type input "**********"
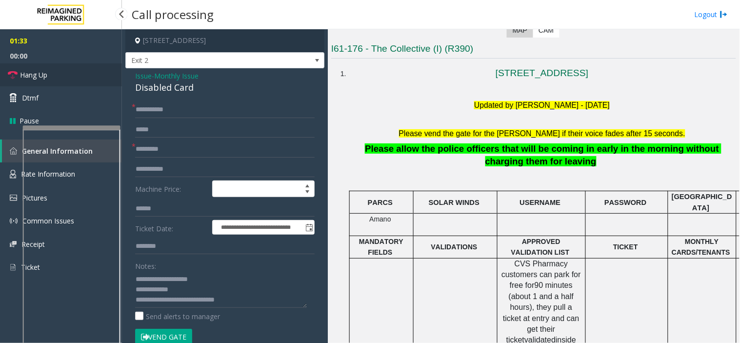
click at [53, 80] on link "Hang Up" at bounding box center [61, 74] width 122 height 23
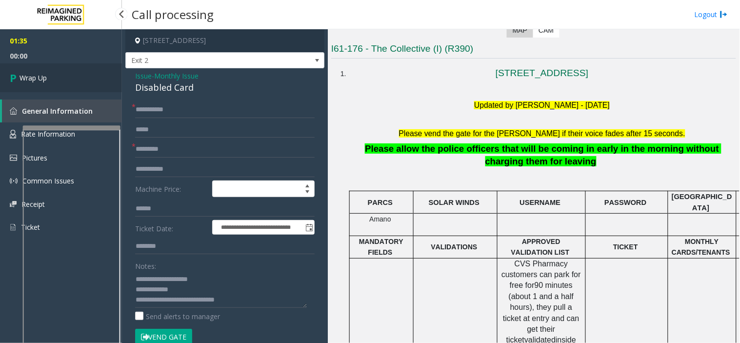
click at [53, 80] on link "Wrap Up" at bounding box center [61, 77] width 122 height 29
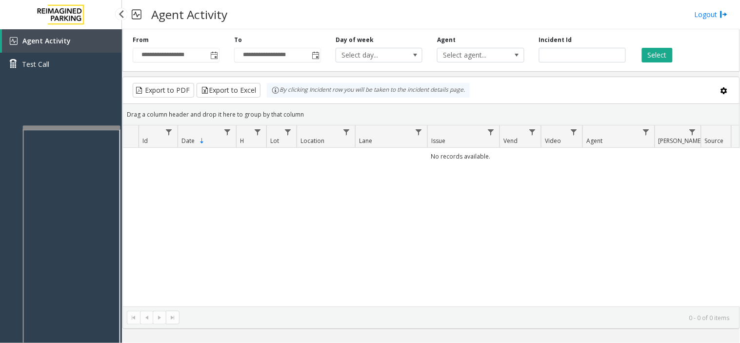
click at [90, 37] on link "Agent Activity" at bounding box center [62, 40] width 120 height 23
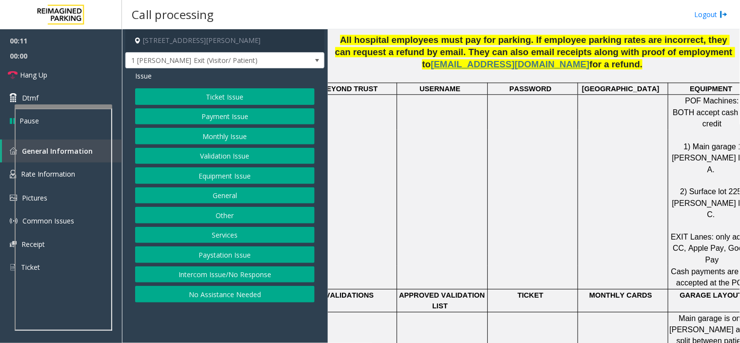
scroll to position [758, 0]
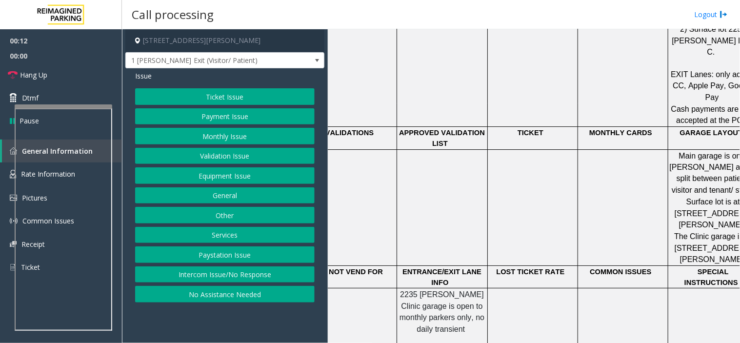
click at [241, 94] on button "Ticket Issue" at bounding box center [224, 96] width 179 height 17
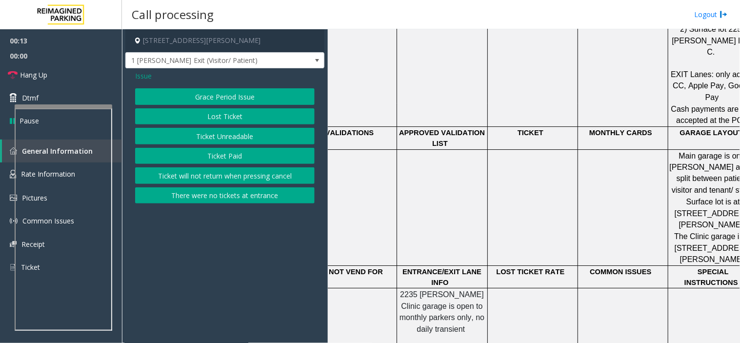
click at [232, 129] on button "Ticket Unreadable" at bounding box center [224, 136] width 179 height 17
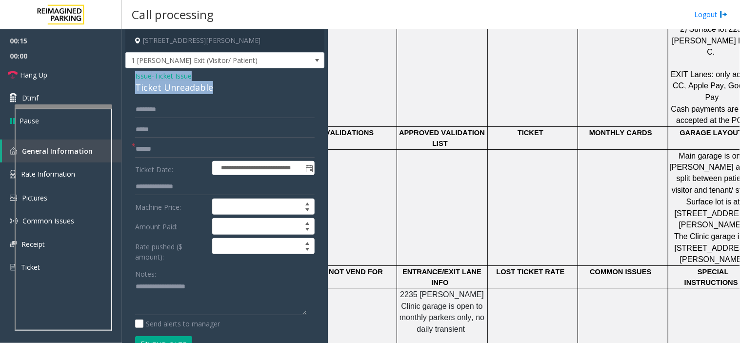
drag, startPoint x: 222, startPoint y: 83, endPoint x: 131, endPoint y: 72, distance: 92.4
click at [131, 72] on div "**********" at bounding box center [224, 304] width 199 height 473
copy div "Issue - Ticket Issue Ticket Unreadable"
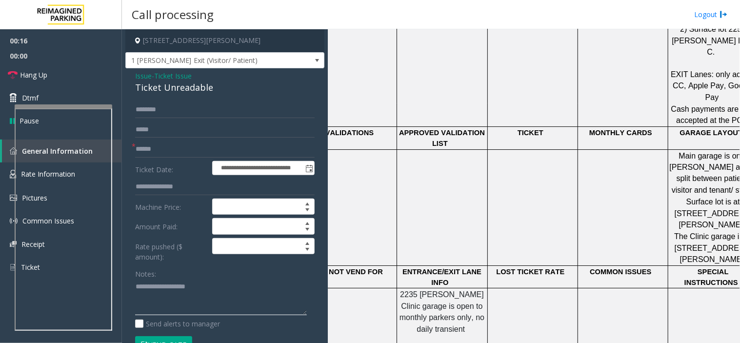
click at [227, 280] on textarea at bounding box center [221, 297] width 172 height 37
paste textarea "**********"
type textarea "**********"
click at [168, 139] on form "**********" at bounding box center [224, 231] width 179 height 261
click at [172, 150] on input "text" at bounding box center [224, 149] width 179 height 17
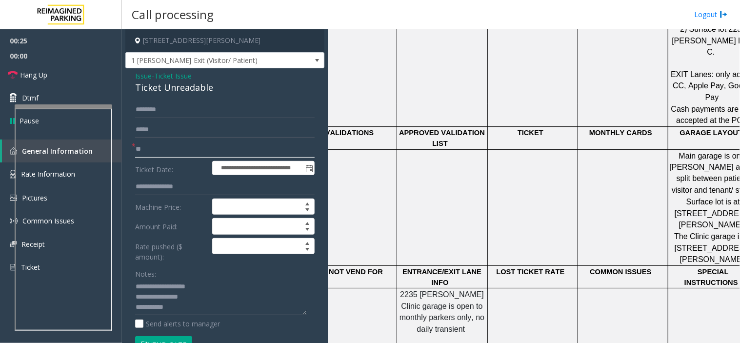
type input "*"
type input "*****"
click at [190, 310] on textarea at bounding box center [221, 297] width 172 height 37
click at [173, 335] on form "**********" at bounding box center [224, 231] width 179 height 261
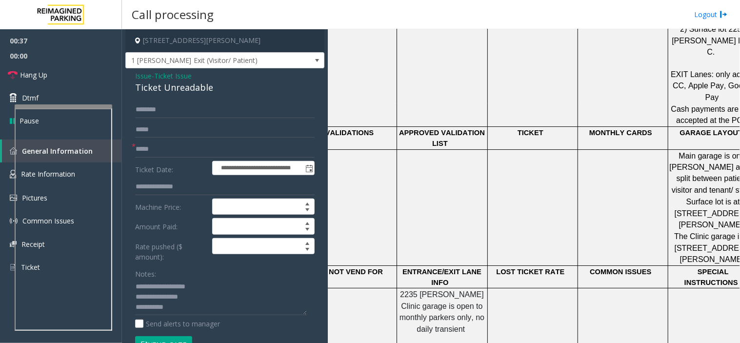
click at [173, 337] on button "Vend Gate" at bounding box center [163, 344] width 57 height 17
click at [182, 306] on textarea at bounding box center [221, 297] width 172 height 37
type textarea "**********"
click at [75, 72] on link "Hang Up" at bounding box center [61, 74] width 122 height 23
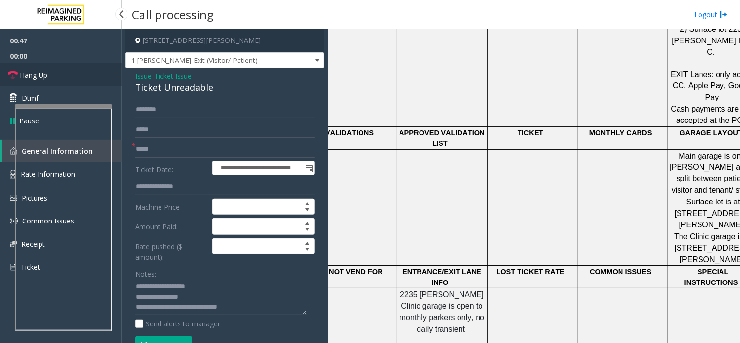
click at [75, 72] on link "Hang Up" at bounding box center [61, 74] width 122 height 23
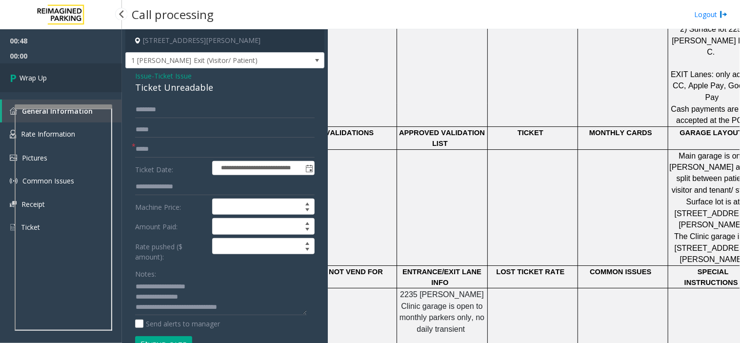
click at [75, 72] on link "Wrap Up" at bounding box center [61, 77] width 122 height 29
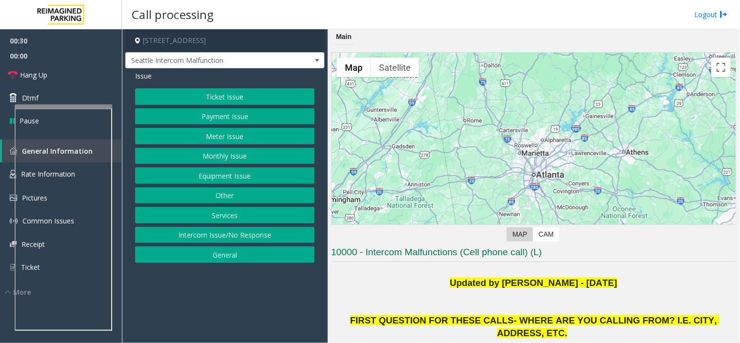
click at [230, 92] on button "Ticket Issue" at bounding box center [224, 96] width 179 height 17
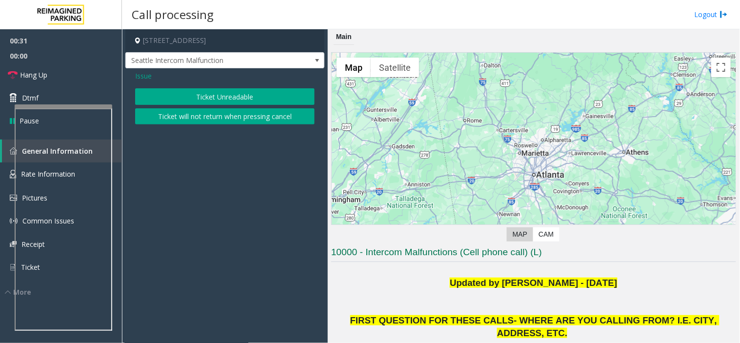
click at [205, 97] on button "Ticket Unreadable" at bounding box center [224, 96] width 179 height 17
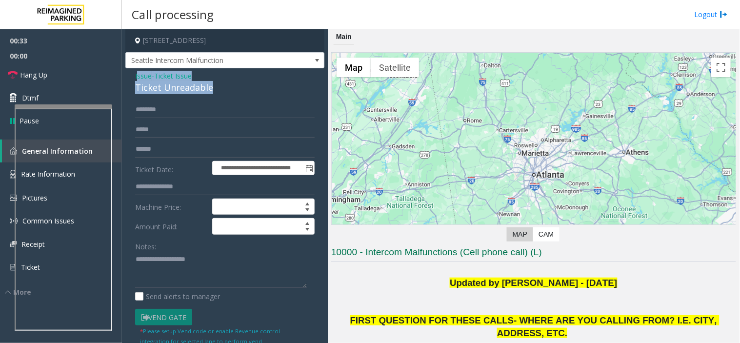
drag, startPoint x: 217, startPoint y: 92, endPoint x: 137, endPoint y: 76, distance: 82.0
click at [137, 76] on div "Issue - Ticket Issue Ticket Unreadable" at bounding box center [224, 82] width 179 height 23
click at [240, 87] on div "Ticket Unreadable" at bounding box center [224, 87] width 179 height 13
drag, startPoint x: 236, startPoint y: 86, endPoint x: 123, endPoint y: 69, distance: 113.5
click at [123, 69] on app-call-processing-form "**********" at bounding box center [225, 186] width 206 height 314
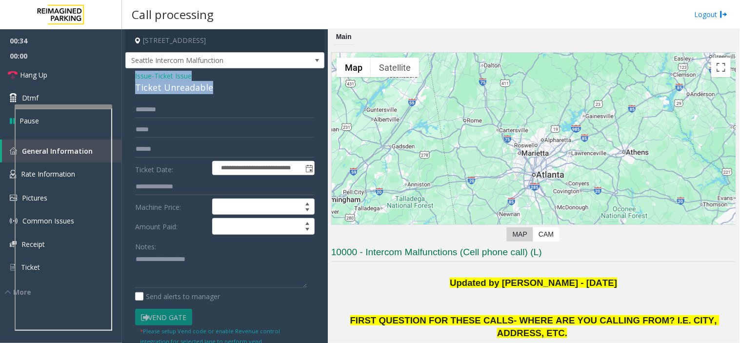
copy div "Issue - Ticket Issue Ticket Unreadable"
click at [200, 279] on textarea at bounding box center [221, 270] width 172 height 37
paste textarea "**********"
click at [184, 281] on textarea at bounding box center [221, 270] width 172 height 37
click at [158, 275] on textarea at bounding box center [221, 270] width 172 height 37
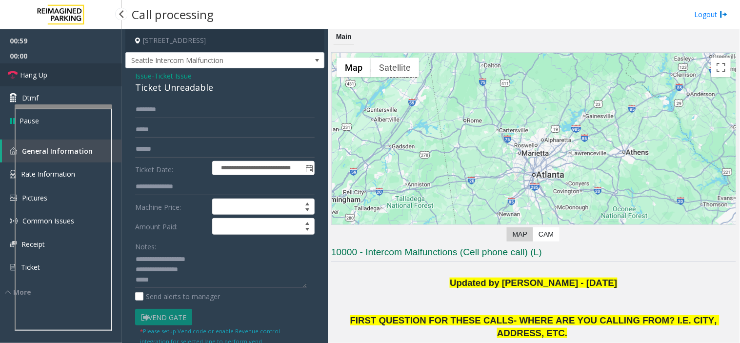
click at [79, 72] on link "Hang Up" at bounding box center [61, 74] width 122 height 23
click at [176, 280] on textarea at bounding box center [221, 270] width 172 height 37
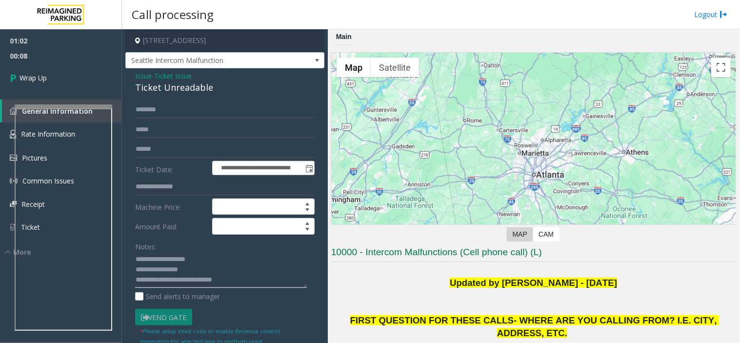
type textarea "**********"
click at [43, 62] on span "00:09" at bounding box center [61, 55] width 122 height 15
click at [54, 73] on link "Wrap Up" at bounding box center [61, 77] width 122 height 29
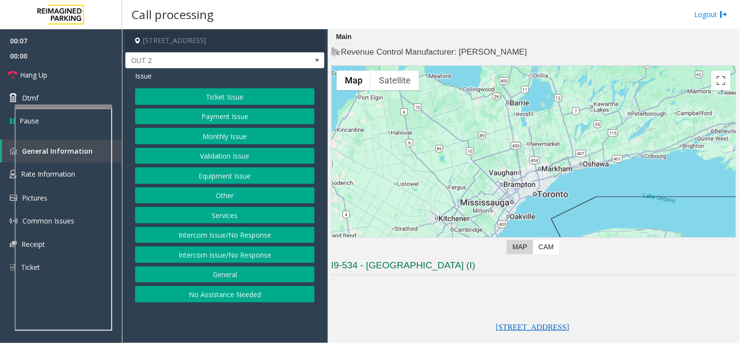
click at [203, 171] on button "Equipment Issue" at bounding box center [224, 175] width 179 height 17
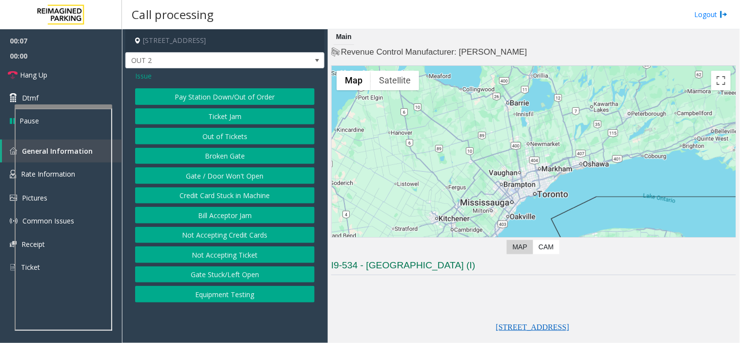
click at [203, 171] on button "Gate / Door Won't Open" at bounding box center [224, 175] width 179 height 17
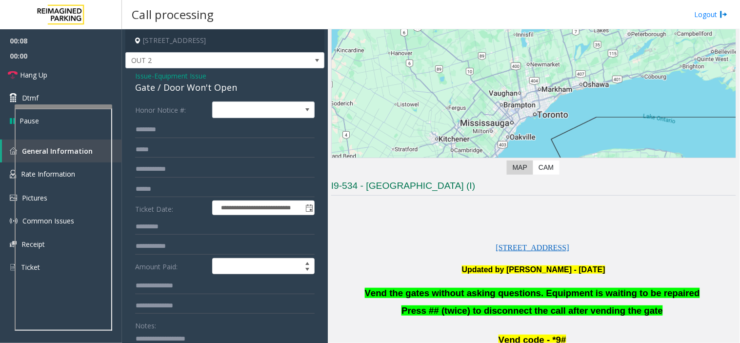
scroll to position [162, 0]
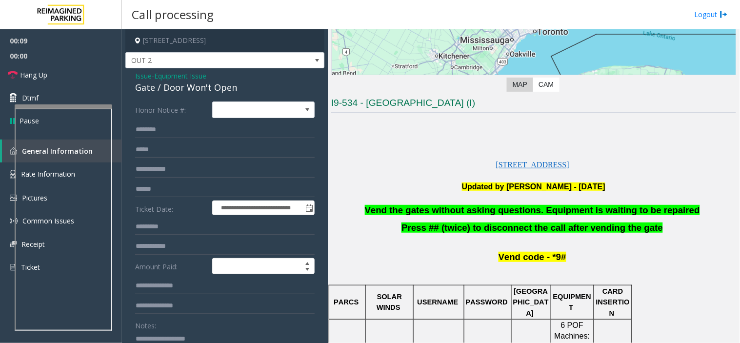
click at [426, 210] on span "Vend the gates without asking questions. Equipment is waiting to be repaired" at bounding box center [532, 210] width 335 height 10
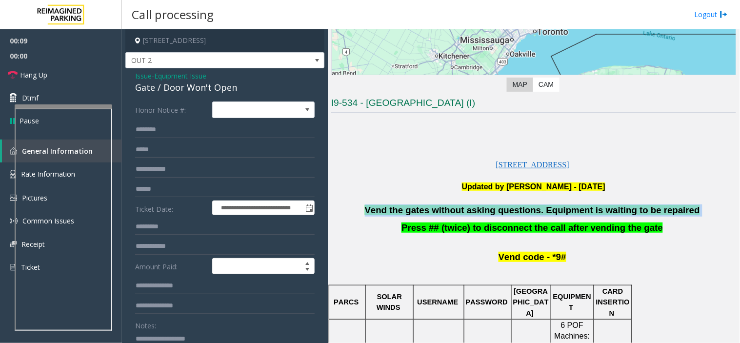
click at [426, 210] on span "Vend the gates without asking questions. Equipment is waiting to be repaired" at bounding box center [532, 210] width 335 height 10
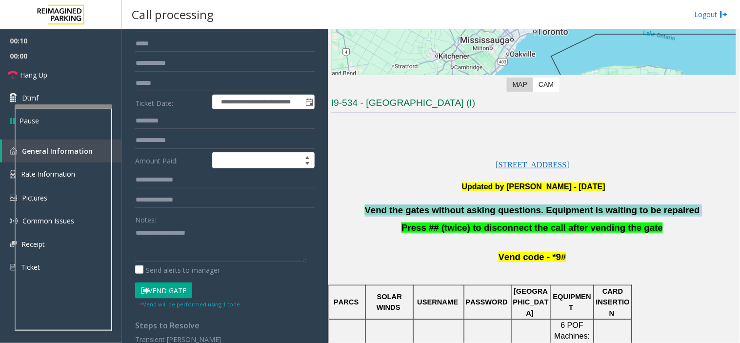
scroll to position [108, 0]
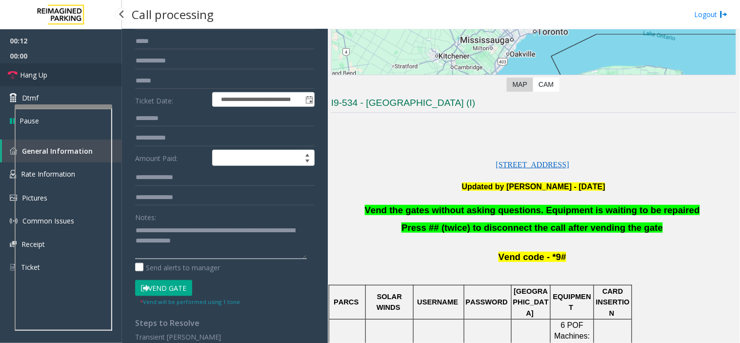
type textarea "**********"
click at [63, 76] on link "Hang Up" at bounding box center [61, 74] width 122 height 23
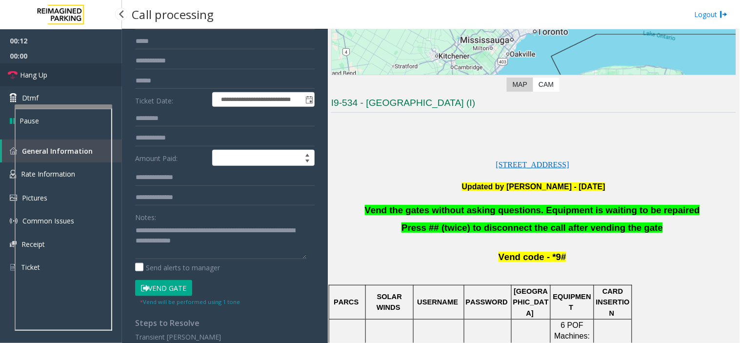
click at [63, 76] on link "Hang Up" at bounding box center [61, 74] width 122 height 23
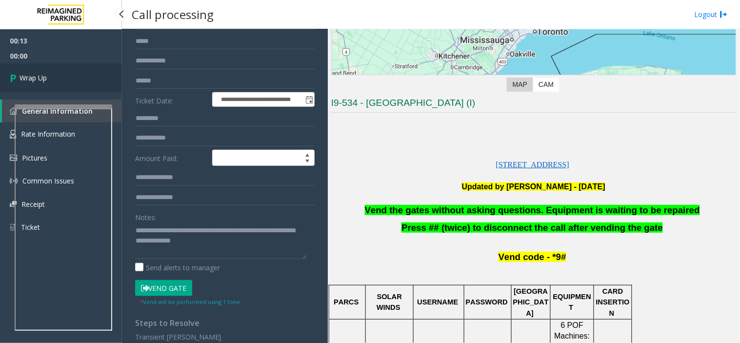
click at [63, 76] on link "Wrap Up" at bounding box center [61, 77] width 122 height 29
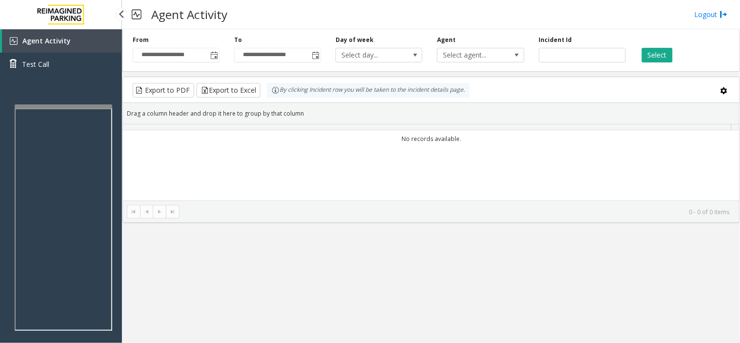
click at [63, 76] on div "Agent Activity Test Call" at bounding box center [61, 56] width 122 height 54
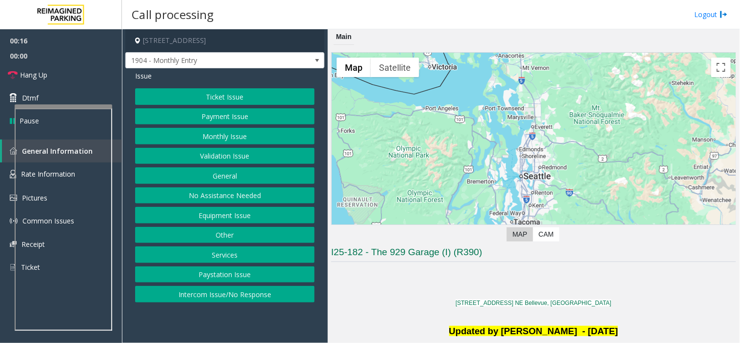
click at [225, 178] on button "General" at bounding box center [224, 175] width 179 height 17
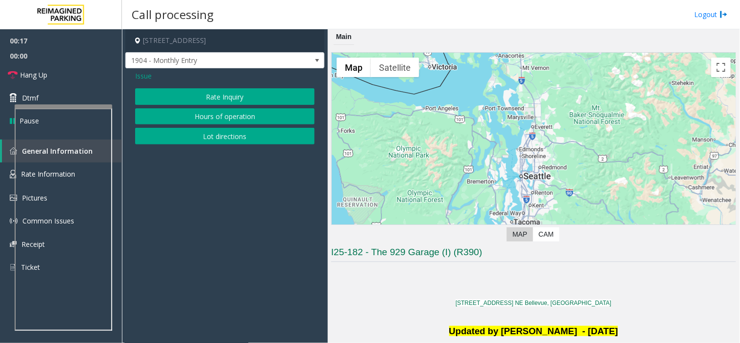
click at [149, 80] on span "Issue" at bounding box center [143, 76] width 17 height 10
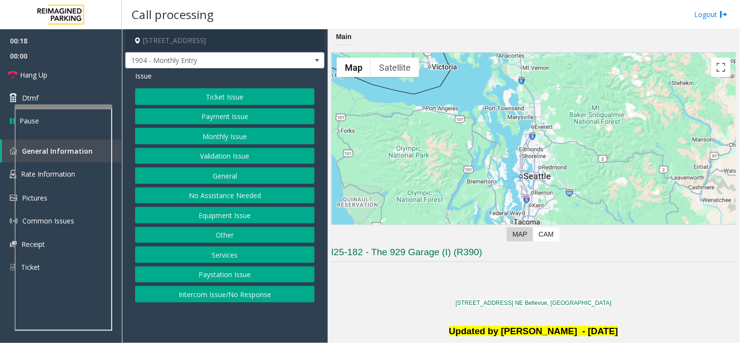
click at [206, 211] on button "Equipment Issue" at bounding box center [224, 215] width 179 height 17
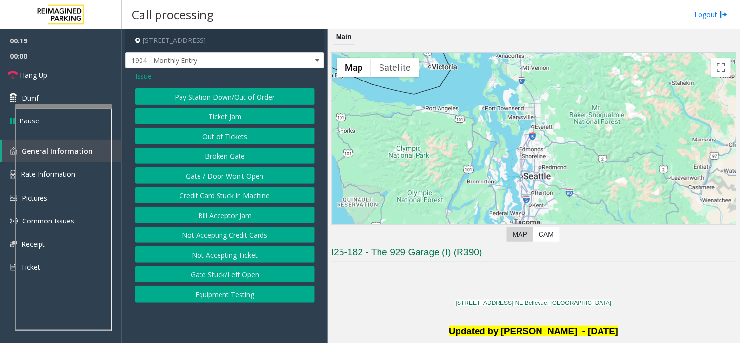
click at [213, 179] on button "Gate / Door Won't Open" at bounding box center [224, 175] width 179 height 17
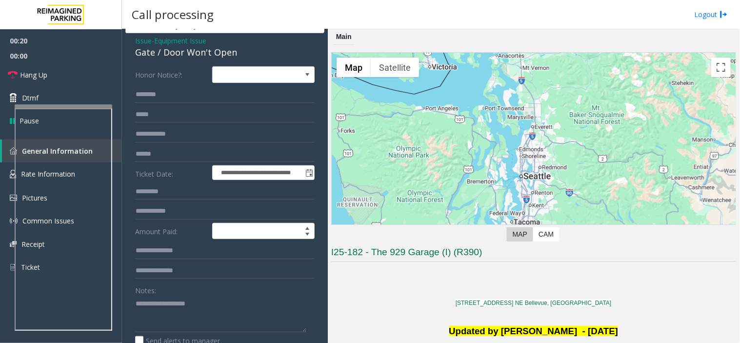
scroll to position [54, 0]
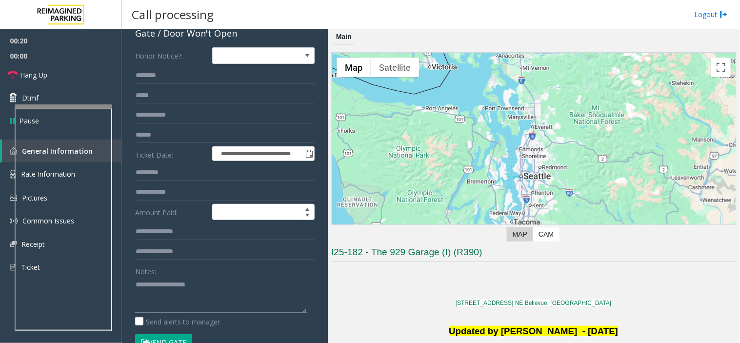
click at [159, 295] on textarea at bounding box center [221, 295] width 172 height 37
click at [202, 277] on textarea at bounding box center [221, 295] width 172 height 37
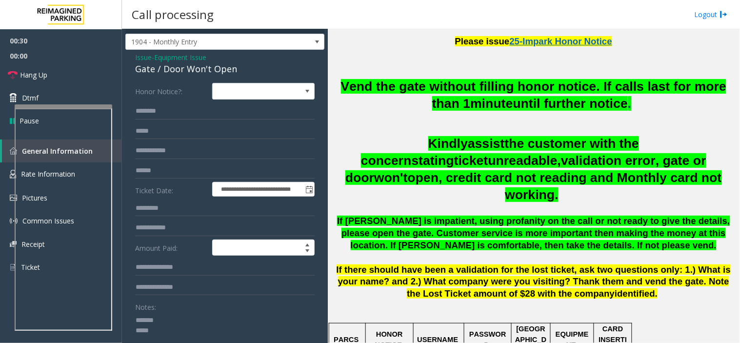
scroll to position [0, 0]
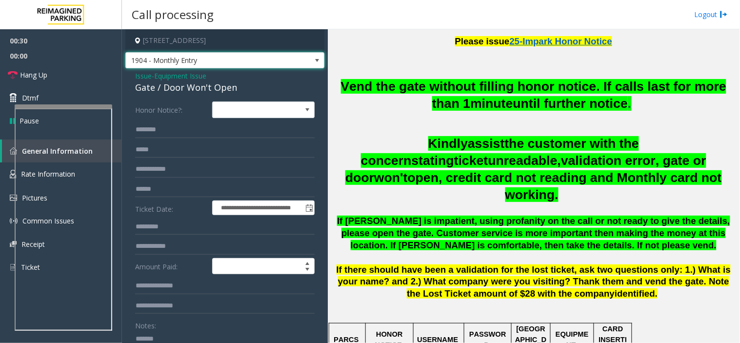
click at [225, 62] on span "1904 - Monthly Entry" at bounding box center [205, 61] width 159 height 16
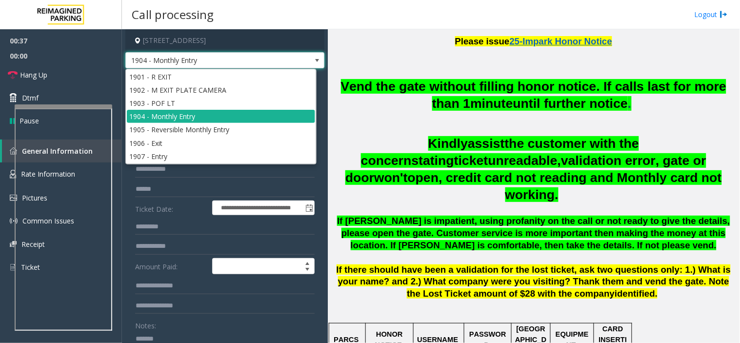
click at [376, 127] on h2 at bounding box center [533, 124] width 405 height 16
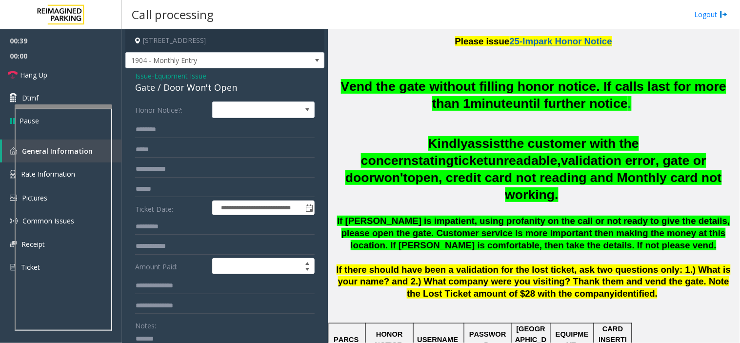
click at [170, 337] on textarea at bounding box center [221, 349] width 172 height 37
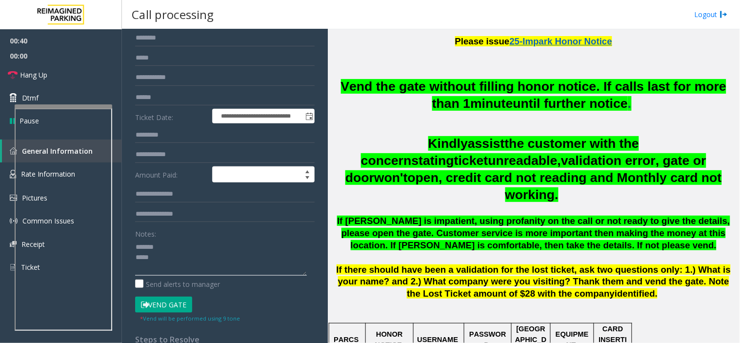
scroll to position [108, 0]
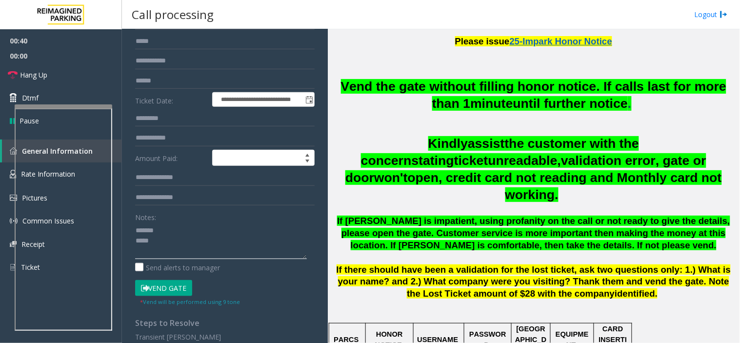
click at [179, 236] on textarea at bounding box center [221, 240] width 172 height 37
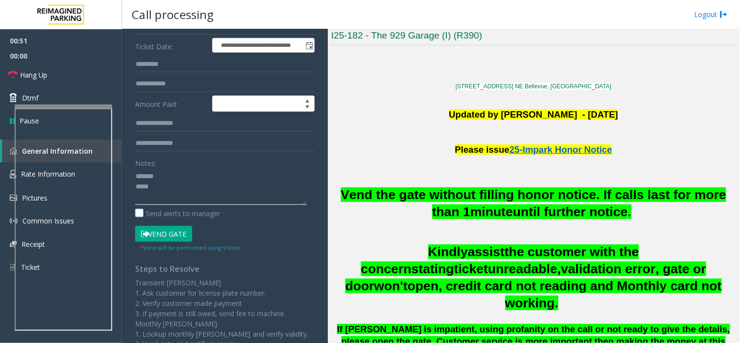
scroll to position [0, 0]
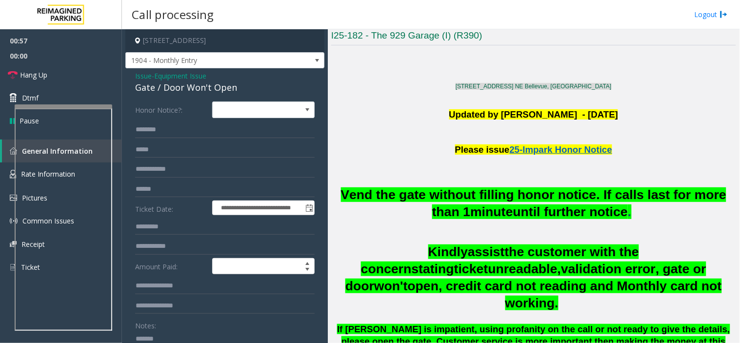
click at [542, 89] on link "929 108th Ave. NE Bellevue, WA" at bounding box center [534, 86] width 156 height 7
click at [164, 337] on textarea at bounding box center [221, 349] width 172 height 37
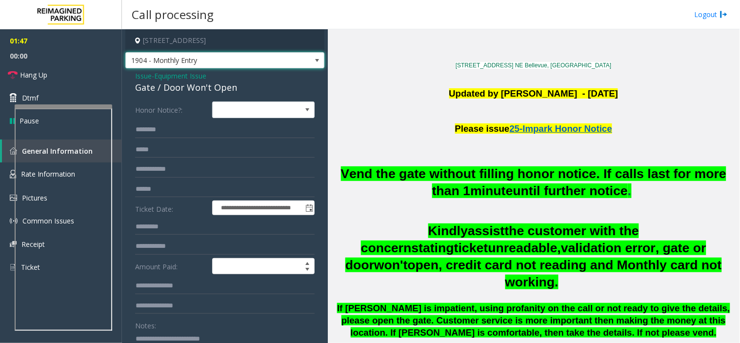
click at [233, 63] on span "1904 - Monthly Entry" at bounding box center [205, 61] width 159 height 16
click at [364, 107] on p "Updated by Sanjeev Mishra - 10th August, 2025" at bounding box center [533, 100] width 405 height 29
click at [219, 338] on textarea at bounding box center [221, 349] width 172 height 37
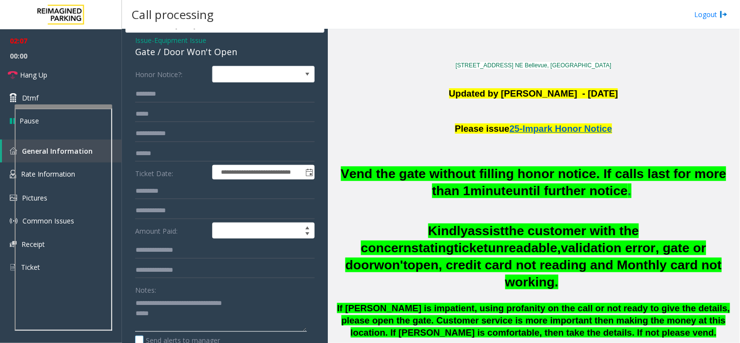
scroll to position [54, 0]
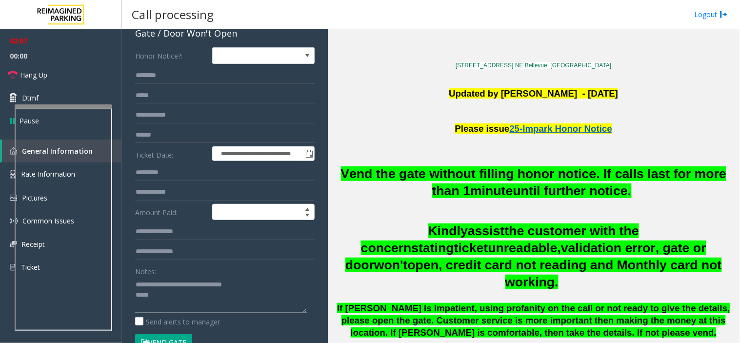
click at [178, 305] on textarea at bounding box center [221, 295] width 172 height 37
type textarea "**********"
click at [67, 76] on link "Hang Up" at bounding box center [61, 74] width 122 height 23
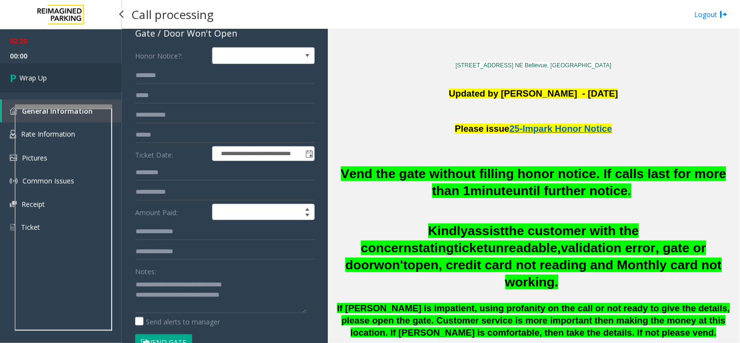
click at [67, 76] on link "Wrap Up" at bounding box center [61, 77] width 122 height 29
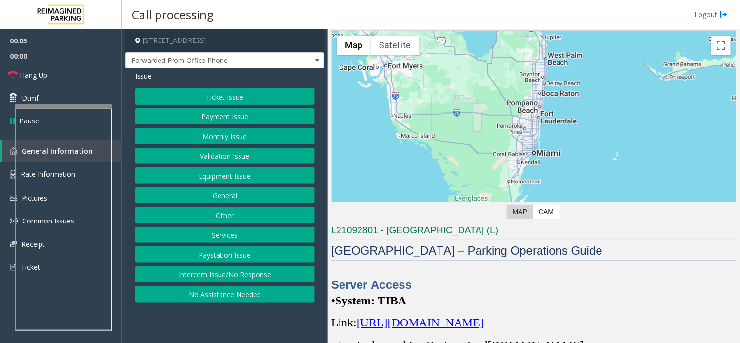
scroll to position [54, 0]
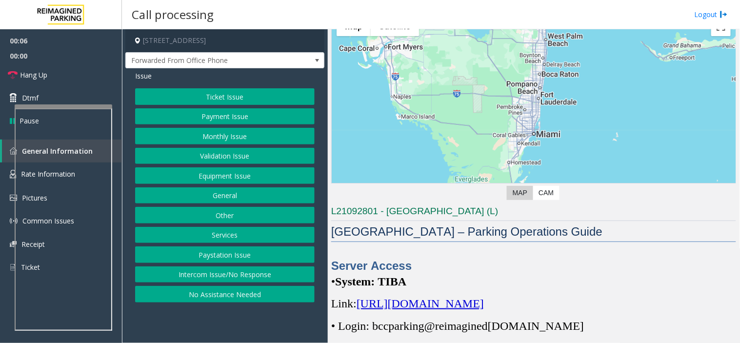
click at [411, 309] on span "https://spark-cloud.tibaparking.net/reimaginedparking/account/login" at bounding box center [420, 303] width 127 height 13
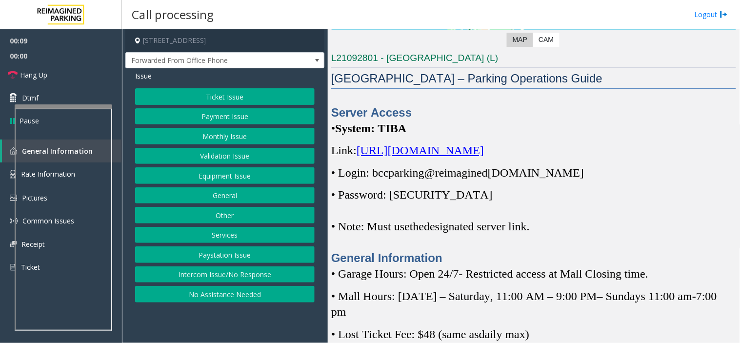
scroll to position [217, 0]
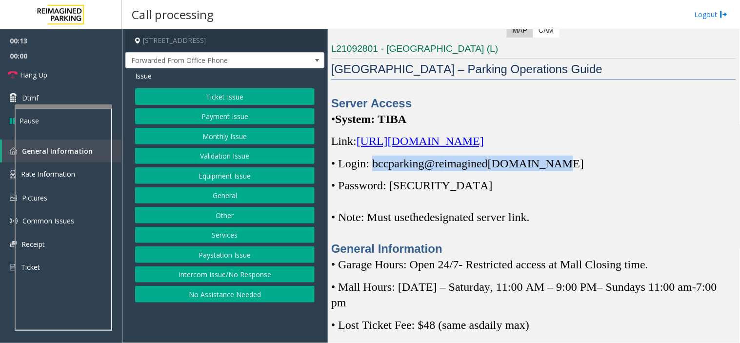
drag, startPoint x: 374, startPoint y: 164, endPoint x: 556, endPoint y: 168, distance: 183.0
click at [556, 168] on span "• Login: bccparking@re imagined parking.com" at bounding box center [457, 163] width 253 height 13
copy span "bccparking@re imagined parking.com"
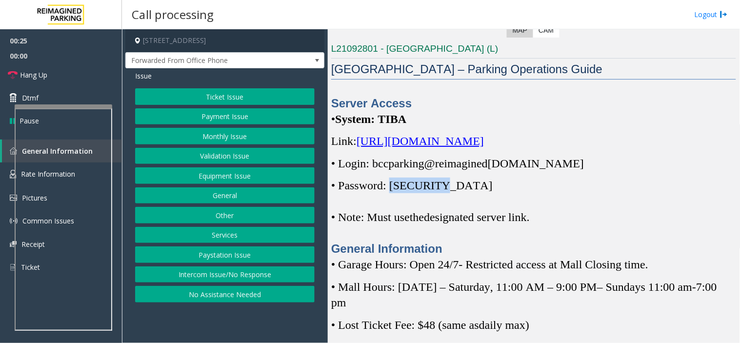
drag, startPoint x: 394, startPoint y: 192, endPoint x: 441, endPoint y: 191, distance: 47.8
click at [441, 191] on span "• Password: Parking1!" at bounding box center [411, 185] width 161 height 13
copy span "Parking1!"
click at [193, 134] on button "Monthly Issue" at bounding box center [224, 136] width 179 height 17
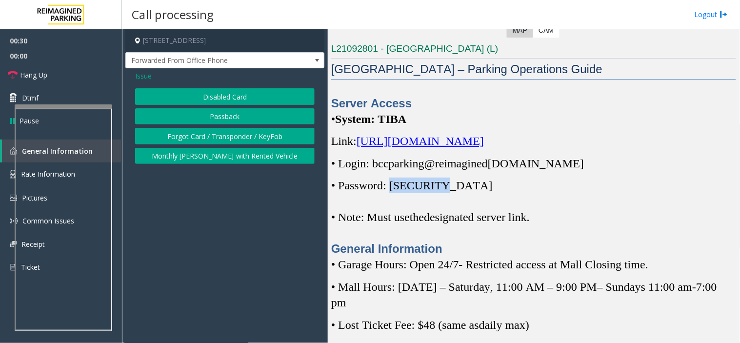
click at [193, 130] on button "Forgot Card / Transponder / KeyFob" at bounding box center [224, 136] width 179 height 17
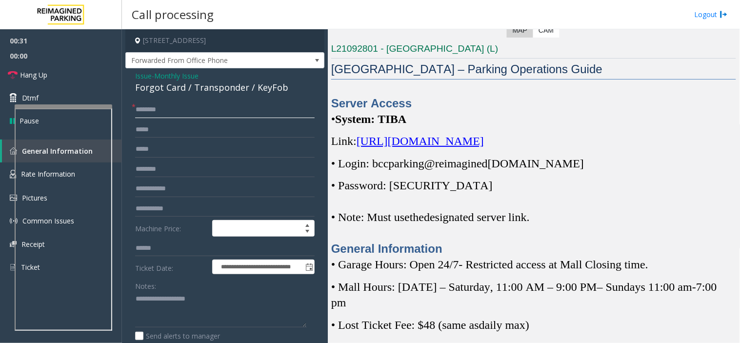
click at [185, 106] on input "text" at bounding box center [224, 109] width 179 height 17
click at [156, 111] on input "text" at bounding box center [224, 109] width 179 height 17
click at [181, 113] on input "**" at bounding box center [224, 109] width 179 height 17
type input "**********"
click at [213, 76] on div "Issue - Monthly Issue Forgot Card / Transponder / KeyFob" at bounding box center [224, 82] width 179 height 23
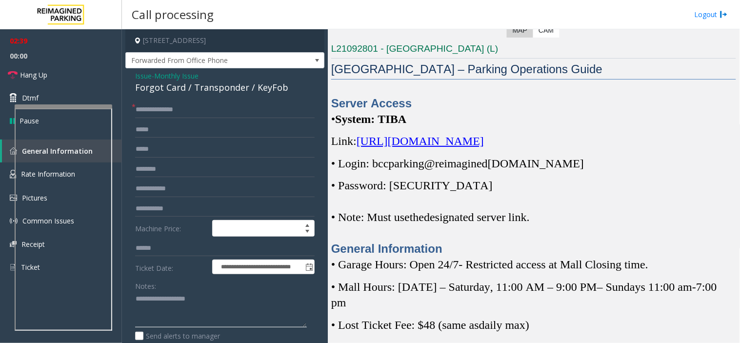
click at [172, 299] on textarea at bounding box center [221, 309] width 172 height 37
drag, startPoint x: 163, startPoint y: 310, endPoint x: 137, endPoint y: 137, distance: 175.1
click at [163, 310] on textarea at bounding box center [221, 309] width 172 height 37
click at [93, 81] on link "Hang Up" at bounding box center [61, 74] width 122 height 23
click at [186, 302] on textarea at bounding box center [221, 309] width 172 height 37
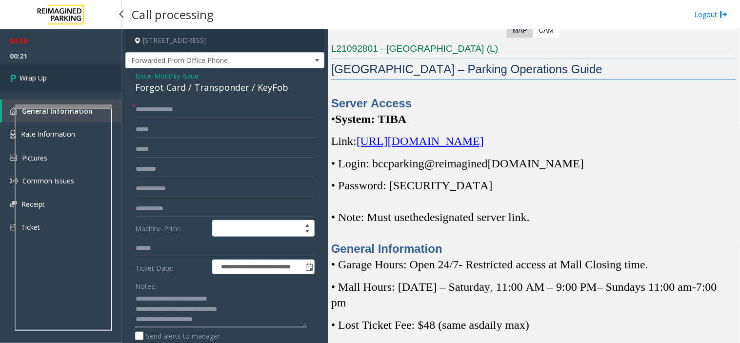
type textarea "**********"
click at [35, 82] on span "Wrap Up" at bounding box center [33, 78] width 27 height 10
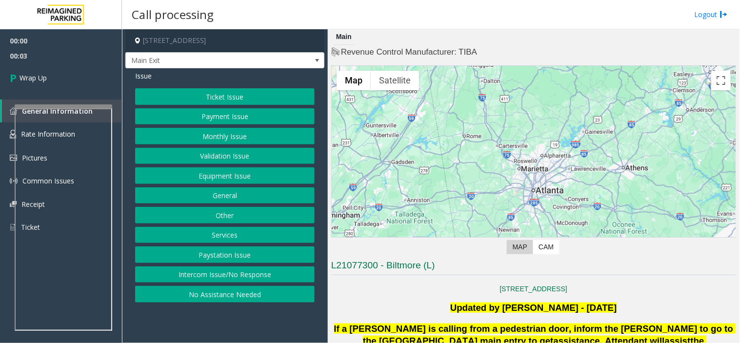
click at [215, 272] on button "Intercom Issue/No Response" at bounding box center [224, 274] width 179 height 17
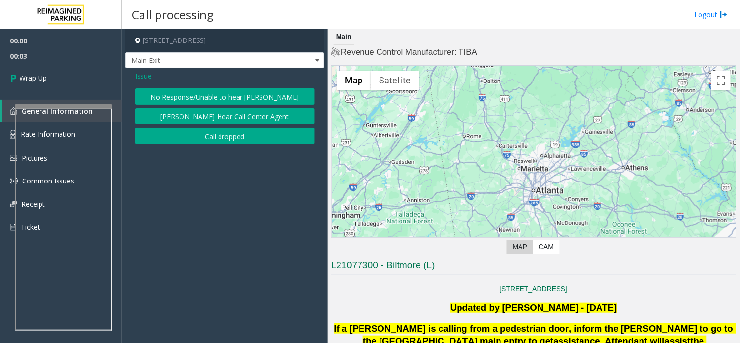
drag, startPoint x: 166, startPoint y: 137, endPoint x: 140, endPoint y: 95, distance: 49.0
click at [166, 135] on button "Call dropped" at bounding box center [224, 136] width 179 height 17
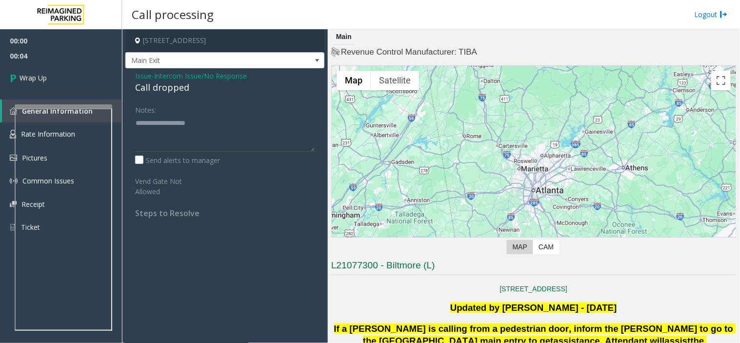
click at [142, 90] on div "Call dropped" at bounding box center [224, 87] width 179 height 13
click at [143, 90] on div "Call dropped" at bounding box center [224, 87] width 179 height 13
type textarea "**********"
click at [86, 83] on link "Wrap Up" at bounding box center [61, 77] width 122 height 29
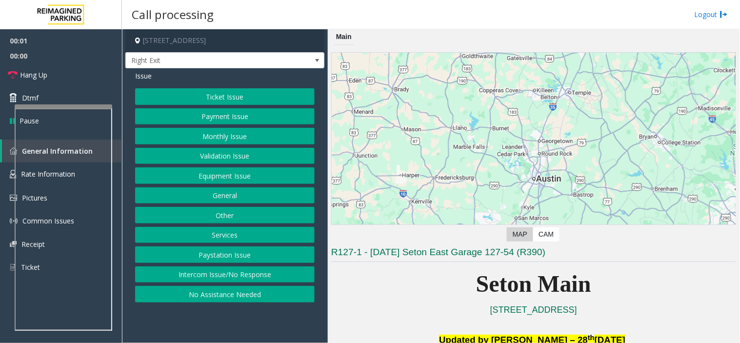
click at [196, 173] on button "Equipment Issue" at bounding box center [224, 175] width 179 height 17
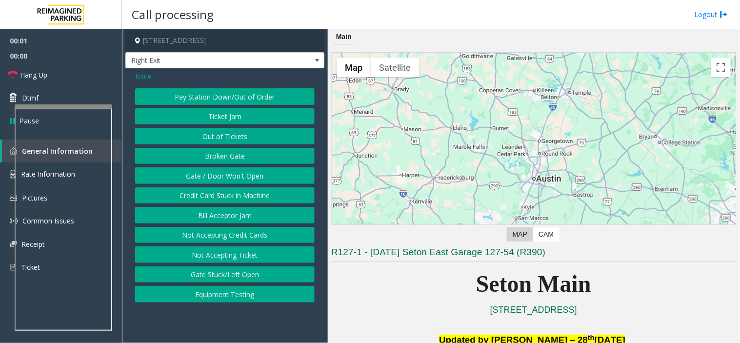
click at [196, 173] on button "Gate / Door Won't Open" at bounding box center [224, 175] width 179 height 17
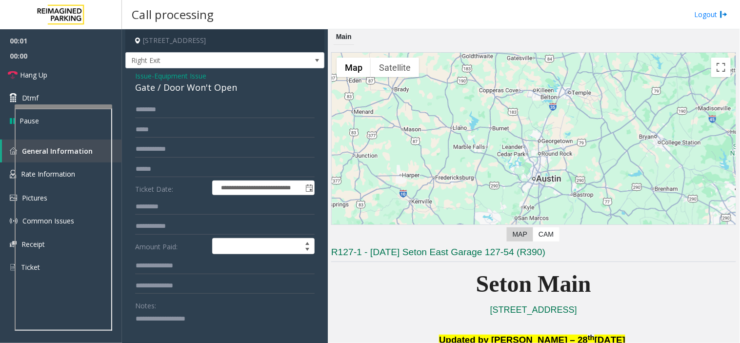
scroll to position [162, 0]
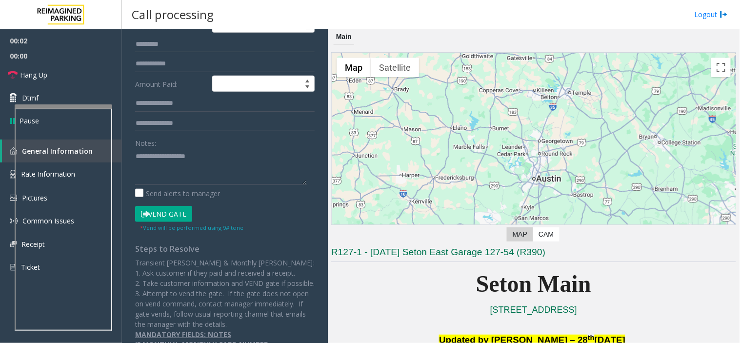
click at [175, 215] on button "Vend Gate" at bounding box center [163, 214] width 57 height 17
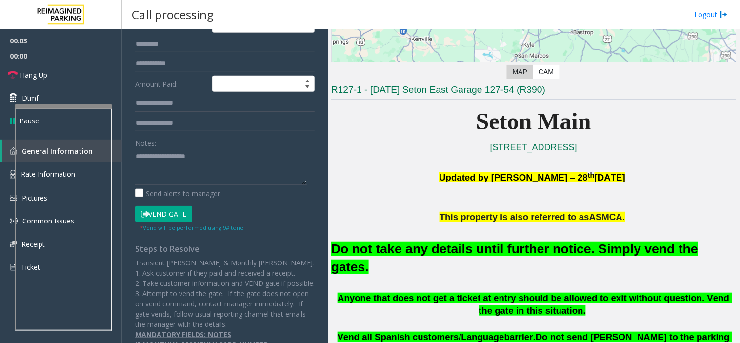
click at [412, 244] on font "Do not take any details until further notice. Simply vend the gates." at bounding box center [514, 257] width 367 height 33
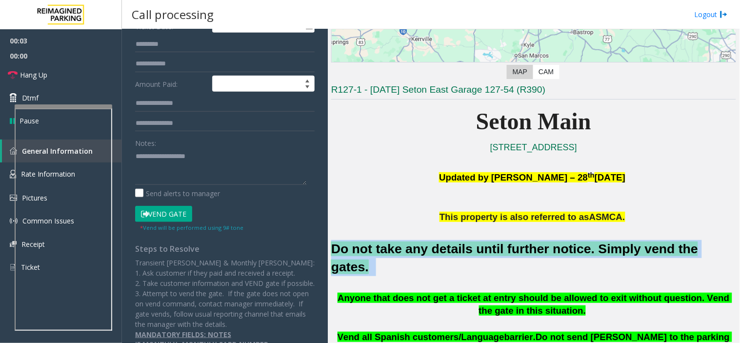
click at [412, 244] on font "Do not take any details until further notice. Simply vend the gates." at bounding box center [514, 257] width 367 height 33
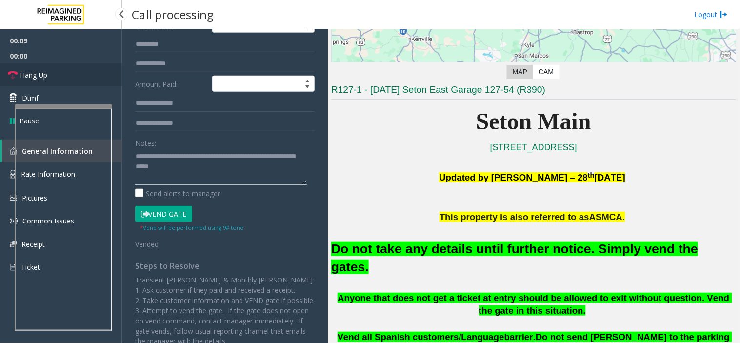
type textarea "**********"
click at [102, 77] on link "Hang Up" at bounding box center [61, 74] width 122 height 23
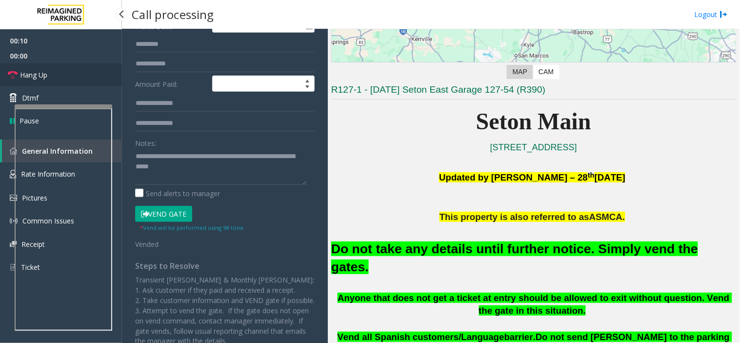
click at [102, 77] on link "Hang Up" at bounding box center [61, 74] width 122 height 23
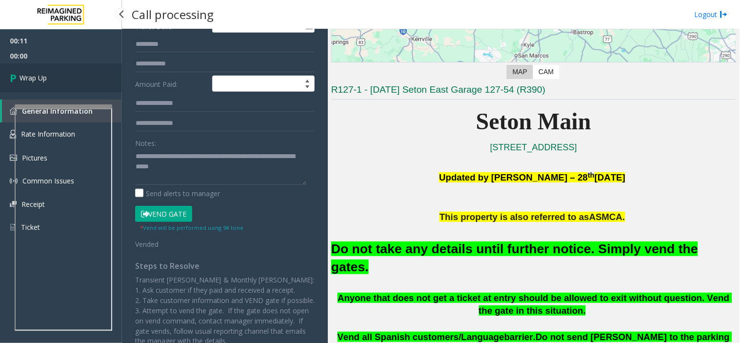
click at [102, 77] on link "Wrap Up" at bounding box center [61, 77] width 122 height 29
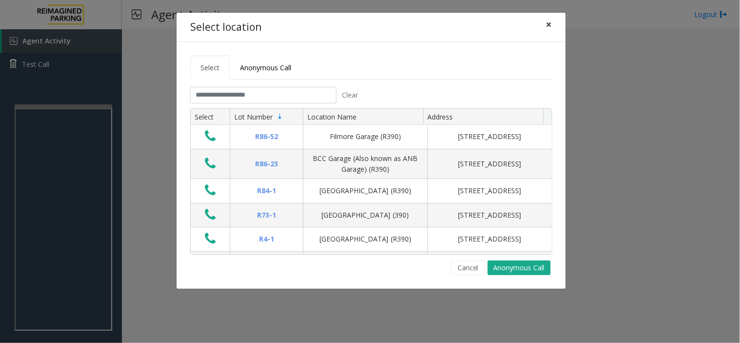
click at [545, 17] on button "×" at bounding box center [549, 25] width 20 height 24
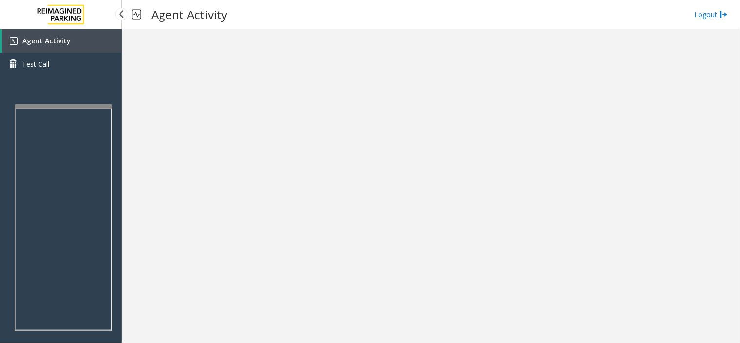
click at [72, 35] on link "Agent Activity" at bounding box center [62, 40] width 120 height 23
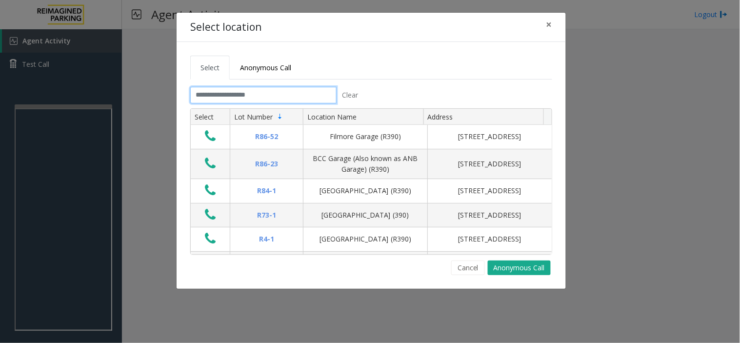
click at [210, 91] on input "text" at bounding box center [263, 95] width 146 height 17
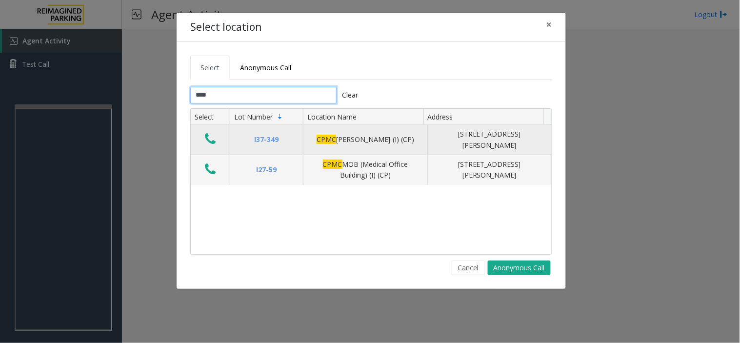
type input "****"
click at [209, 133] on icon "Data table" at bounding box center [210, 139] width 11 height 14
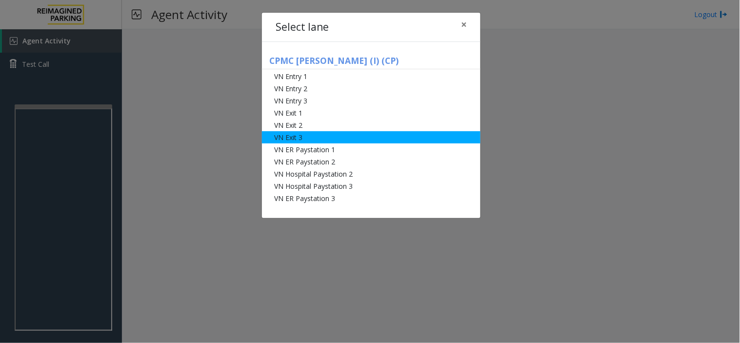
click at [327, 139] on li "VN Exit 3" at bounding box center [371, 137] width 219 height 12
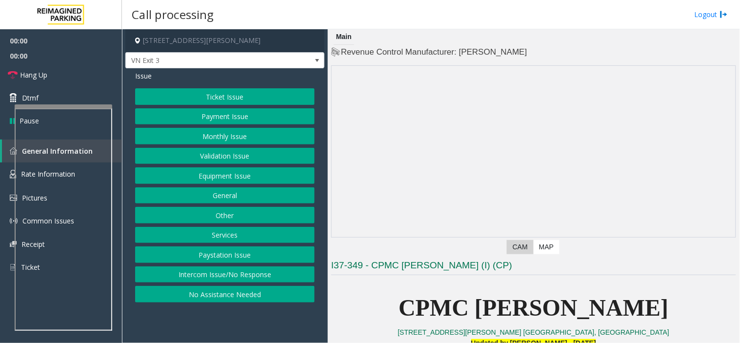
click at [229, 138] on button "Monthly Issue" at bounding box center [224, 136] width 179 height 17
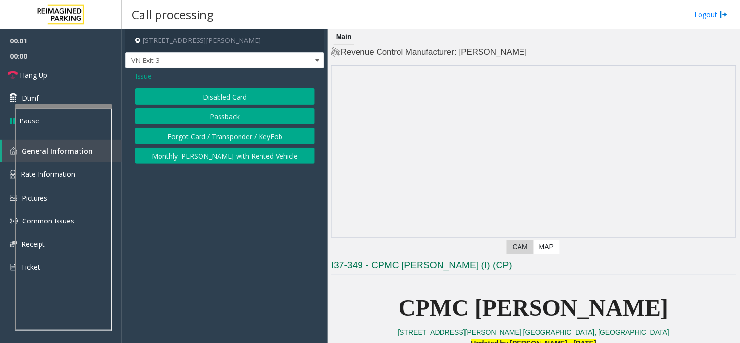
click at [213, 94] on button "Disabled Card" at bounding box center [224, 96] width 179 height 17
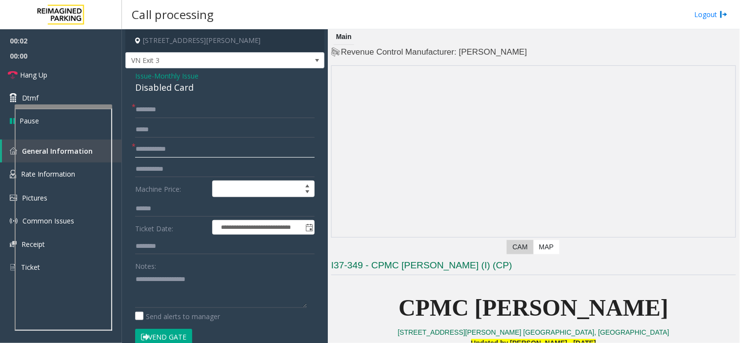
click at [179, 148] on input "text" at bounding box center [224, 149] width 179 height 17
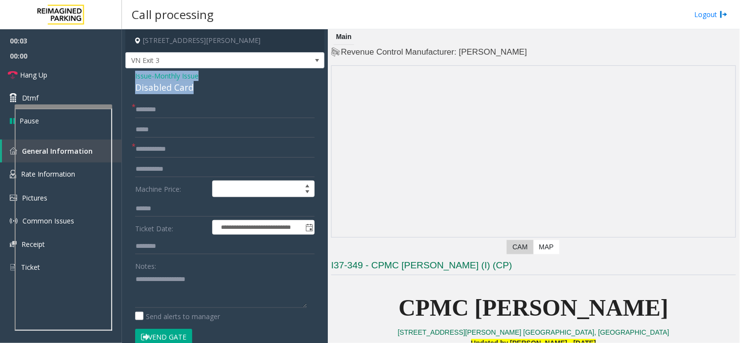
drag, startPoint x: 203, startPoint y: 85, endPoint x: 133, endPoint y: 77, distance: 71.3
click at [133, 77] on div "**********" at bounding box center [224, 346] width 199 height 557
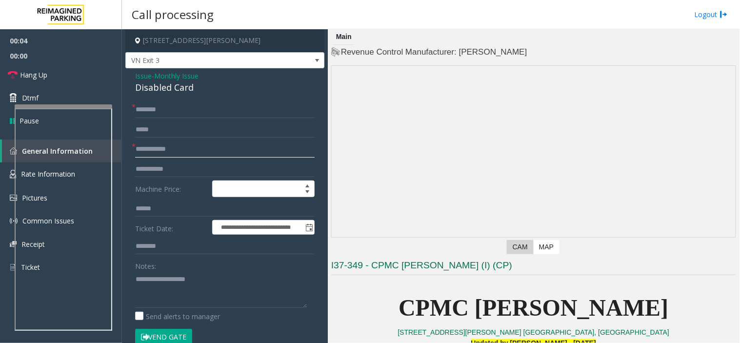
click at [154, 145] on input "text" at bounding box center [224, 149] width 179 height 17
type input "***"
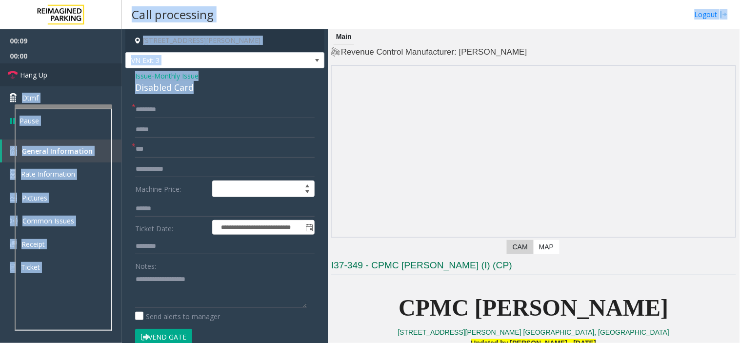
drag, startPoint x: 203, startPoint y: 92, endPoint x: 120, endPoint y: 80, distance: 83.7
click at [120, 80] on app-root "**********" at bounding box center [370, 171] width 740 height 343
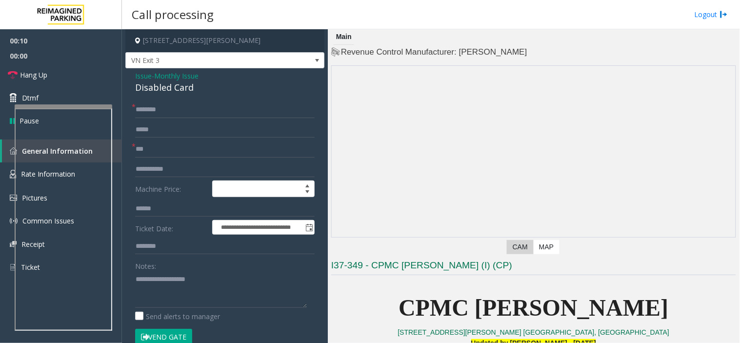
click at [165, 100] on div "**********" at bounding box center [224, 346] width 199 height 557
drag, startPoint x: 204, startPoint y: 91, endPoint x: 132, endPoint y: 74, distance: 74.2
click at [132, 74] on div "**********" at bounding box center [224, 346] width 199 height 557
copy div "Issue - Monthly Issue Disabled Card"
click at [179, 293] on textarea at bounding box center [221, 289] width 172 height 37
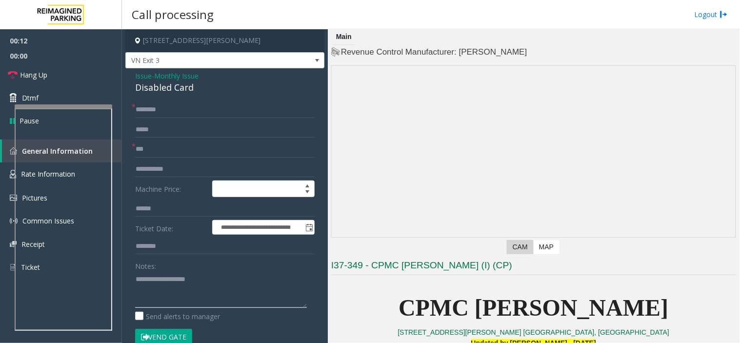
paste textarea "**********"
type textarea "**********"
click at [153, 106] on input "text" at bounding box center [224, 109] width 179 height 17
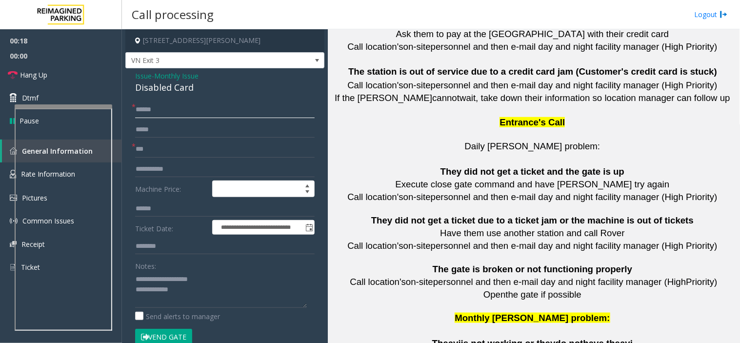
scroll to position [2218, 0]
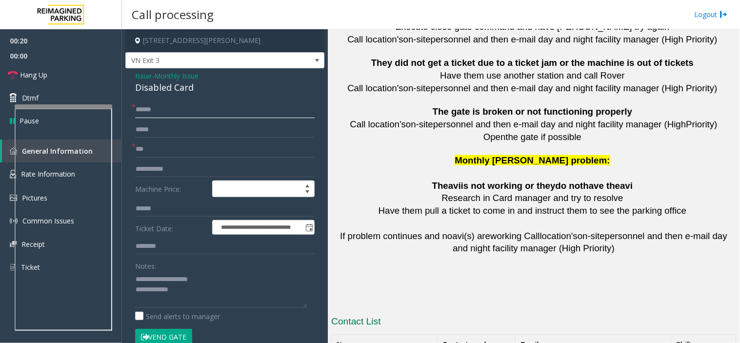
type input "*****"
drag, startPoint x: 492, startPoint y: 283, endPoint x: 427, endPoint y: 282, distance: 64.4
copy tr "415 600 8031"
click at [201, 292] on textarea at bounding box center [221, 289] width 172 height 37
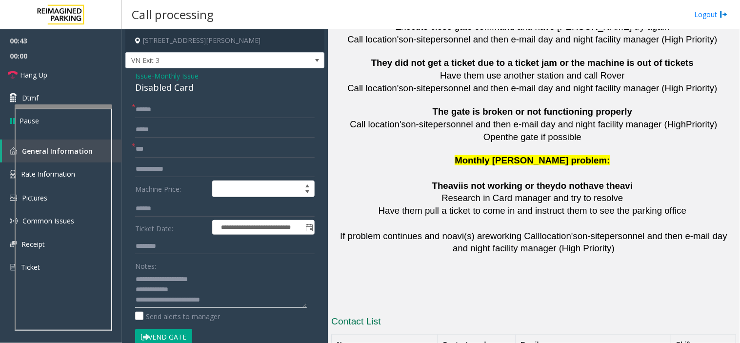
click at [223, 301] on textarea at bounding box center [221, 289] width 172 height 37
click at [169, 335] on button "Vend Gate" at bounding box center [163, 337] width 57 height 17
click at [256, 305] on textarea at bounding box center [221, 289] width 172 height 37
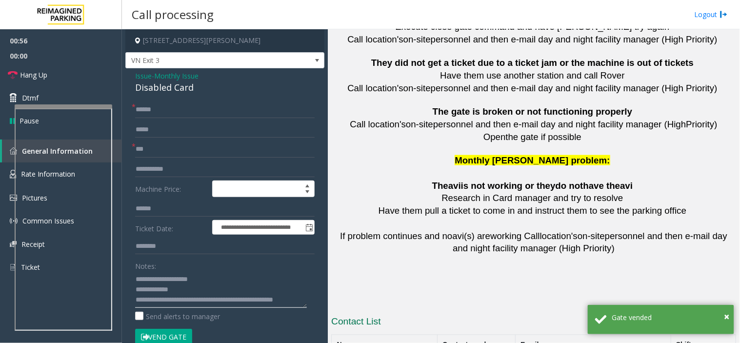
scroll to position [7, 0]
type textarea "**********"
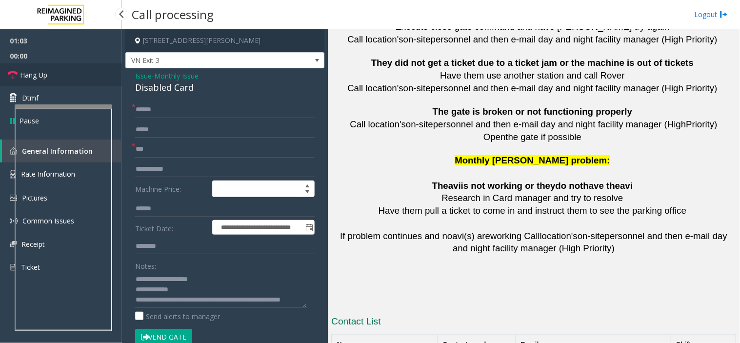
click at [96, 79] on link "Hang Up" at bounding box center [61, 74] width 122 height 23
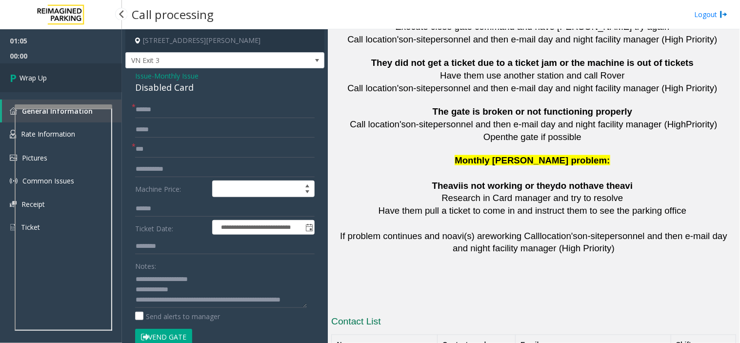
click at [96, 79] on link "Wrap Up" at bounding box center [61, 77] width 122 height 29
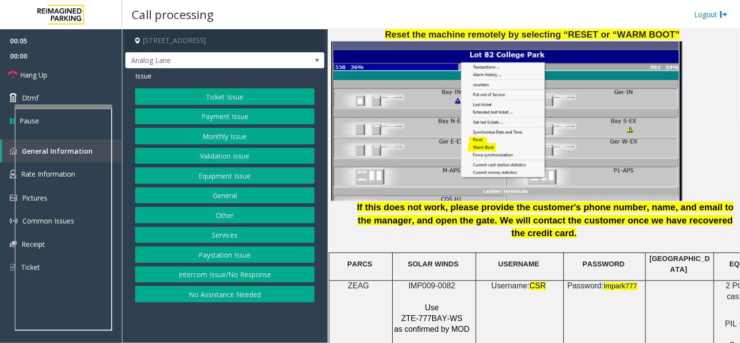
scroll to position [1300, 0]
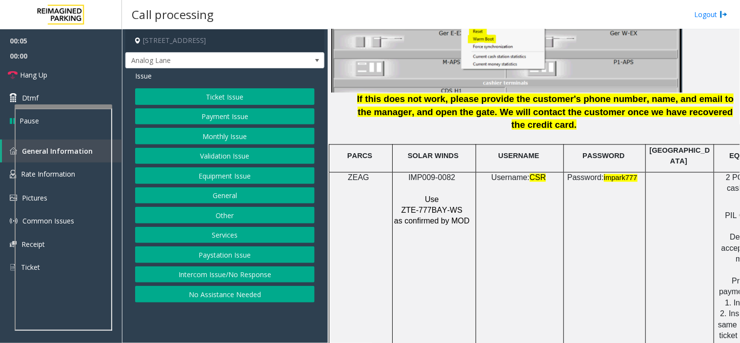
click at [432, 183] on p at bounding box center [433, 188] width 79 height 11
click at [437, 174] on span "IMP009-0082" at bounding box center [431, 178] width 47 height 8
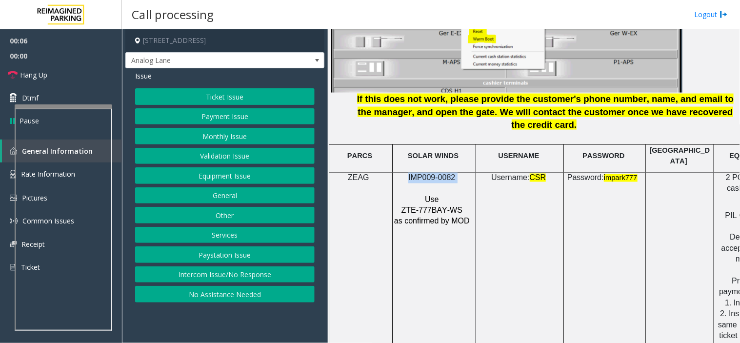
click at [437, 174] on span "IMP009-0082" at bounding box center [431, 178] width 47 height 8
click at [250, 98] on button "Ticket Issue" at bounding box center [224, 96] width 179 height 17
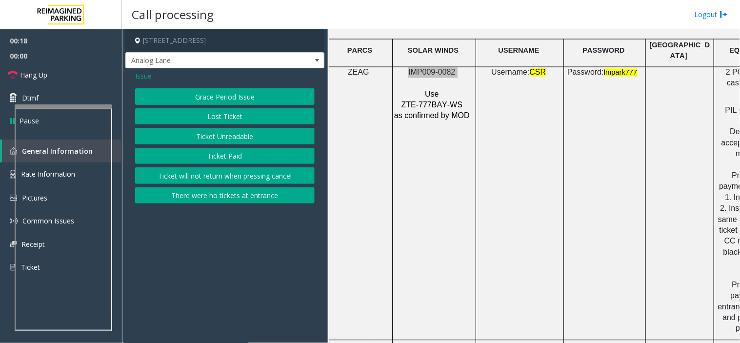
scroll to position [1463, 0]
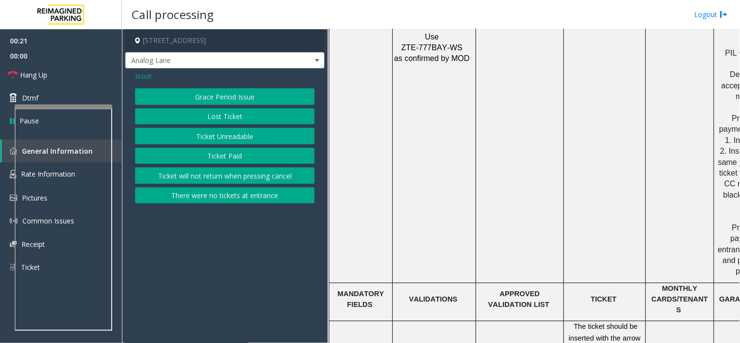
drag, startPoint x: 208, startPoint y: 138, endPoint x: 188, endPoint y: 96, distance: 46.5
click at [206, 135] on button "Ticket Unreadable" at bounding box center [224, 136] width 179 height 17
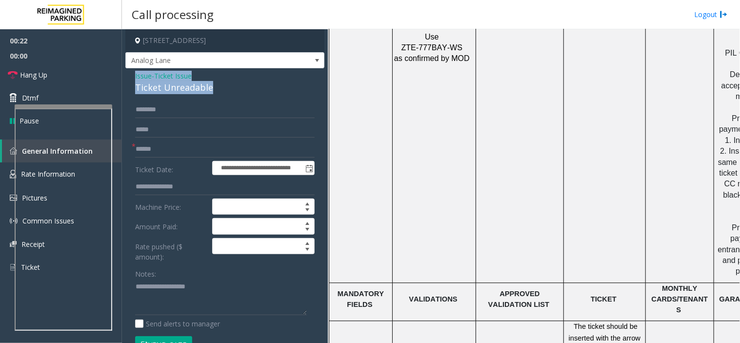
drag, startPoint x: 220, startPoint y: 86, endPoint x: 133, endPoint y: 79, distance: 87.6
click at [133, 79] on div "**********" at bounding box center [224, 330] width 199 height 524
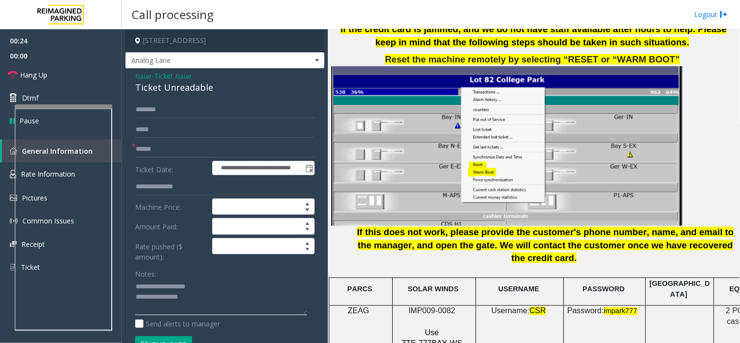
scroll to position [1084, 0]
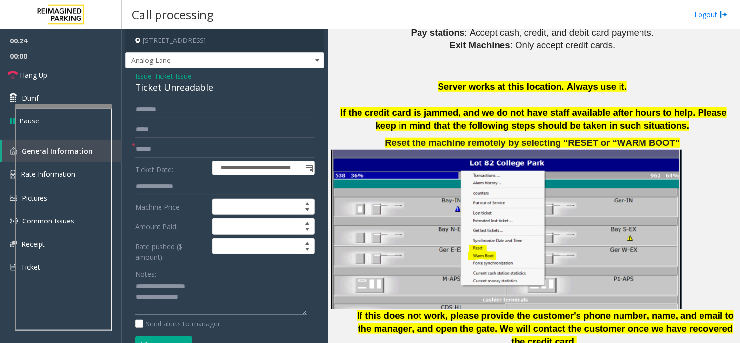
click at [240, 300] on textarea at bounding box center [221, 297] width 172 height 37
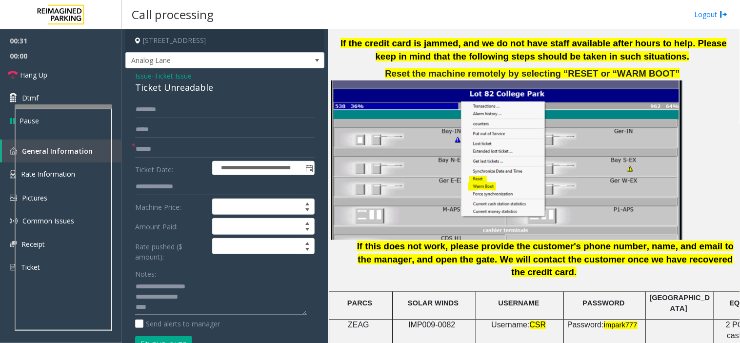
scroll to position [1246, 0]
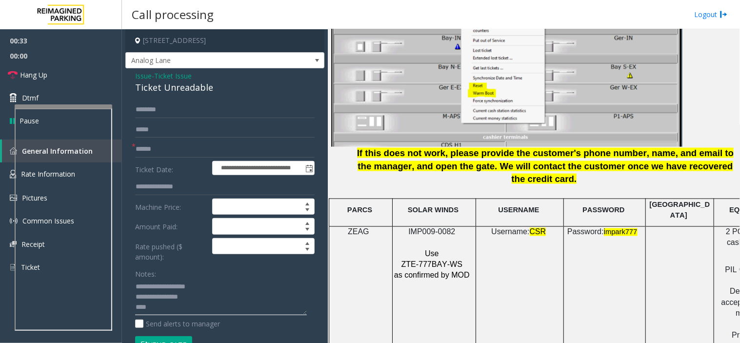
type textarea "**********"
click at [168, 142] on input "text" at bounding box center [224, 149] width 179 height 17
type input "**"
drag, startPoint x: 168, startPoint y: 142, endPoint x: 515, endPoint y: 11, distance: 370.5
click at [515, 11] on div "Call processing Logout" at bounding box center [431, 14] width 618 height 29
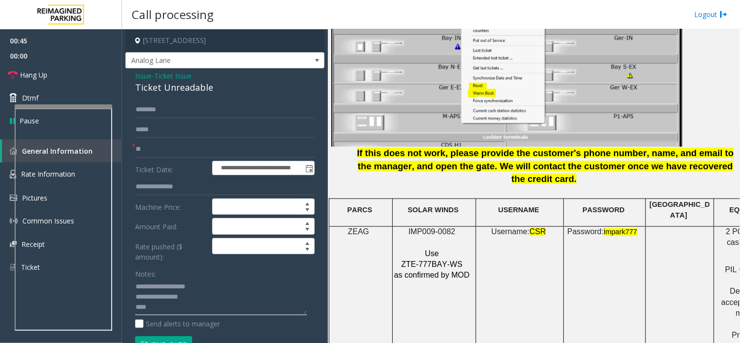
click at [175, 312] on textarea at bounding box center [221, 297] width 172 height 37
type textarea "**********"
click at [79, 71] on link "Hang Up" at bounding box center [61, 74] width 122 height 23
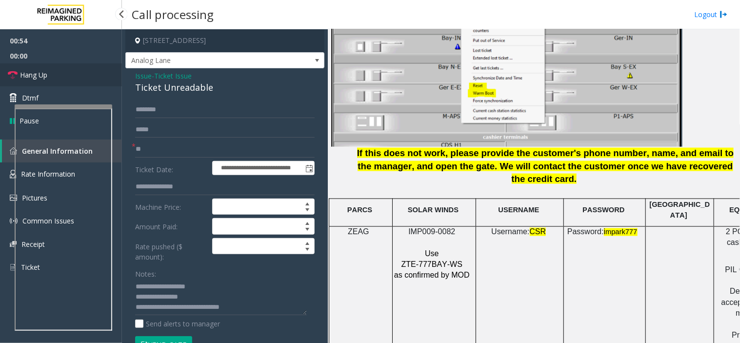
click at [79, 71] on link "Hang Up" at bounding box center [61, 74] width 122 height 23
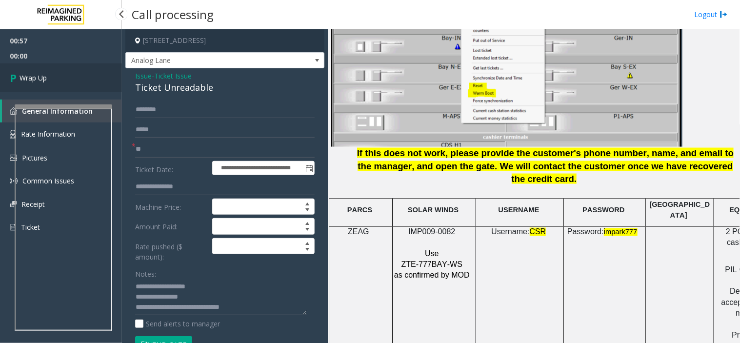
click at [79, 71] on link "Wrap Up" at bounding box center [61, 77] width 122 height 29
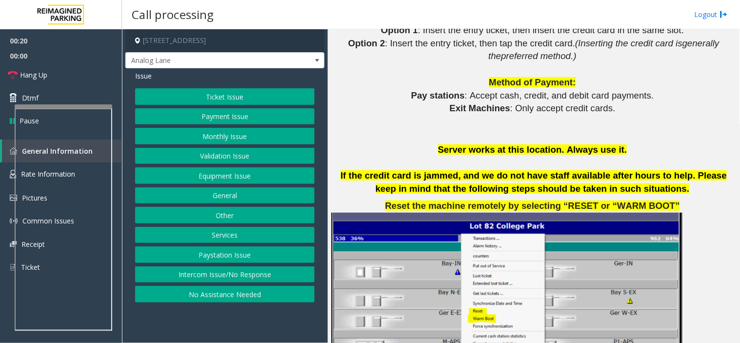
scroll to position [1192, 0]
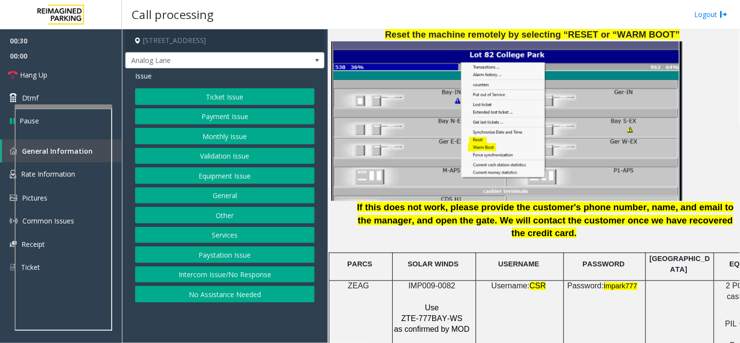
click at [267, 91] on button "Ticket Issue" at bounding box center [224, 96] width 179 height 17
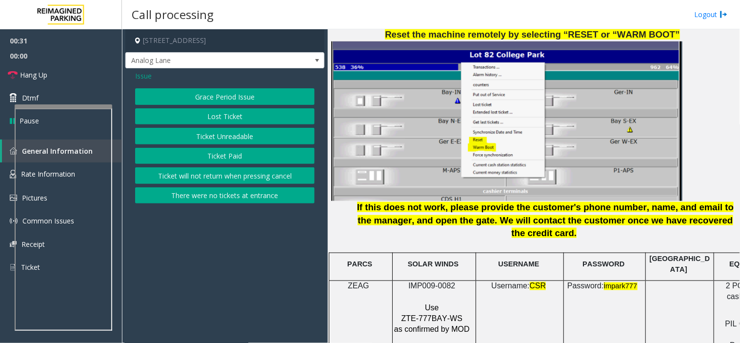
click at [242, 135] on button "Ticket Unreadable" at bounding box center [224, 136] width 179 height 17
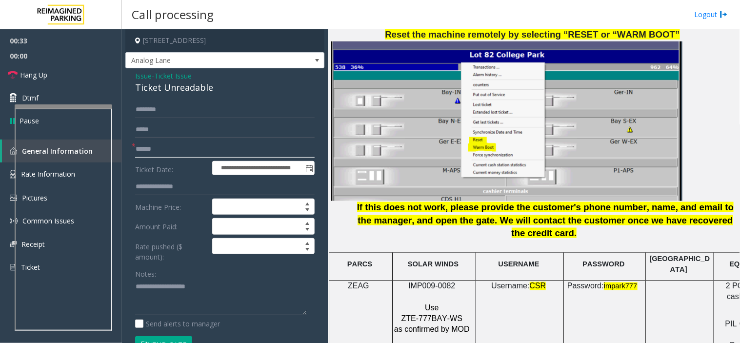
click at [170, 155] on input "text" at bounding box center [224, 149] width 179 height 17
type input "********"
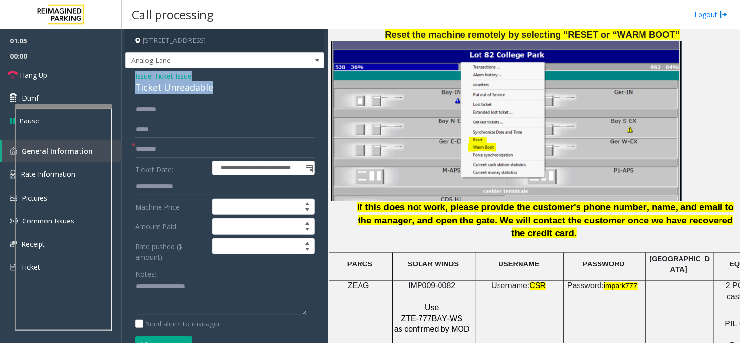
drag, startPoint x: 221, startPoint y: 91, endPoint x: 134, endPoint y: 70, distance: 89.3
click at [134, 70] on div "**********" at bounding box center [224, 330] width 199 height 524
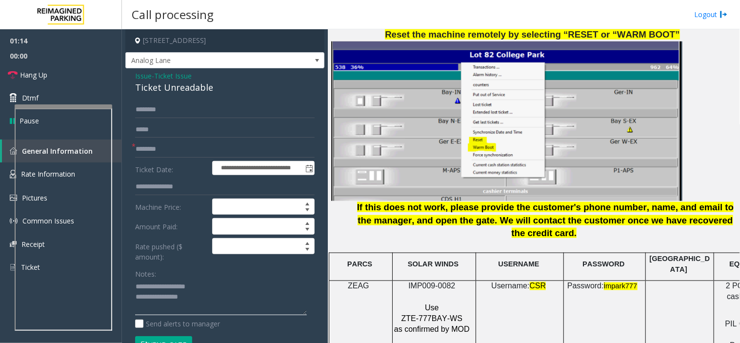
click at [214, 309] on textarea at bounding box center [221, 297] width 172 height 37
click at [206, 310] on textarea at bounding box center [221, 297] width 172 height 37
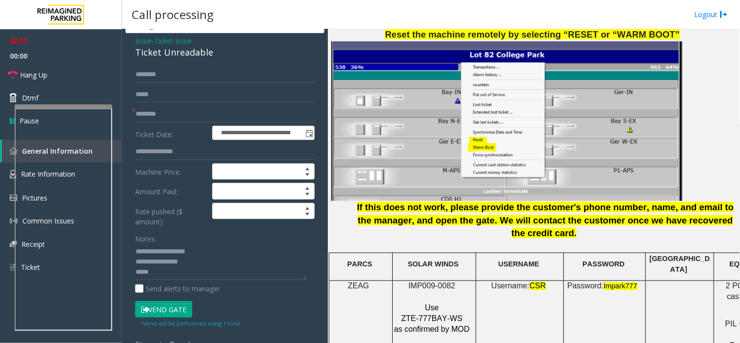
scroll to position [54, 0]
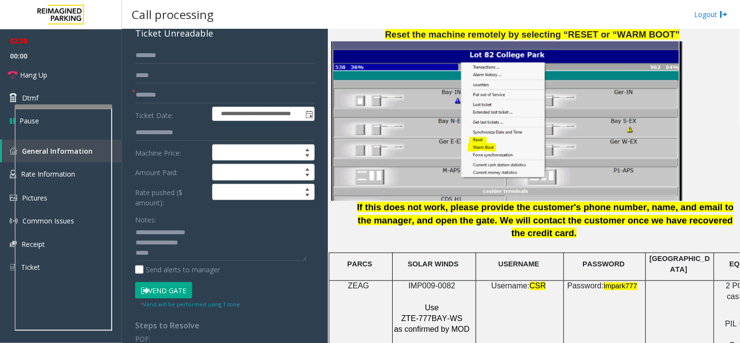
click at [172, 294] on button "Vend Gate" at bounding box center [163, 290] width 57 height 17
click at [167, 253] on textarea at bounding box center [221, 243] width 172 height 37
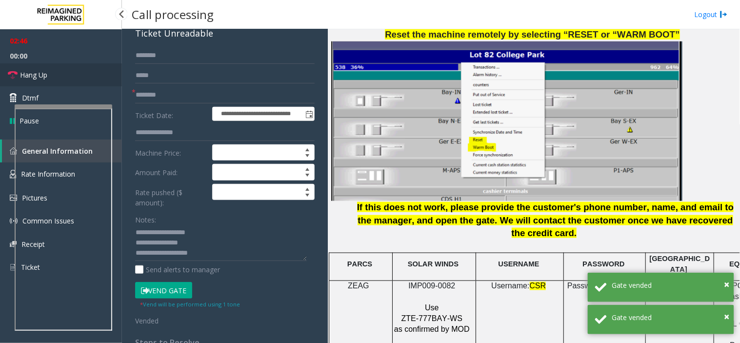
click at [60, 81] on link "Hang Up" at bounding box center [61, 74] width 122 height 23
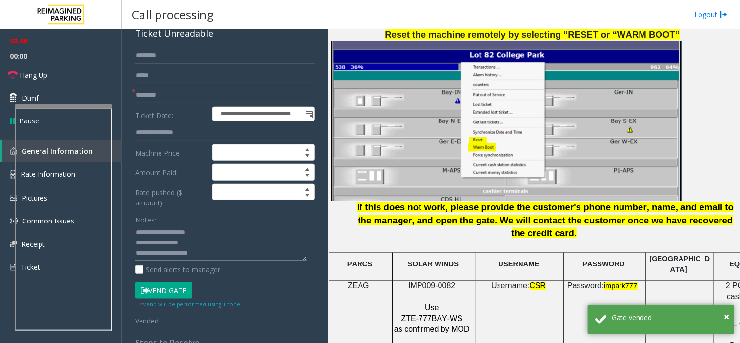
click at [208, 245] on textarea at bounding box center [221, 243] width 172 height 37
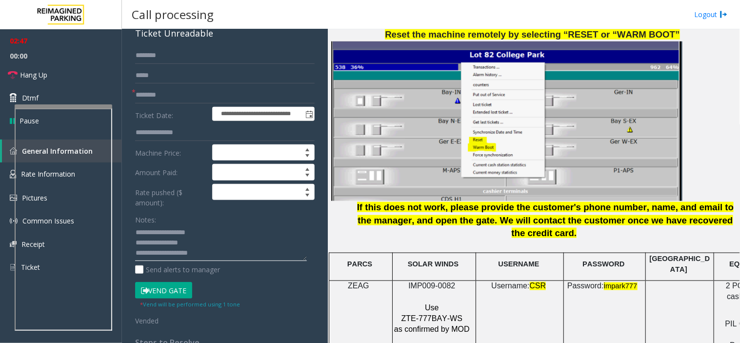
click at [210, 251] on textarea at bounding box center [221, 243] width 172 height 37
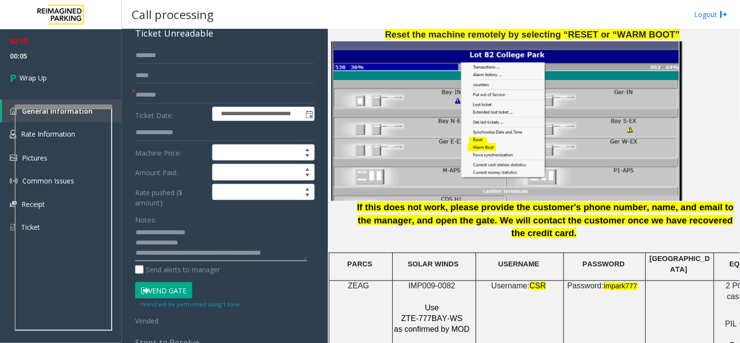
click at [228, 256] on textarea at bounding box center [221, 243] width 172 height 37
type textarea "**********"
click at [89, 79] on link "Wrap Up" at bounding box center [61, 77] width 122 height 29
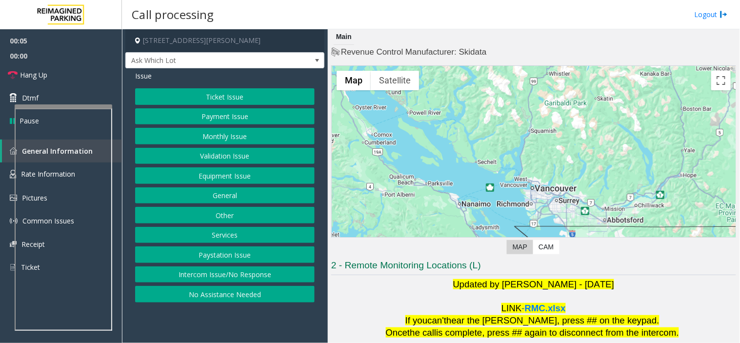
click at [233, 130] on button "Monthly Issue" at bounding box center [224, 136] width 179 height 17
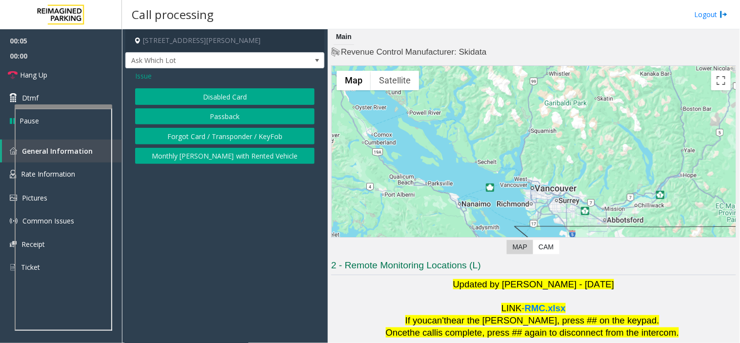
click at [208, 97] on button "Disabled Card" at bounding box center [224, 96] width 179 height 17
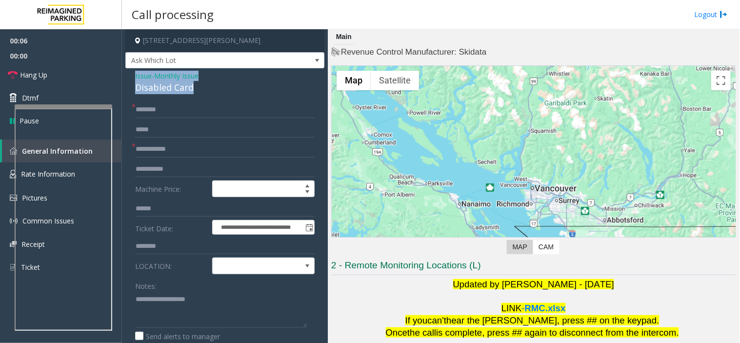
drag, startPoint x: 207, startPoint y: 93, endPoint x: 125, endPoint y: 78, distance: 83.3
click at [125, 78] on div "**********" at bounding box center [224, 336] width 199 height 536
copy div "Issue - Monthly Issue Disabled Card"
click at [154, 300] on textarea at bounding box center [221, 309] width 172 height 37
paste textarea "**********"
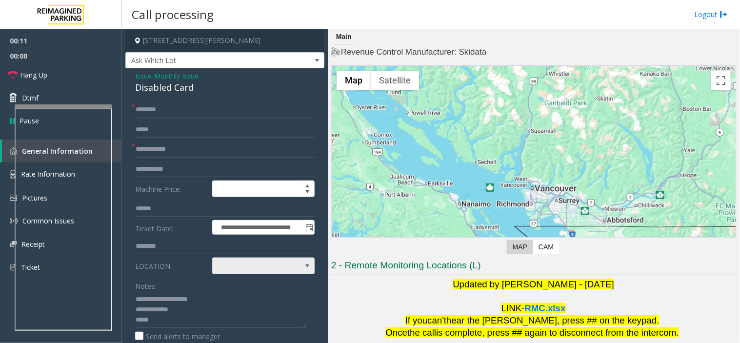
click at [233, 266] on span at bounding box center [253, 266] width 81 height 16
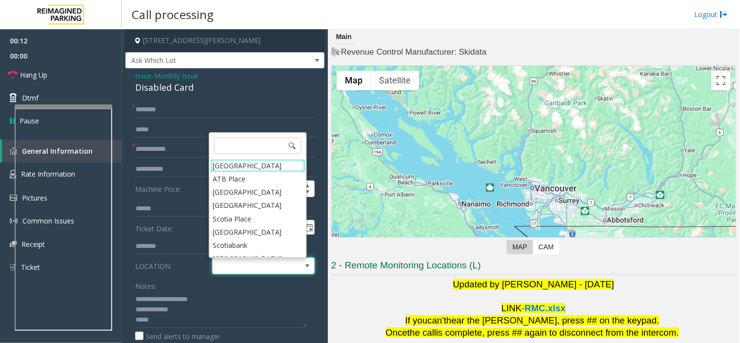
click at [231, 155] on span at bounding box center [257, 146] width 95 height 24
click at [232, 159] on Village "Mount Royal Village" at bounding box center [257, 165] width 95 height 13
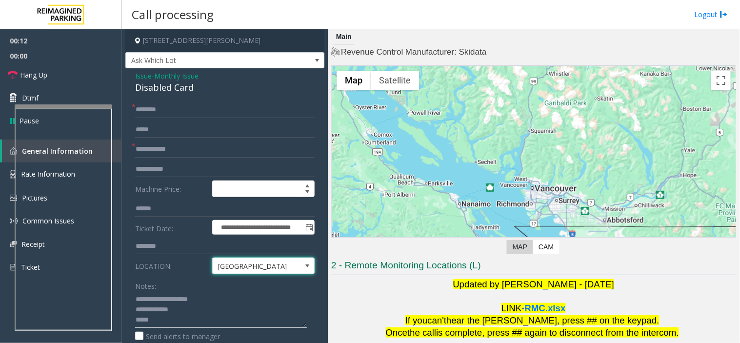
click at [192, 313] on textarea at bounding box center [221, 309] width 172 height 37
click at [190, 316] on textarea at bounding box center [221, 309] width 172 height 37
type textarea "**********"
click at [176, 145] on input "text" at bounding box center [224, 149] width 179 height 17
type input "**********"
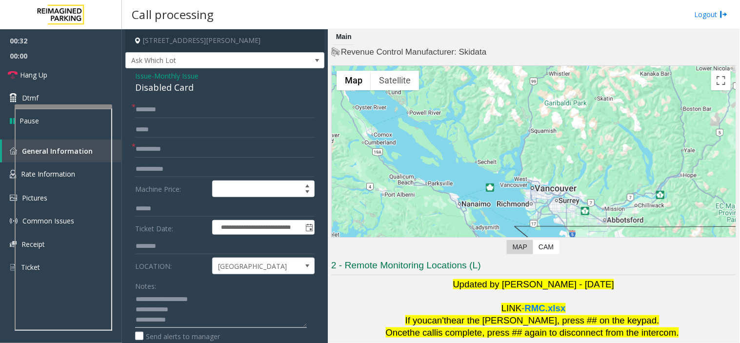
click at [205, 317] on textarea at bounding box center [221, 309] width 172 height 37
type textarea "**********"
click at [155, 110] on input "text" at bounding box center [224, 109] width 179 height 17
type input "*****"
click at [104, 79] on link "Hang Up" at bounding box center [61, 74] width 122 height 23
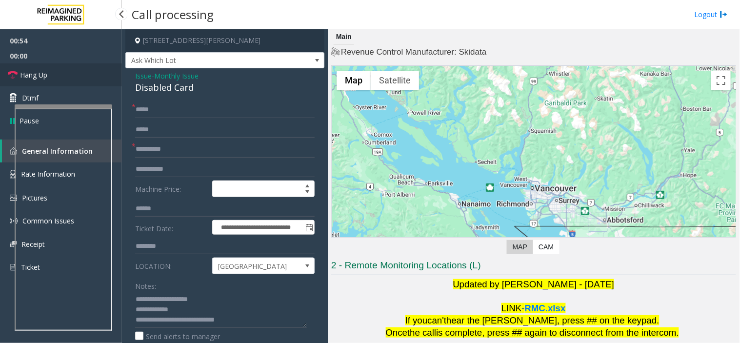
click at [104, 79] on link "Hang Up" at bounding box center [61, 74] width 122 height 23
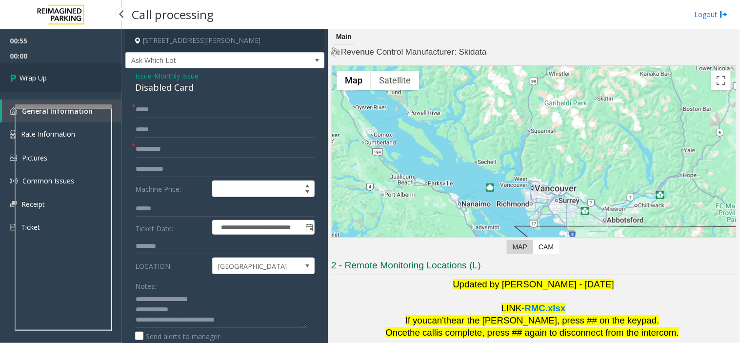
click at [104, 79] on link "Wrap Up" at bounding box center [61, 77] width 122 height 29
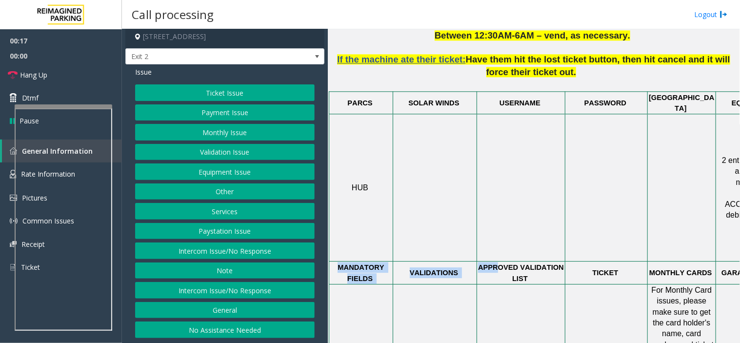
scroll to position [596, 132]
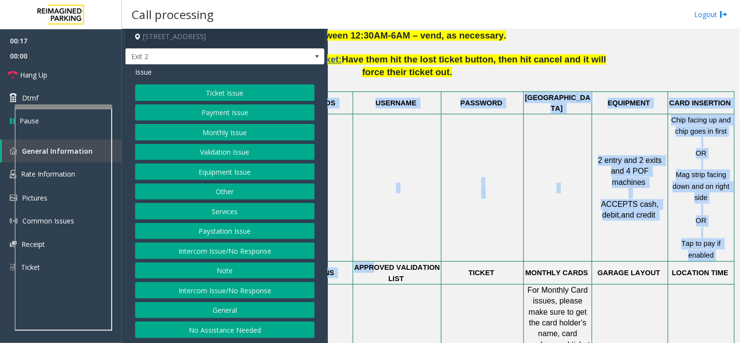
drag, startPoint x: 576, startPoint y: 213, endPoint x: 739, endPoint y: 208, distance: 163.5
click at [739, 208] on div "Main Revenue Control Manufacturer: Skidata ← Move left → Move right ↑ Move up ↓…" at bounding box center [534, 186] width 412 height 314
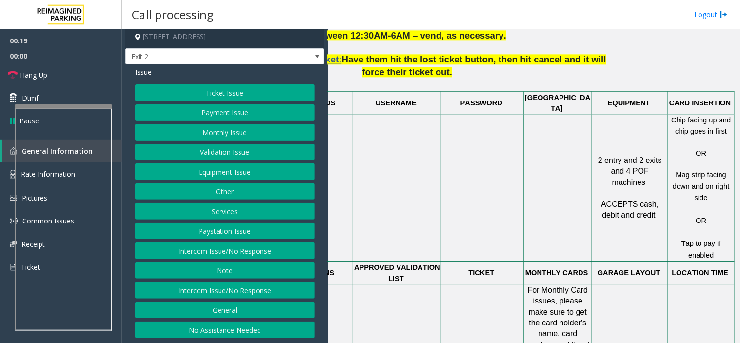
click at [441, 175] on td at bounding box center [482, 187] width 82 height 147
click at [250, 128] on button "Monthly Issue" at bounding box center [224, 132] width 179 height 17
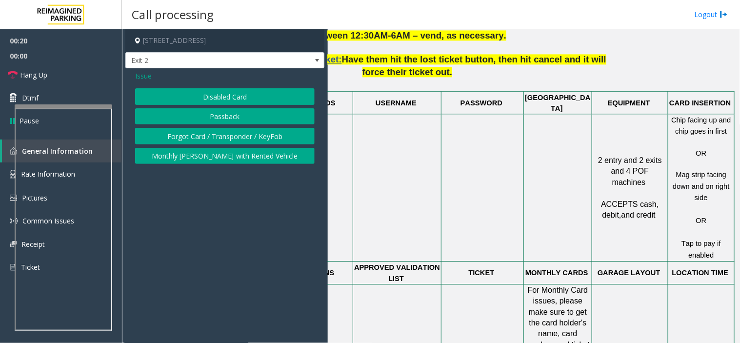
scroll to position [0, 0]
click at [245, 109] on button "Passback" at bounding box center [224, 116] width 179 height 17
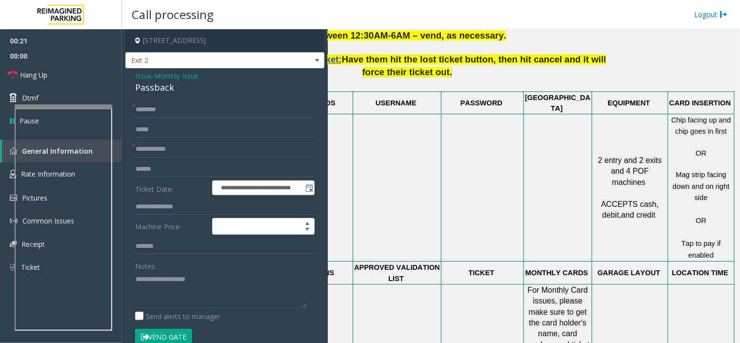
click at [164, 77] on span "Monthly Issue" at bounding box center [176, 76] width 44 height 10
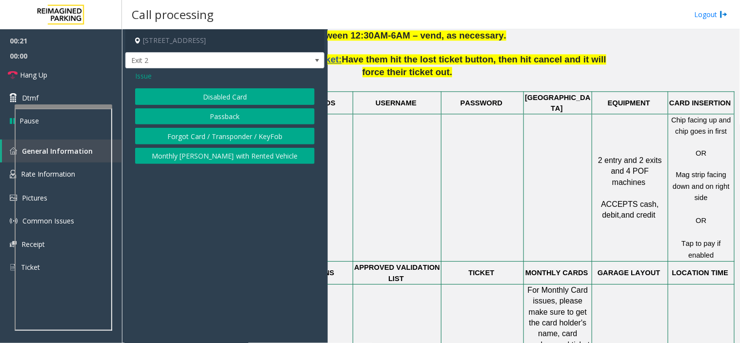
click at [139, 78] on span "Issue" at bounding box center [143, 76] width 17 height 10
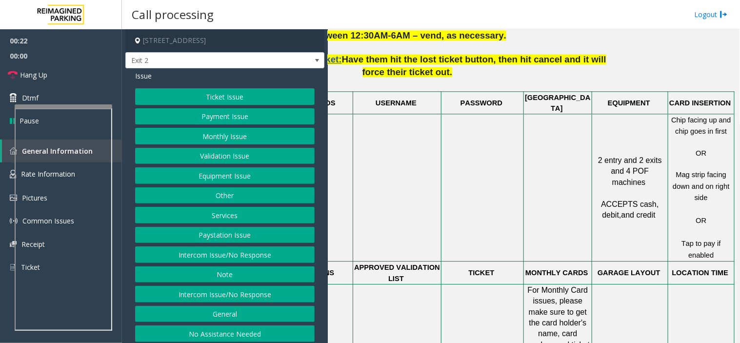
click at [198, 118] on button "Payment Issue" at bounding box center [224, 116] width 179 height 17
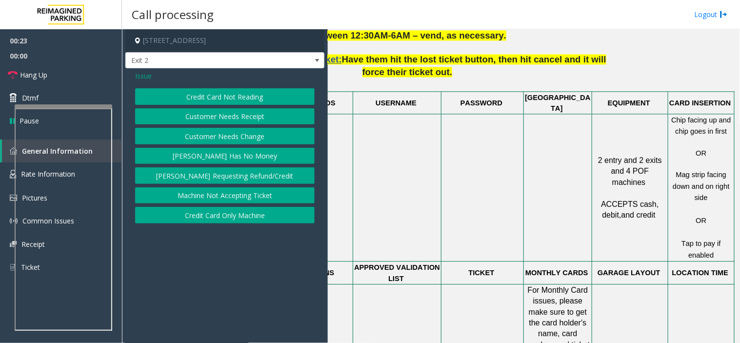
click at [207, 100] on button "Credit Card Not Reading" at bounding box center [224, 96] width 179 height 17
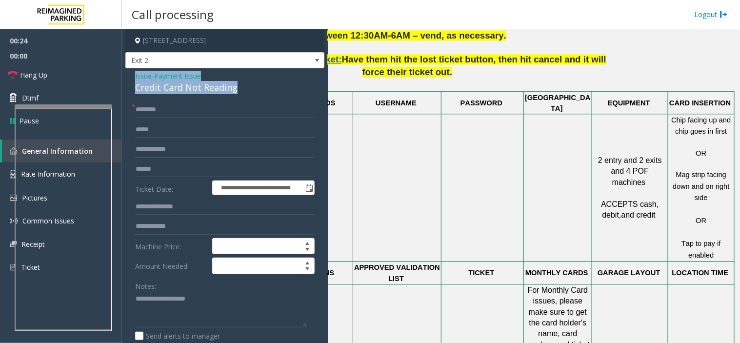
drag, startPoint x: 242, startPoint y: 88, endPoint x: 134, endPoint y: 75, distance: 108.6
click at [134, 75] on div "**********" at bounding box center [224, 315] width 199 height 495
copy div "Issue - Payment Issue Credit Card Not Reading"
click at [159, 309] on textarea at bounding box center [221, 309] width 172 height 37
paste textarea "**********"
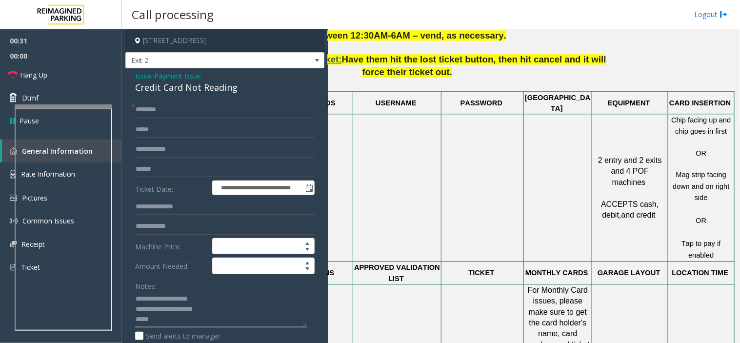
type textarea "**********"
click at [152, 113] on input "text" at bounding box center [224, 109] width 179 height 17
click at [188, 171] on input "text" at bounding box center [224, 169] width 179 height 17
type input "******"
click at [172, 115] on input "text" at bounding box center [224, 109] width 179 height 17
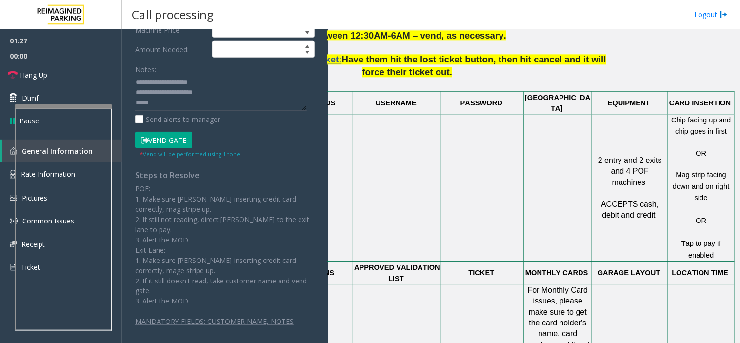
click at [159, 140] on button "Vend Gate" at bounding box center [163, 140] width 57 height 17
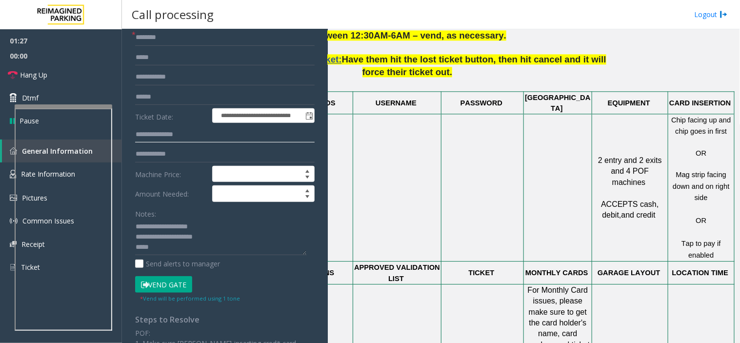
click at [159, 140] on input "text" at bounding box center [224, 134] width 179 height 17
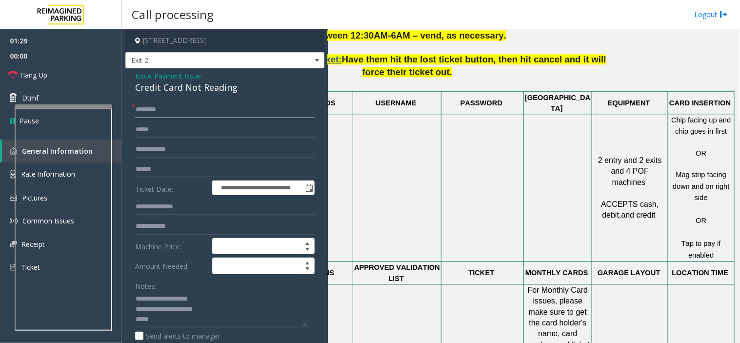
click at [158, 108] on input "text" at bounding box center [224, 109] width 179 height 17
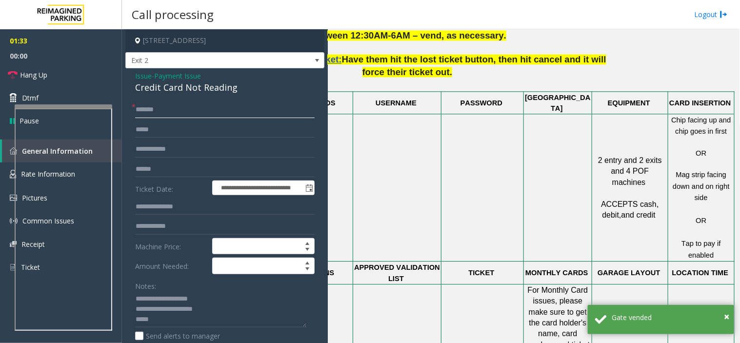
type input "*******"
click at [173, 318] on textarea at bounding box center [221, 309] width 172 height 37
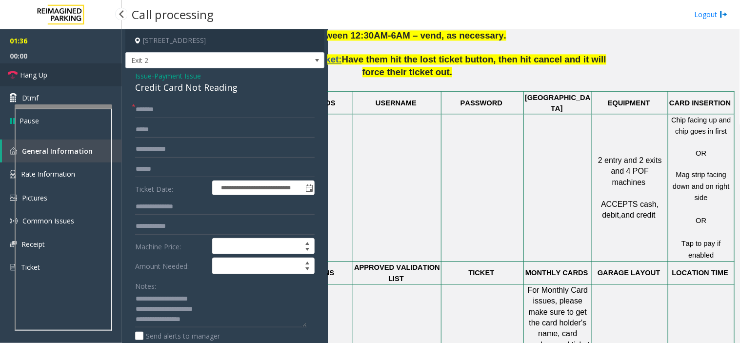
click at [62, 72] on link "Hang Up" at bounding box center [61, 74] width 122 height 23
click at [210, 322] on textarea at bounding box center [221, 309] width 172 height 37
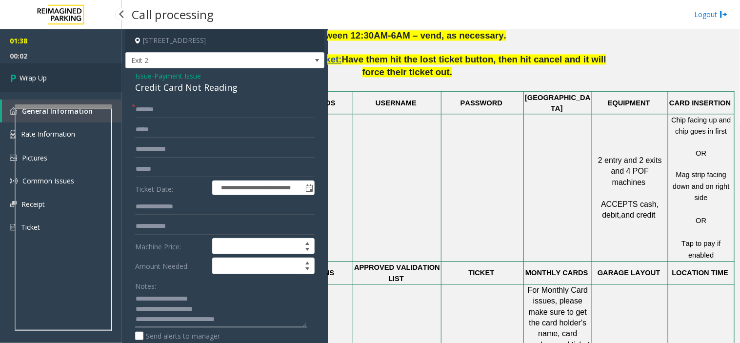
type textarea "**********"
click at [79, 85] on link "Wrap Up" at bounding box center [61, 77] width 122 height 29
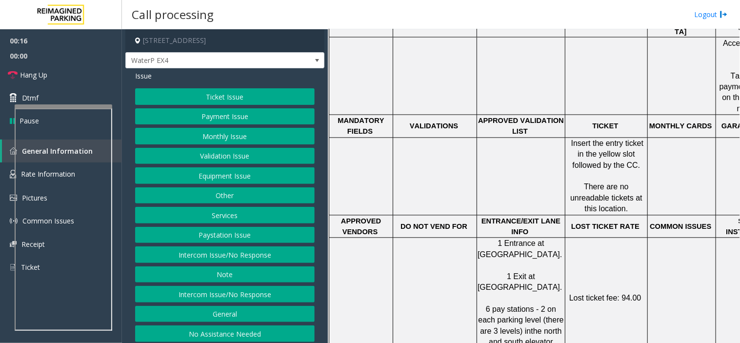
scroll to position [433, 0]
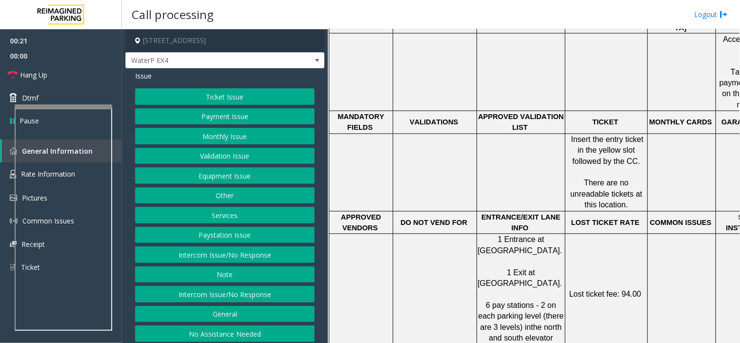
click at [210, 173] on button "Equipment Issue" at bounding box center [224, 175] width 179 height 17
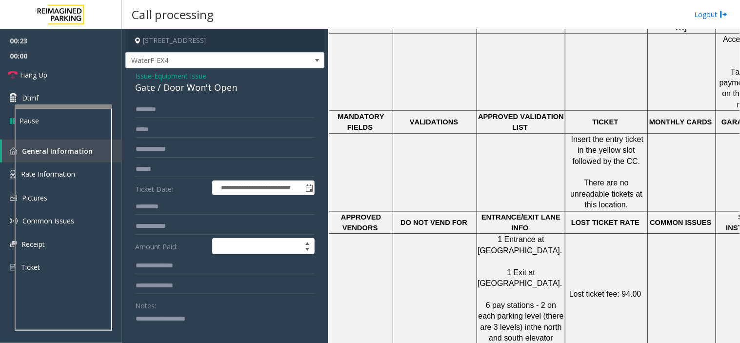
click at [163, 328] on textarea at bounding box center [221, 329] width 172 height 37
click at [247, 69] on div "**********" at bounding box center [224, 305] width 199 height 474
click at [247, 67] on span "WaterP EX4" at bounding box center [205, 61] width 159 height 16
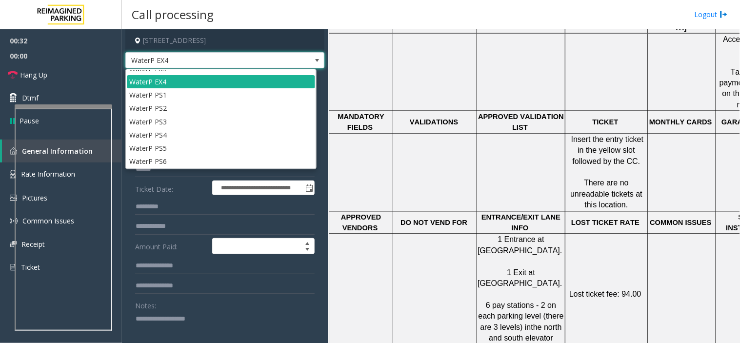
scroll to position [62, 0]
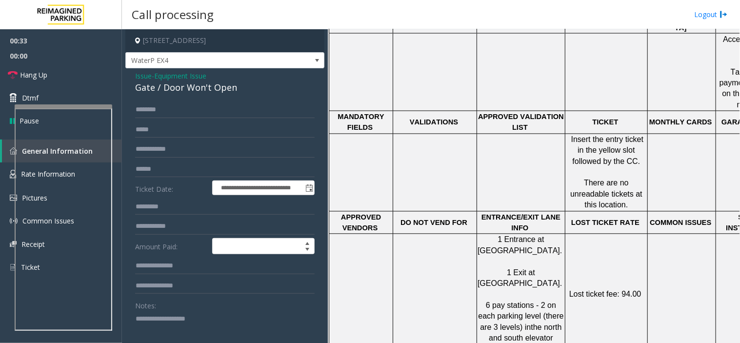
click at [348, 73] on td at bounding box center [361, 73] width 64 height 78
drag, startPoint x: 81, startPoint y: 69, endPoint x: 86, endPoint y: 76, distance: 8.7
click at [81, 69] on link "Hang Up" at bounding box center [61, 74] width 122 height 23
click at [148, 321] on textarea at bounding box center [221, 329] width 172 height 37
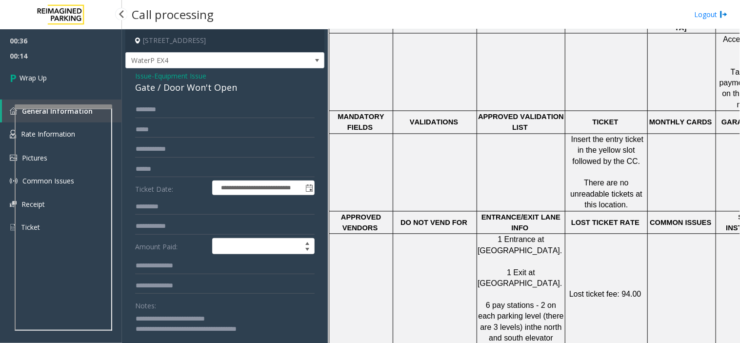
type textarea "**********"
click at [37, 64] on link "Wrap Up" at bounding box center [61, 77] width 122 height 29
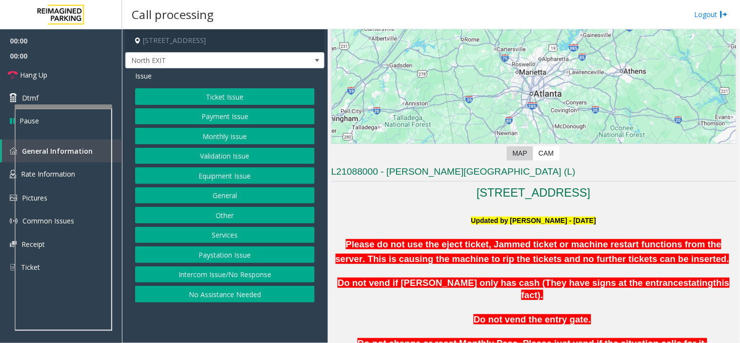
scroll to position [217, 0]
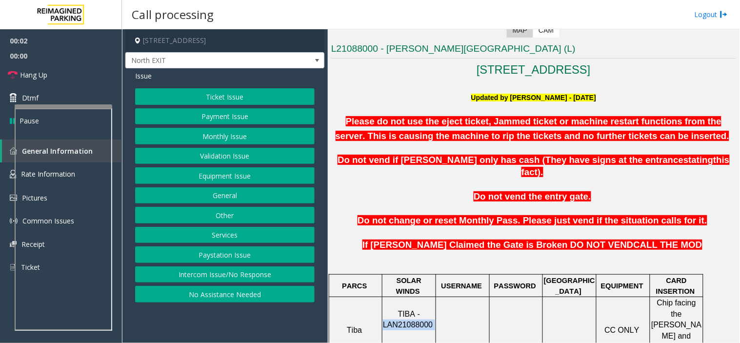
drag, startPoint x: 432, startPoint y: 301, endPoint x: 385, endPoint y: 301, distance: 46.8
click at [385, 309] on p "TIBA - LAN21088000 TB - Server" at bounding box center [409, 331] width 52 height 44
copy p "LAN21088000"
click at [221, 97] on button "Ticket Issue" at bounding box center [224, 96] width 179 height 17
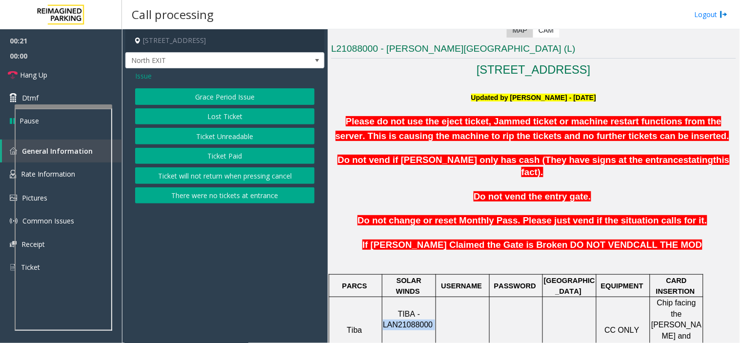
click at [204, 134] on button "Ticket Unreadable" at bounding box center [224, 136] width 179 height 17
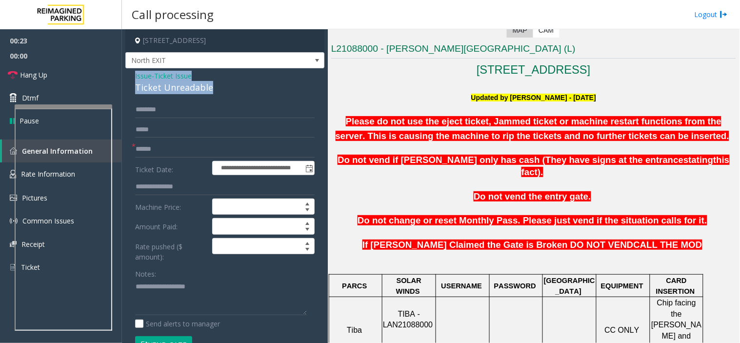
drag, startPoint x: 216, startPoint y: 91, endPoint x: 128, endPoint y: 71, distance: 90.6
click at [128, 71] on div "**********" at bounding box center [224, 273] width 199 height 411
copy div "Issue - Ticket Issue Ticket Unreadable"
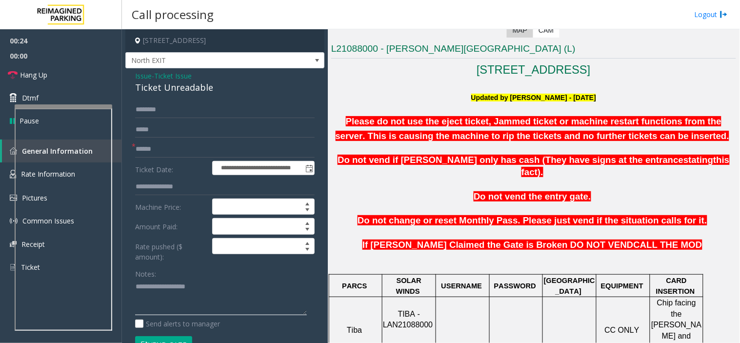
click at [187, 311] on textarea at bounding box center [221, 297] width 172 height 37
paste textarea "**********"
type textarea "**********"
click at [150, 147] on input "text" at bounding box center [224, 149] width 179 height 17
click at [143, 72] on span "Issue" at bounding box center [143, 76] width 17 height 10
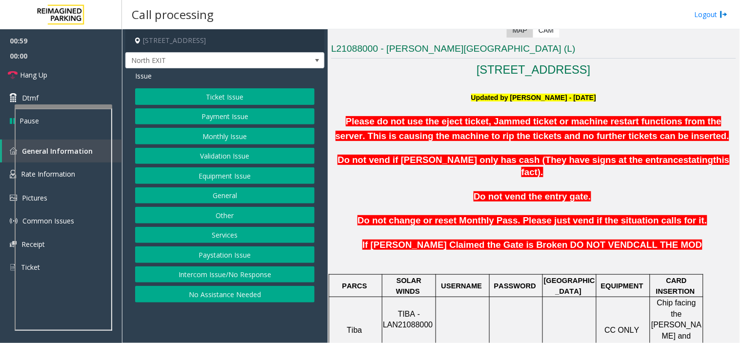
click at [203, 116] on button "Payment Issue" at bounding box center [224, 116] width 179 height 17
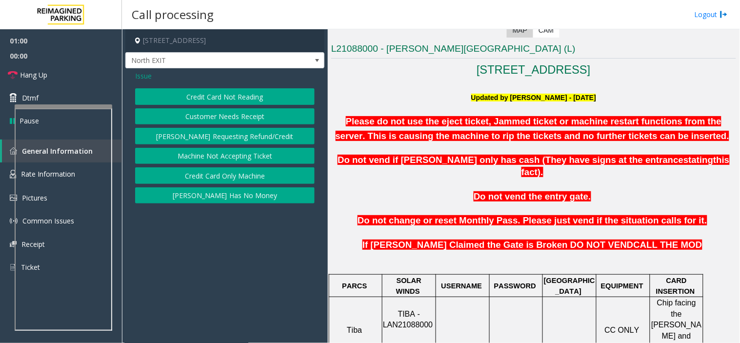
click at [208, 94] on button "Credit Card Not Reading" at bounding box center [224, 96] width 179 height 17
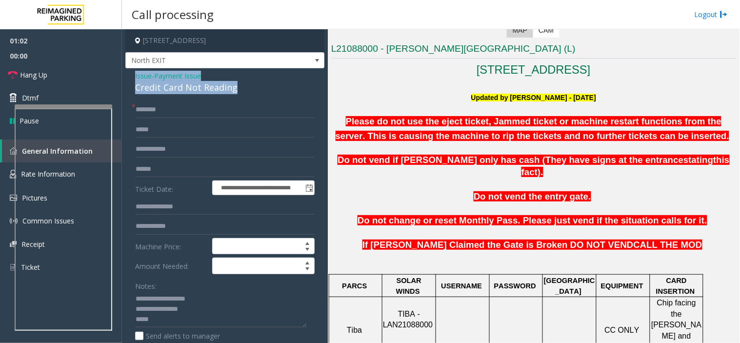
drag, startPoint x: 238, startPoint y: 87, endPoint x: 133, endPoint y: 77, distance: 104.9
click at [133, 77] on div "**********" at bounding box center [224, 315] width 199 height 495
drag, startPoint x: 198, startPoint y: 311, endPoint x: 124, endPoint y: 295, distance: 75.5
click at [124, 295] on app-call-processing-form "**********" at bounding box center [225, 186] width 206 height 314
paste textarea "* ******"
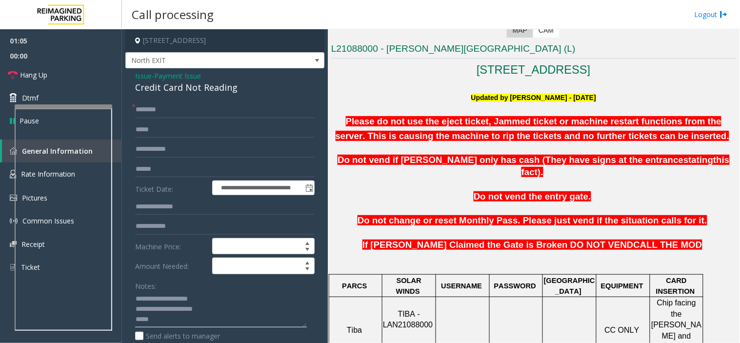
click at [150, 325] on textarea at bounding box center [221, 309] width 172 height 37
type textarea "**********"
click at [189, 106] on input "text" at bounding box center [224, 109] width 179 height 17
click at [163, 171] on input "text" at bounding box center [224, 169] width 179 height 17
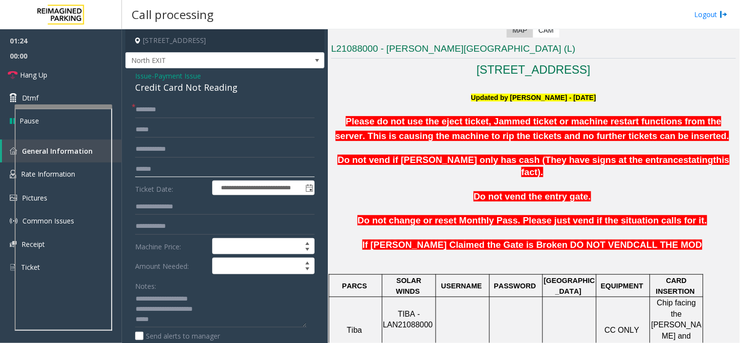
click at [161, 166] on input "text" at bounding box center [224, 169] width 179 height 17
type input "*******"
click at [155, 319] on textarea at bounding box center [221, 309] width 172 height 37
type textarea "**********"
click at [158, 111] on input "text" at bounding box center [224, 109] width 179 height 17
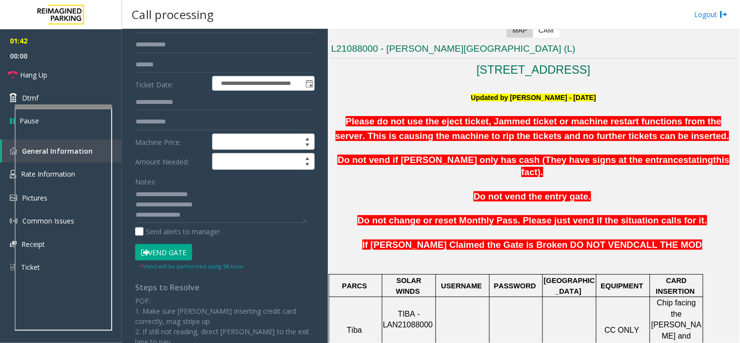
scroll to position [108, 0]
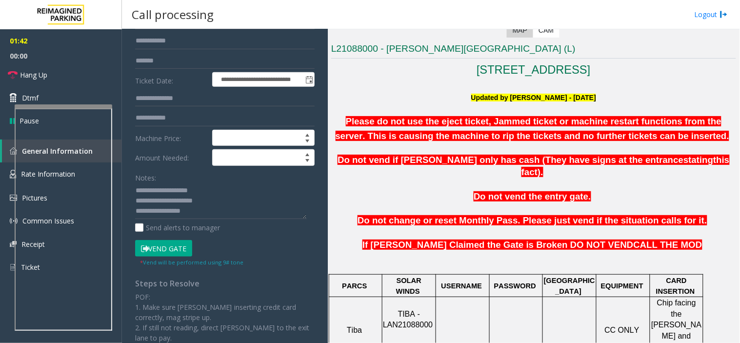
type input "****"
click at [158, 254] on button "Vend Gate" at bounding box center [163, 248] width 57 height 17
click at [190, 209] on textarea at bounding box center [221, 201] width 172 height 37
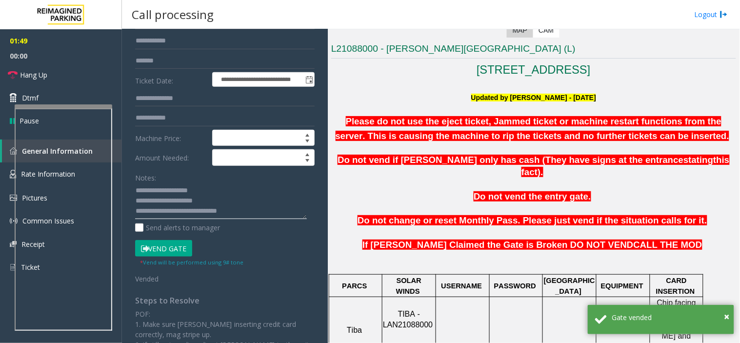
scroll to position [0, 0]
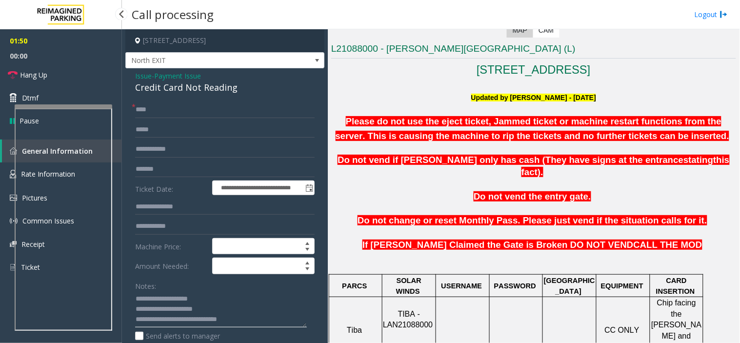
type textarea "**********"
click at [50, 75] on link "Hang Up" at bounding box center [61, 74] width 122 height 23
click at [58, 76] on link "Hang Up" at bounding box center [61, 74] width 122 height 23
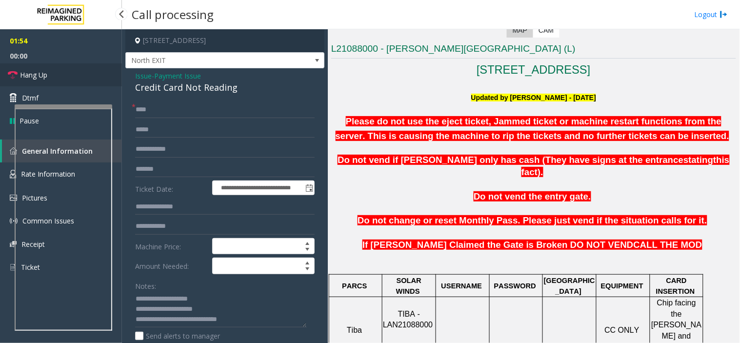
click at [58, 76] on link "Hang Up" at bounding box center [61, 74] width 122 height 23
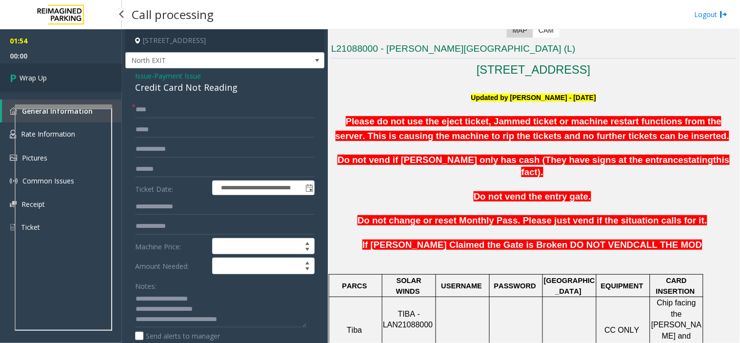
click at [58, 76] on link "Wrap Up" at bounding box center [61, 77] width 122 height 29
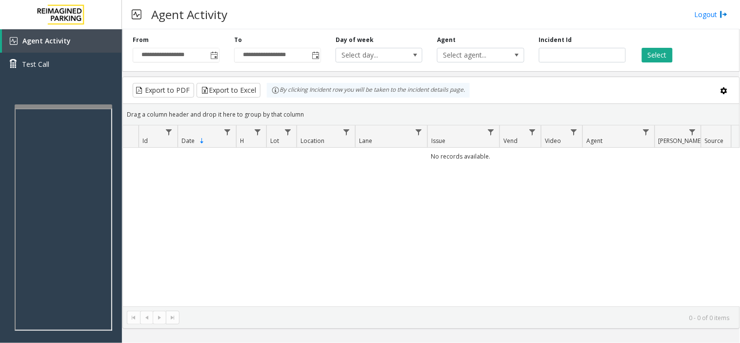
click at [203, 62] on div "**********" at bounding box center [430, 48] width 617 height 46
click at [211, 57] on span "Toggle popup" at bounding box center [214, 56] width 8 height 8
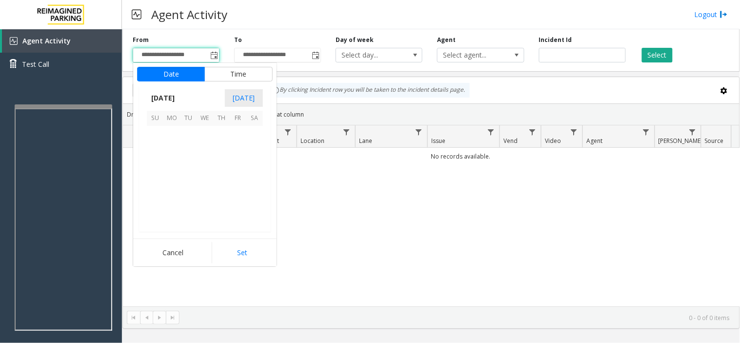
scroll to position [175011, 0]
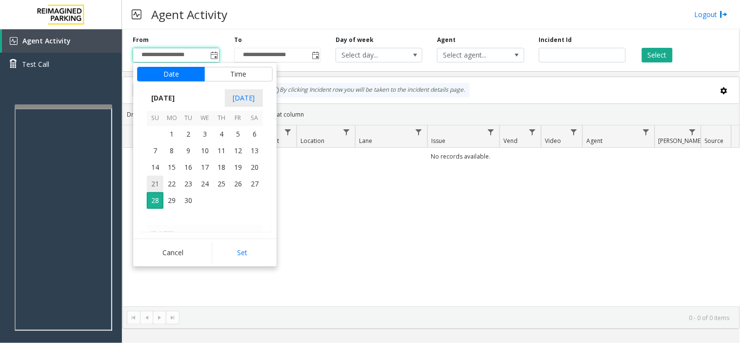
click at [159, 179] on span "21" at bounding box center [155, 184] width 17 height 17
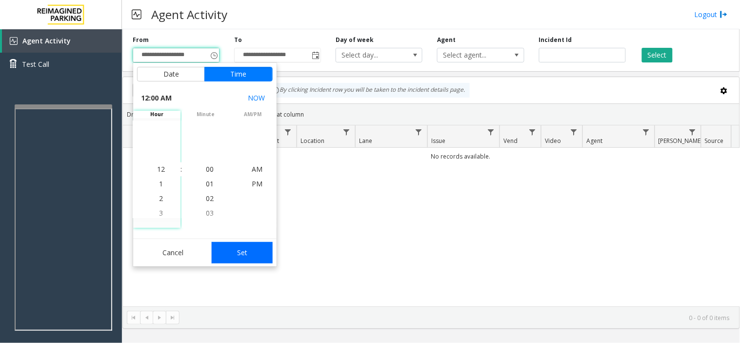
click at [233, 248] on button "Set" at bounding box center [242, 252] width 61 height 21
type input "**********"
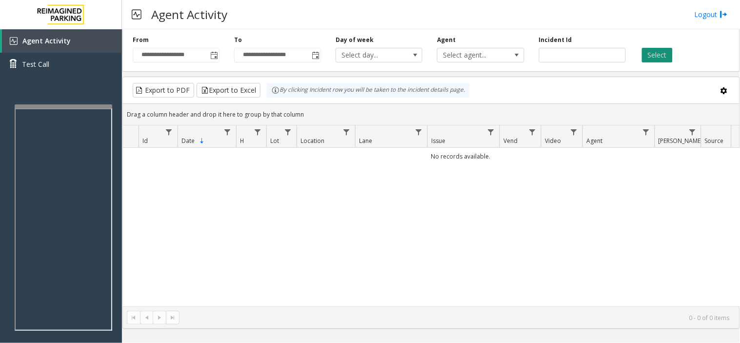
click at [667, 56] on button "Select" at bounding box center [657, 55] width 31 height 15
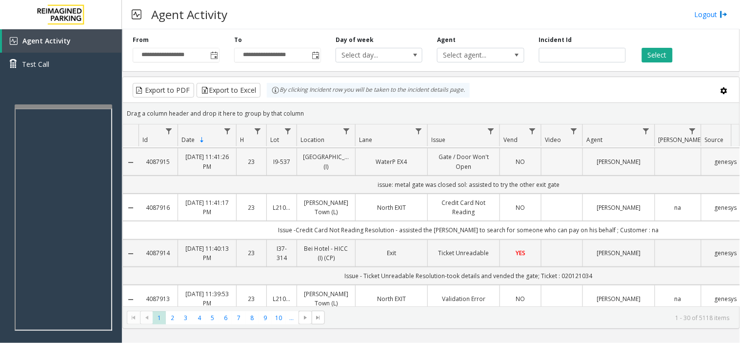
scroll to position [162, 0]
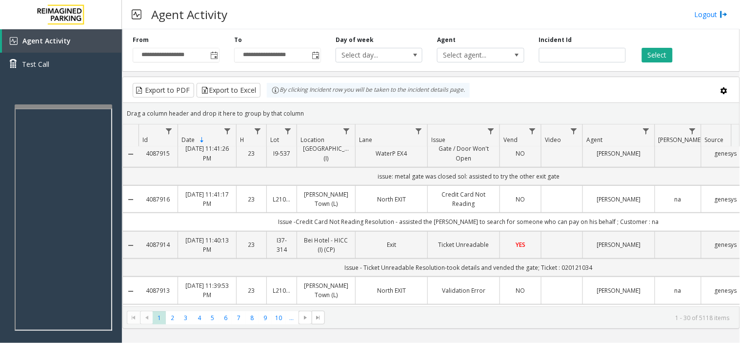
drag, startPoint x: 552, startPoint y: 270, endPoint x: 554, endPoint y: 256, distance: 13.8
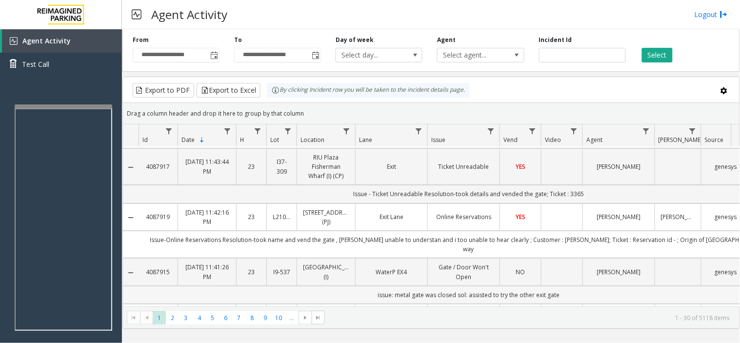
scroll to position [0, 0]
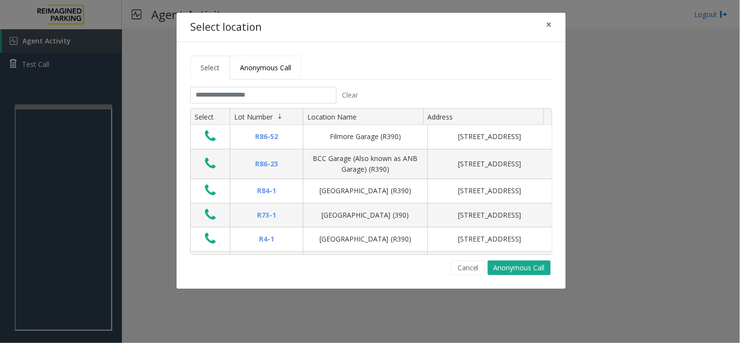
click at [256, 75] on link "Anonymous Call" at bounding box center [266, 68] width 72 height 24
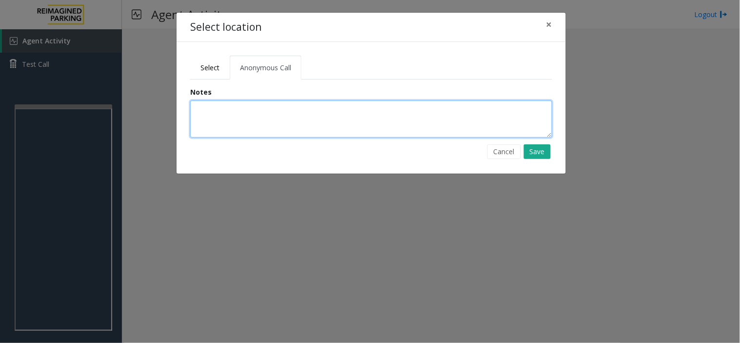
click at [253, 114] on textarea at bounding box center [371, 118] width 362 height 37
type textarea "**********"
click at [245, 112] on textarea "**********" at bounding box center [371, 118] width 362 height 37
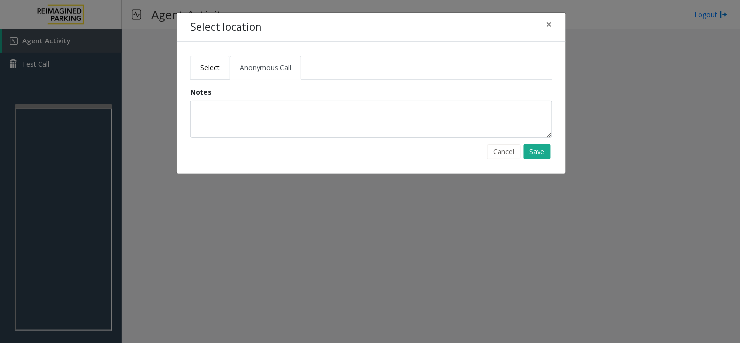
click at [217, 73] on link "Select" at bounding box center [210, 68] width 40 height 24
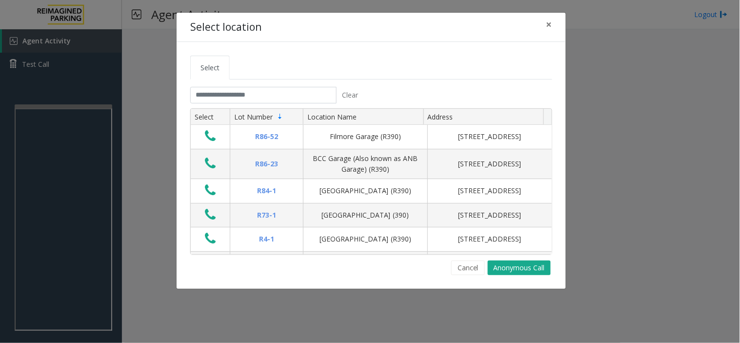
click at [221, 106] on tab "Clear Select Lot Number Location Name Address R86-52 Filmore Garage (R390) 175 …" at bounding box center [371, 181] width 362 height 188
click at [221, 99] on input "text" at bounding box center [263, 95] width 146 height 17
click at [201, 94] on input "text" at bounding box center [263, 95] width 146 height 17
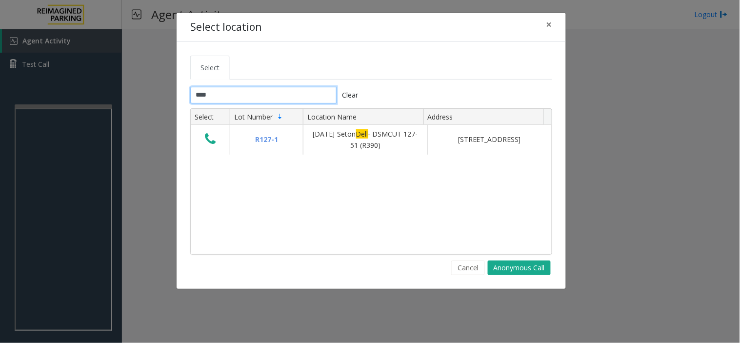
type input "****"
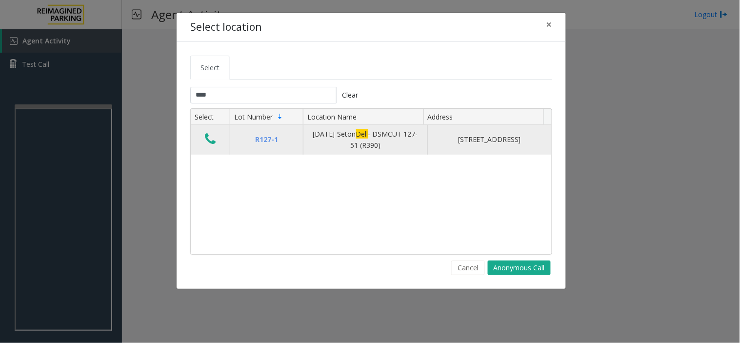
click at [215, 143] on icon "Data table" at bounding box center [210, 139] width 11 height 14
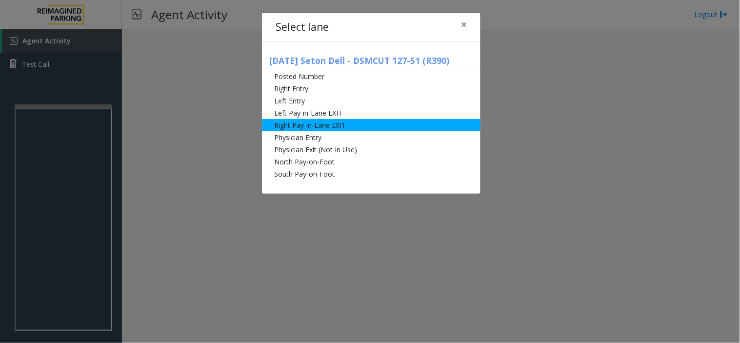
click at [305, 122] on li "Right Pay-in-Lane EXIT" at bounding box center [371, 125] width 219 height 12
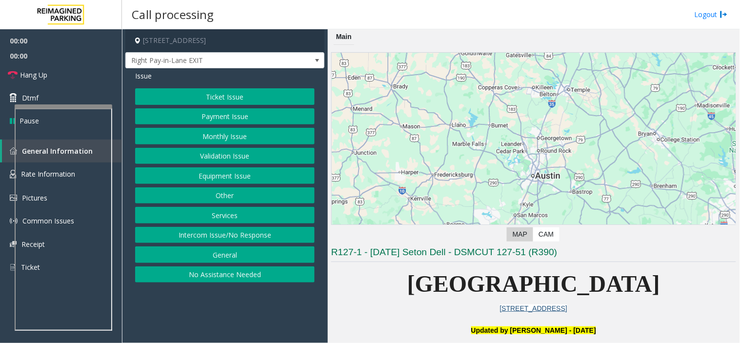
click at [192, 131] on button "Monthly Issue" at bounding box center [224, 136] width 179 height 17
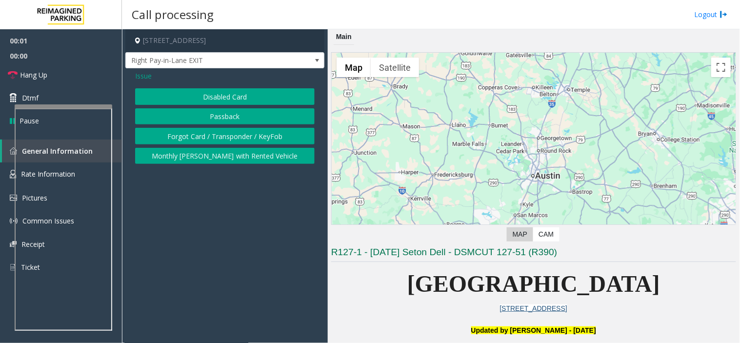
click at [204, 98] on button "Disabled Card" at bounding box center [224, 96] width 179 height 17
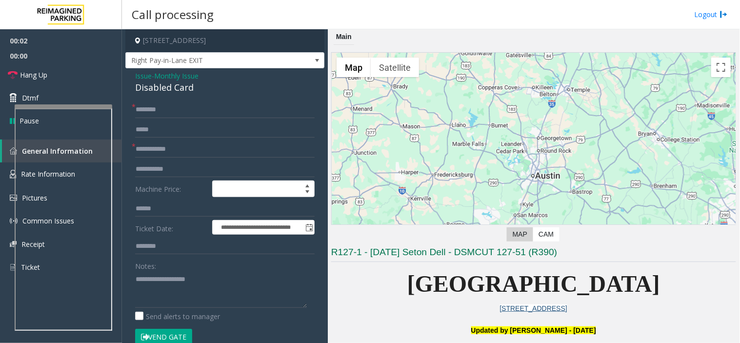
click at [160, 335] on button "Vend Gate" at bounding box center [163, 337] width 57 height 17
drag, startPoint x: 160, startPoint y: 329, endPoint x: 167, endPoint y: 74, distance: 255.2
click at [161, 295] on form "**********" at bounding box center [224, 228] width 179 height 254
click at [159, 113] on input "text" at bounding box center [224, 109] width 179 height 17
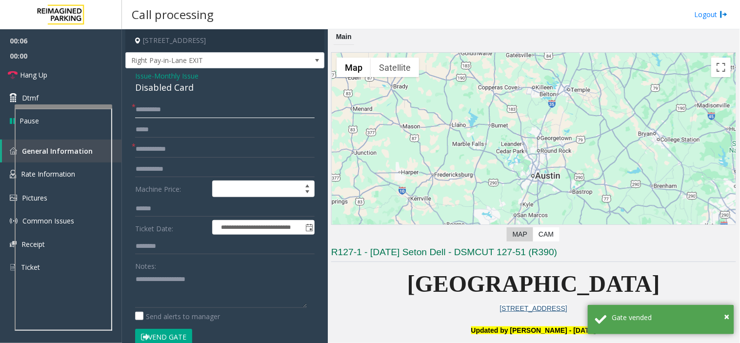
type input "**********"
drag, startPoint x: 198, startPoint y: 90, endPoint x: 128, endPoint y: 78, distance: 70.8
click at [128, 78] on div "**********" at bounding box center [224, 298] width 199 height 461
click at [193, 288] on textarea at bounding box center [221, 289] width 172 height 37
paste textarea "**********"
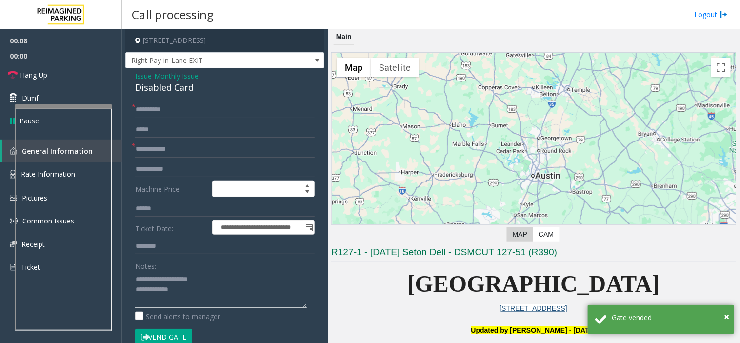
type textarea "**********"
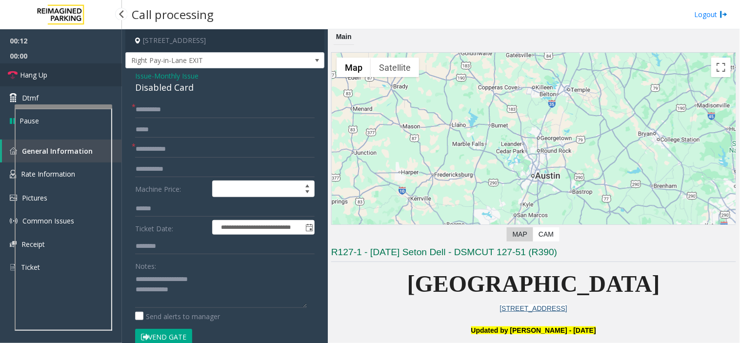
click at [36, 76] on span "Hang Up" at bounding box center [33, 75] width 27 height 10
click at [154, 148] on input "text" at bounding box center [224, 149] width 179 height 17
paste input "**********"
type input "**********"
click at [181, 290] on textarea at bounding box center [221, 289] width 172 height 37
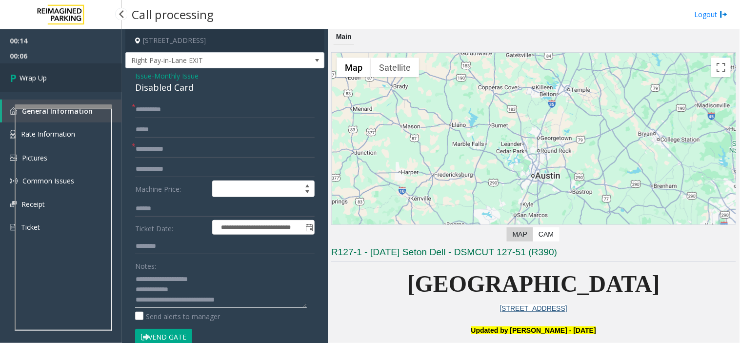
type textarea "**********"
click at [49, 73] on link "Wrap Up" at bounding box center [61, 77] width 122 height 29
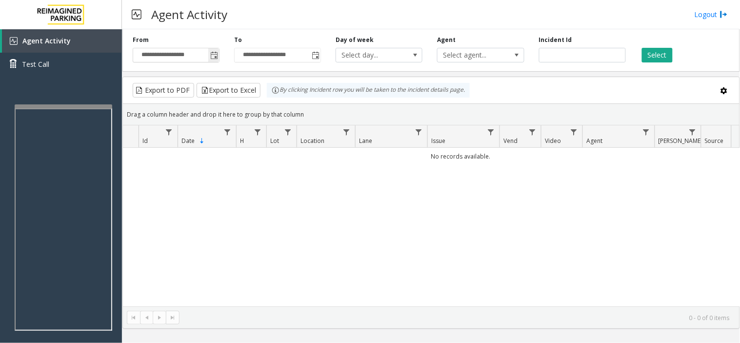
click at [212, 55] on span "Toggle popup" at bounding box center [214, 56] width 8 height 8
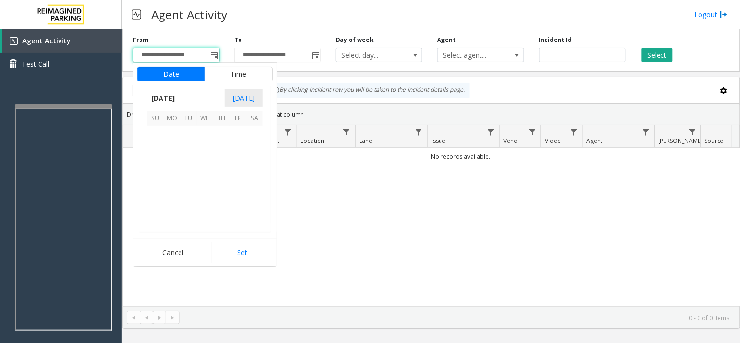
scroll to position [175011, 0]
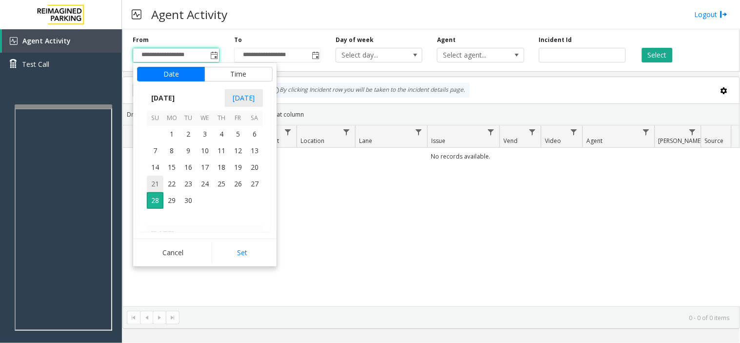
click at [159, 176] on span "21" at bounding box center [155, 184] width 17 height 17
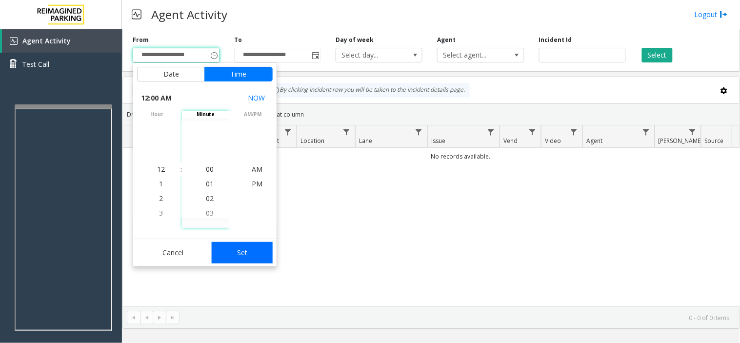
click at [230, 255] on button "Set" at bounding box center [242, 252] width 61 height 21
type input "**********"
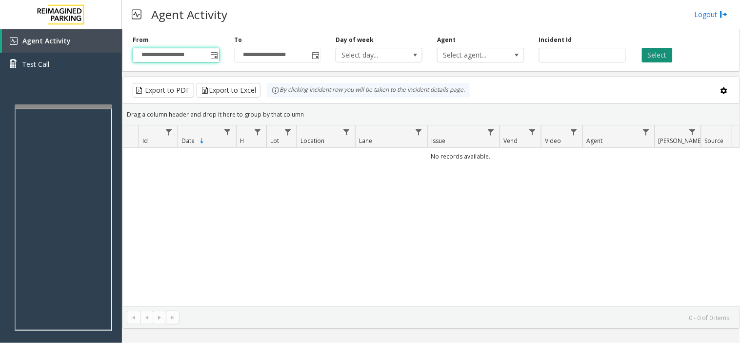
click at [651, 56] on button "Select" at bounding box center [657, 55] width 31 height 15
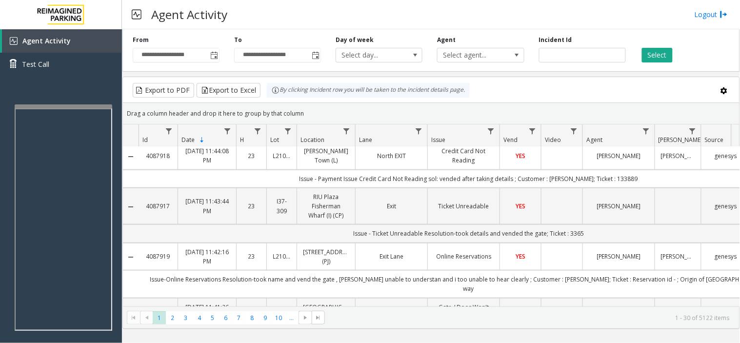
scroll to position [0, 0]
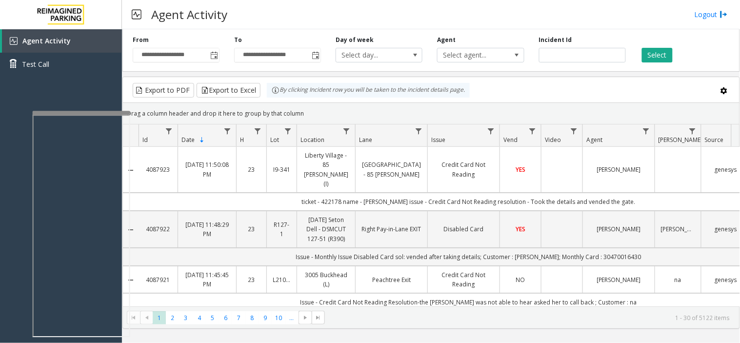
click at [67, 111] on div at bounding box center [82, 113] width 98 height 4
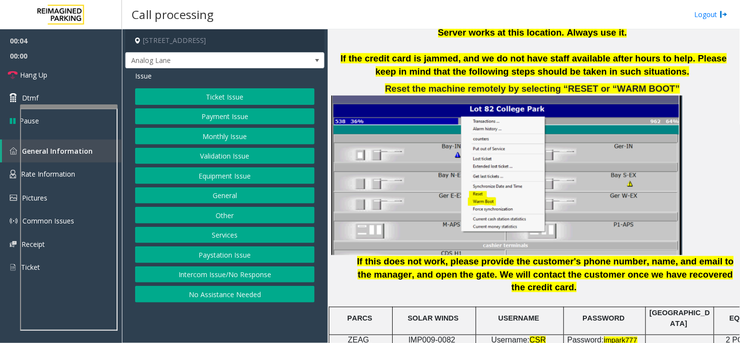
scroll to position [1354, 0]
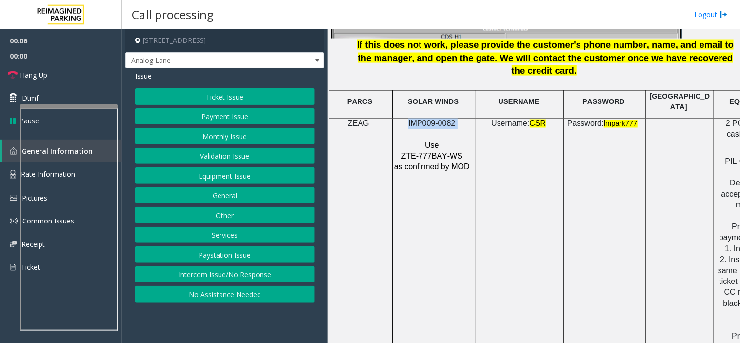
drag, startPoint x: 457, startPoint y: 91, endPoint x: 406, endPoint y: 90, distance: 51.2
click at [406, 119] on p "IMP009-0082" at bounding box center [433, 124] width 79 height 11
click at [245, 93] on button "Ticket Issue" at bounding box center [224, 96] width 179 height 17
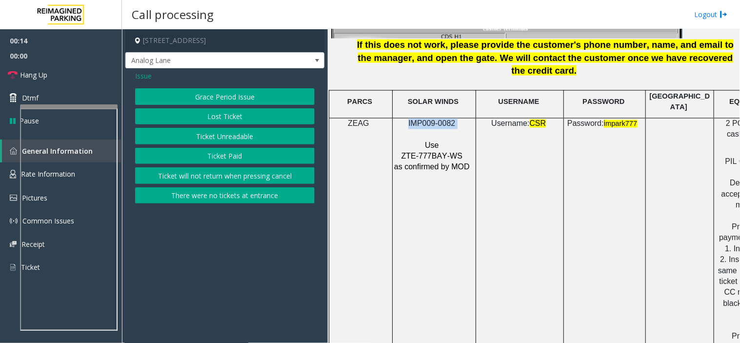
click at [209, 133] on button "Ticket Unreadable" at bounding box center [224, 136] width 179 height 17
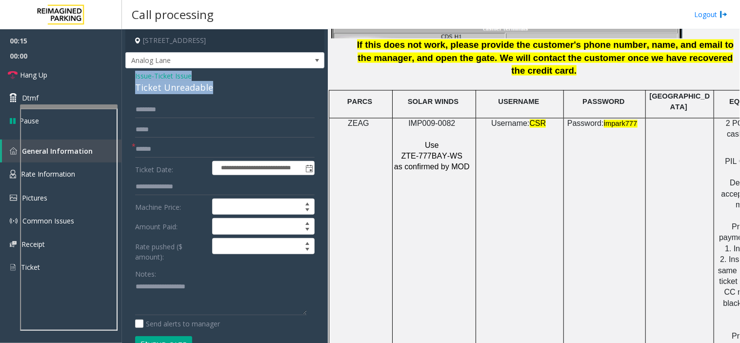
drag, startPoint x: 208, startPoint y: 88, endPoint x: 128, endPoint y: 75, distance: 81.6
click at [128, 75] on div "**********" at bounding box center [224, 330] width 199 height 524
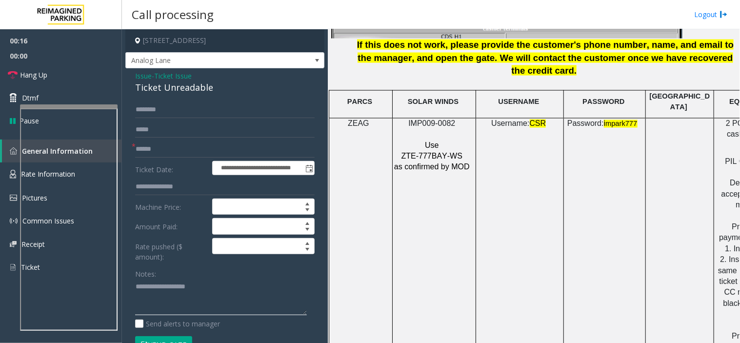
click at [169, 284] on textarea at bounding box center [221, 297] width 172 height 37
paste textarea "**********"
click at [149, 152] on input "text" at bounding box center [224, 149] width 179 height 17
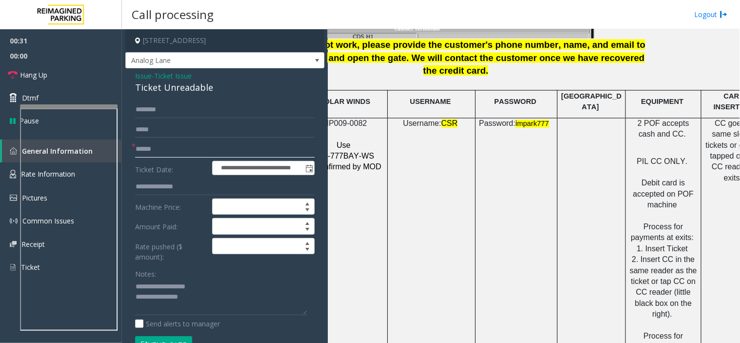
scroll to position [1354, 124]
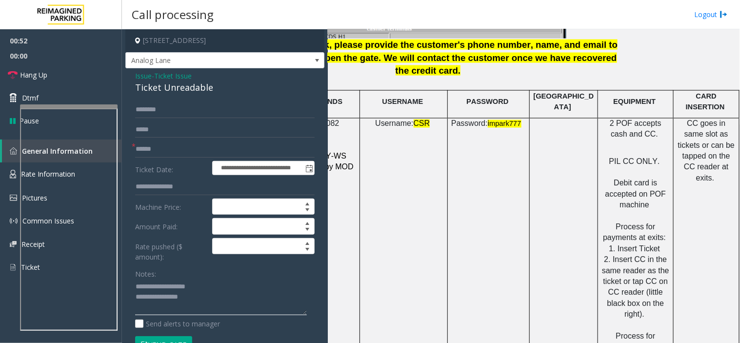
drag, startPoint x: 215, startPoint y: 299, endPoint x: 137, endPoint y: 283, distance: 79.6
click at [137, 283] on textarea at bounding box center [221, 297] width 172 height 37
type textarea "*"
click at [142, 74] on span "Issue" at bounding box center [143, 76] width 17 height 10
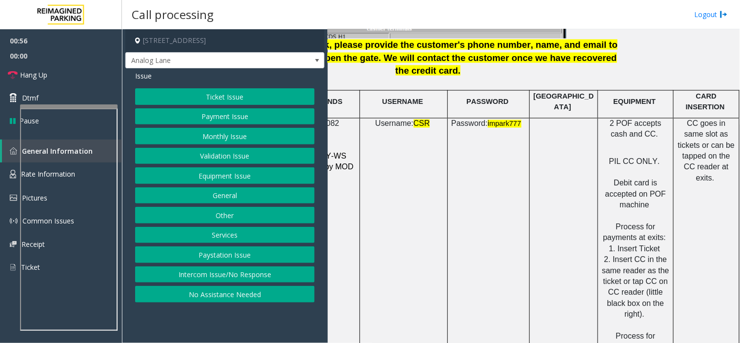
click at [192, 116] on button "Payment Issue" at bounding box center [224, 116] width 179 height 17
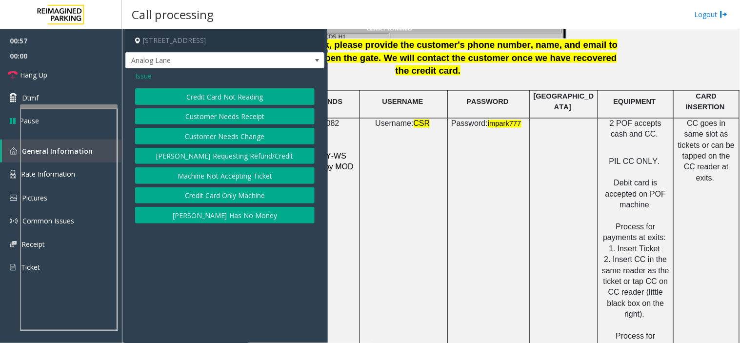
click at [209, 95] on button "Credit Card Not Reading" at bounding box center [224, 96] width 179 height 17
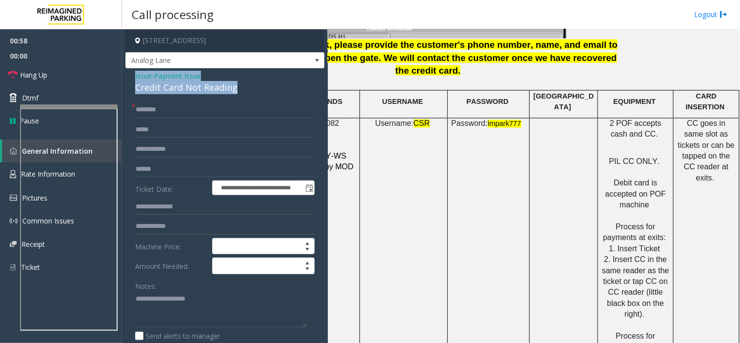
drag, startPoint x: 247, startPoint y: 88, endPoint x: 127, endPoint y: 79, distance: 120.8
click at [127, 79] on div "**********" at bounding box center [224, 315] width 199 height 495
click at [157, 301] on textarea at bounding box center [221, 309] width 172 height 37
paste textarea "**********"
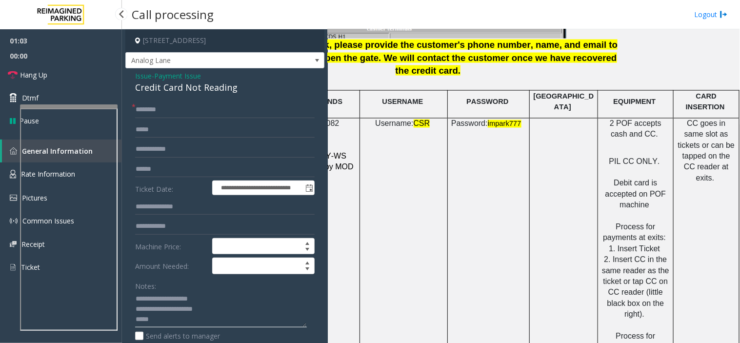
type textarea "**********"
click at [162, 104] on input "text" at bounding box center [224, 109] width 179 height 17
type input "**"
click at [81, 72] on link "Hang Up" at bounding box center [61, 74] width 122 height 23
click at [215, 325] on textarea at bounding box center [221, 309] width 172 height 37
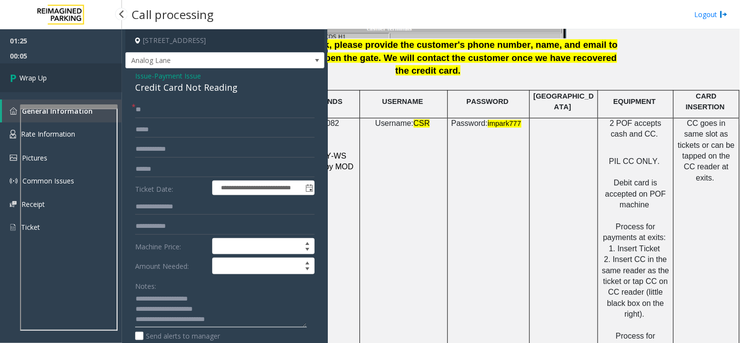
type textarea "**********"
click at [33, 76] on span "Wrap Up" at bounding box center [33, 78] width 27 height 10
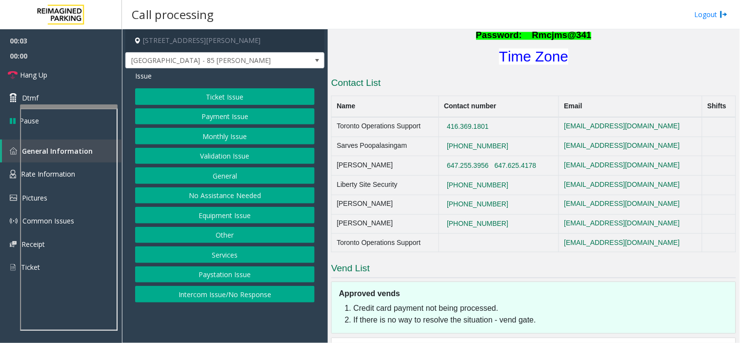
scroll to position [398, 0]
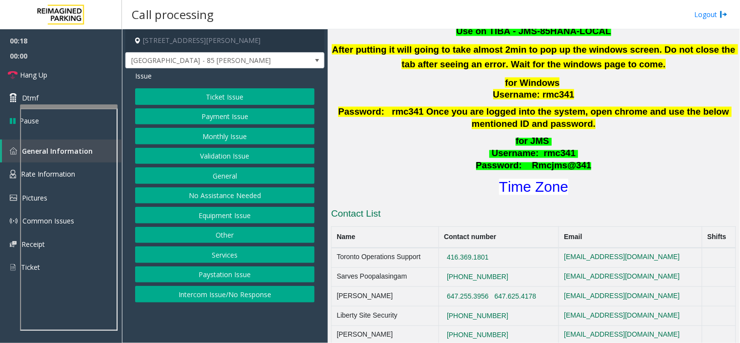
click at [227, 208] on button "Equipment Issue" at bounding box center [224, 215] width 179 height 17
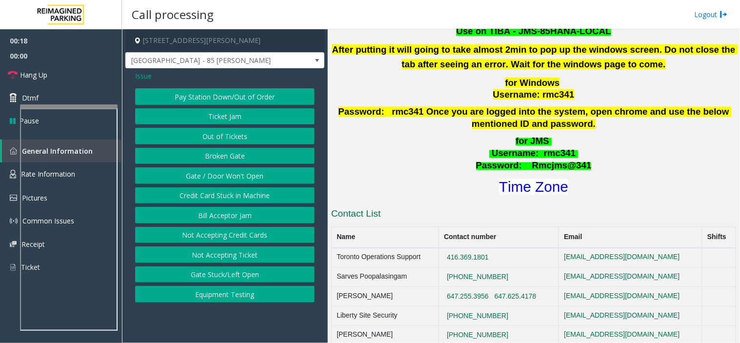
click at [227, 208] on button "Bill Acceptor Jam" at bounding box center [224, 215] width 179 height 17
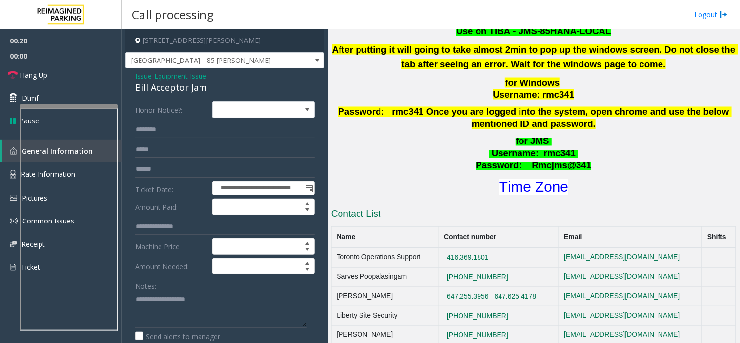
click at [142, 75] on span "Issue" at bounding box center [143, 76] width 17 height 10
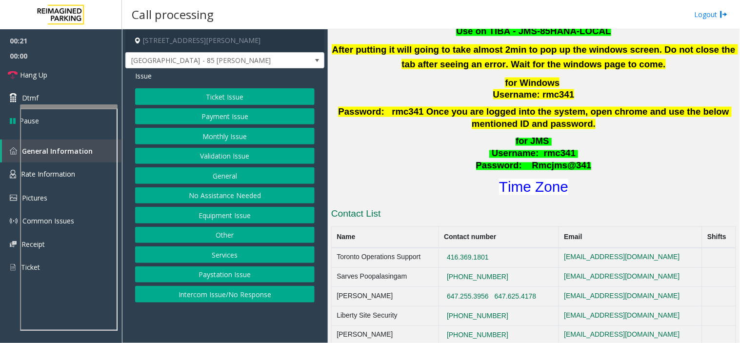
click at [236, 213] on button "Equipment Issue" at bounding box center [224, 215] width 179 height 17
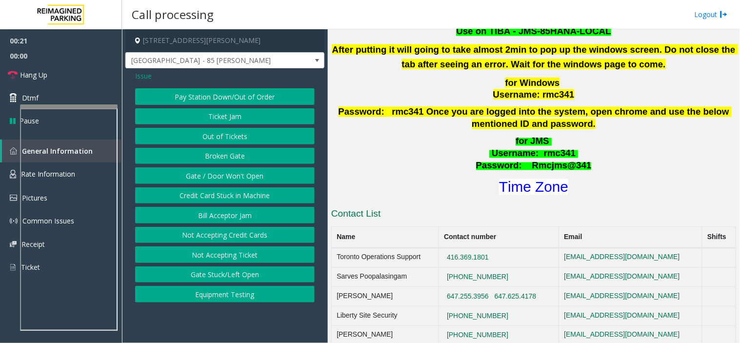
click at [207, 173] on button "Gate / Door Won't Open" at bounding box center [224, 175] width 179 height 17
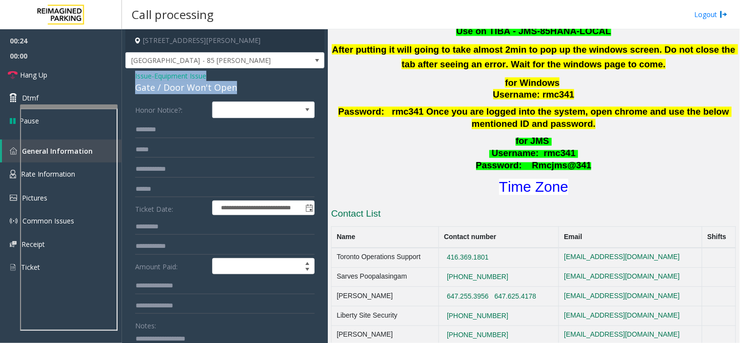
drag, startPoint x: 241, startPoint y: 87, endPoint x: 132, endPoint y: 77, distance: 109.2
click at [132, 77] on div "**********" at bounding box center [224, 315] width 199 height 494
click at [161, 342] on textarea at bounding box center [221, 349] width 172 height 37
paste textarea "**********"
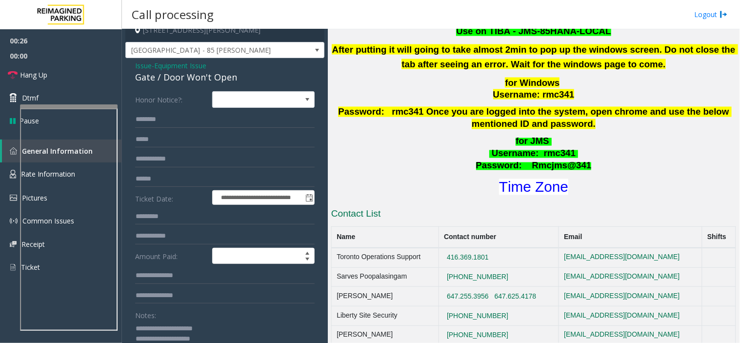
scroll to position [64, 0]
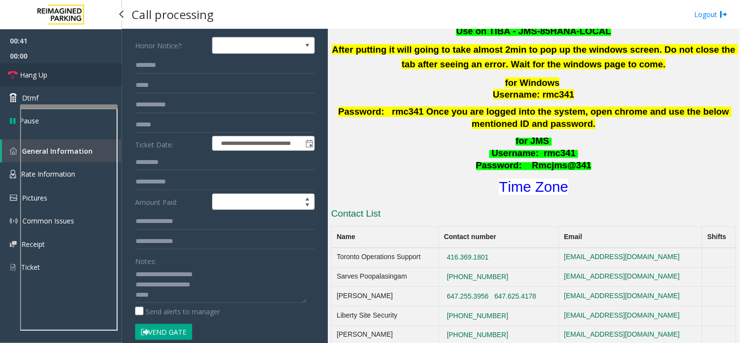
click at [75, 70] on link "Hang Up" at bounding box center [61, 74] width 122 height 23
click at [166, 298] on textarea at bounding box center [221, 284] width 172 height 37
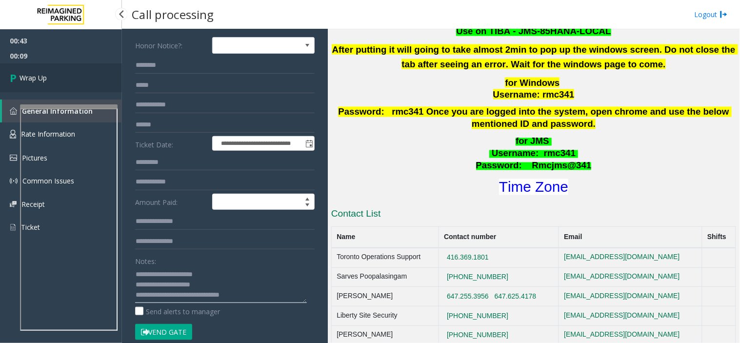
type textarea "**********"
click at [80, 75] on link "Wrap Up" at bounding box center [61, 77] width 122 height 29
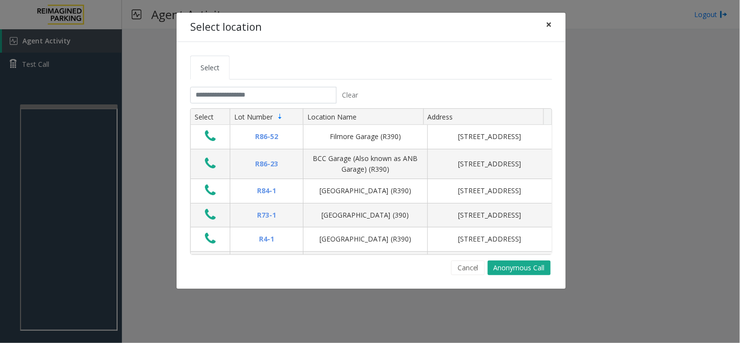
click at [553, 20] on button "×" at bounding box center [549, 25] width 20 height 24
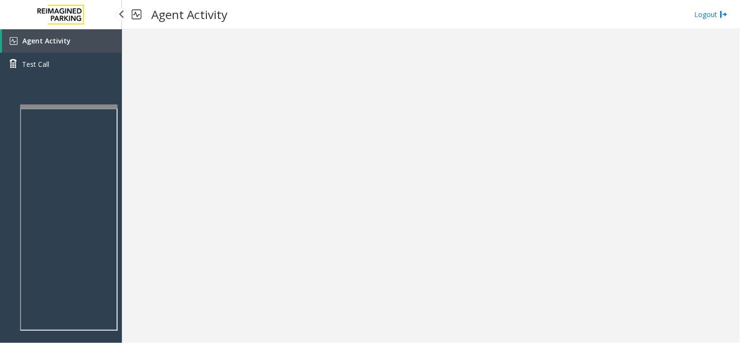
click at [67, 28] on img at bounding box center [61, 14] width 59 height 29
click at [73, 40] on link "Agent Activity" at bounding box center [62, 40] width 120 height 23
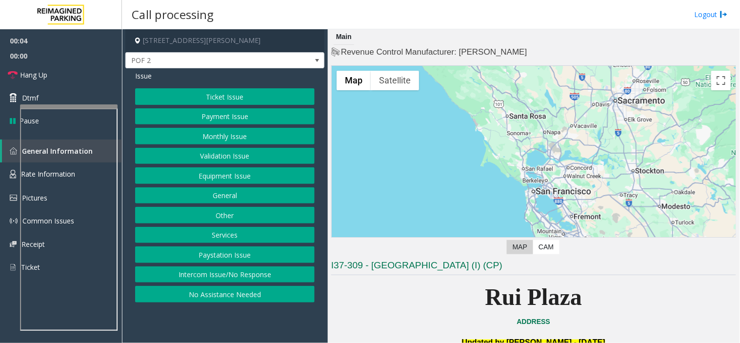
click at [266, 274] on button "Intercom Issue/No Response" at bounding box center [224, 274] width 179 height 17
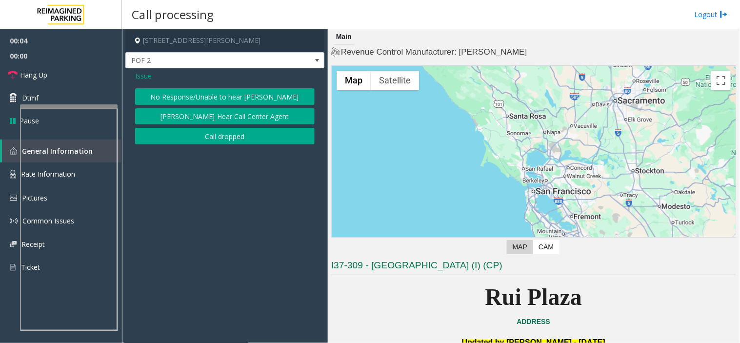
click at [207, 97] on button "No Response/Unable to hear [PERSON_NAME]" at bounding box center [224, 96] width 179 height 17
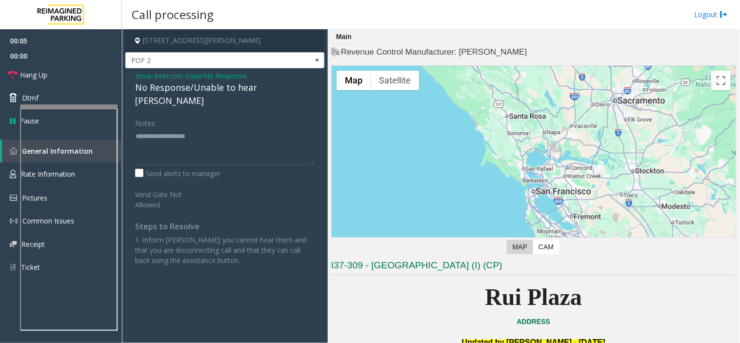
click at [204, 91] on div "No Response/Unable to hear [PERSON_NAME]" at bounding box center [224, 94] width 179 height 26
type textarea "**********"
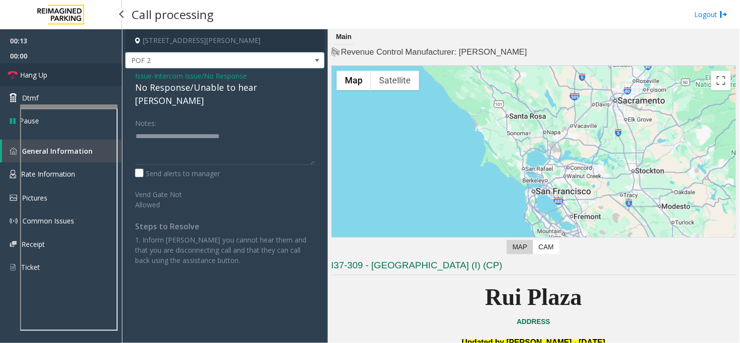
click at [96, 75] on link "Hang Up" at bounding box center [61, 74] width 122 height 23
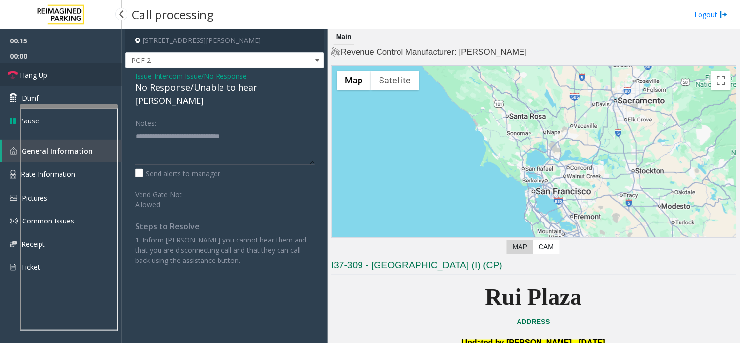
click at [96, 75] on link "Hang Up" at bounding box center [61, 74] width 122 height 23
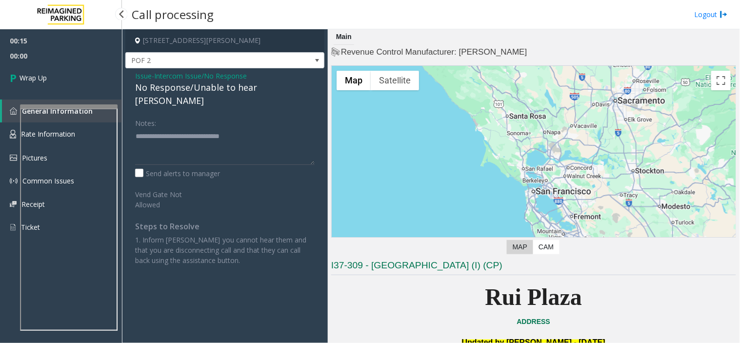
click at [96, 75] on link "Wrap Up" at bounding box center [61, 77] width 122 height 29
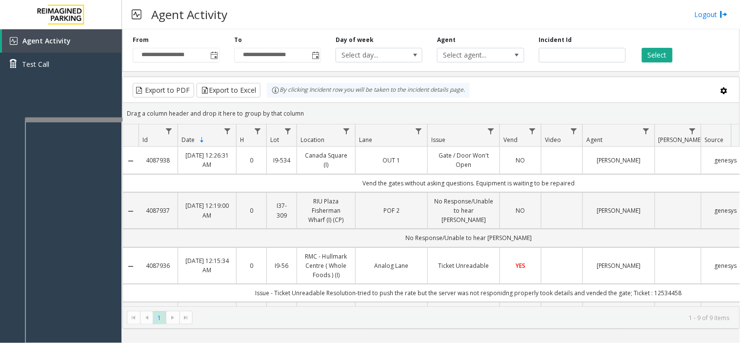
click at [110, 118] on div at bounding box center [74, 120] width 98 height 4
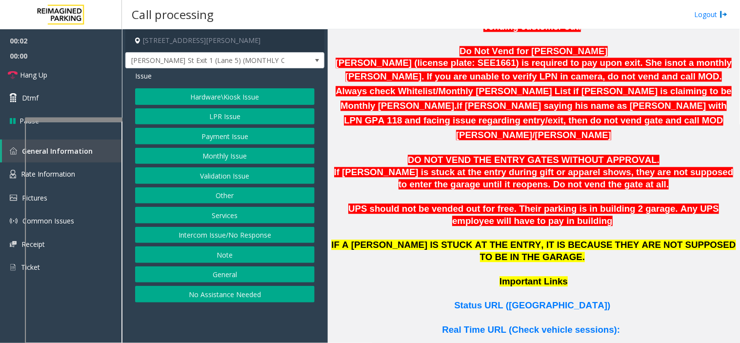
scroll to position [650, 0]
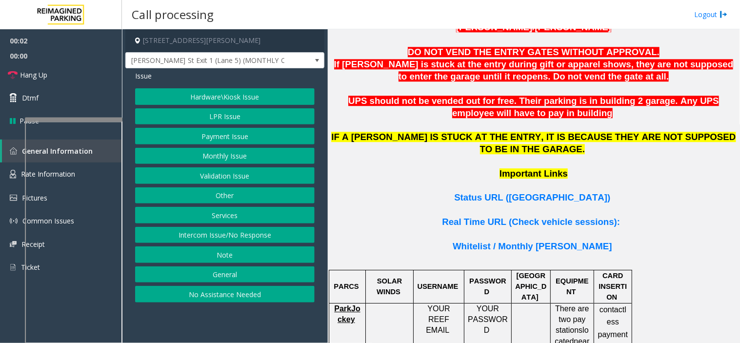
click at [507, 204] on p at bounding box center [533, 210] width 405 height 12
click at [505, 192] on span "Status URL ([GEOGRAPHIC_DATA])" at bounding box center [532, 197] width 156 height 10
click at [216, 216] on button "Services" at bounding box center [224, 215] width 179 height 17
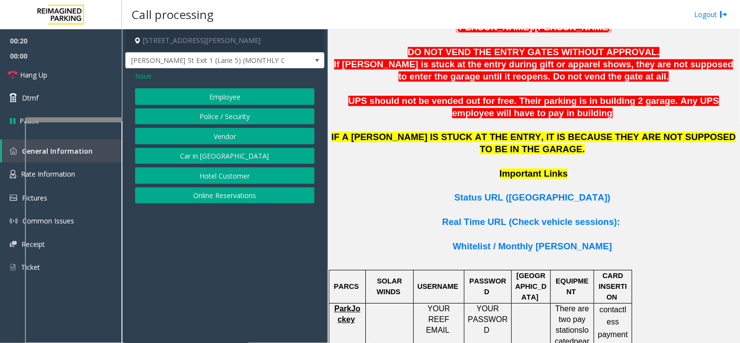
click at [213, 191] on button "Online Reservations" at bounding box center [224, 195] width 179 height 17
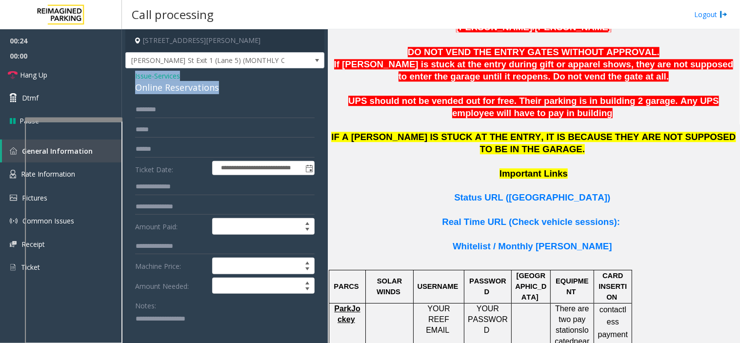
drag, startPoint x: 223, startPoint y: 88, endPoint x: 130, endPoint y: 73, distance: 94.3
click at [130, 73] on div "**********" at bounding box center [224, 284] width 199 height 433
copy div "Issue - Services Online Reservations"
click at [175, 321] on textarea at bounding box center [221, 329] width 172 height 37
paste textarea "**********"
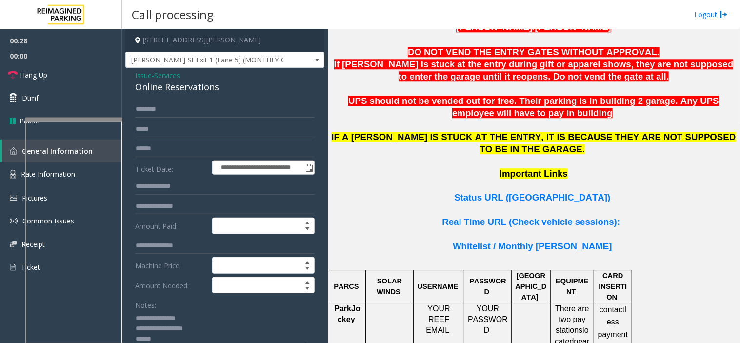
scroll to position [4, 0]
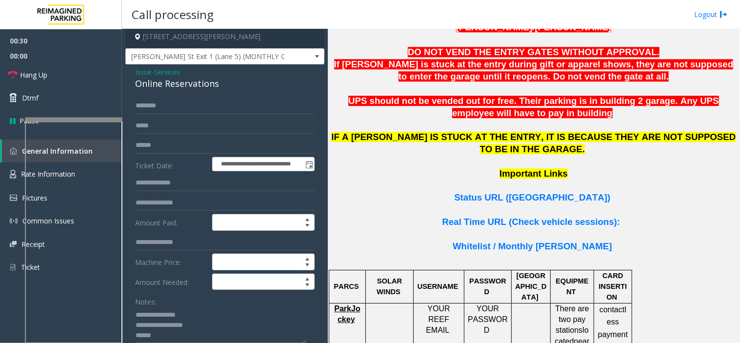
click at [215, 320] on textarea at bounding box center [221, 325] width 172 height 37
click at [205, 329] on textarea at bounding box center [221, 325] width 172 height 37
click at [168, 337] on textarea at bounding box center [221, 325] width 172 height 37
click at [163, 338] on textarea at bounding box center [221, 325] width 172 height 37
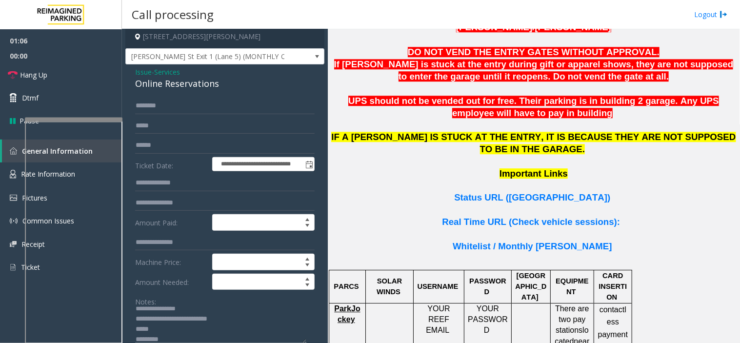
click at [176, 335] on textarea at bounding box center [221, 325] width 172 height 37
click at [157, 329] on textarea at bounding box center [221, 325] width 172 height 37
drag, startPoint x: 86, startPoint y: 79, endPoint x: 142, endPoint y: 119, distance: 69.2
click at [86, 79] on link "Hang Up" at bounding box center [61, 74] width 122 height 23
click at [189, 332] on textarea at bounding box center [221, 325] width 172 height 37
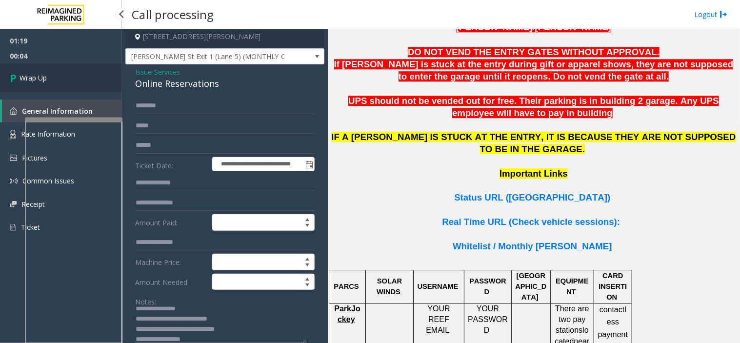
type textarea "**********"
click at [61, 64] on link "Wrap Up" at bounding box center [61, 77] width 122 height 29
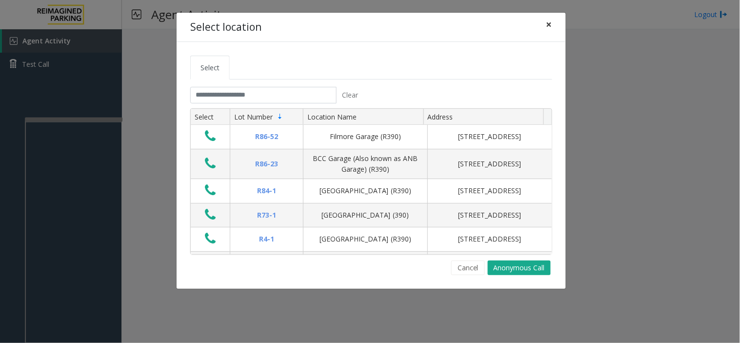
click at [556, 17] on button "×" at bounding box center [549, 25] width 20 height 24
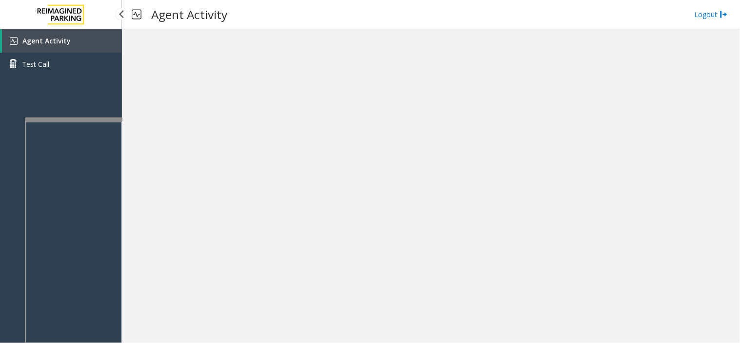
click at [84, 33] on link "Agent Activity" at bounding box center [62, 40] width 120 height 23
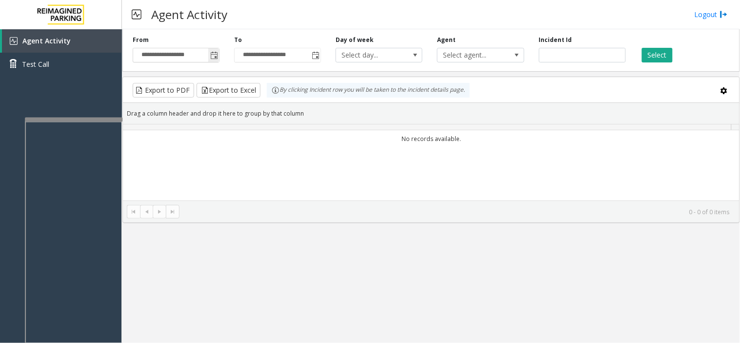
click at [208, 60] on span "Toggle popup" at bounding box center [213, 55] width 11 height 16
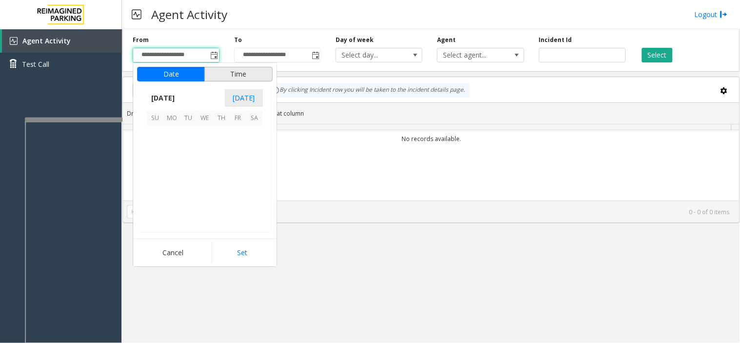
scroll to position [175011, 0]
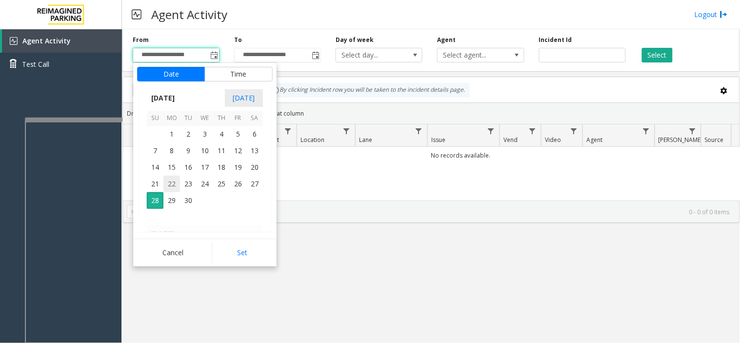
click at [177, 186] on span "22" at bounding box center [171, 184] width 17 height 17
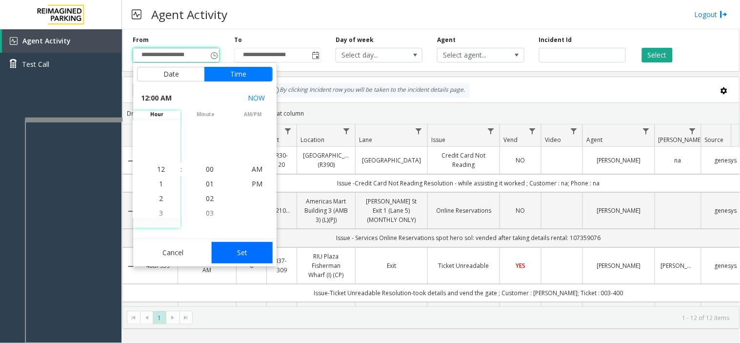
click at [243, 250] on button "Set" at bounding box center [242, 252] width 61 height 21
type input "**********"
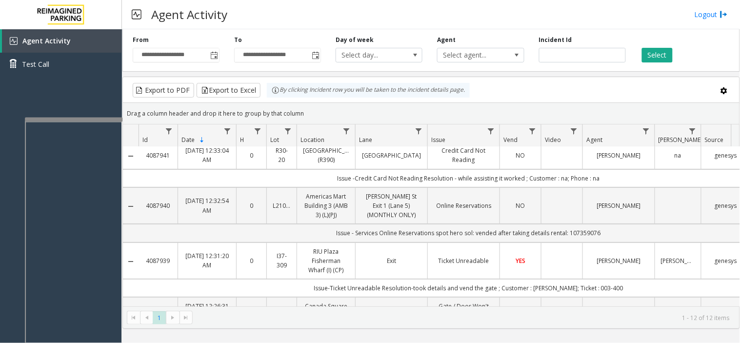
scroll to position [0, 0]
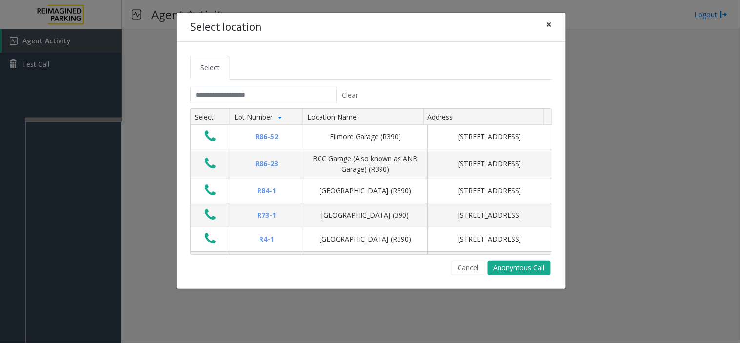
click at [549, 26] on span "×" at bounding box center [549, 25] width 6 height 14
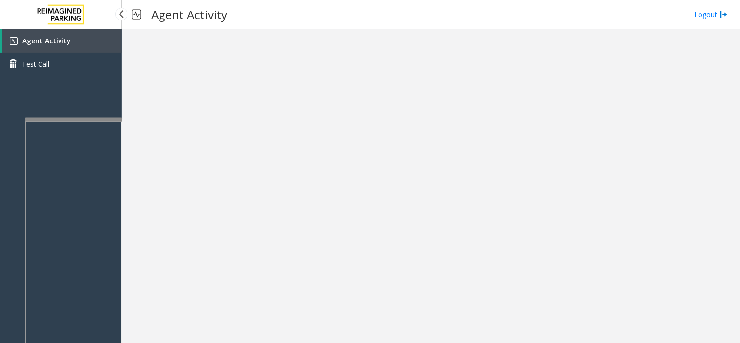
click at [67, 34] on link "Agent Activity" at bounding box center [62, 40] width 120 height 23
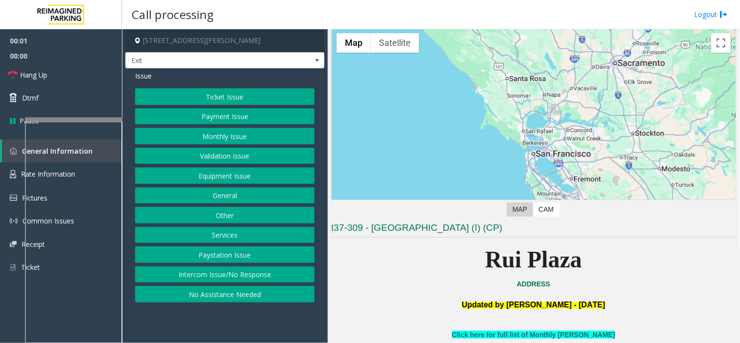
scroll to position [54, 0]
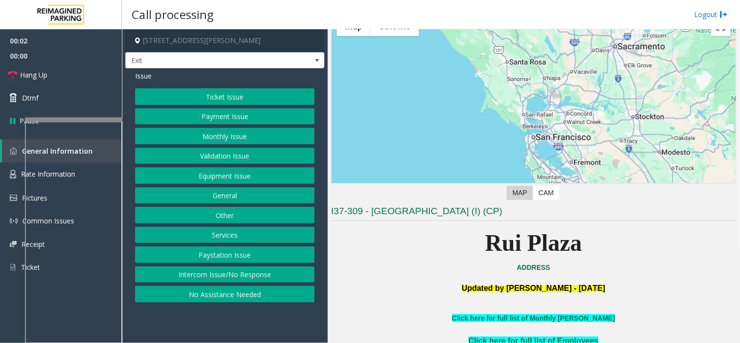
click at [226, 69] on div "Issue Ticket Issue Payment Issue Monthly Issue Validation Issue Equipment Issue…" at bounding box center [224, 187] width 199 height 239
click at [239, 99] on button "Ticket Issue" at bounding box center [224, 96] width 179 height 17
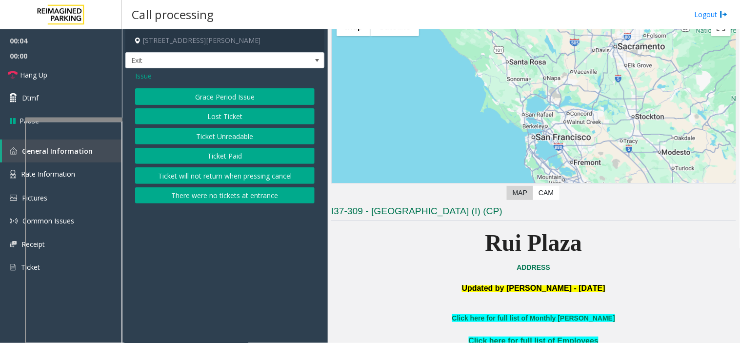
click at [225, 141] on button "Ticket Unreadable" at bounding box center [224, 136] width 179 height 17
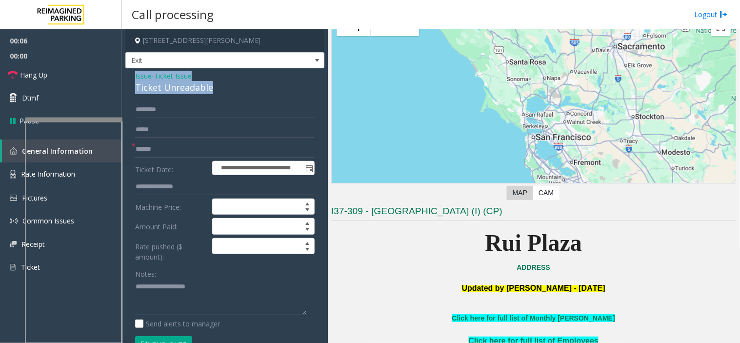
drag, startPoint x: 221, startPoint y: 92, endPoint x: 124, endPoint y: 74, distance: 98.2
click at [124, 74] on app-call-processing-form "**********" at bounding box center [225, 186] width 206 height 314
copy div "Issue - Ticket Issue Ticket Unreadable"
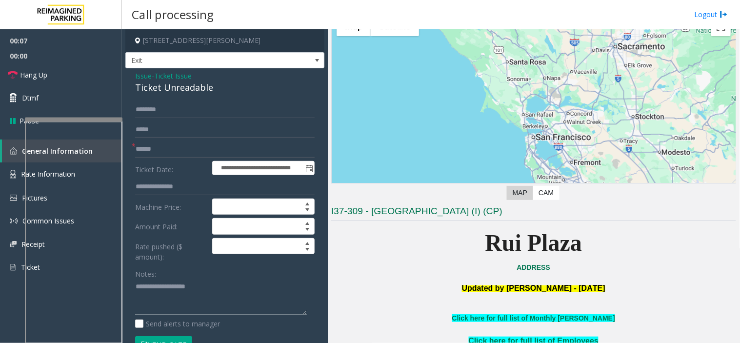
click at [173, 280] on textarea at bounding box center [221, 297] width 172 height 37
paste textarea "**********"
type textarea "**********"
click at [167, 147] on input "text" at bounding box center [224, 149] width 179 height 17
type input "******"
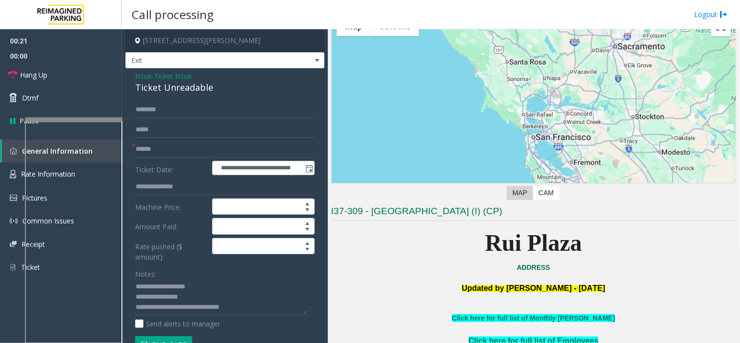
click at [157, 338] on button "Vend Gate" at bounding box center [163, 344] width 57 height 17
drag, startPoint x: 238, startPoint y: 305, endPoint x: 250, endPoint y: 313, distance: 14.2
click at [250, 313] on textarea at bounding box center [221, 297] width 172 height 37
click at [251, 311] on textarea at bounding box center [221, 297] width 172 height 37
type textarea "**********"
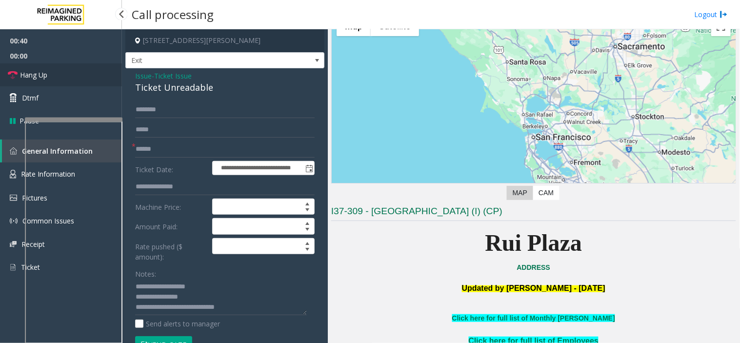
click at [64, 64] on link "Hang Up" at bounding box center [61, 74] width 122 height 23
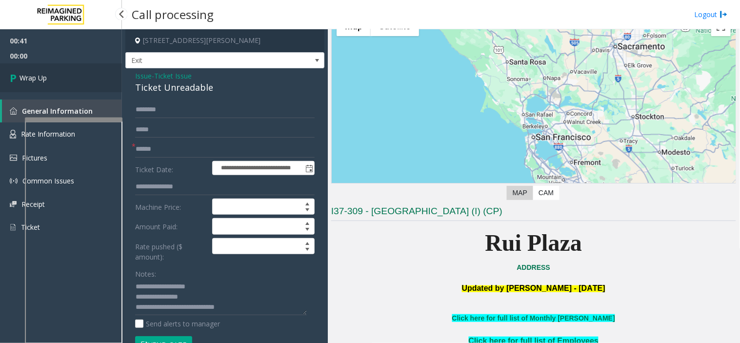
click at [64, 64] on link "Wrap Up" at bounding box center [61, 77] width 122 height 29
